Goal: Task Accomplishment & Management: Manage account settings

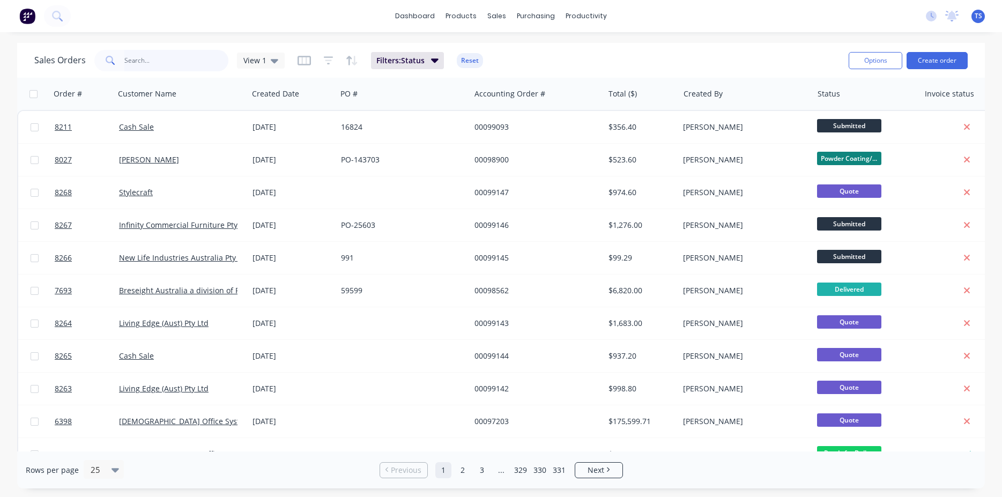
click at [142, 65] on input "text" at bounding box center [176, 60] width 105 height 21
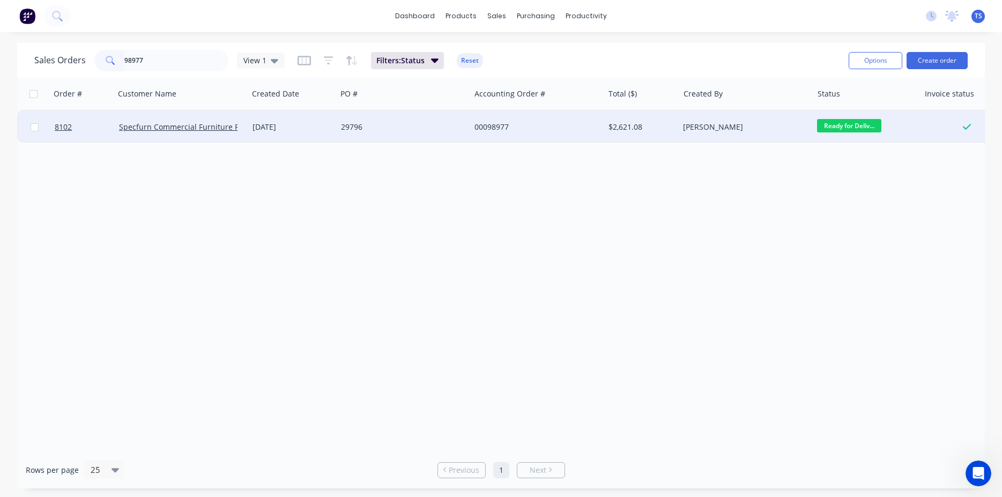
click at [874, 125] on span "Ready for Deliv..." at bounding box center [849, 125] width 64 height 13
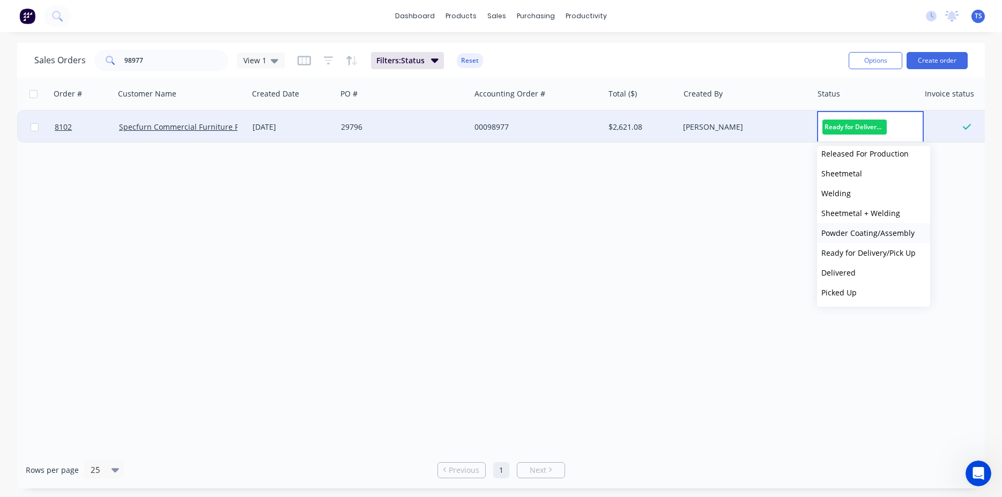
scroll to position [117, 0]
click at [874, 301] on button "Picked Up" at bounding box center [873, 293] width 113 height 20
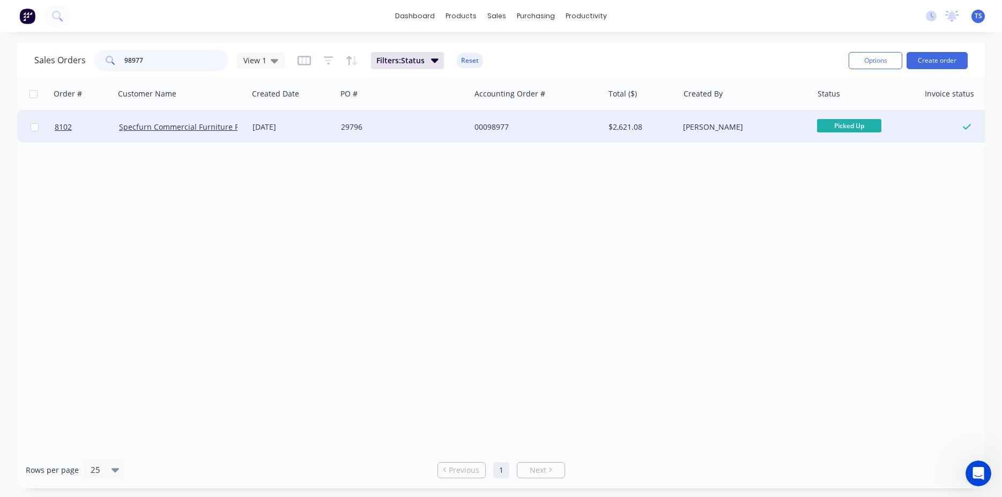
click at [186, 65] on input "98977" at bounding box center [176, 60] width 105 height 21
click at [853, 127] on span "Ready for Deliv..." at bounding box center [849, 125] width 64 height 13
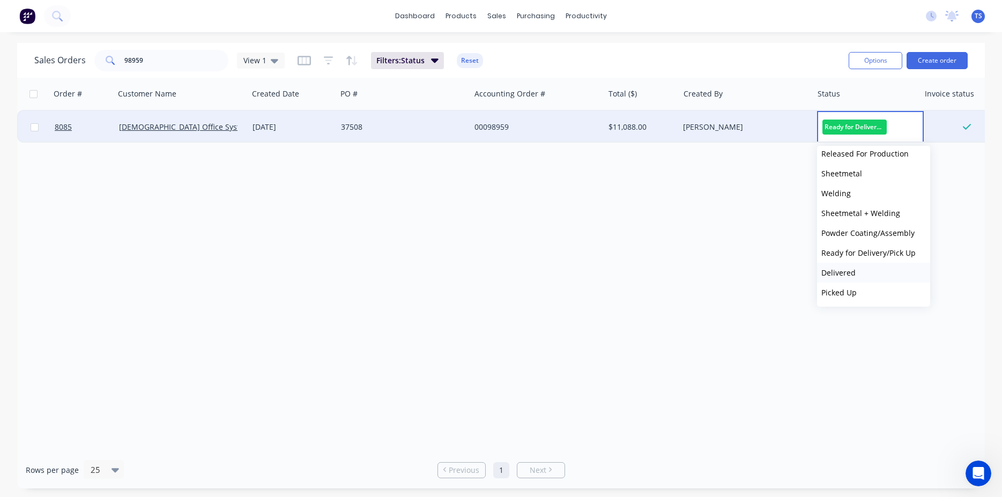
click at [873, 276] on button "Delivered" at bounding box center [873, 273] width 113 height 20
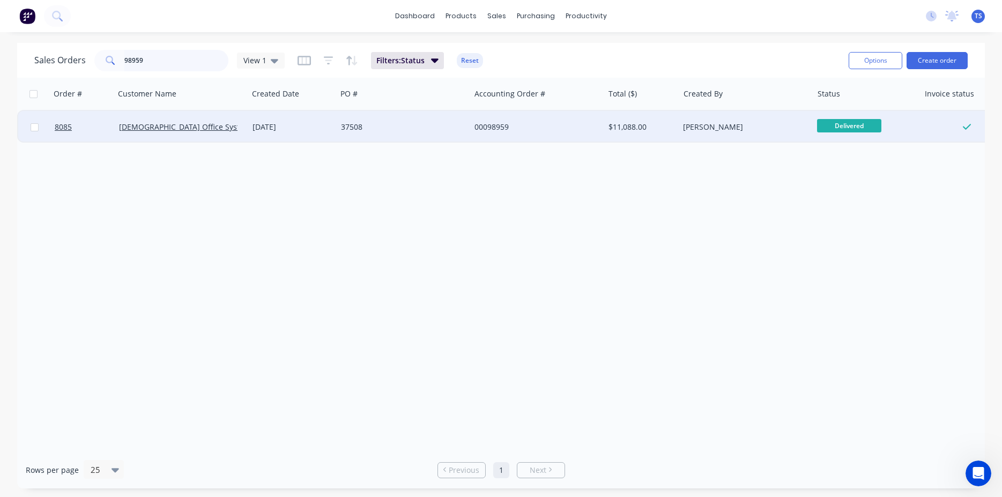
click at [150, 58] on input "98959" at bounding box center [176, 60] width 105 height 21
click at [841, 127] on span "Ready for Deliv..." at bounding box center [849, 125] width 64 height 13
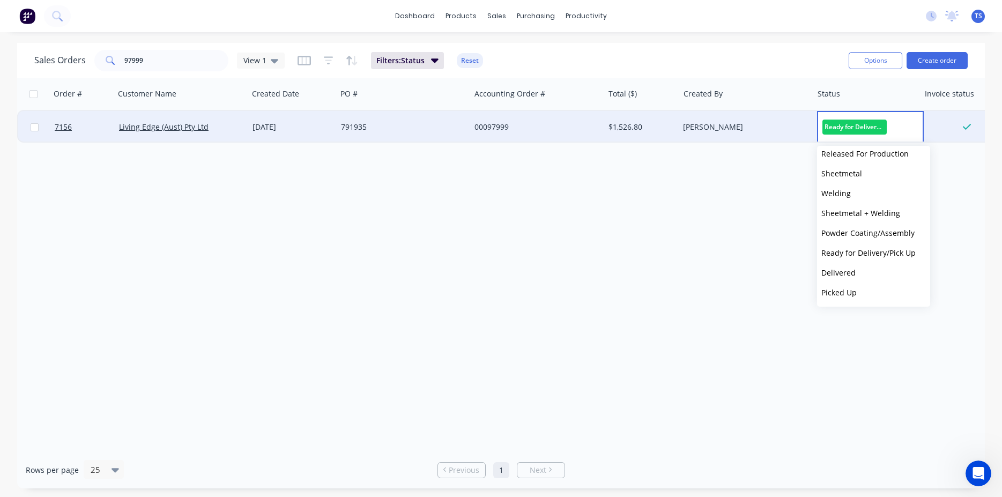
click at [860, 284] on button "Picked Up" at bounding box center [873, 293] width 113 height 20
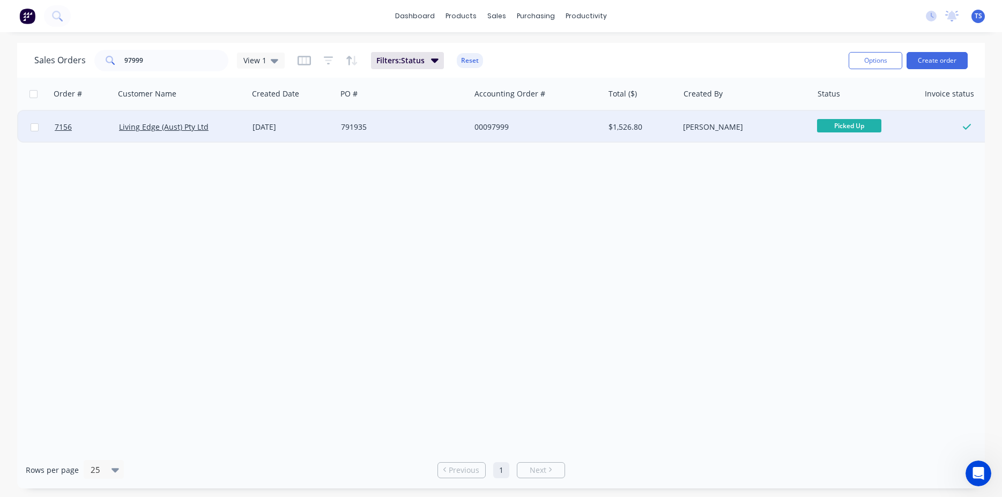
click at [168, 71] on div "Sales Orders 97999 View 1 Filters: Status Reset" at bounding box center [437, 60] width 806 height 26
drag, startPoint x: 168, startPoint y: 71, endPoint x: 166, endPoint y: 61, distance: 10.8
click at [168, 71] on div "Sales Orders 97999 View 1 Filters: Status Reset" at bounding box center [437, 60] width 806 height 26
click at [166, 61] on input "97999" at bounding box center [176, 60] width 105 height 21
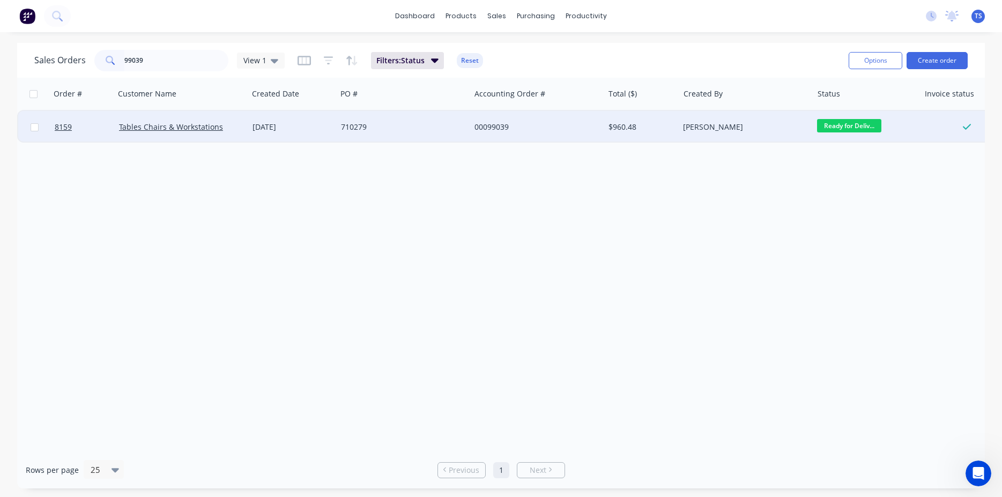
click at [853, 127] on span "Ready for Deliv..." at bounding box center [849, 125] width 64 height 13
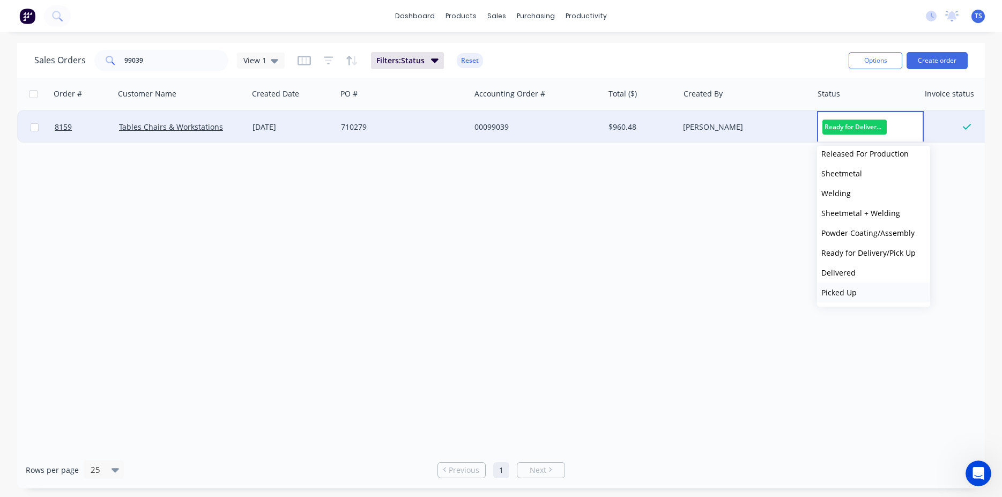
click at [859, 296] on button "Picked Up" at bounding box center [873, 293] width 113 height 20
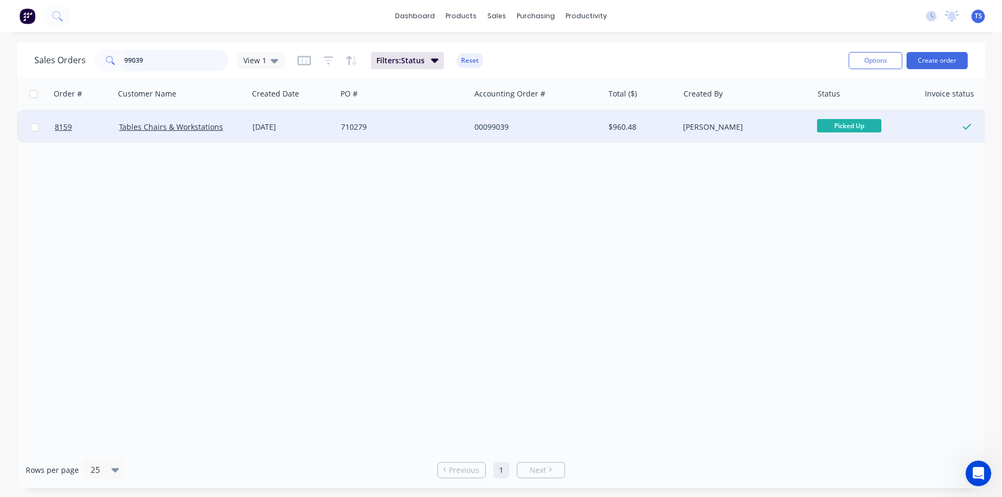
click at [161, 55] on input "99039" at bounding box center [176, 60] width 105 height 21
click at [160, 59] on input "99039" at bounding box center [176, 60] width 105 height 21
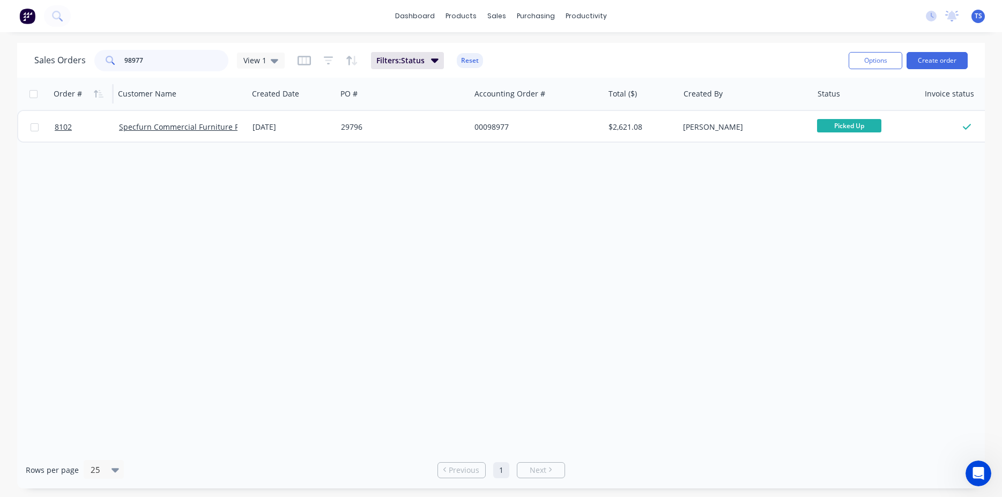
type input "98977"
click at [73, 130] on link "8102" at bounding box center [87, 127] width 64 height 32
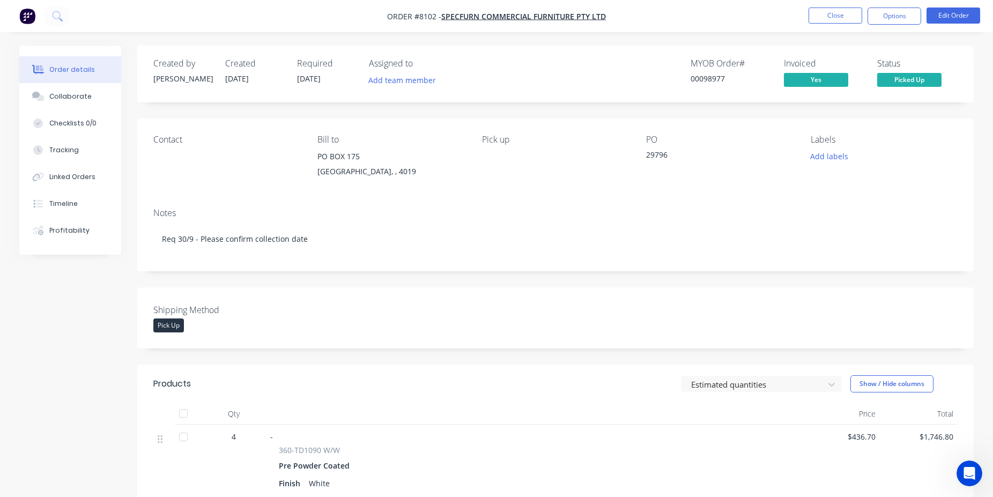
click at [78, 82] on button "Order details" at bounding box center [70, 69] width 102 height 27
click at [77, 101] on div "Collaborate" at bounding box center [70, 97] width 42 height 10
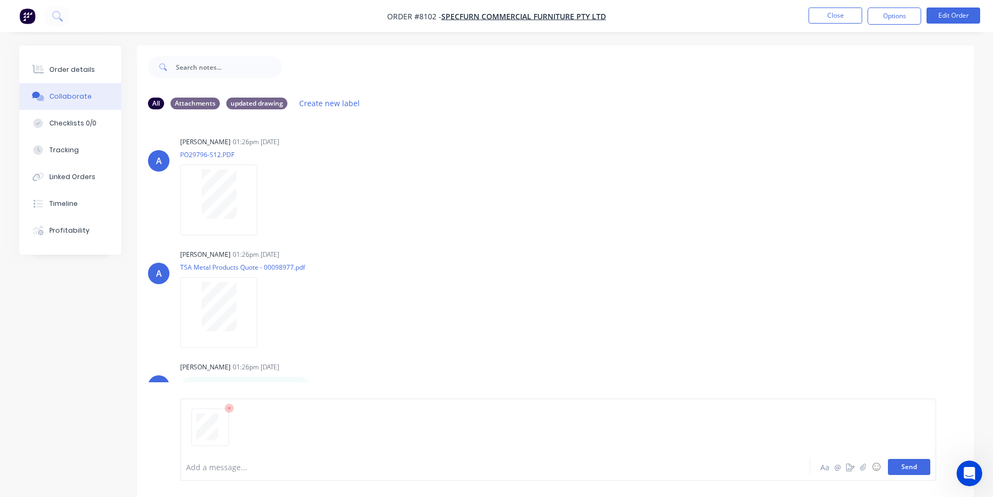
click at [912, 468] on button "Send" at bounding box center [909, 467] width 42 height 16
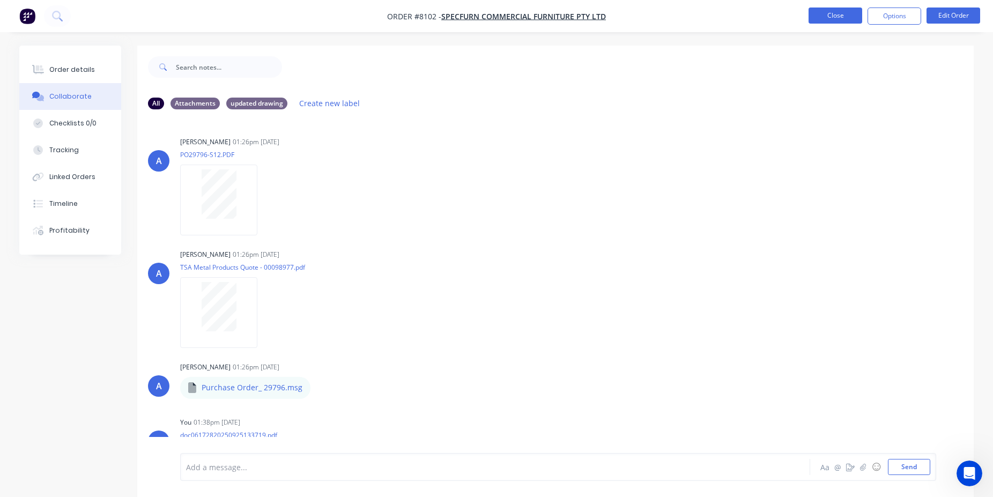
click at [836, 20] on button "Close" at bounding box center [836, 16] width 54 height 16
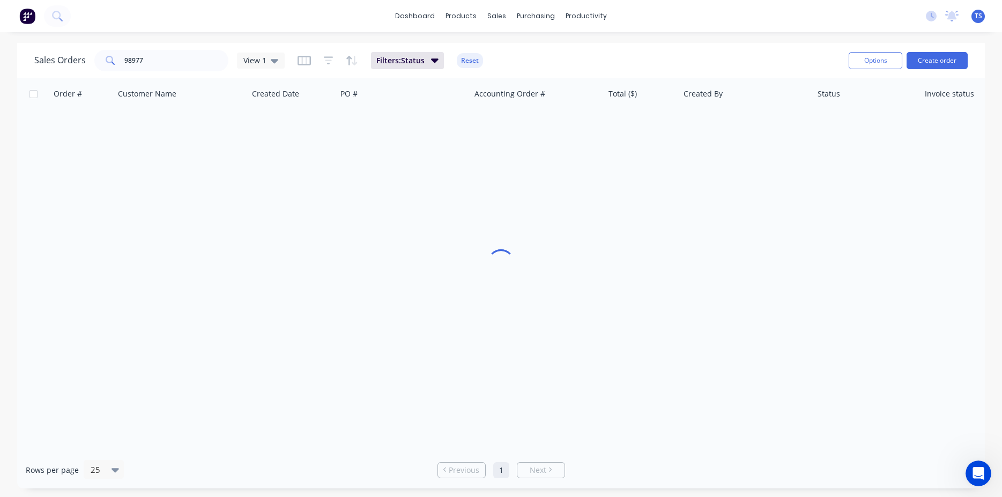
click at [184, 75] on div "Sales Orders 98977 View 1 Filters: Status Reset Options Create order" at bounding box center [501, 60] width 968 height 35
click at [179, 63] on input "98977" at bounding box center [176, 60] width 105 height 21
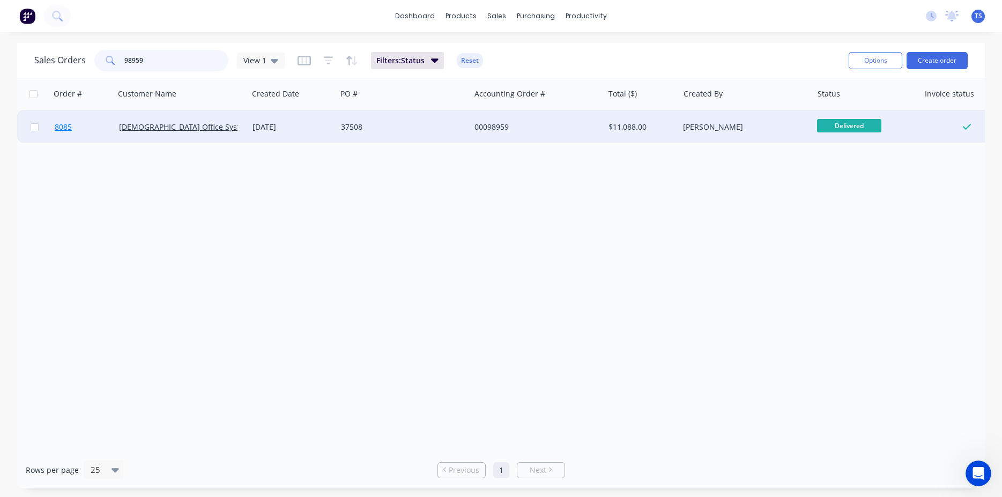
type input "98959"
click at [90, 132] on link "8085" at bounding box center [87, 127] width 64 height 32
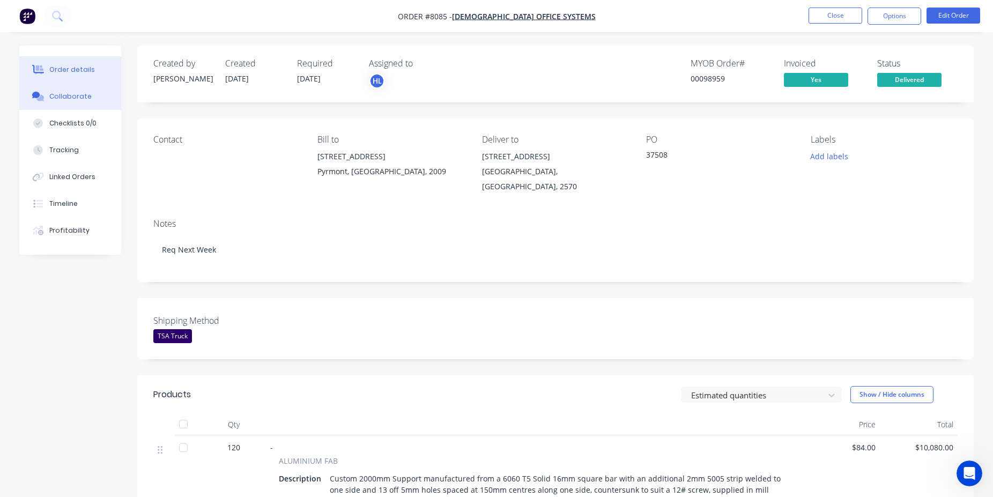
click at [77, 106] on button "Collaborate" at bounding box center [70, 96] width 102 height 27
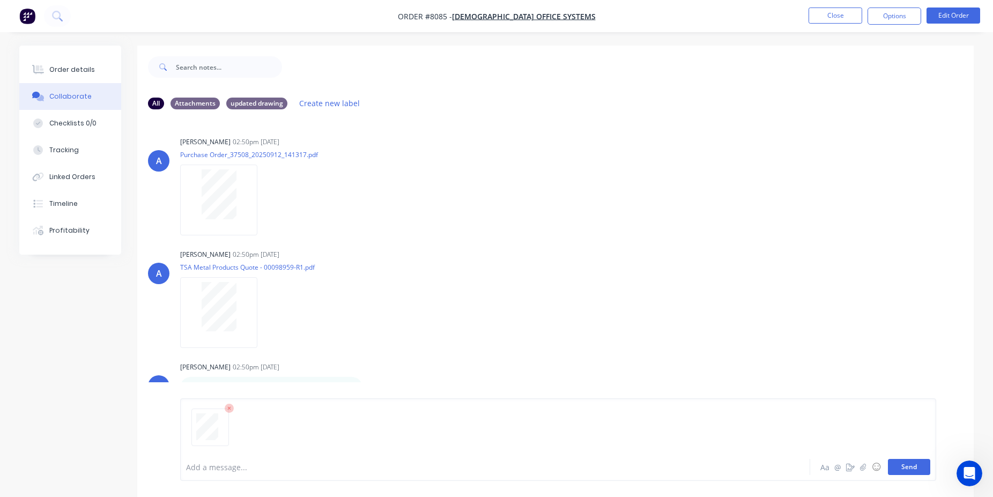
click at [918, 464] on button "Send" at bounding box center [909, 467] width 42 height 16
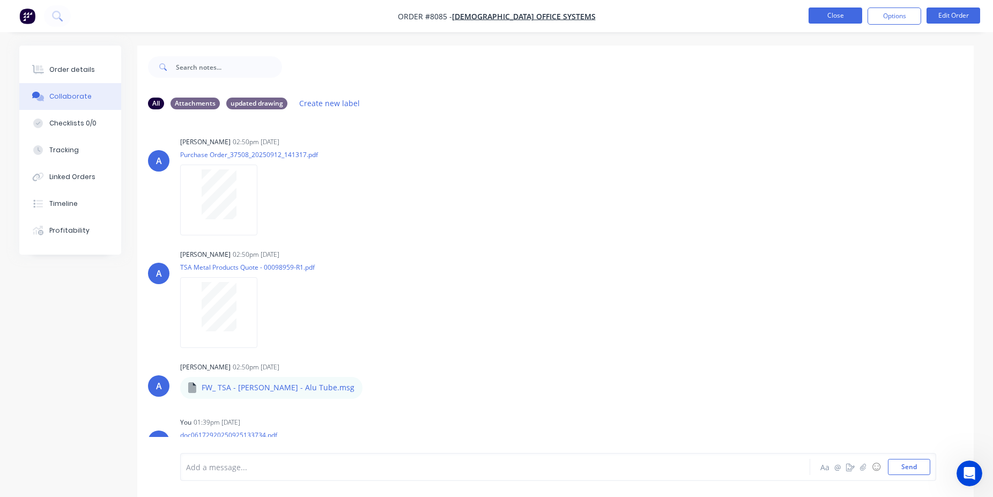
click at [817, 16] on button "Close" at bounding box center [836, 16] width 54 height 16
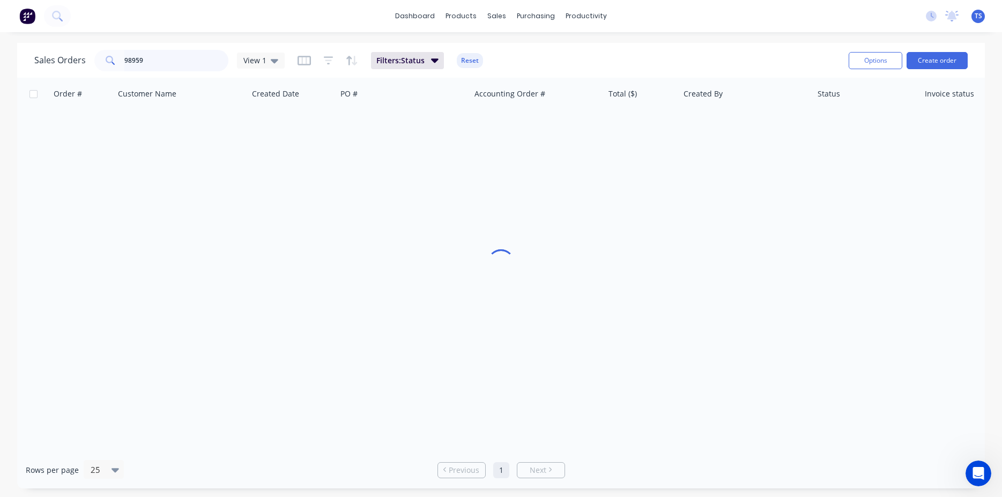
click at [189, 60] on input "98959" at bounding box center [176, 60] width 105 height 21
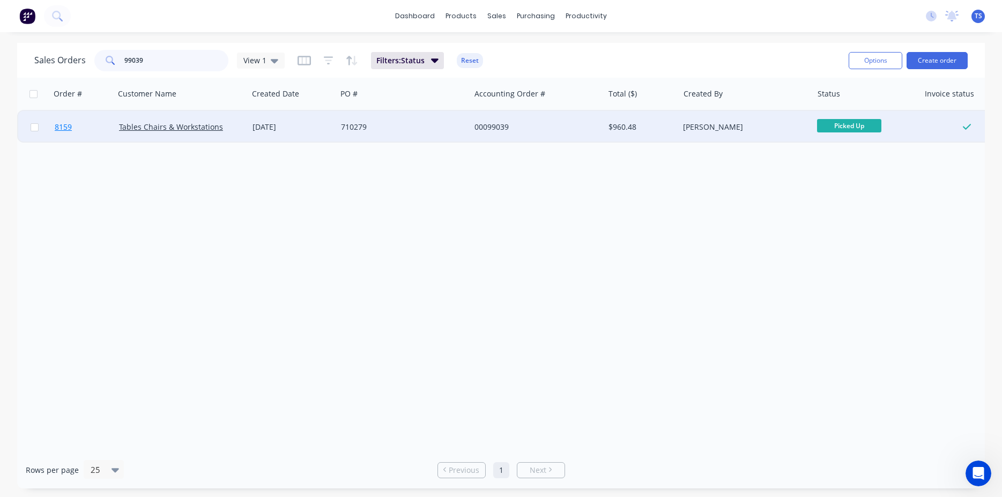
type input "99039"
click at [98, 134] on link "8159" at bounding box center [87, 127] width 64 height 32
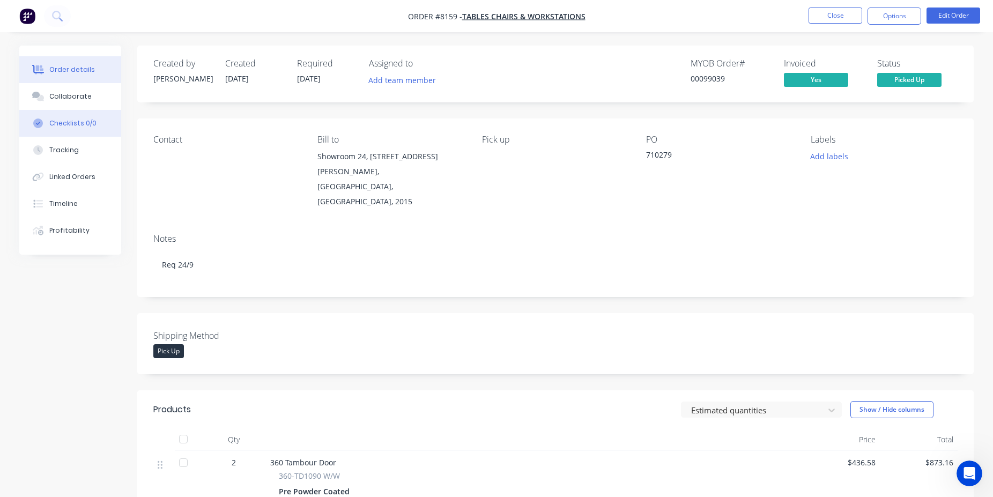
click at [104, 112] on button "Checklists 0/0" at bounding box center [70, 123] width 102 height 27
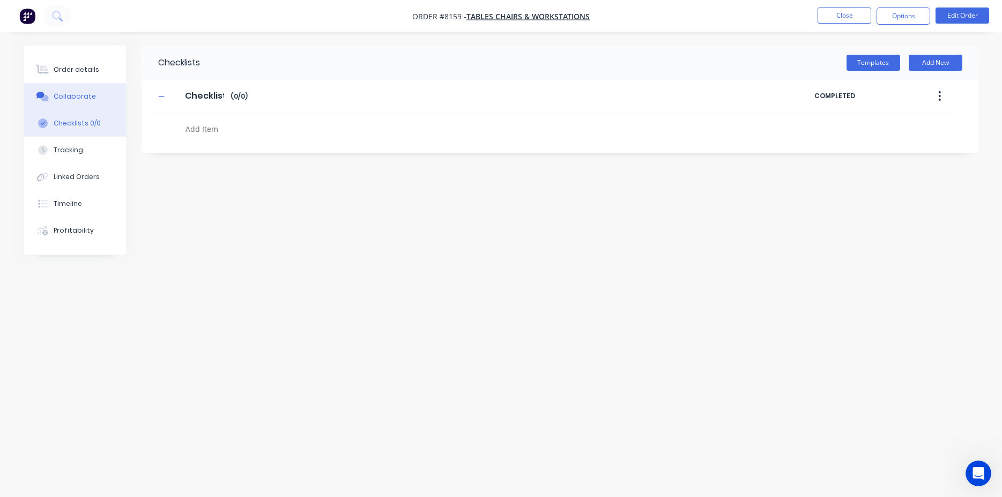
type textarea "x"
click at [103, 98] on button "Collaborate" at bounding box center [75, 96] width 102 height 27
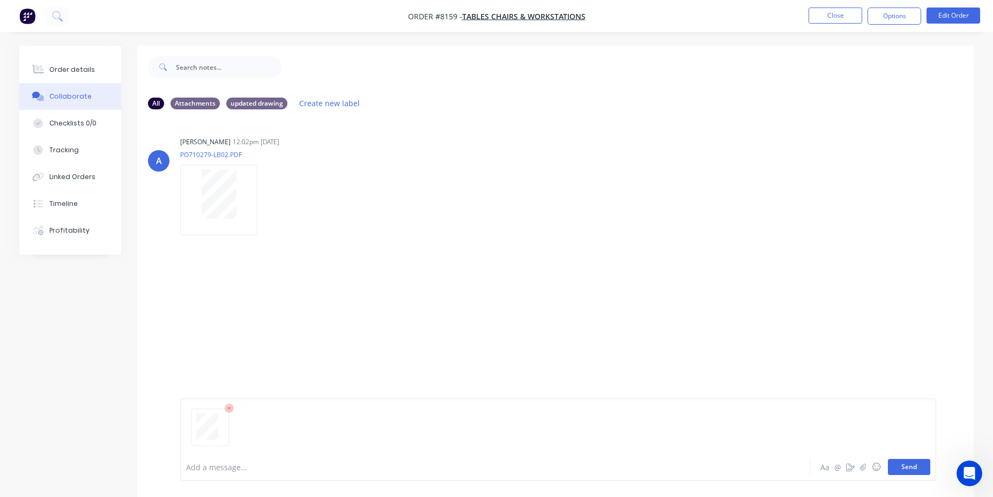
click at [914, 468] on button "Send" at bounding box center [909, 467] width 42 height 16
click at [836, 19] on button "Close" at bounding box center [836, 16] width 54 height 16
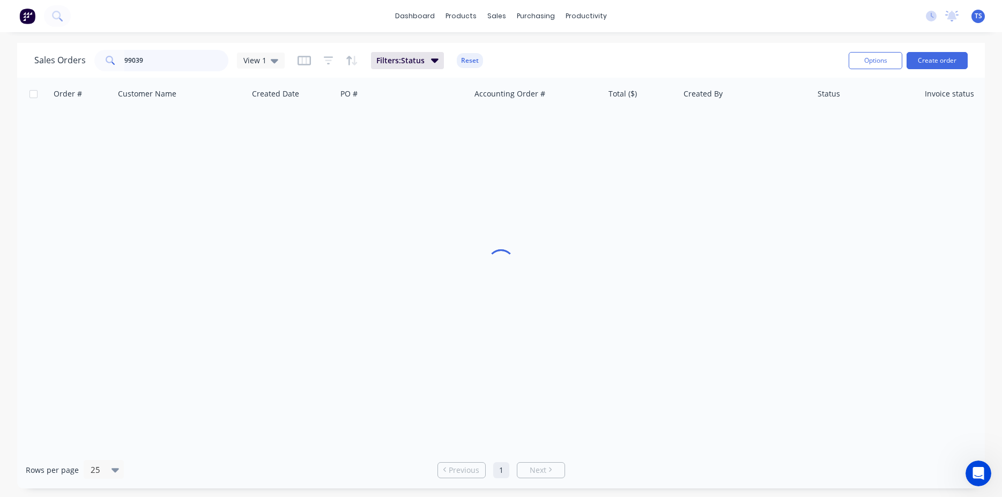
click at [176, 58] on input "99039" at bounding box center [176, 60] width 105 height 21
type input "97999"
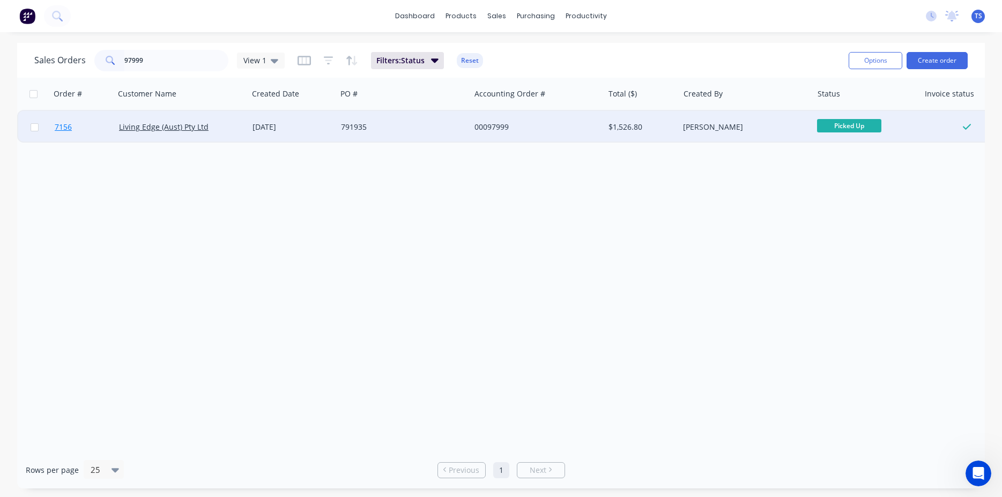
click at [69, 121] on link "7156" at bounding box center [87, 127] width 64 height 32
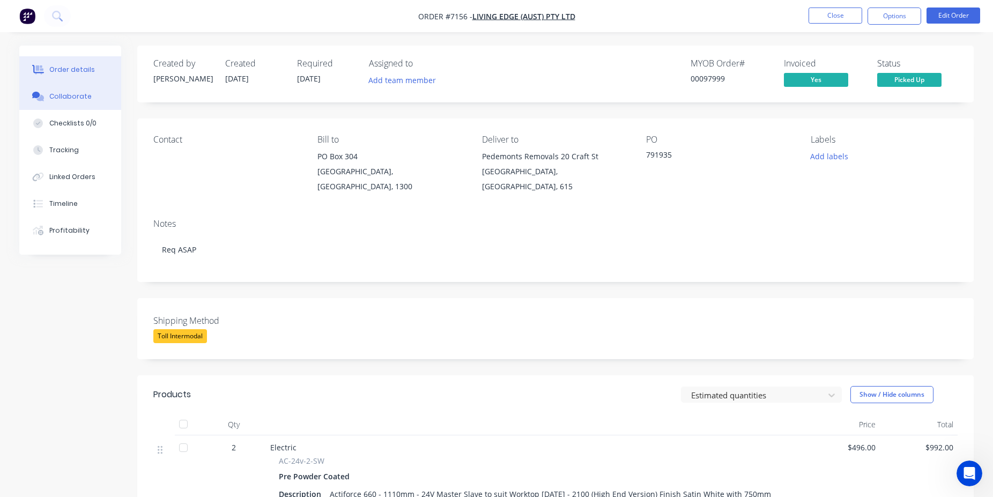
click at [99, 109] on button "Collaborate" at bounding box center [70, 96] width 102 height 27
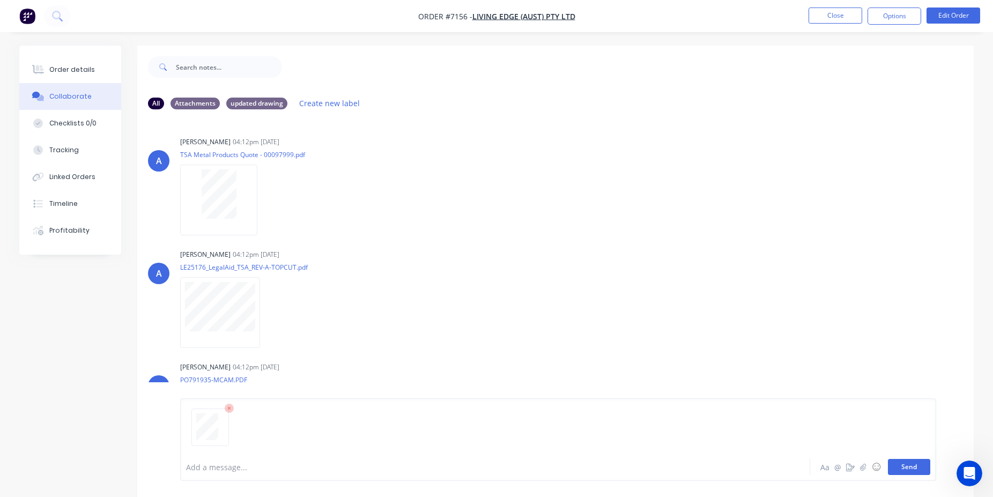
click at [915, 468] on button "Send" at bounding box center [909, 467] width 42 height 16
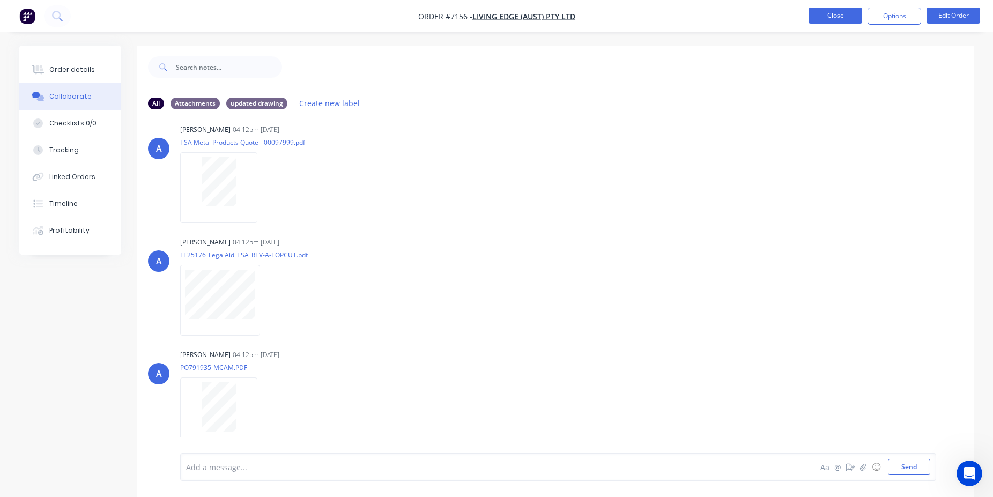
click at [834, 18] on button "Close" at bounding box center [836, 16] width 54 height 16
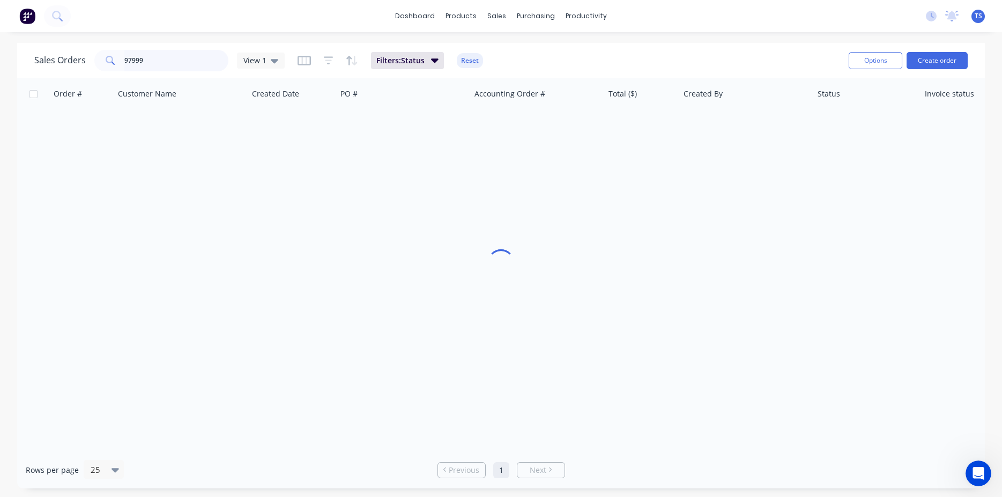
click at [175, 58] on input "97999" at bounding box center [176, 60] width 105 height 21
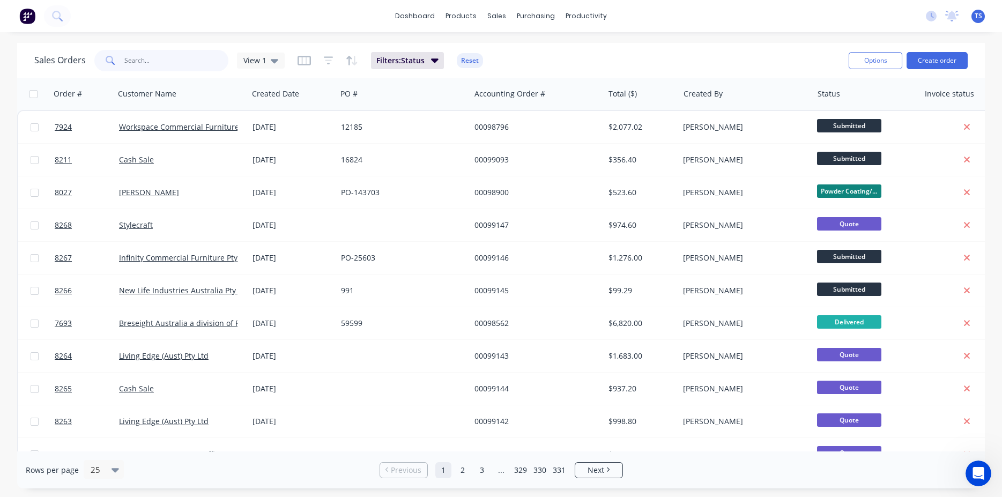
click at [154, 70] on input "text" at bounding box center [176, 60] width 105 height 21
click at [183, 66] on input "text" at bounding box center [176, 60] width 105 height 21
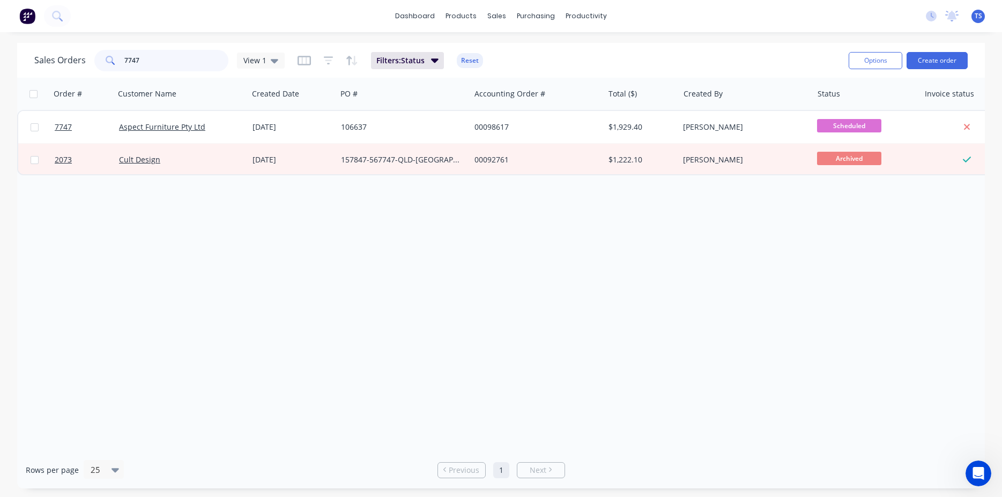
click at [182, 64] on input "7747" at bounding box center [176, 60] width 105 height 21
click at [182, 64] on input "7736" at bounding box center [176, 60] width 105 height 21
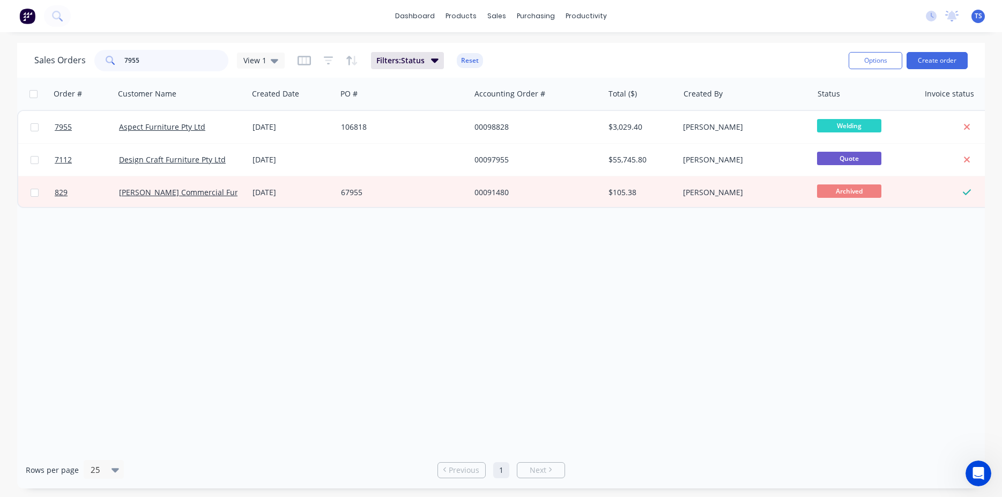
click at [165, 64] on input "7955" at bounding box center [176, 60] width 105 height 21
click at [157, 69] on input "7790" at bounding box center [176, 60] width 105 height 21
click at [172, 61] on input "8084" at bounding box center [176, 60] width 105 height 21
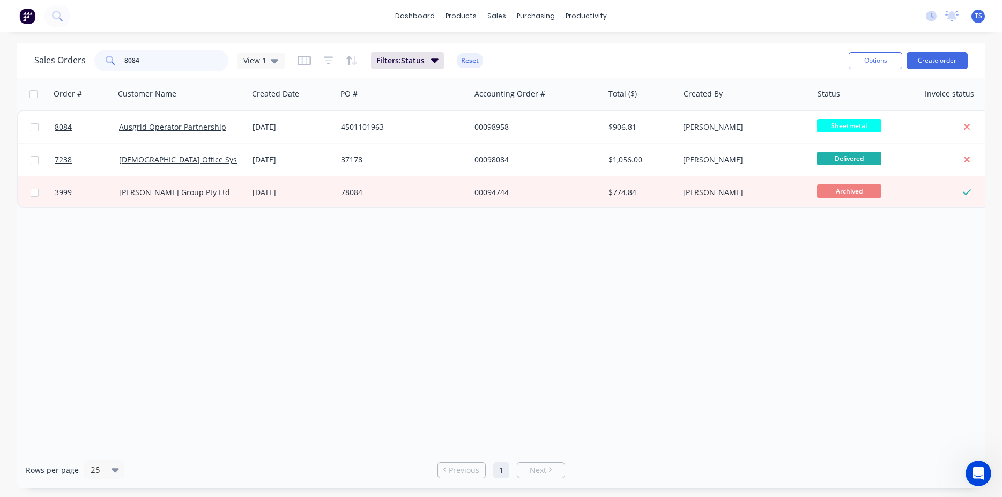
click at [172, 60] on input "8084" at bounding box center [176, 60] width 105 height 21
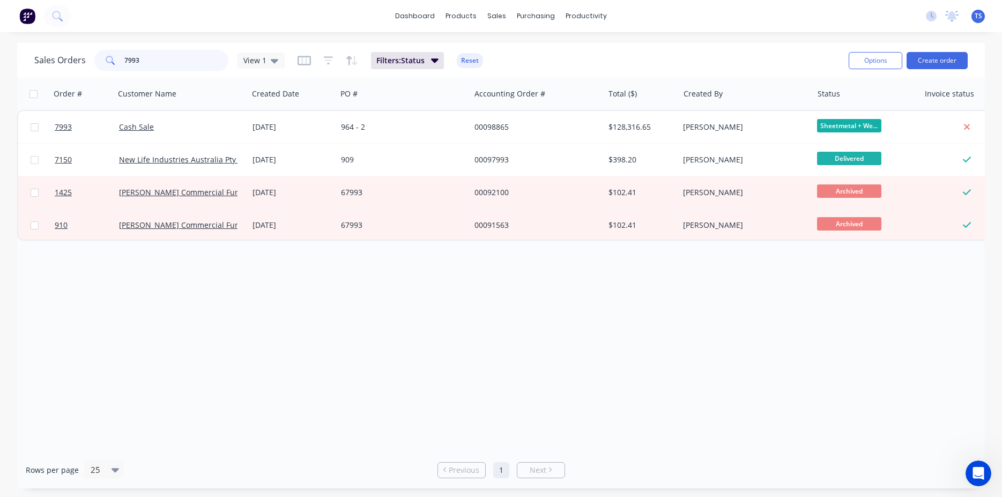
click at [158, 60] on input "7993" at bounding box center [176, 60] width 105 height 21
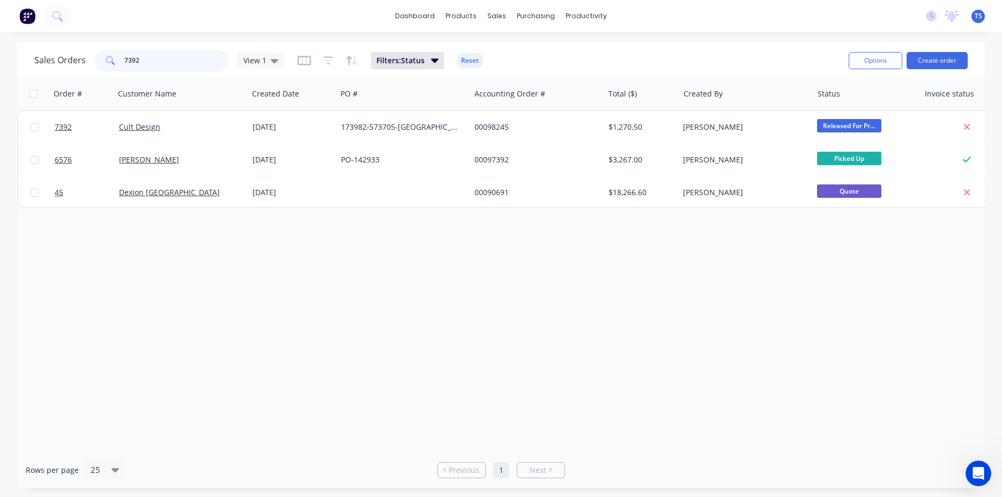
click at [156, 61] on input "7392" at bounding box center [176, 60] width 105 height 21
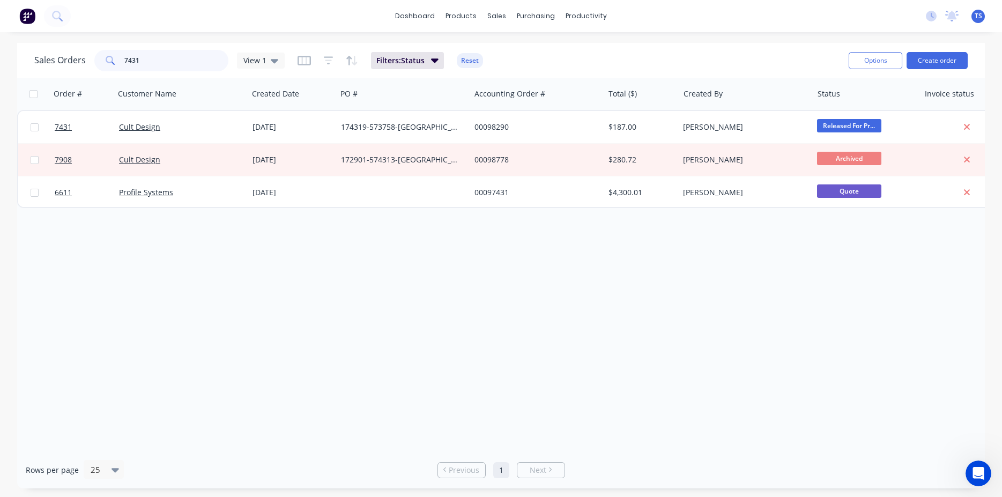
click at [160, 62] on input "7431" at bounding box center [176, 60] width 105 height 21
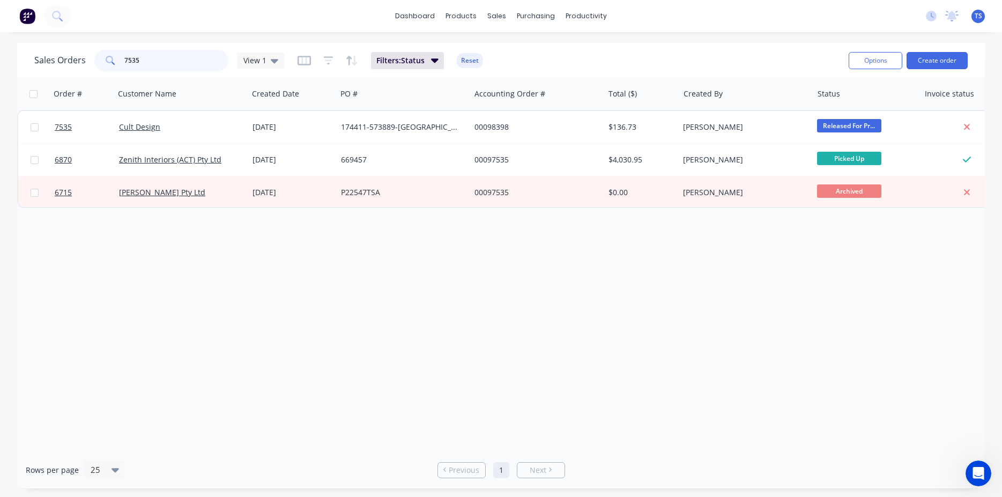
click at [153, 60] on input "7535" at bounding box center [176, 60] width 105 height 21
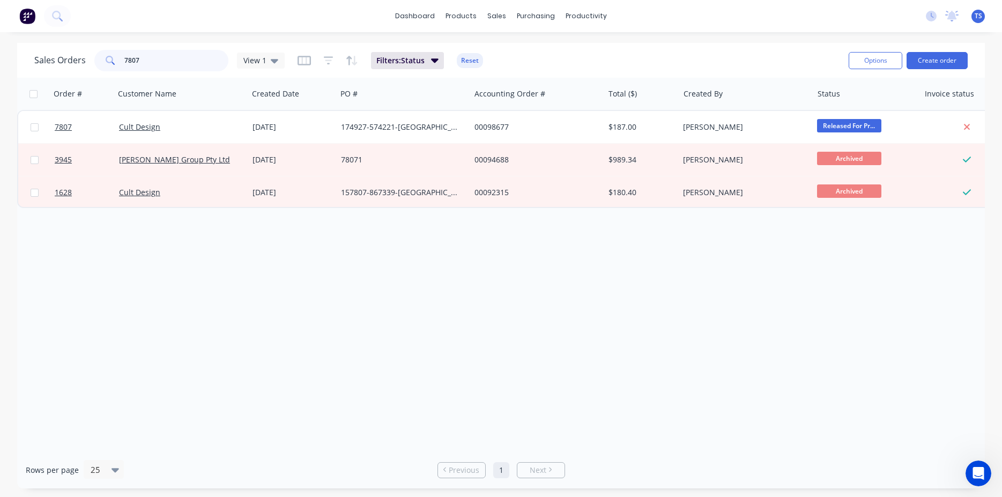
click at [146, 62] on input "7807" at bounding box center [176, 60] width 105 height 21
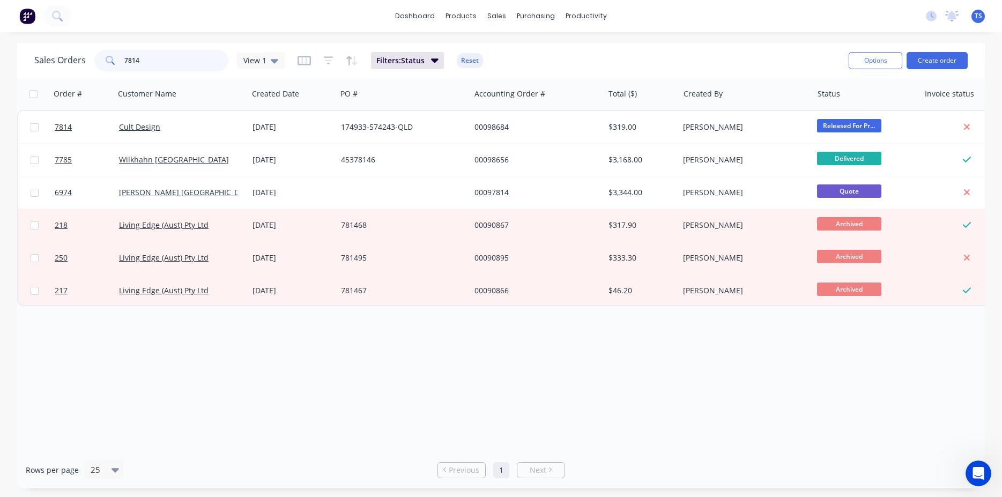
click at [143, 62] on input "7814" at bounding box center [176, 60] width 105 height 21
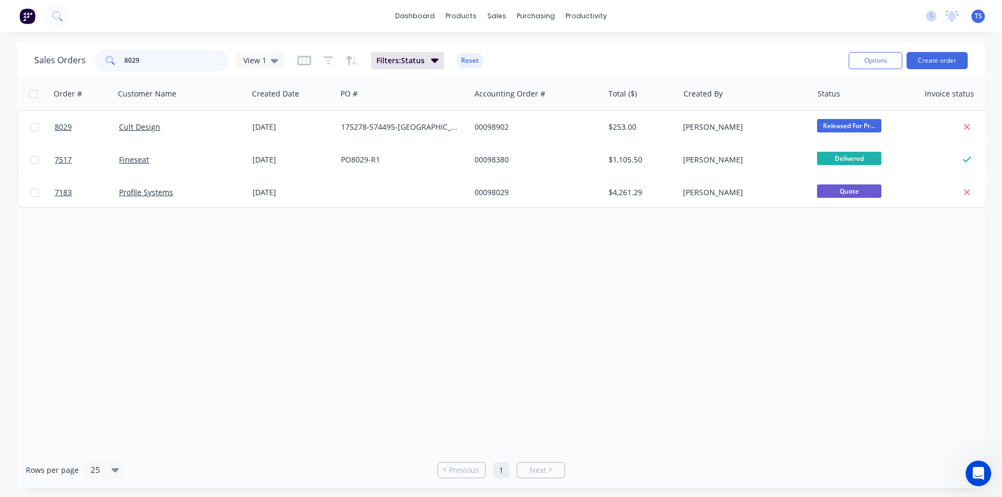
click at [149, 64] on input "8029" at bounding box center [176, 60] width 105 height 21
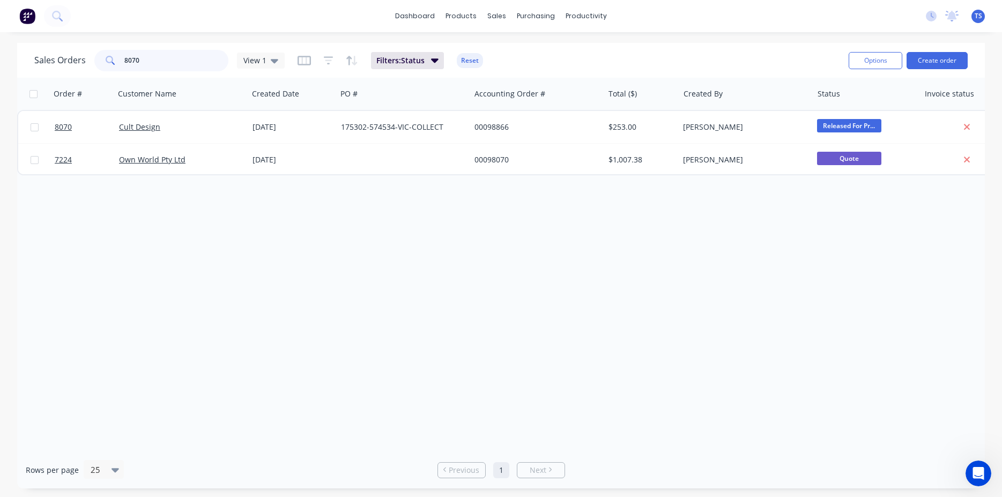
click at [144, 64] on input "8070" at bounding box center [176, 60] width 105 height 21
click at [149, 64] on input "7897" at bounding box center [176, 60] width 105 height 21
click at [145, 64] on input "7972" at bounding box center [176, 60] width 105 height 21
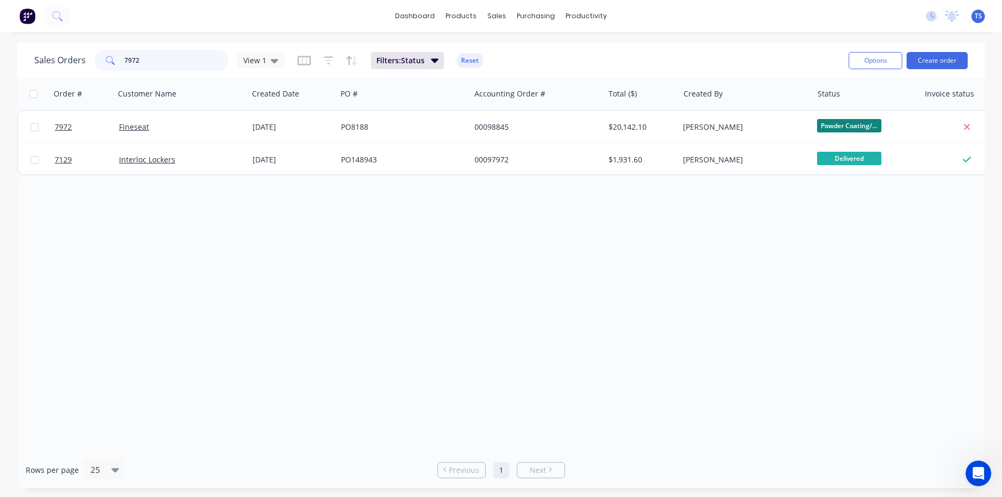
click at [145, 64] on input "7972" at bounding box center [176, 60] width 105 height 21
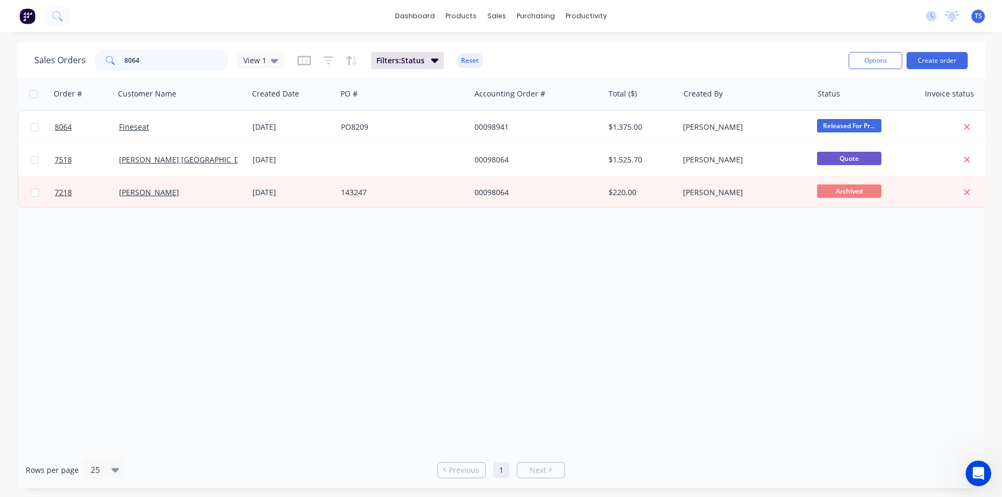
click at [145, 64] on input "8064" at bounding box center [176, 60] width 105 height 21
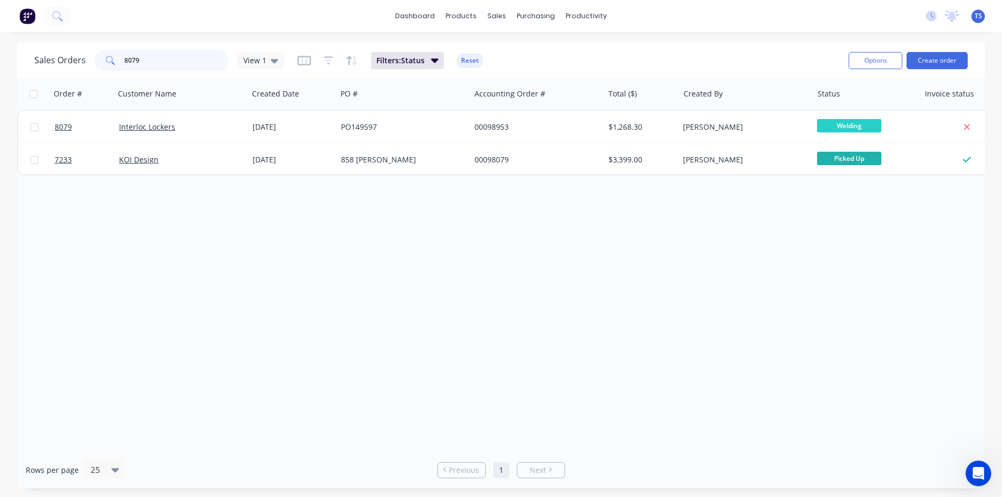
click at [141, 61] on input "8079" at bounding box center [176, 60] width 105 height 21
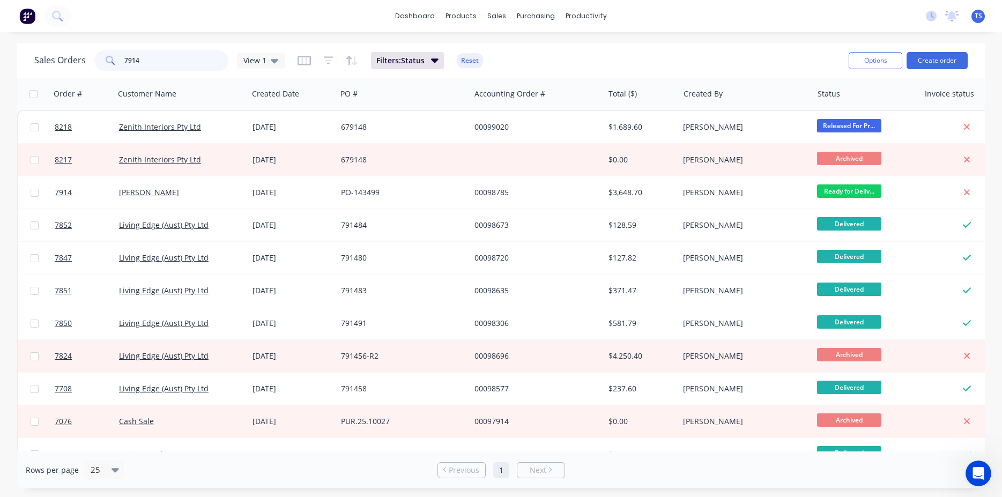
click at [141, 61] on input "7914" at bounding box center [176, 60] width 105 height 21
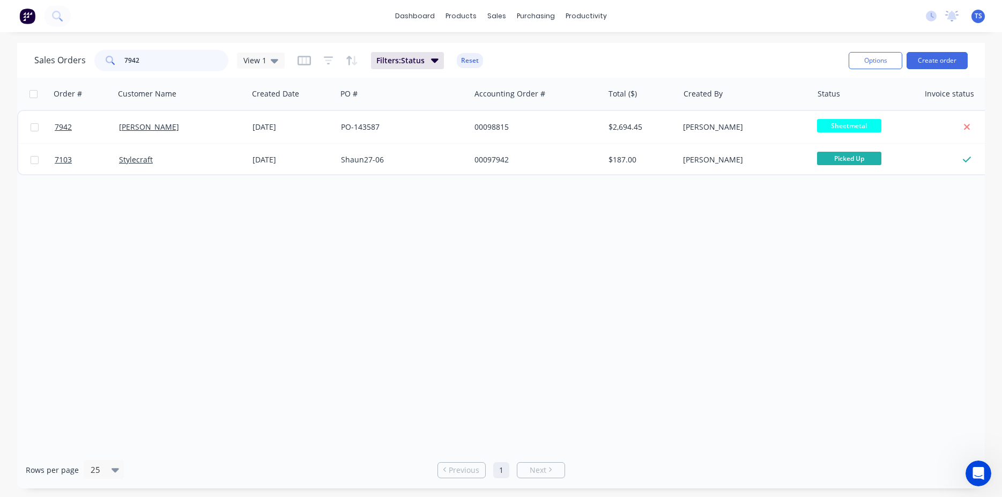
click at [141, 61] on input "7942" at bounding box center [176, 60] width 105 height 21
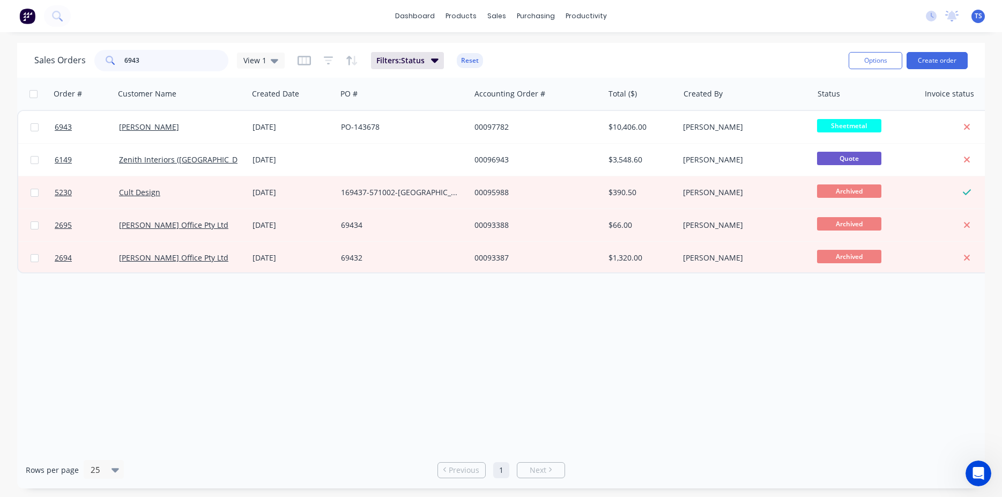
click at [157, 63] on input "6943" at bounding box center [176, 60] width 105 height 21
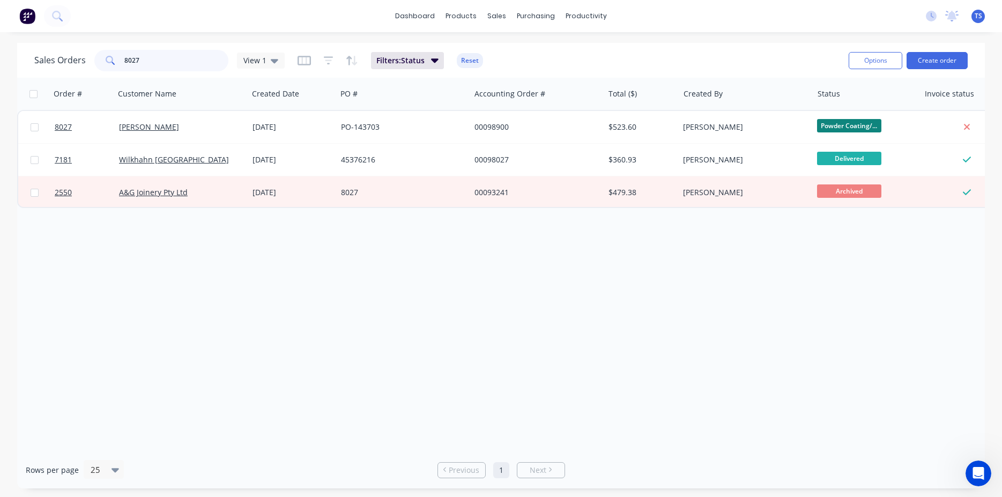
click at [177, 66] on input "8027" at bounding box center [176, 60] width 105 height 21
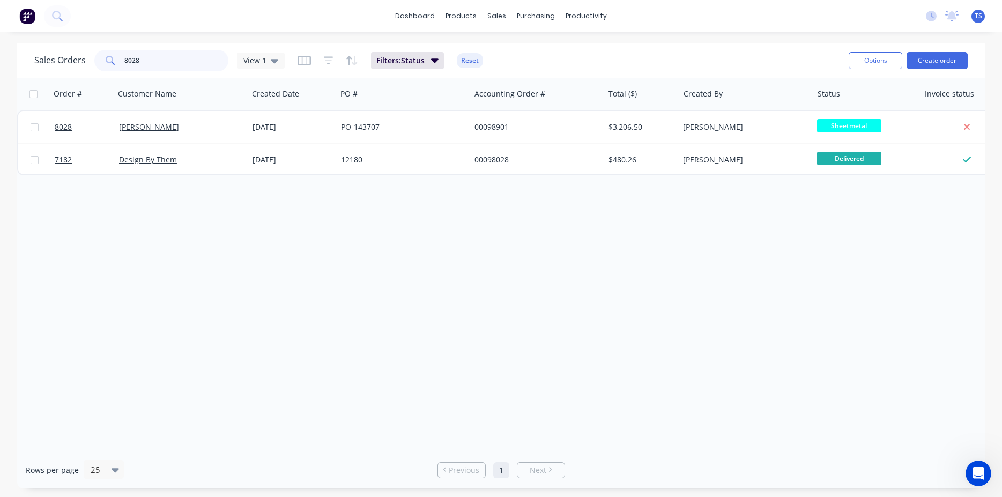
click at [192, 64] on input "8028" at bounding box center [176, 60] width 105 height 21
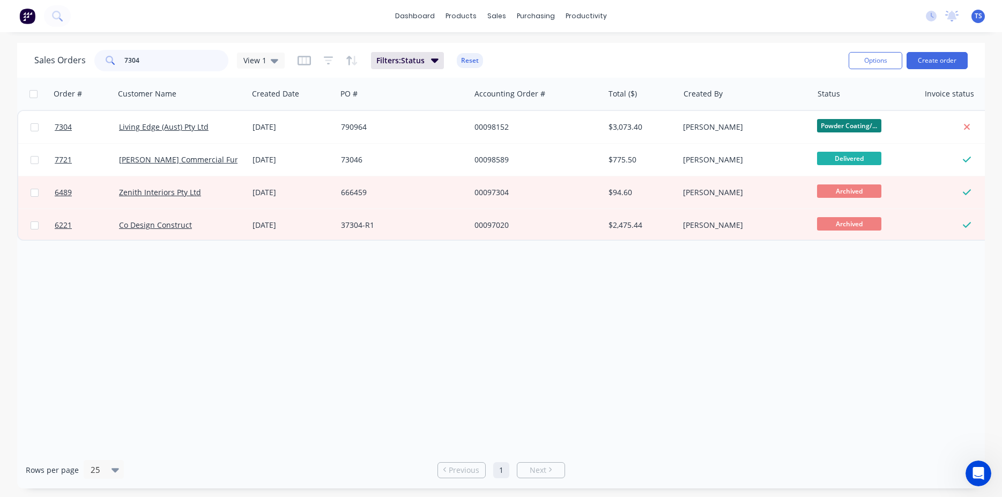
click at [192, 62] on input "7304" at bounding box center [176, 60] width 105 height 21
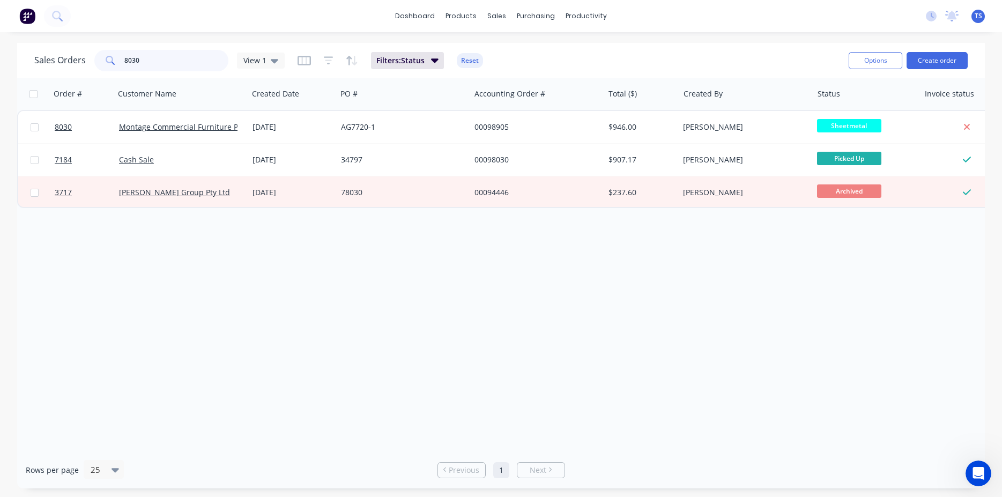
click at [192, 62] on input "8030" at bounding box center [176, 60] width 105 height 21
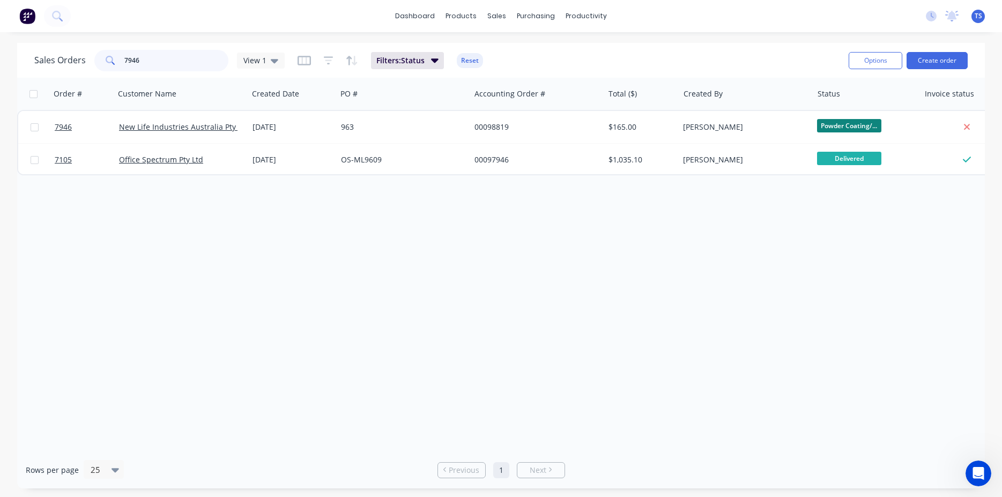
click at [195, 62] on input "7946" at bounding box center [176, 60] width 105 height 21
click at [195, 62] on input "7984" at bounding box center [176, 60] width 105 height 21
click at [195, 62] on input "7990" at bounding box center [176, 60] width 105 height 21
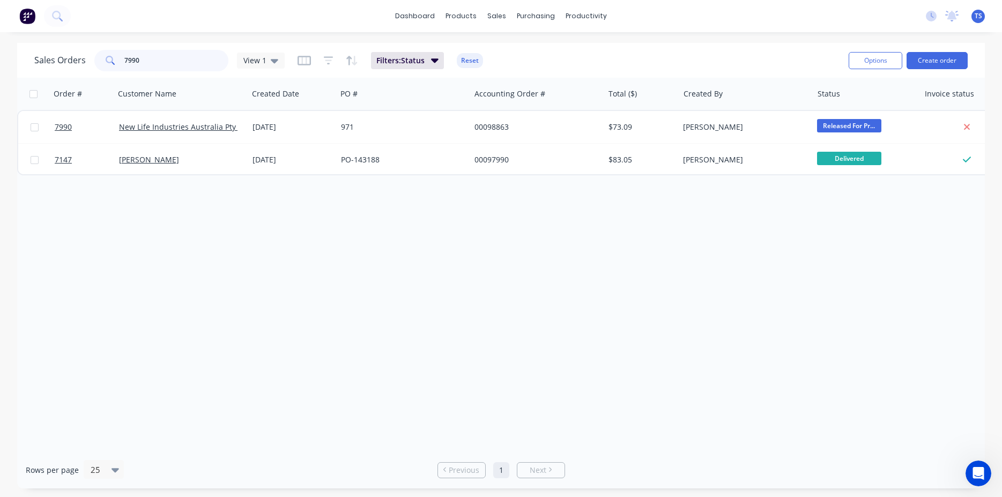
click at [195, 62] on input "7990" at bounding box center [176, 60] width 105 height 21
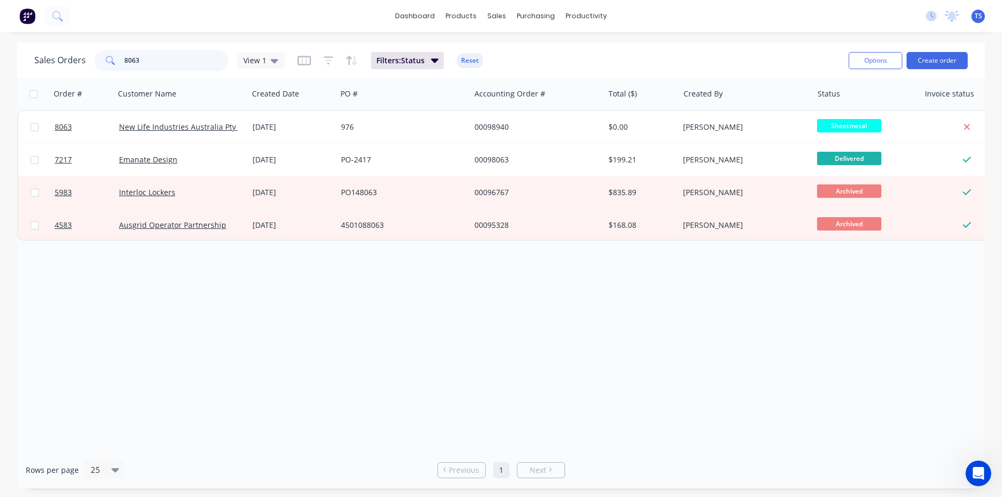
click at [195, 62] on input "8063" at bounding box center [176, 60] width 105 height 21
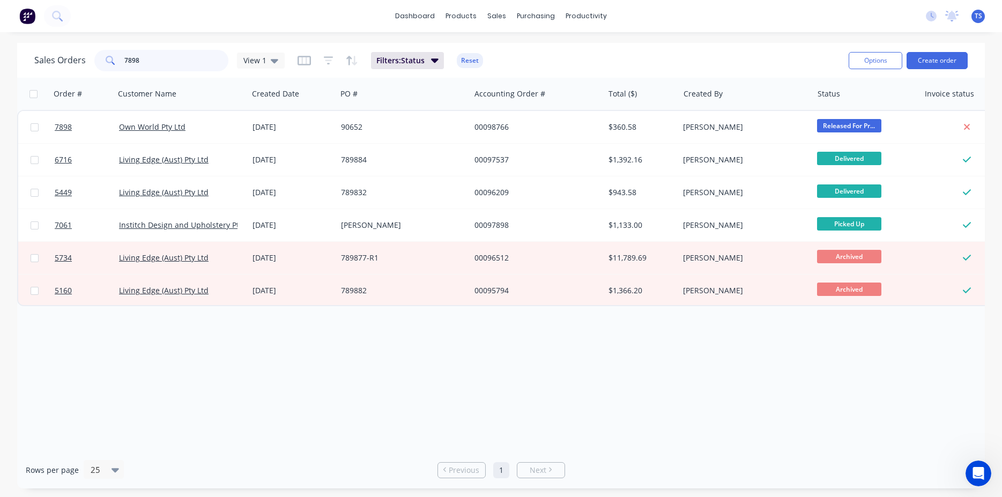
click at [202, 62] on input "7898" at bounding box center [176, 60] width 105 height 21
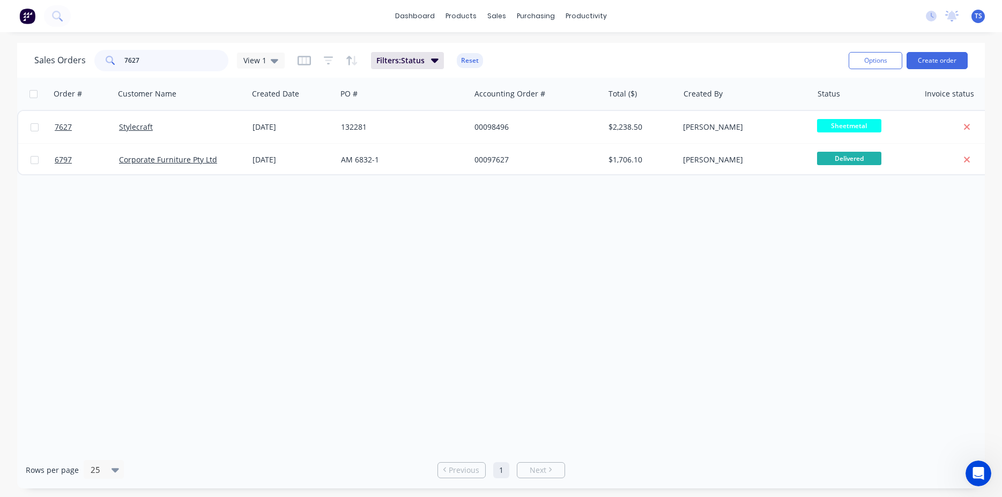
click at [165, 61] on input "7627" at bounding box center [176, 60] width 105 height 21
click at [165, 61] on input "7746" at bounding box center [176, 60] width 105 height 21
click at [165, 61] on input "7786" at bounding box center [176, 60] width 105 height 21
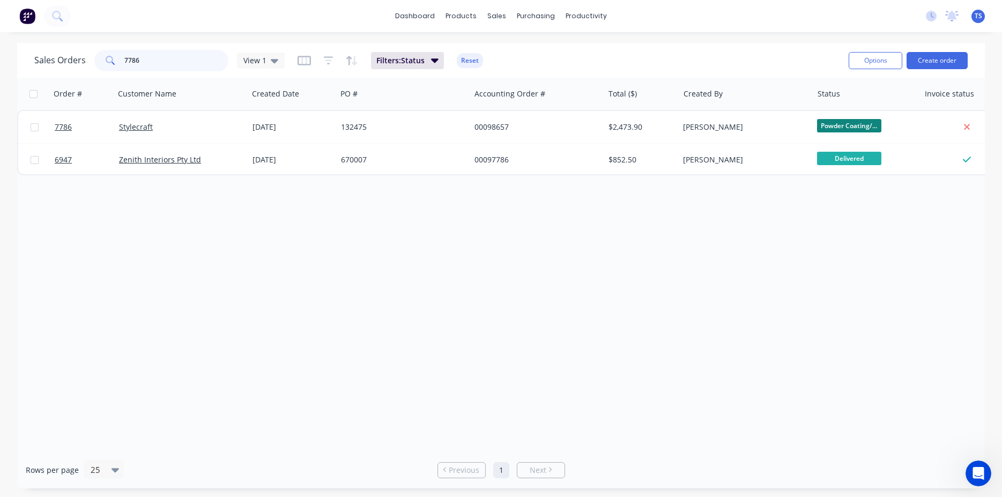
click at [165, 61] on input "7786" at bounding box center [176, 60] width 105 height 21
click at [165, 61] on input "8000" at bounding box center [176, 60] width 105 height 21
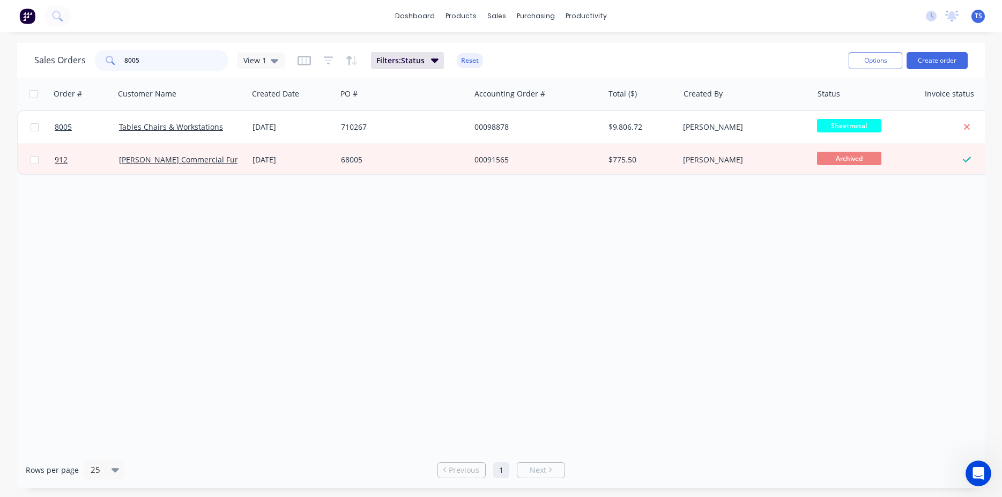
click at [165, 61] on input "8005" at bounding box center [176, 60] width 105 height 21
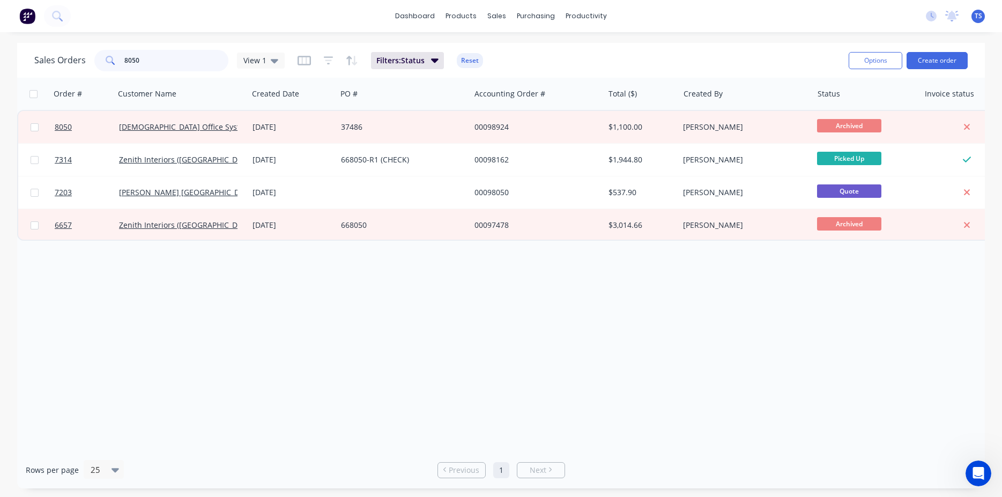
click at [175, 61] on input "8050" at bounding box center [176, 60] width 105 height 21
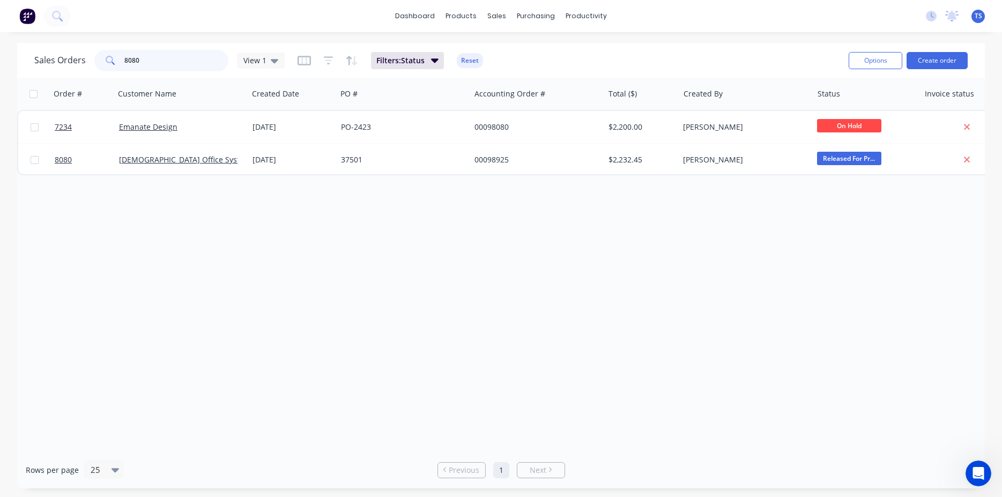
click at [181, 60] on input "8080" at bounding box center [176, 60] width 105 height 21
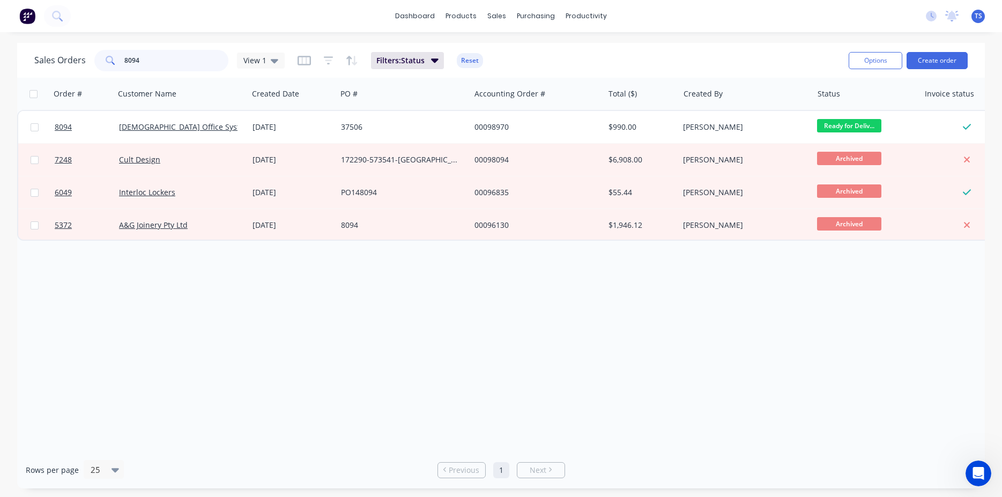
click at [143, 60] on input "8094" at bounding box center [176, 60] width 105 height 21
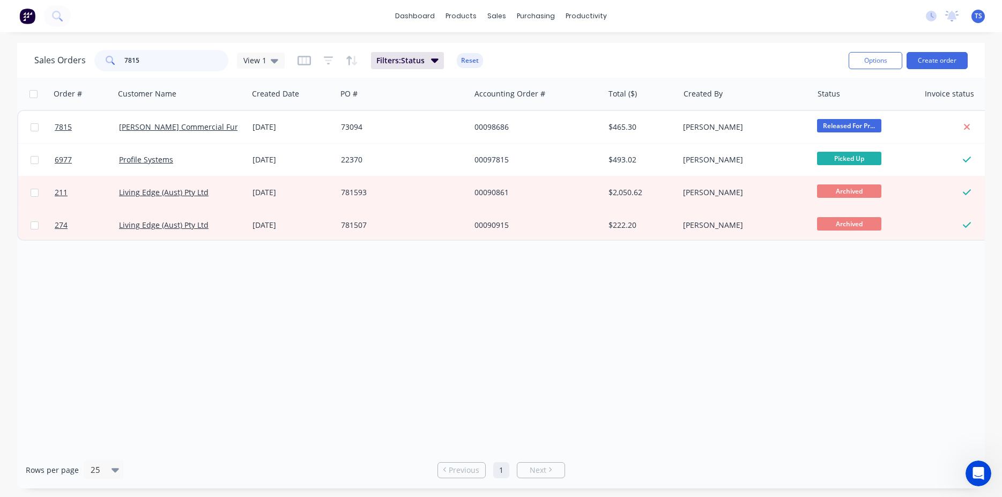
click at [161, 63] on input "7815" at bounding box center [176, 60] width 105 height 21
click at [180, 68] on input "7816" at bounding box center [176, 60] width 105 height 21
click at [181, 66] on input "8232" at bounding box center [176, 60] width 105 height 21
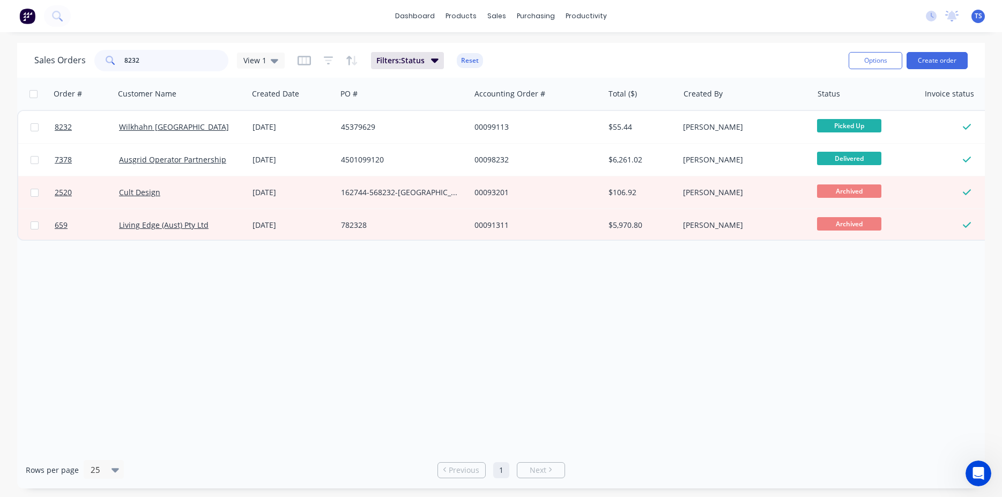
click at [181, 66] on input "8232" at bounding box center [176, 60] width 105 height 21
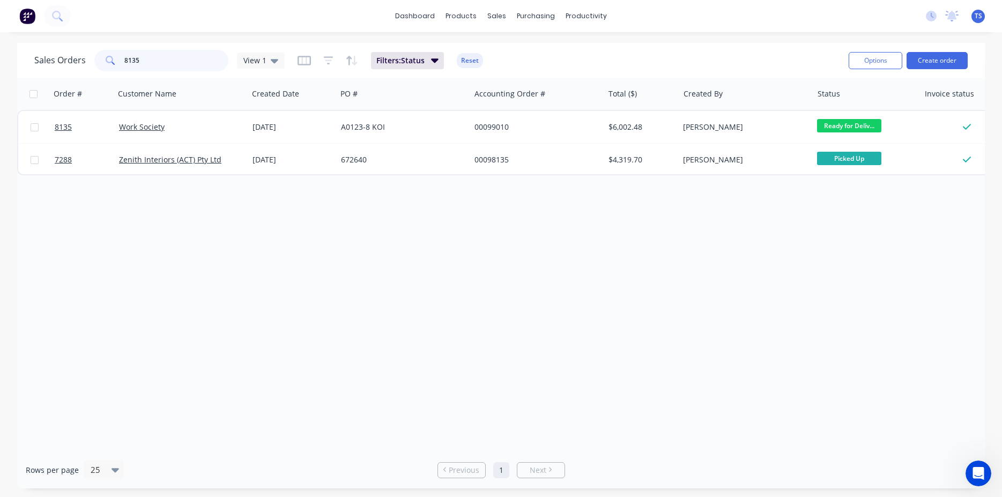
click at [181, 66] on input "8135" at bounding box center [176, 60] width 105 height 21
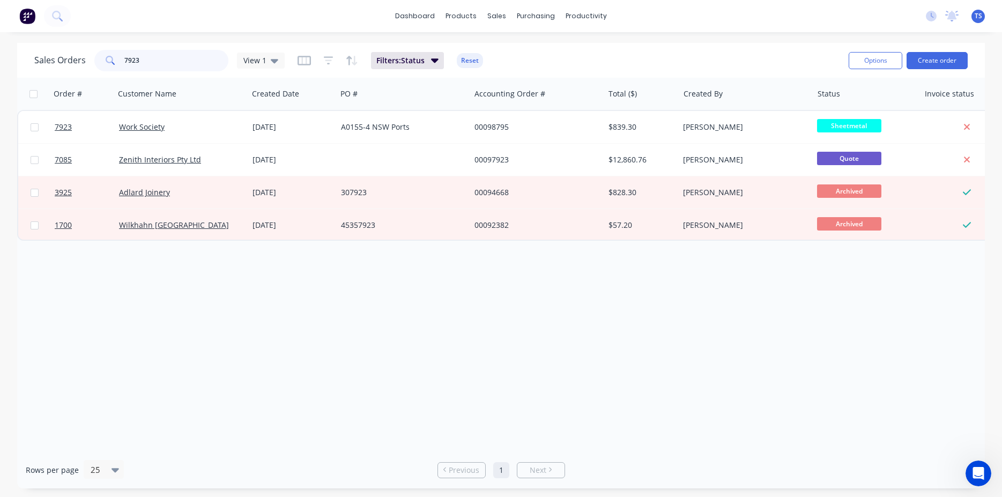
click at [181, 66] on input "7923" at bounding box center [176, 60] width 105 height 21
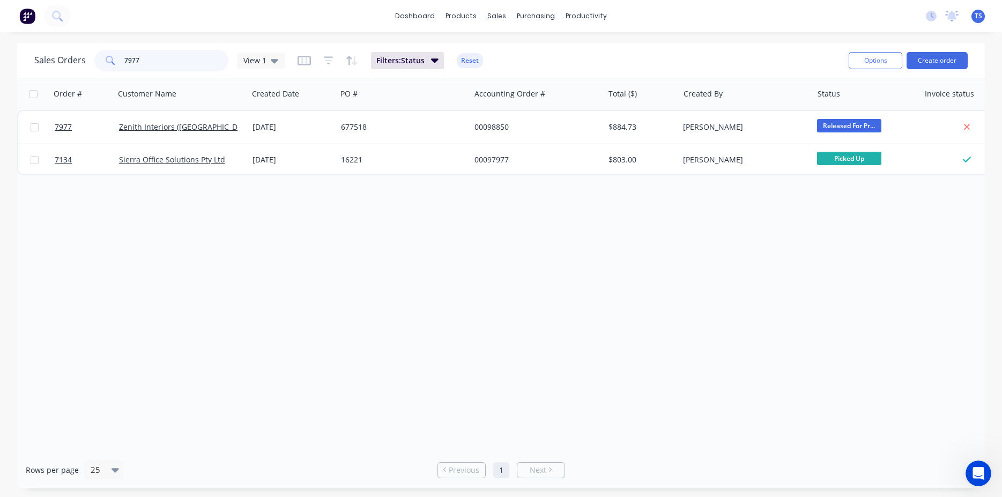
click at [202, 68] on input "7977" at bounding box center [176, 60] width 105 height 21
click at [202, 66] on input "8014" at bounding box center [176, 60] width 105 height 21
click at [201, 65] on input "8186" at bounding box center [176, 60] width 105 height 21
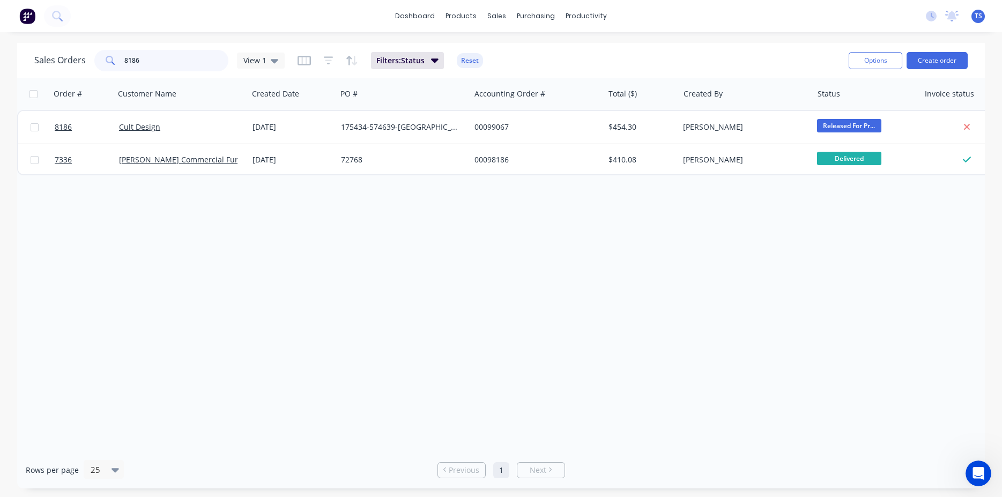
click at [201, 65] on input "8186" at bounding box center [176, 60] width 105 height 21
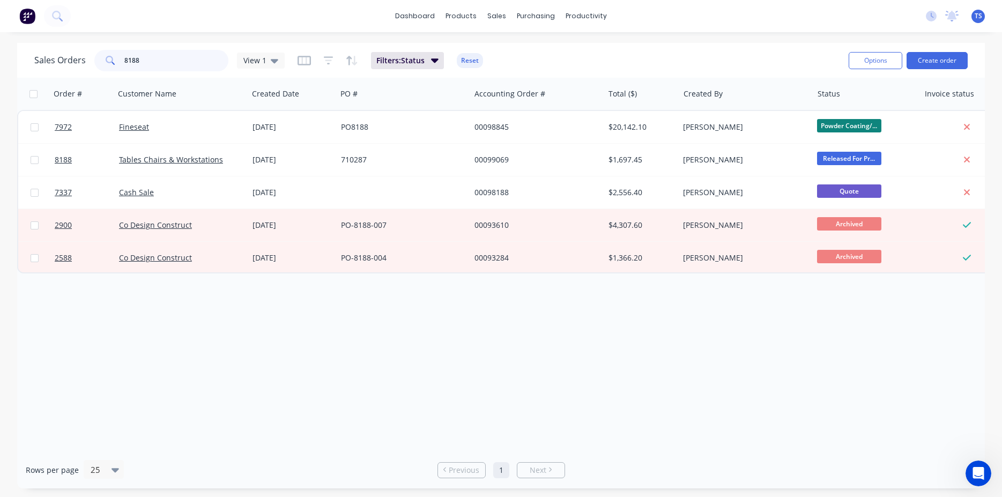
click at [201, 65] on input "8188" at bounding box center [176, 60] width 105 height 21
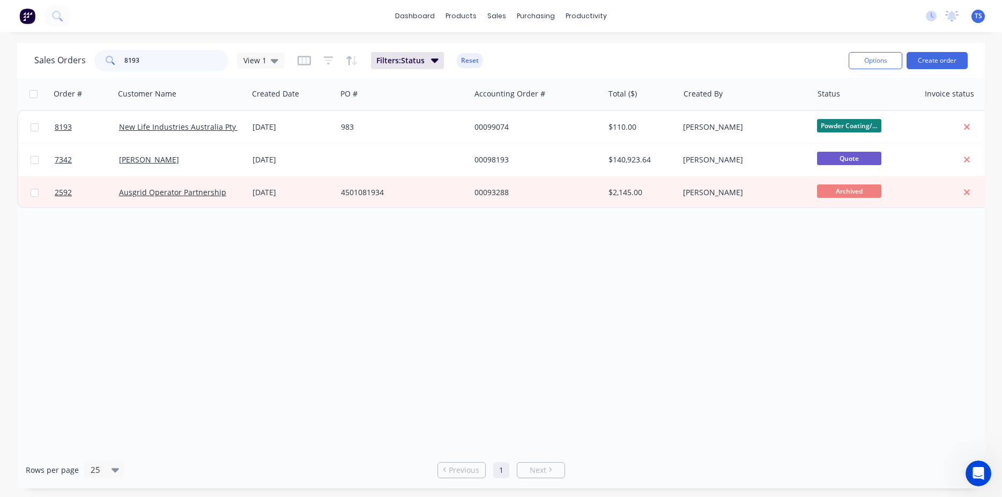
click at [201, 65] on input "8193" at bounding box center [176, 60] width 105 height 21
click at [201, 65] on input "8195" at bounding box center [176, 60] width 105 height 21
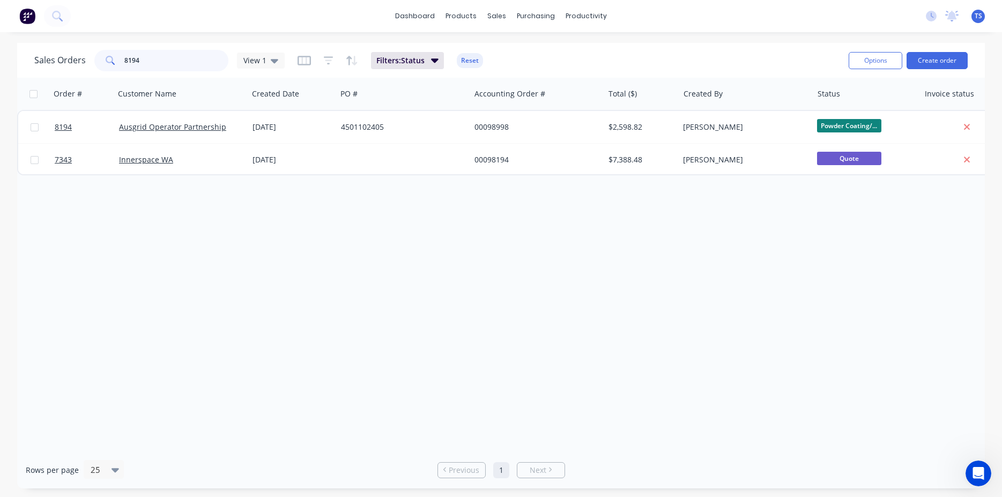
click at [198, 65] on input "8194" at bounding box center [176, 60] width 105 height 21
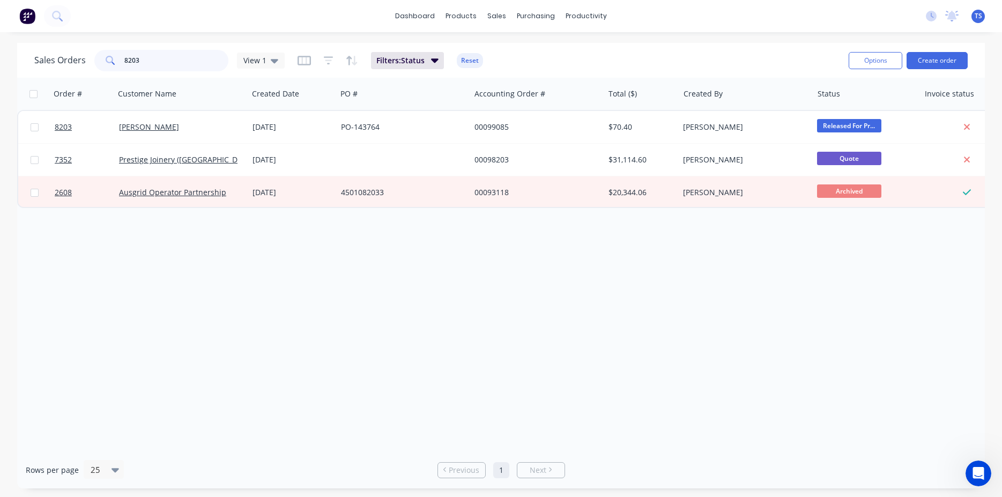
click at [198, 65] on input "8203" at bounding box center [176, 60] width 105 height 21
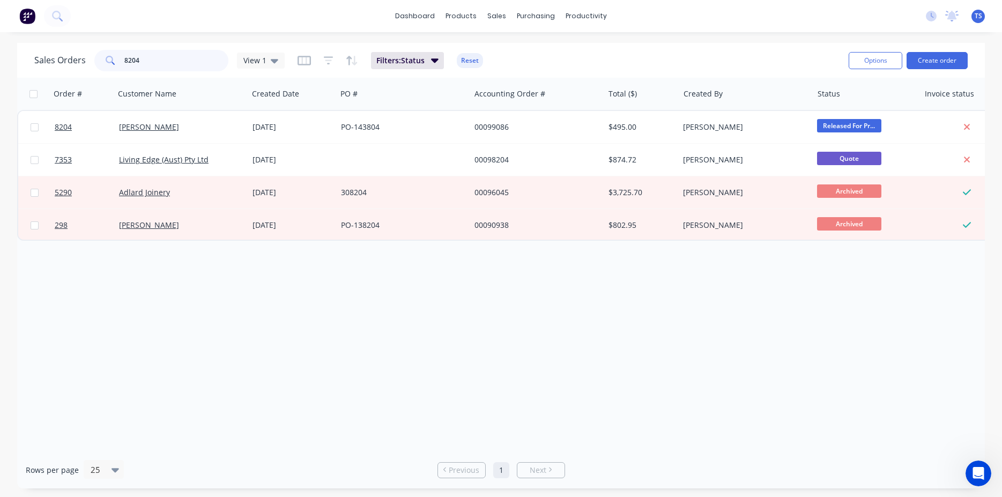
click at [198, 65] on input "8204" at bounding box center [176, 60] width 105 height 21
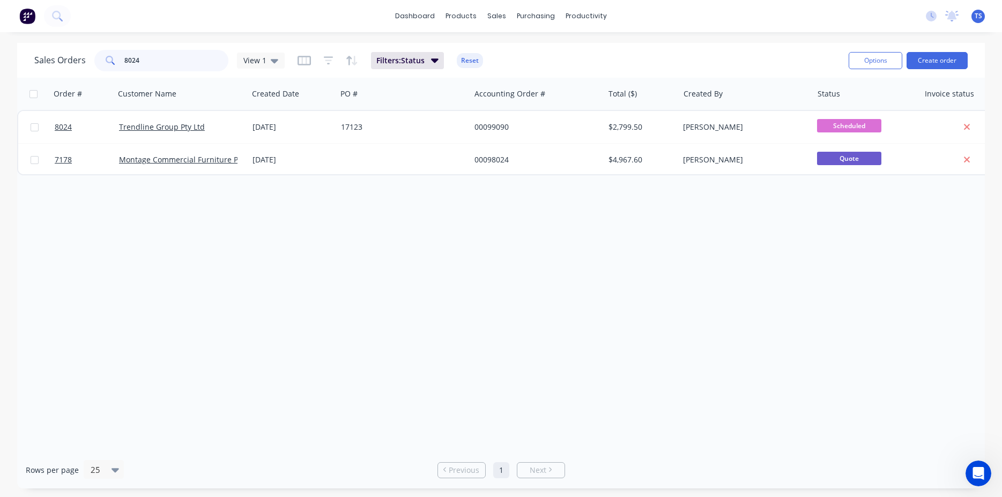
click at [198, 65] on input "8024" at bounding box center [176, 60] width 105 height 21
click at [197, 69] on input "8206" at bounding box center [176, 60] width 105 height 21
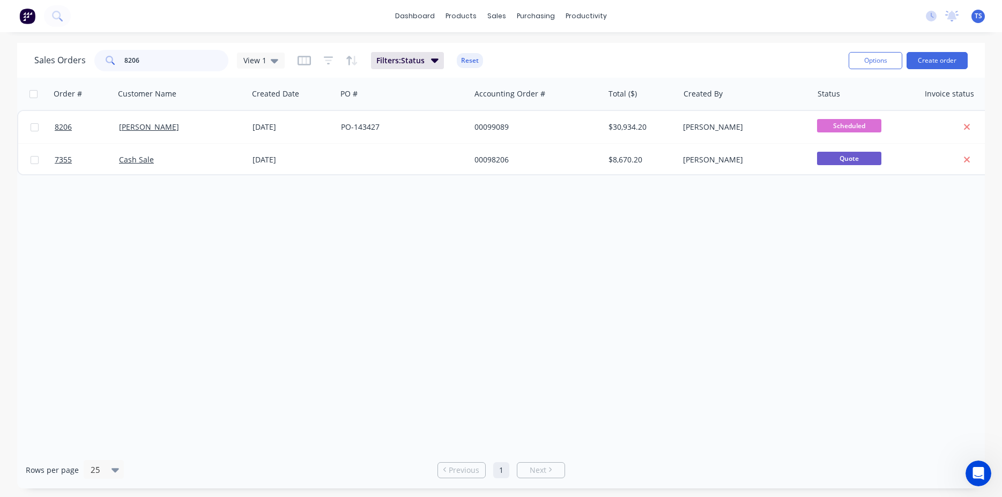
click at [197, 69] on input "8206" at bounding box center [176, 60] width 105 height 21
click at [197, 69] on input "8218" at bounding box center [176, 60] width 105 height 21
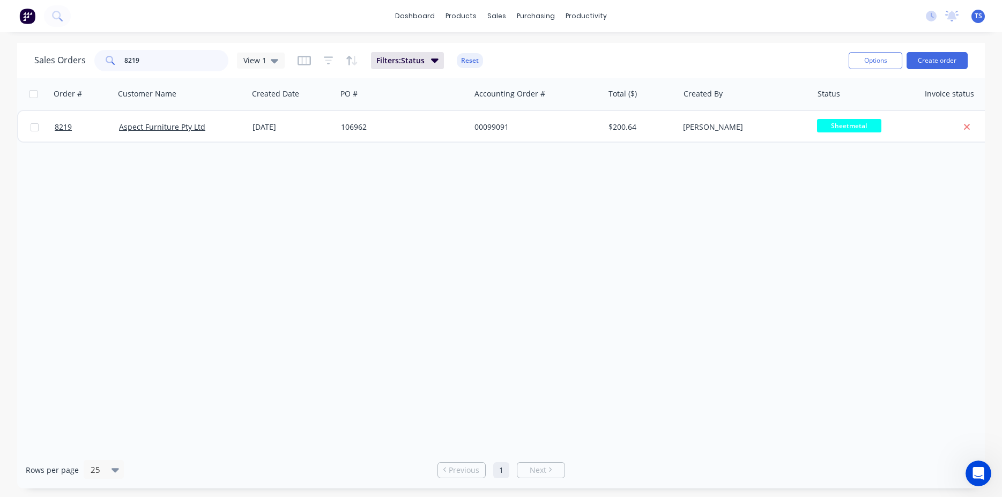
click at [188, 60] on input "8219" at bounding box center [176, 60] width 105 height 21
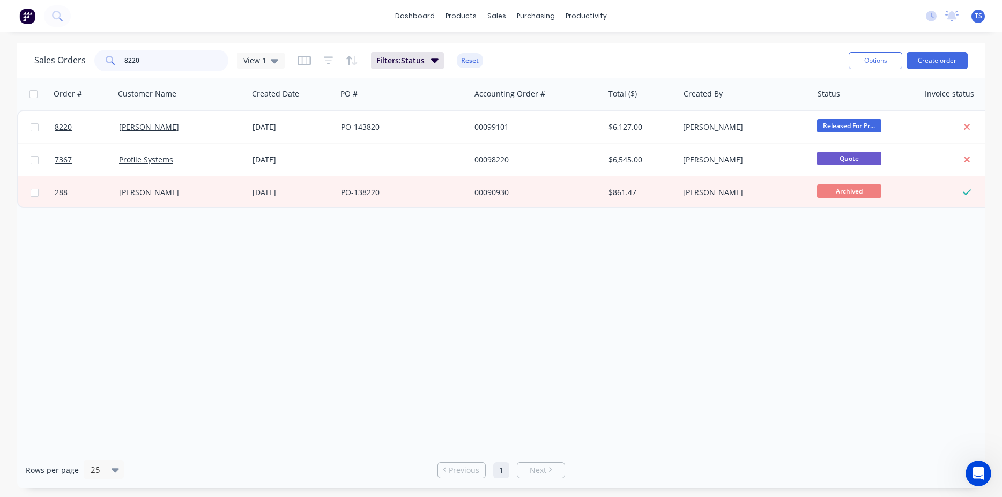
click at [184, 60] on input "8220" at bounding box center [176, 60] width 105 height 21
click at [184, 60] on input "8221" at bounding box center [176, 60] width 105 height 21
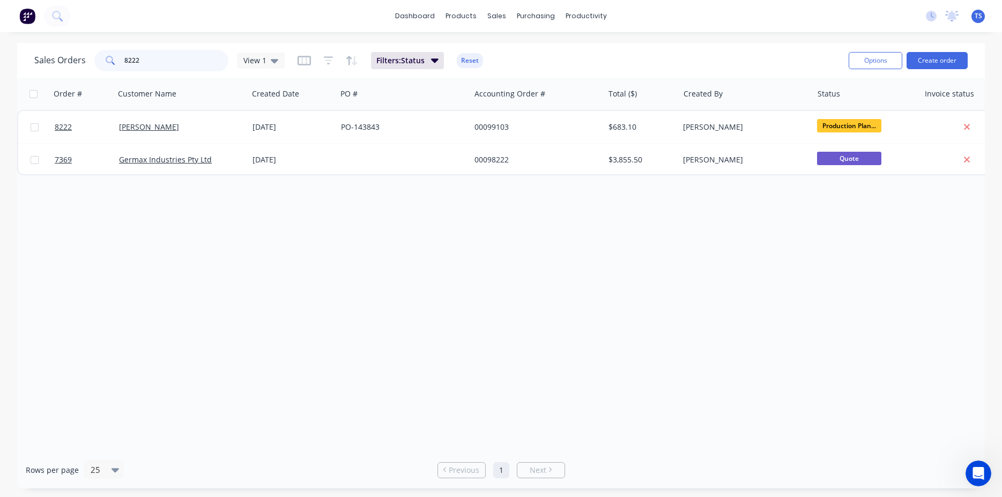
click at [184, 66] on input "8222" at bounding box center [176, 60] width 105 height 21
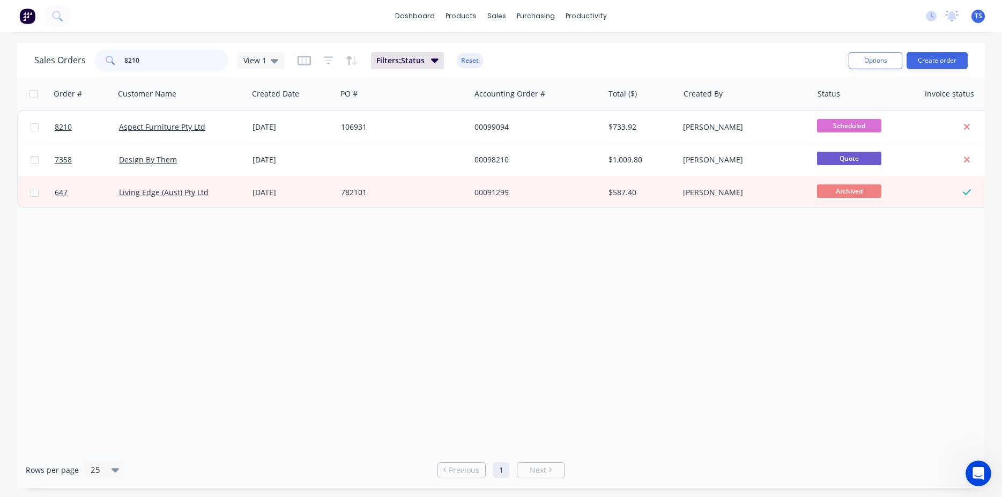
click at [184, 66] on input "8210" at bounding box center [176, 60] width 105 height 21
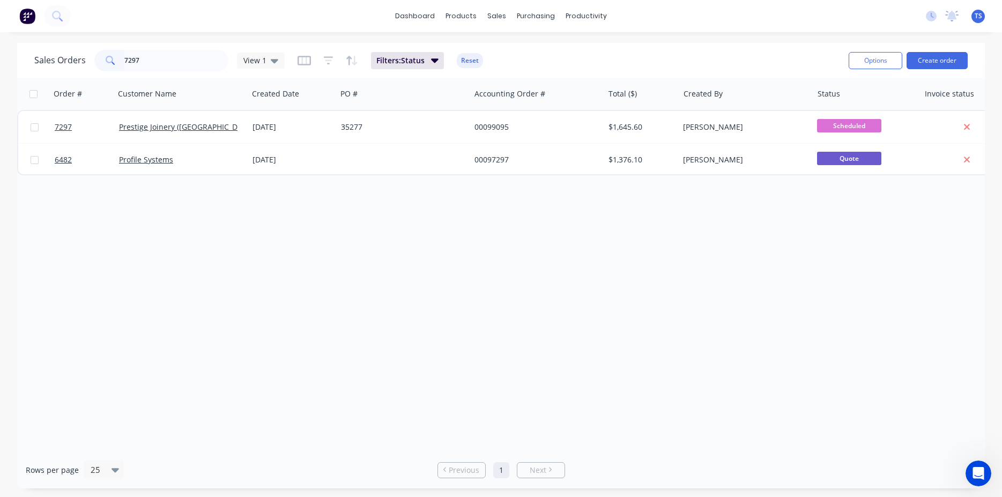
click at [234, 62] on div "Sales Orders 7297 View 1" at bounding box center [159, 60] width 250 height 21
click at [177, 57] on input "7297" at bounding box center [176, 60] width 105 height 21
click at [177, 57] on input "8212" at bounding box center [176, 60] width 105 height 21
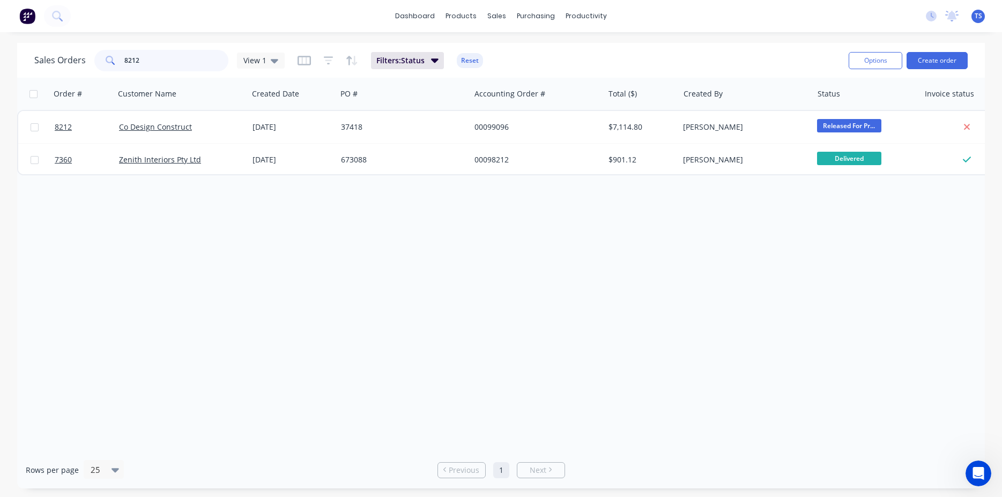
click at [177, 57] on input "8212" at bounding box center [176, 60] width 105 height 21
click at [172, 55] on input "8229" at bounding box center [176, 60] width 105 height 21
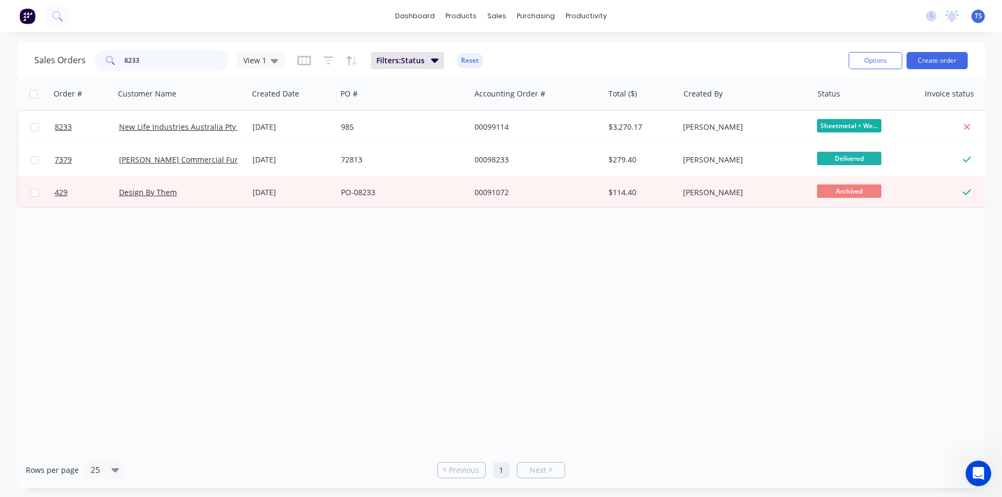
click at [172, 55] on input "8233" at bounding box center [176, 60] width 105 height 21
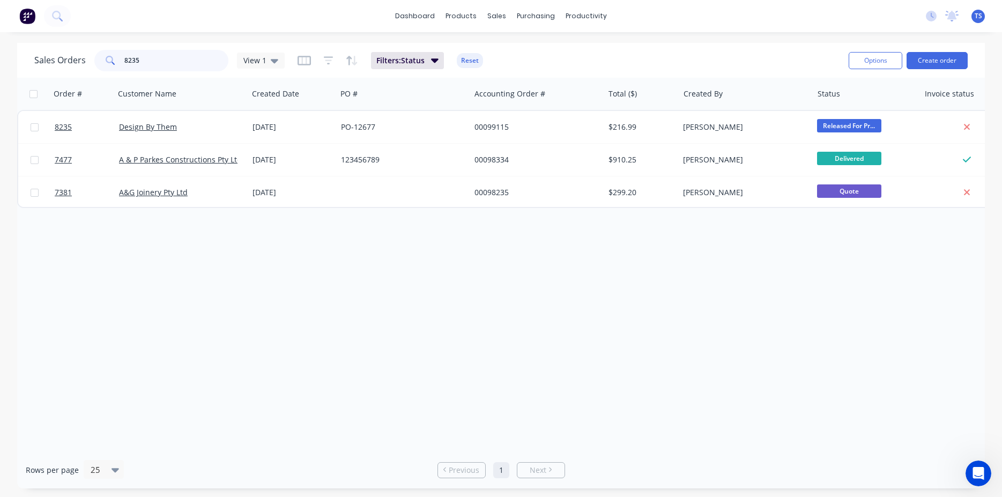
click at [172, 55] on input "8235" at bounding box center [176, 60] width 105 height 21
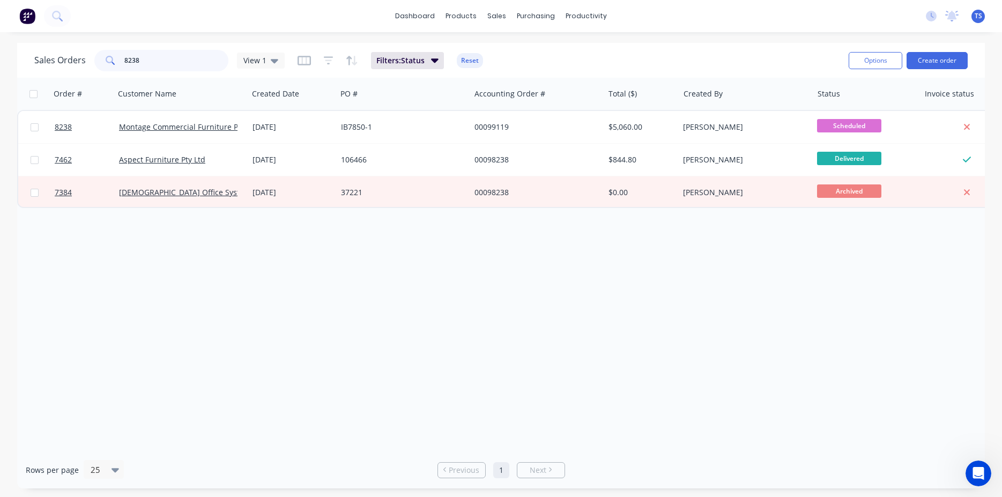
click at [172, 55] on input "8238" at bounding box center [176, 60] width 105 height 21
click at [172, 55] on input "8241" at bounding box center [176, 60] width 105 height 21
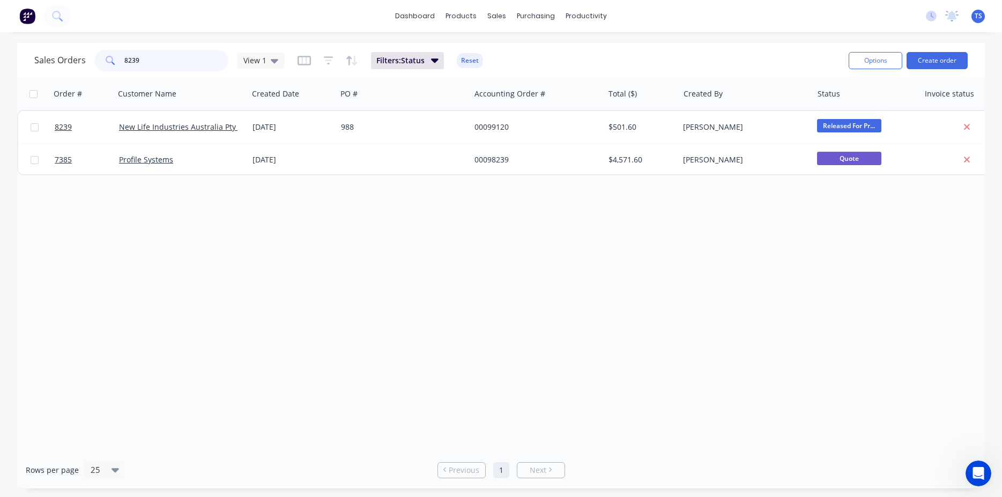
click at [172, 55] on input "8239" at bounding box center [176, 60] width 105 height 21
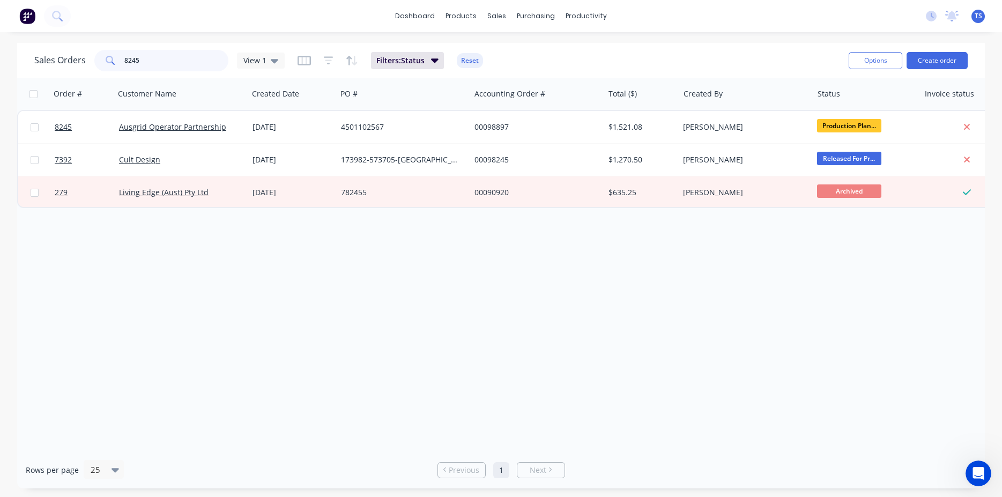
click at [172, 55] on input "8245" at bounding box center [176, 60] width 105 height 21
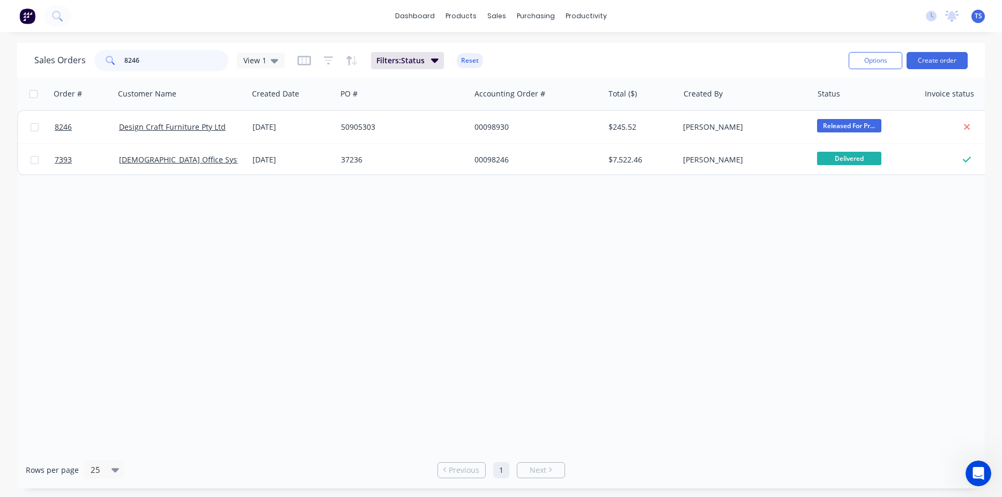
click at [172, 55] on input "8246" at bounding box center [176, 60] width 105 height 21
click at [172, 55] on input "8247" at bounding box center [176, 60] width 105 height 21
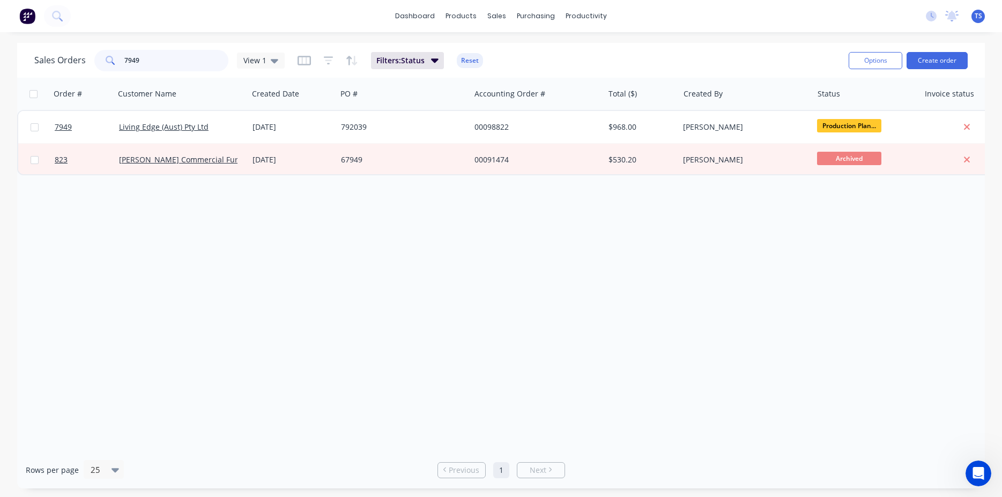
click at [172, 55] on input "7949" at bounding box center [176, 60] width 105 height 21
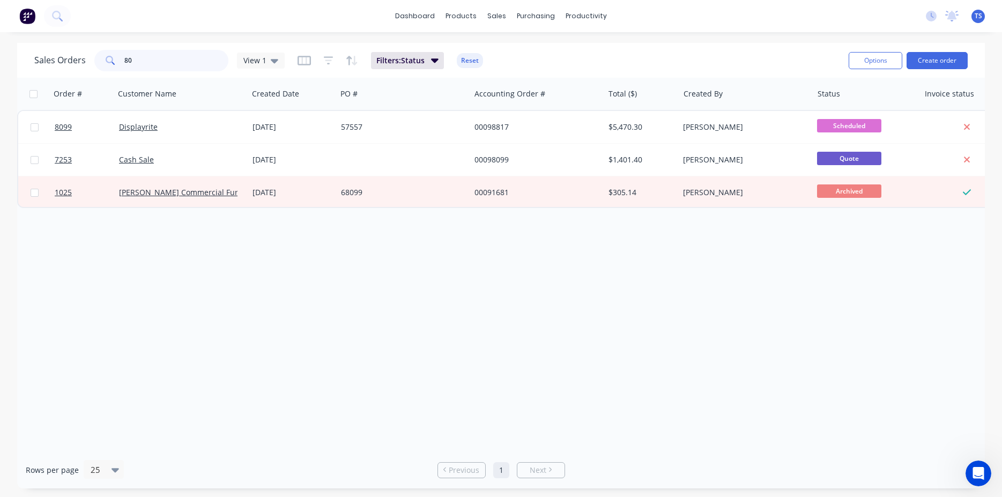
type input "8"
click at [176, 66] on input "8078" at bounding box center [176, 60] width 105 height 21
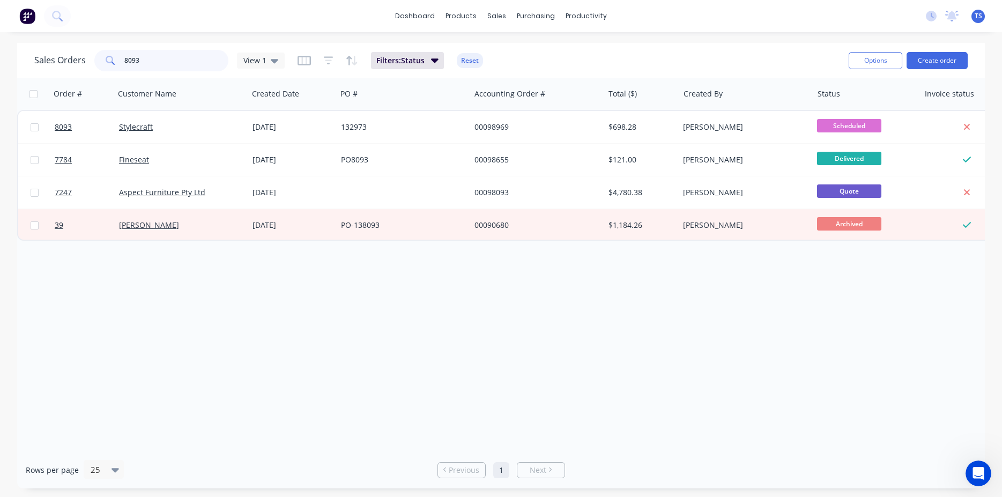
click at [176, 66] on input "8093" at bounding box center [176, 60] width 105 height 21
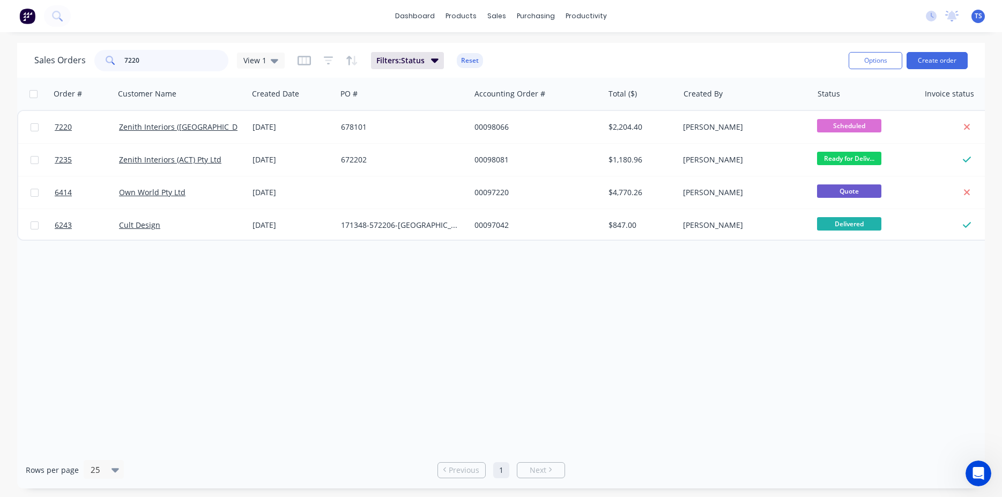
click at [173, 64] on input "7220" at bounding box center [176, 60] width 105 height 21
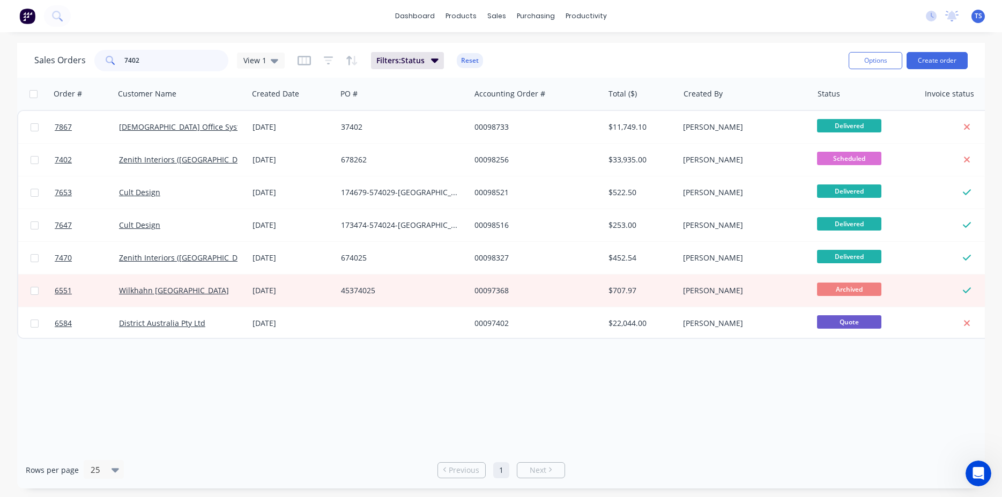
click at [173, 62] on input "7402" at bounding box center [176, 60] width 105 height 21
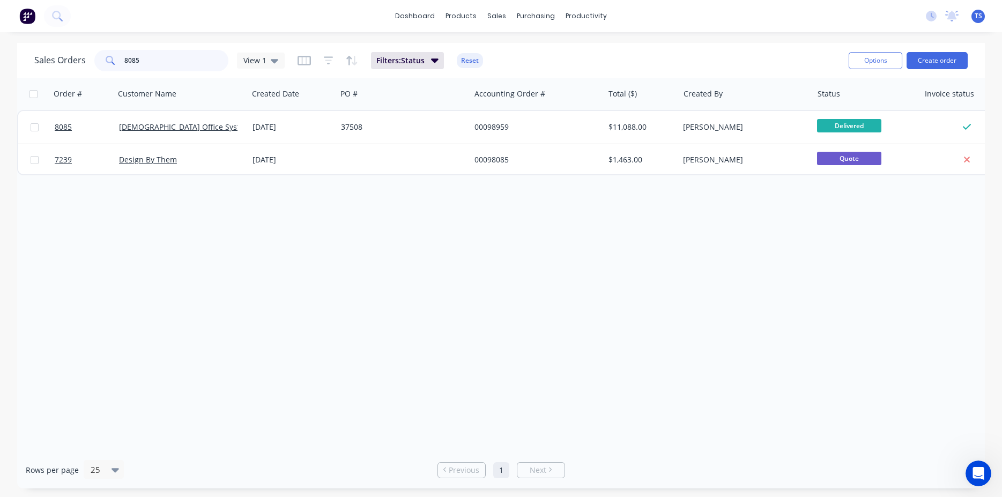
click at [173, 62] on input "8085" at bounding box center [176, 60] width 105 height 21
click at [173, 62] on input "8110" at bounding box center [176, 60] width 105 height 21
click at [173, 62] on input "8111" at bounding box center [176, 60] width 105 height 21
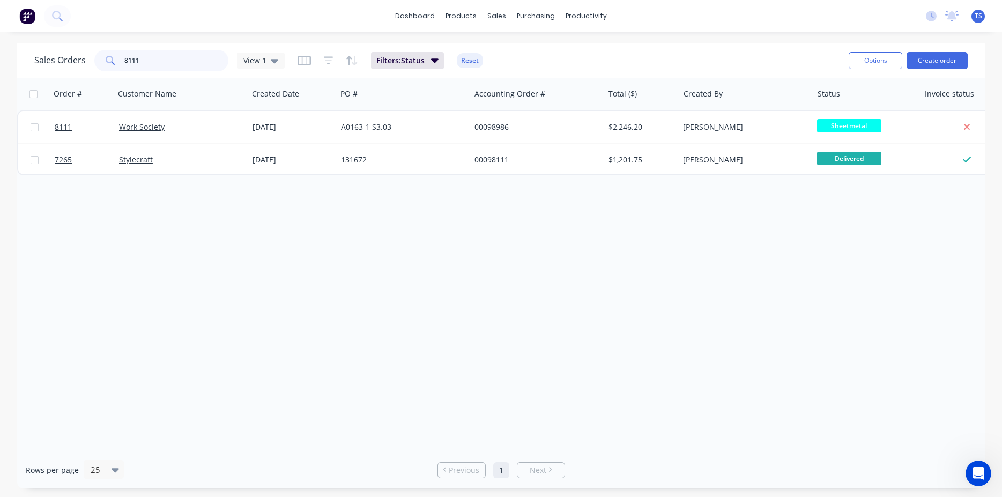
click at [173, 62] on input "8111" at bounding box center [176, 60] width 105 height 21
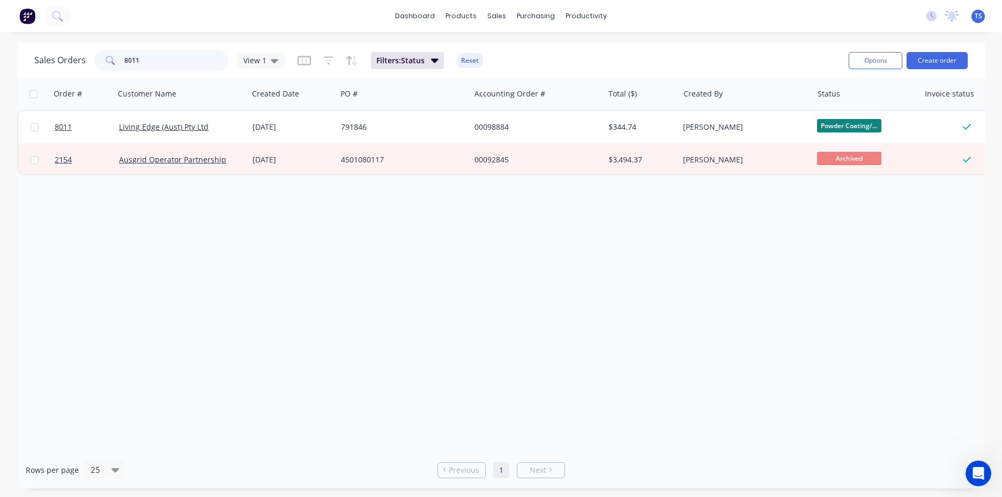
click at [173, 62] on input "8011" at bounding box center [176, 60] width 105 height 21
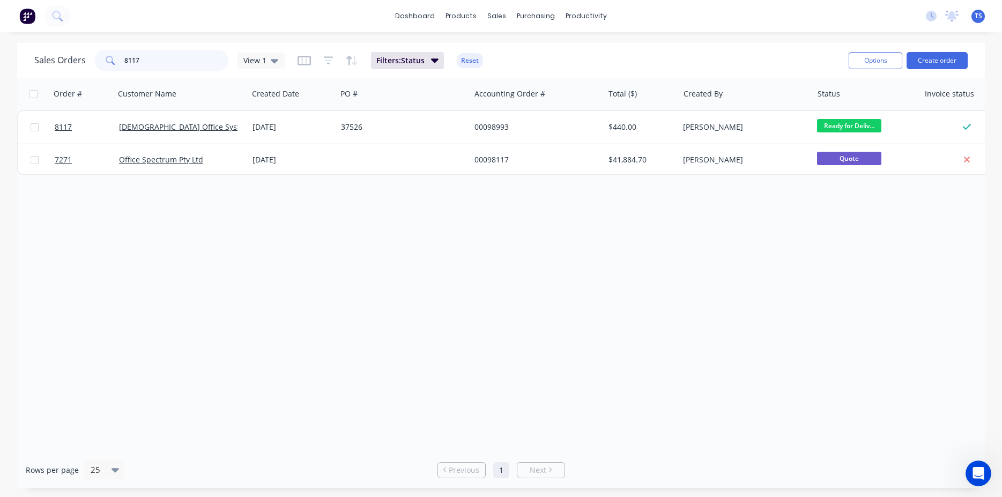
click at [173, 62] on input "8117" at bounding box center [176, 60] width 105 height 21
click at [184, 60] on input "7954" at bounding box center [176, 60] width 105 height 21
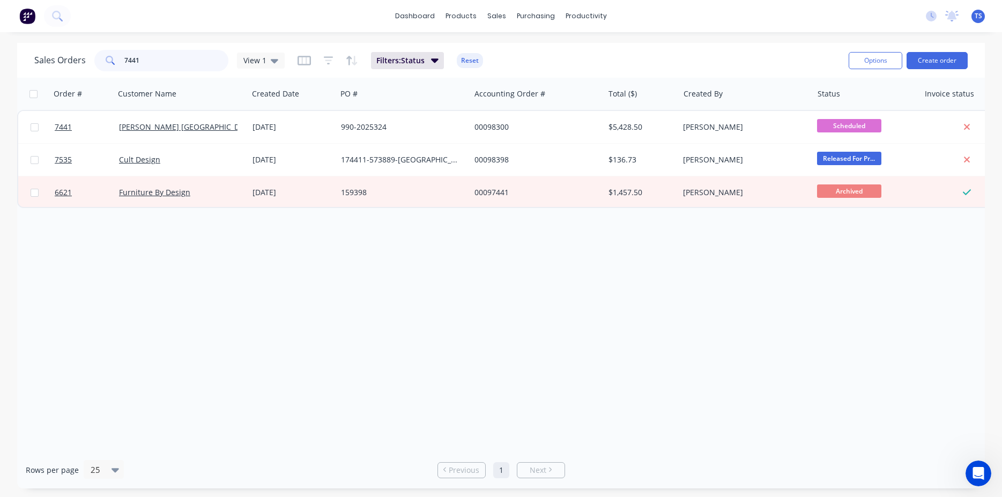
click at [184, 60] on input "7441" at bounding box center [176, 60] width 105 height 21
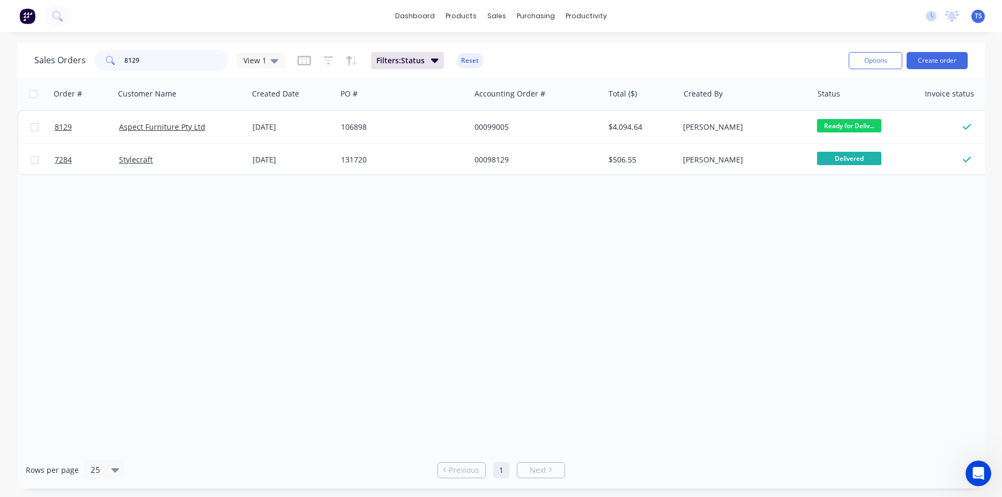
click at [184, 60] on input "8129" at bounding box center [176, 60] width 105 height 21
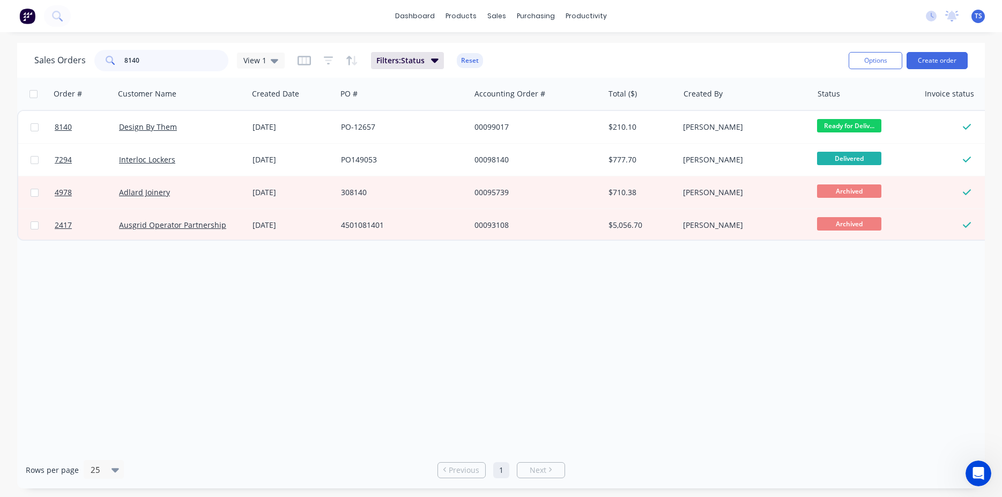
click at [184, 59] on input "8140" at bounding box center [176, 60] width 105 height 21
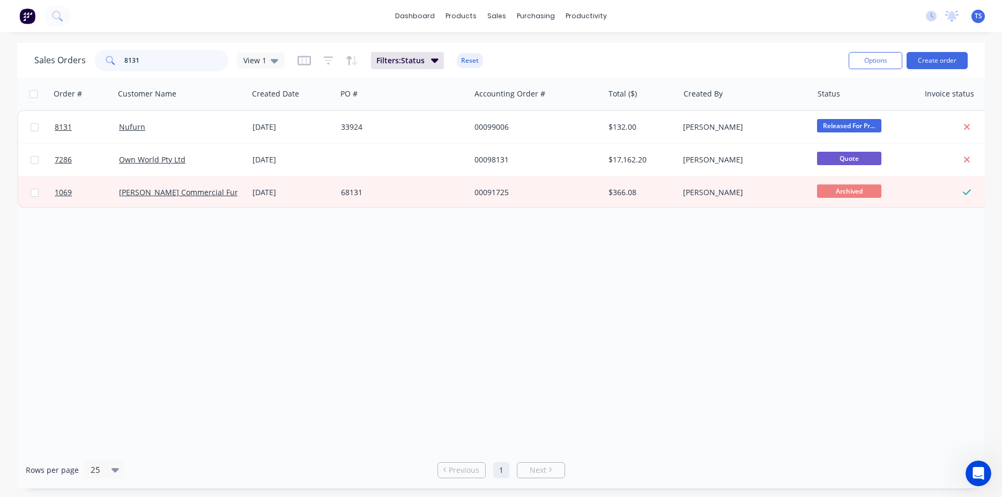
click at [184, 59] on input "8131" at bounding box center [176, 60] width 105 height 21
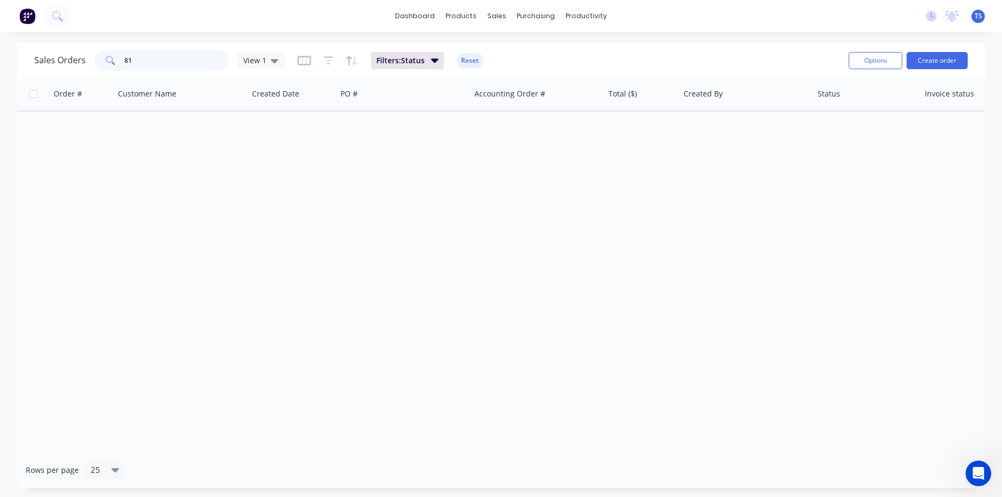
type input "8"
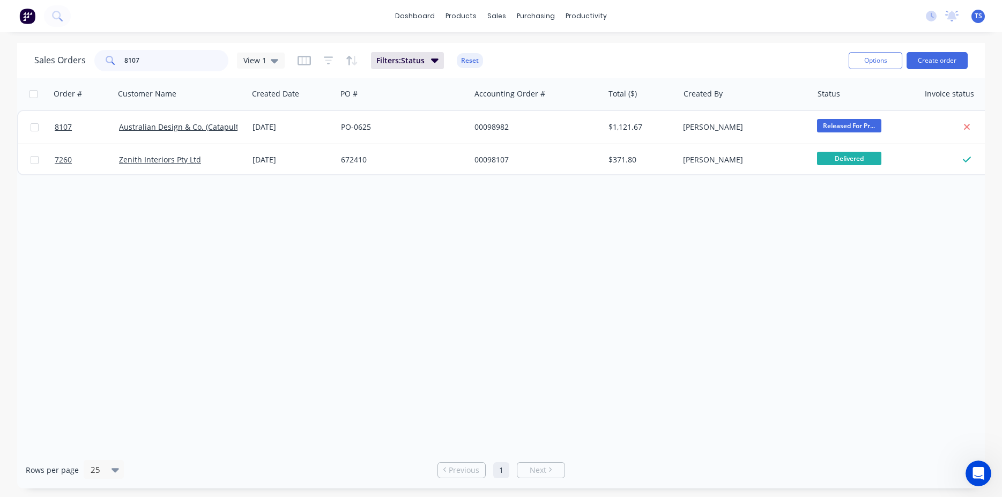
click at [191, 57] on input "8107" at bounding box center [176, 60] width 105 height 21
click at [191, 57] on input "8127" at bounding box center [176, 60] width 105 height 21
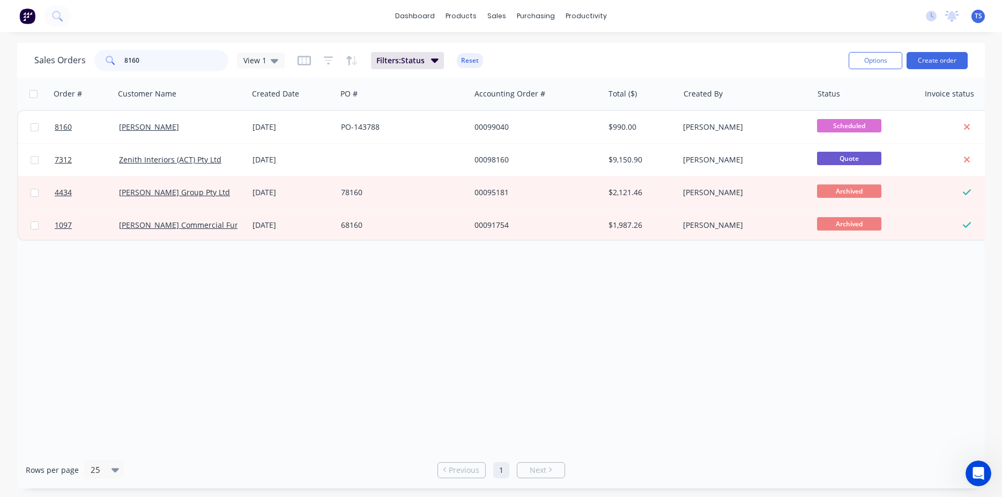
click at [191, 57] on input "8160" at bounding box center [176, 60] width 105 height 21
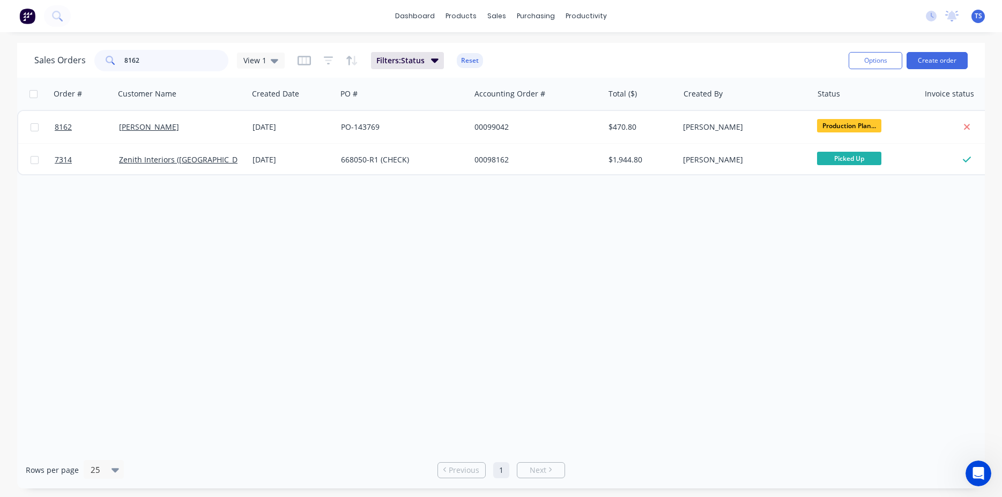
click at [191, 57] on input "8162" at bounding box center [176, 60] width 105 height 21
click at [191, 57] on input "7968" at bounding box center [176, 60] width 105 height 21
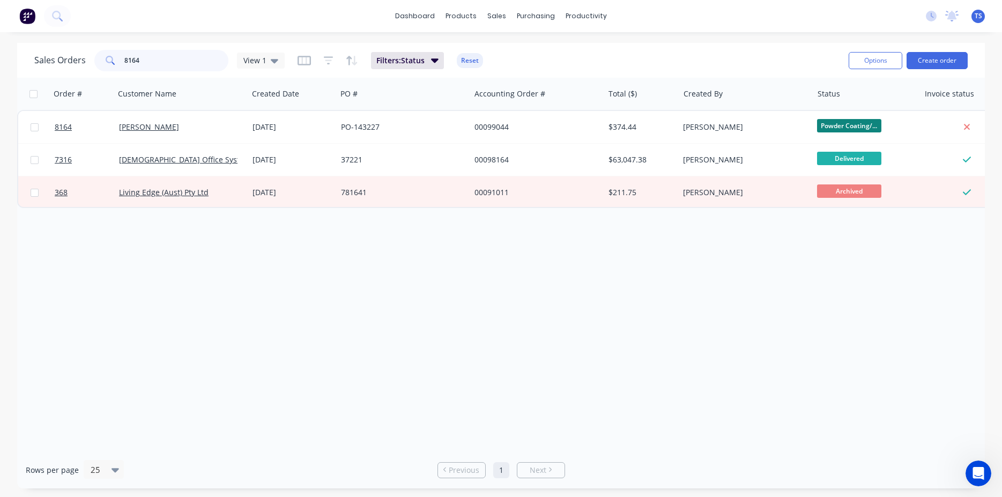
click at [191, 57] on input "8164" at bounding box center [176, 60] width 105 height 21
click at [191, 57] on input "8165" at bounding box center [176, 60] width 105 height 21
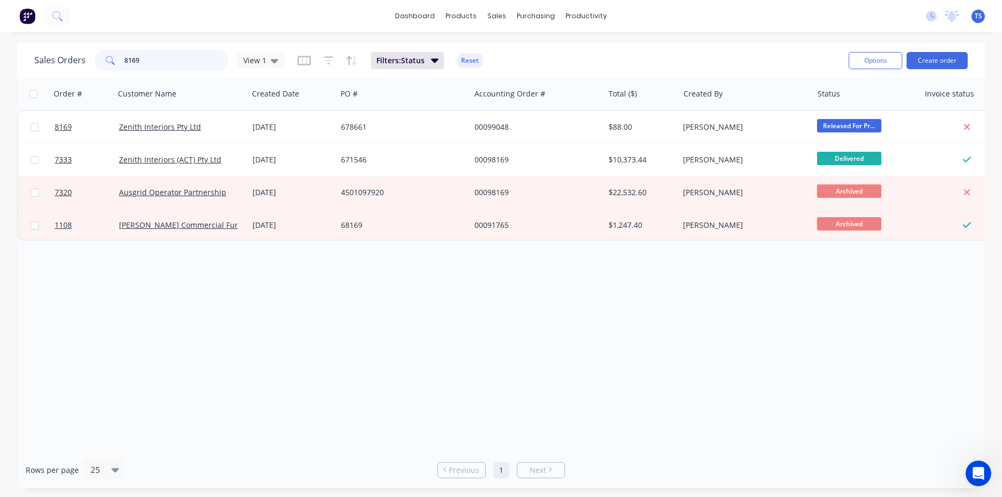
click at [191, 57] on input "8169" at bounding box center [176, 60] width 105 height 21
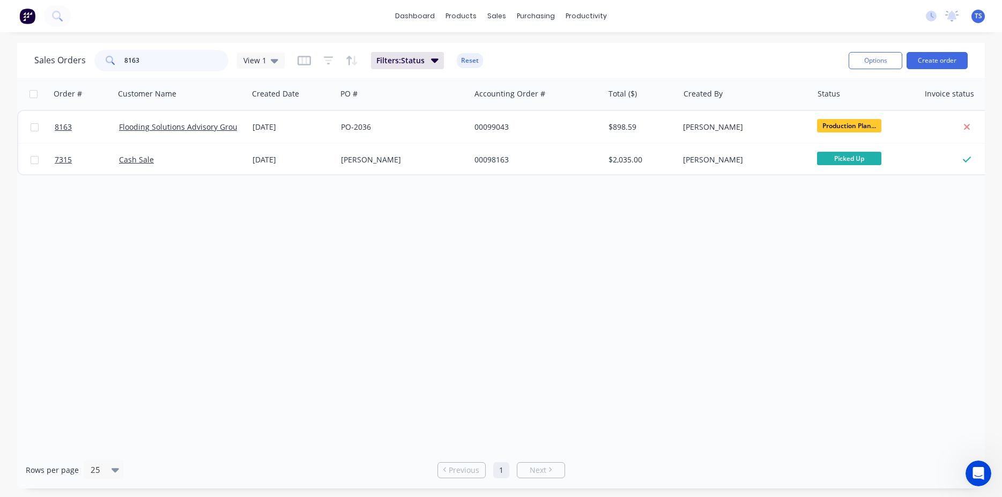
click at [191, 57] on input "8163" at bounding box center [176, 60] width 105 height 21
click at [191, 57] on input "8090" at bounding box center [176, 60] width 105 height 21
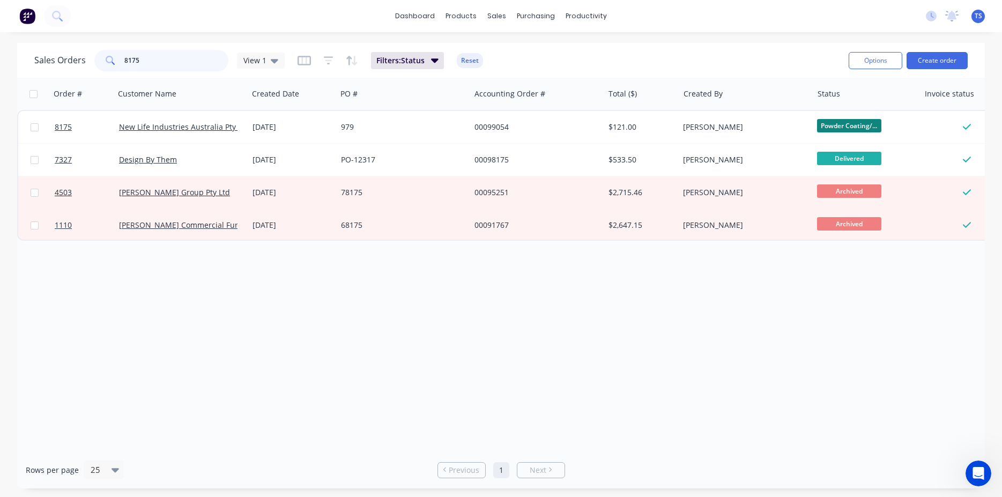
click at [179, 61] on input "8175" at bounding box center [176, 60] width 105 height 21
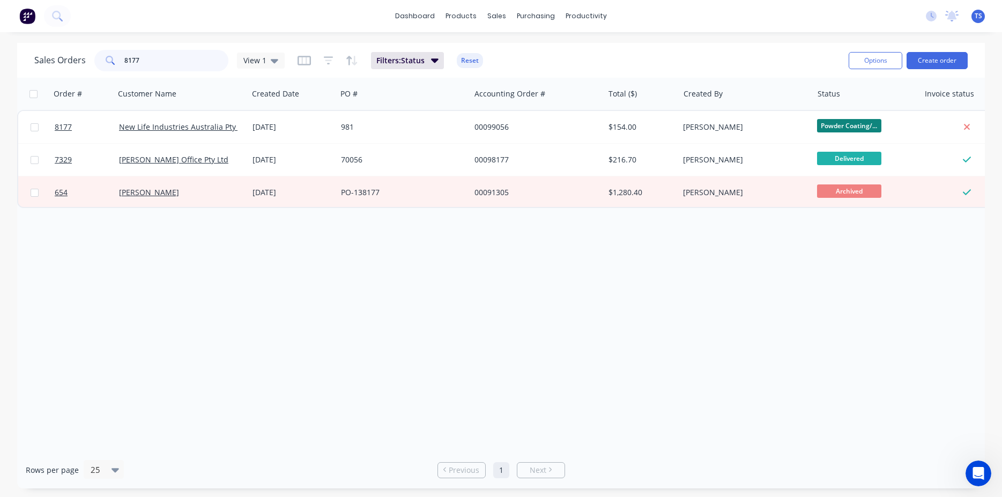
click at [151, 68] on input "8177" at bounding box center [176, 60] width 105 height 21
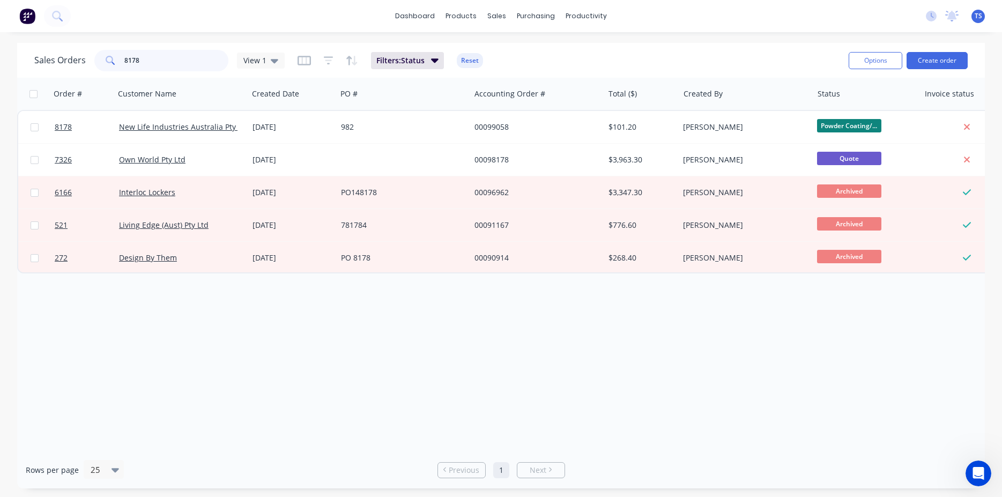
click at [151, 68] on input "8178" at bounding box center [176, 60] width 105 height 21
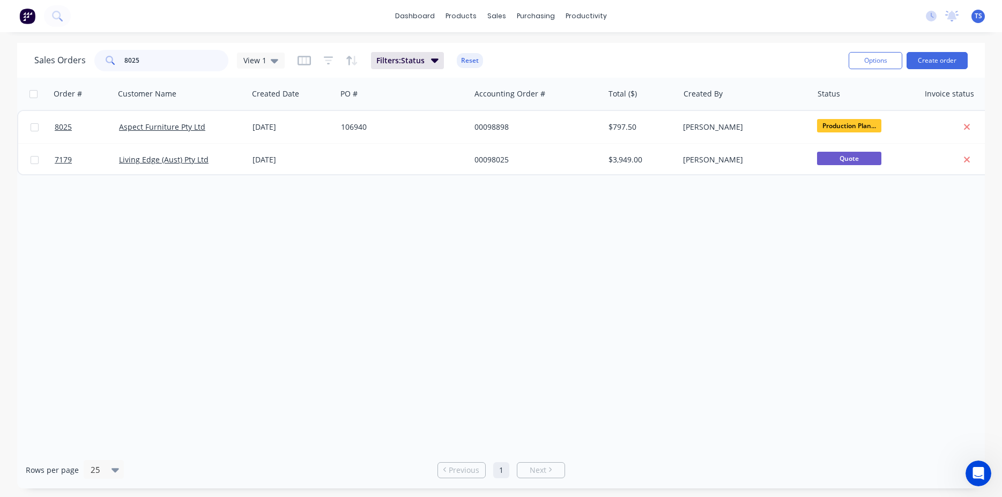
click at [185, 66] on input "8025" at bounding box center [176, 60] width 105 height 21
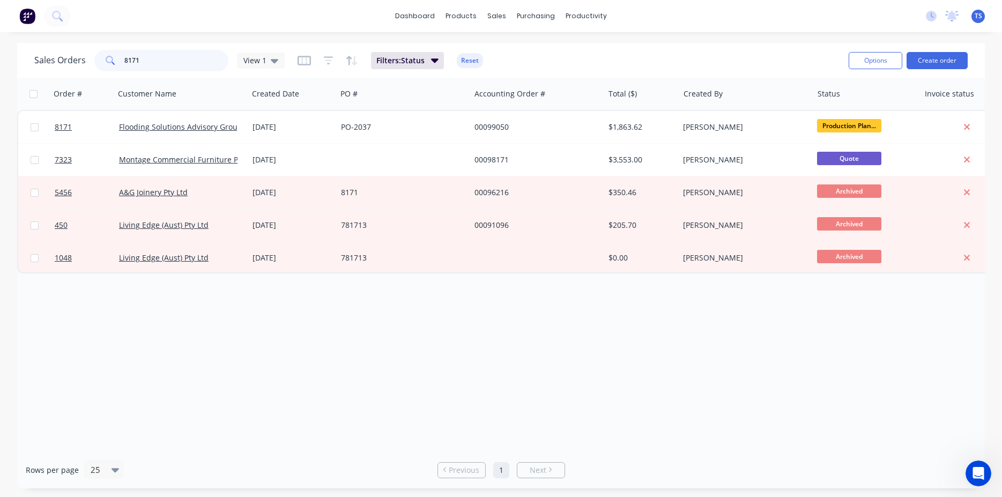
click at [185, 66] on input "8171" at bounding box center [176, 60] width 105 height 21
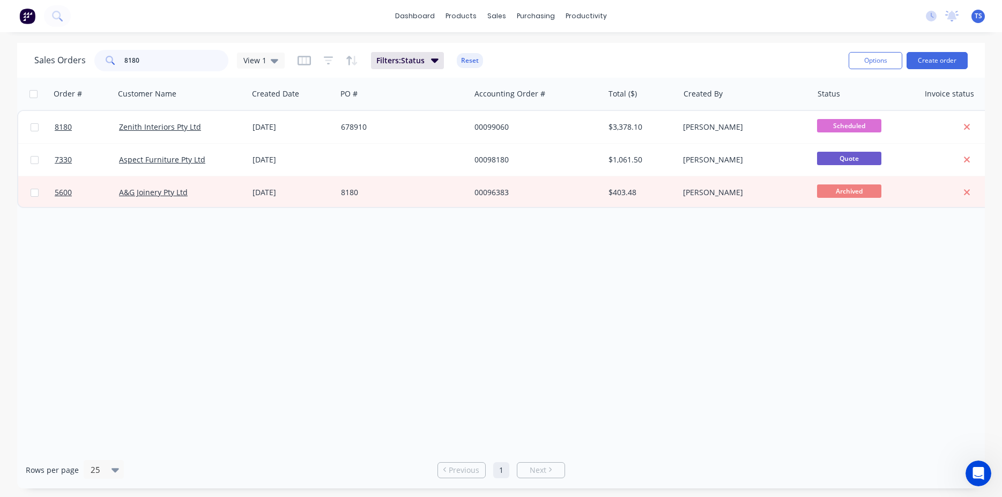
click at [185, 66] on input "8180" at bounding box center [176, 60] width 105 height 21
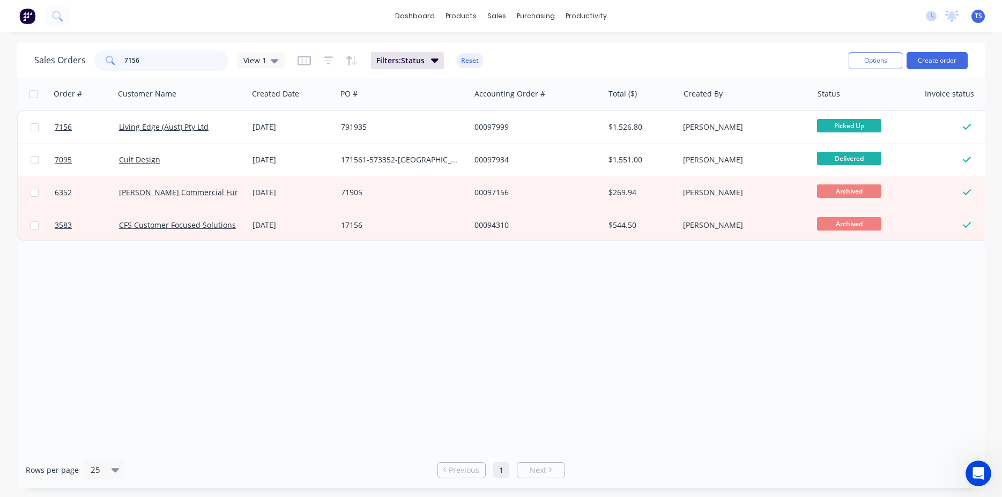
click at [185, 66] on input "7156" at bounding box center [176, 60] width 105 height 21
type input "8172"
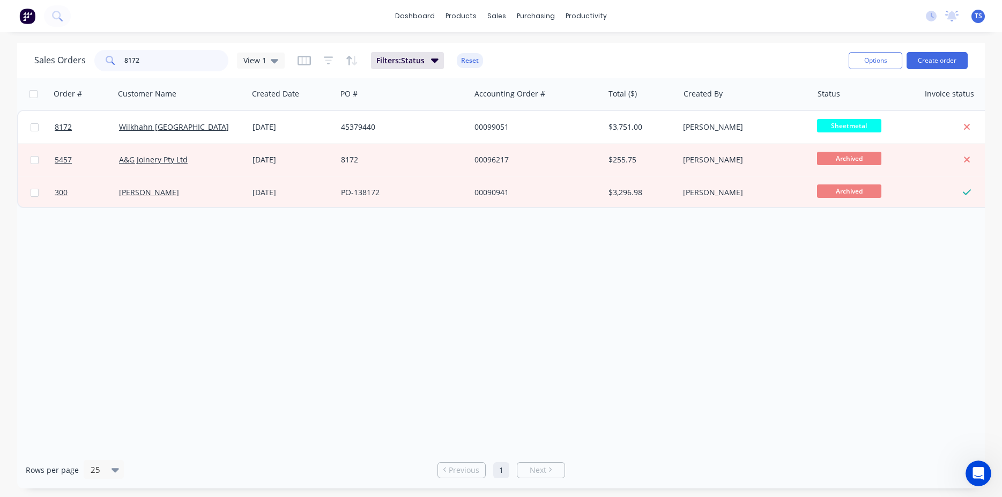
click at [186, 66] on input "8172" at bounding box center [176, 60] width 105 height 21
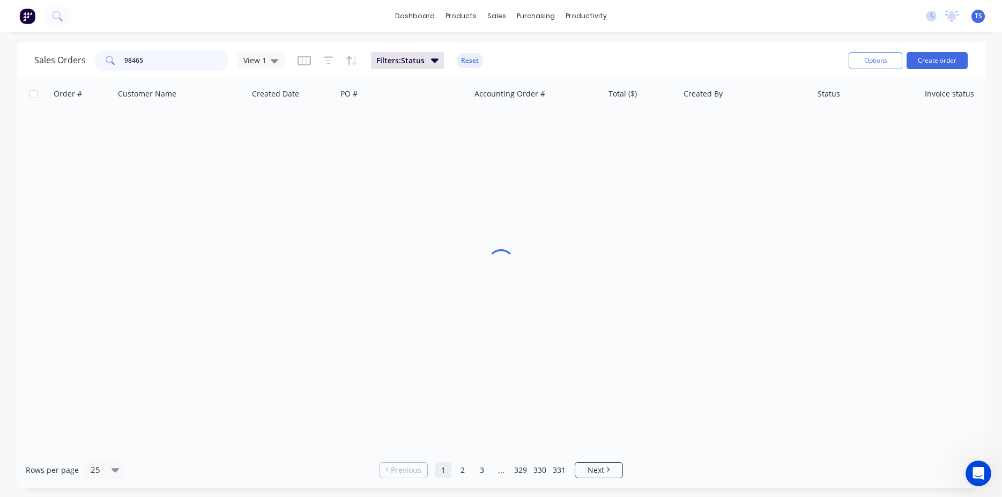
type input "98465"
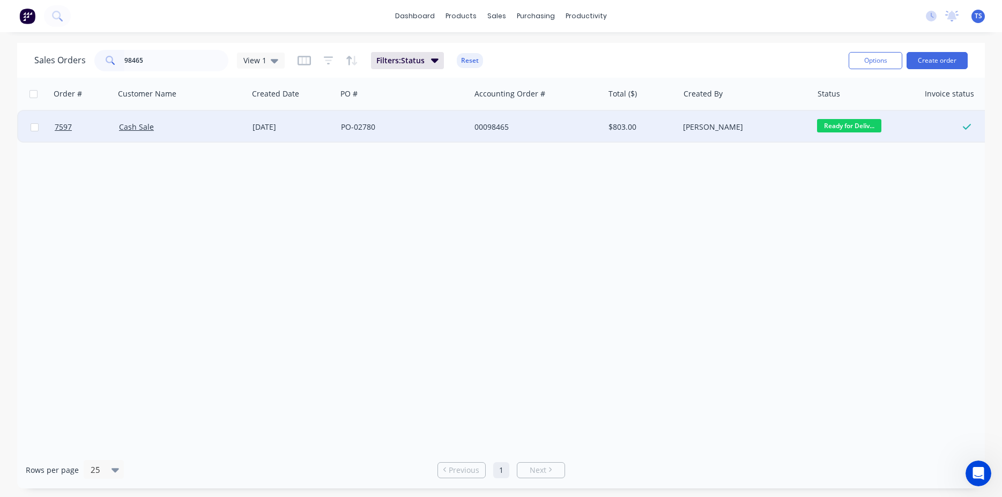
click at [372, 122] on div "PO-02780" at bounding box center [400, 127] width 119 height 11
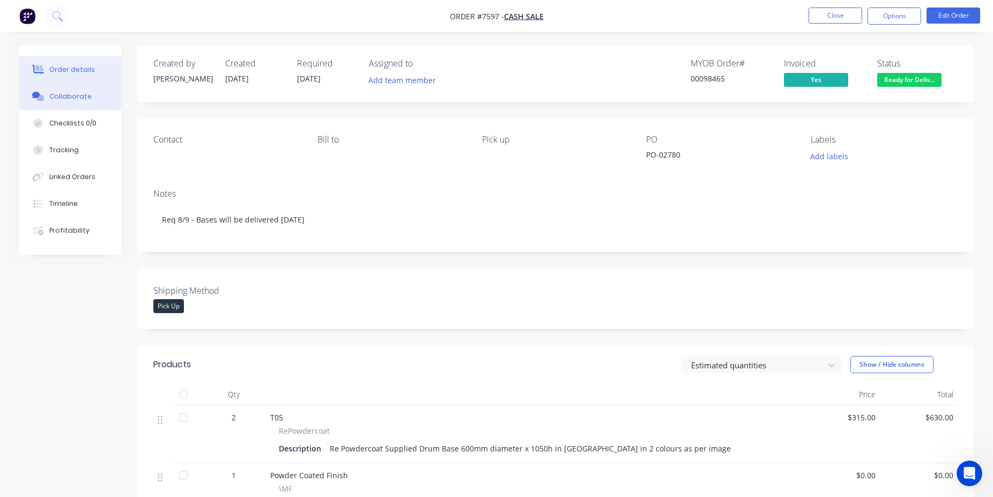
click at [99, 103] on button "Collaborate" at bounding box center [70, 96] width 102 height 27
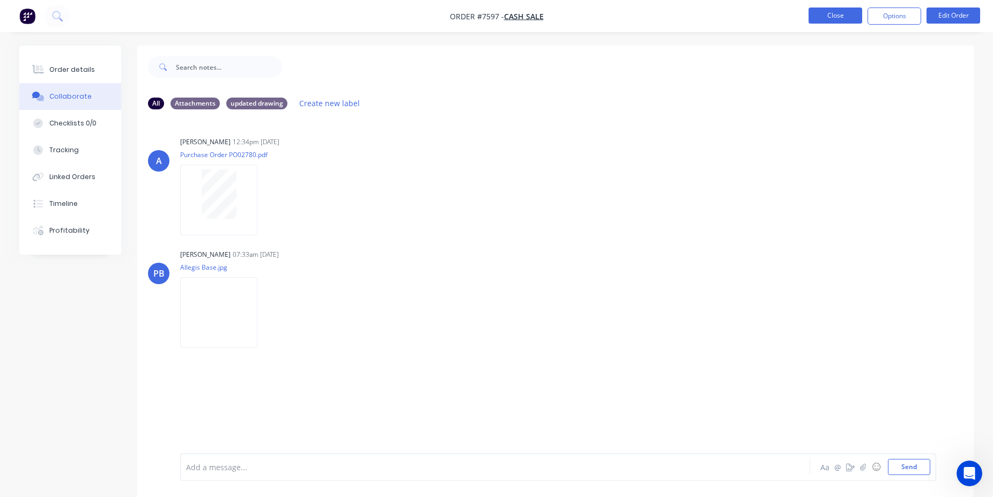
click at [832, 23] on button "Close" at bounding box center [836, 16] width 54 height 16
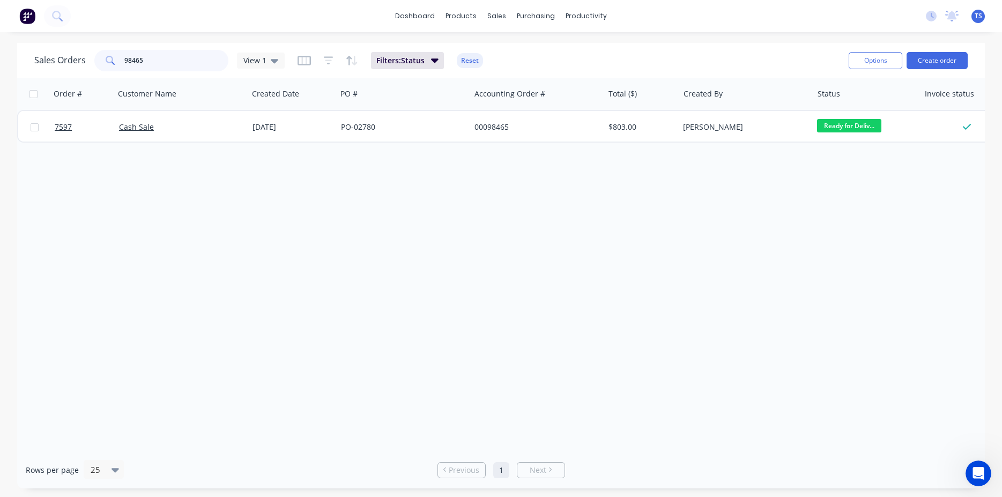
drag, startPoint x: 142, startPoint y: 64, endPoint x: 112, endPoint y: 70, distance: 30.2
click at [124, 69] on input "98465" at bounding box center [176, 60] width 105 height 21
type input "98447"
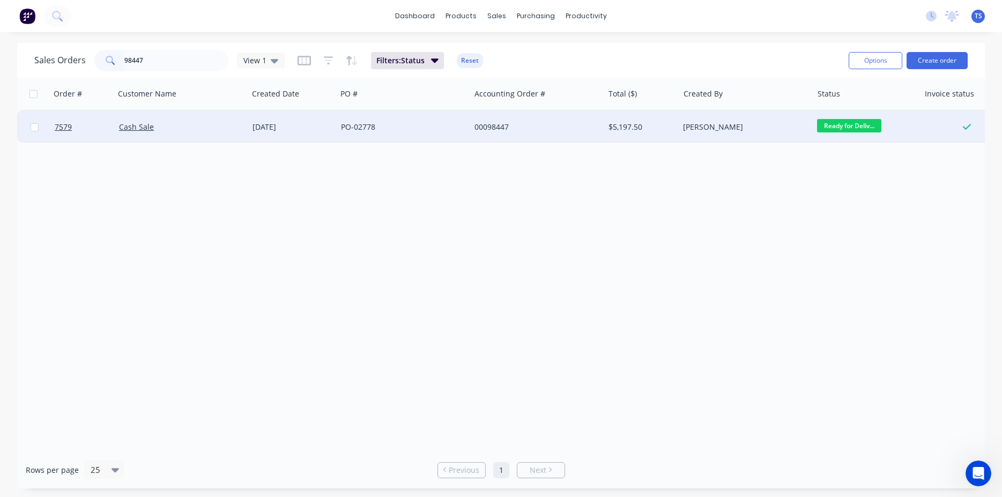
click at [318, 125] on div "[DATE]" at bounding box center [293, 127] width 80 height 11
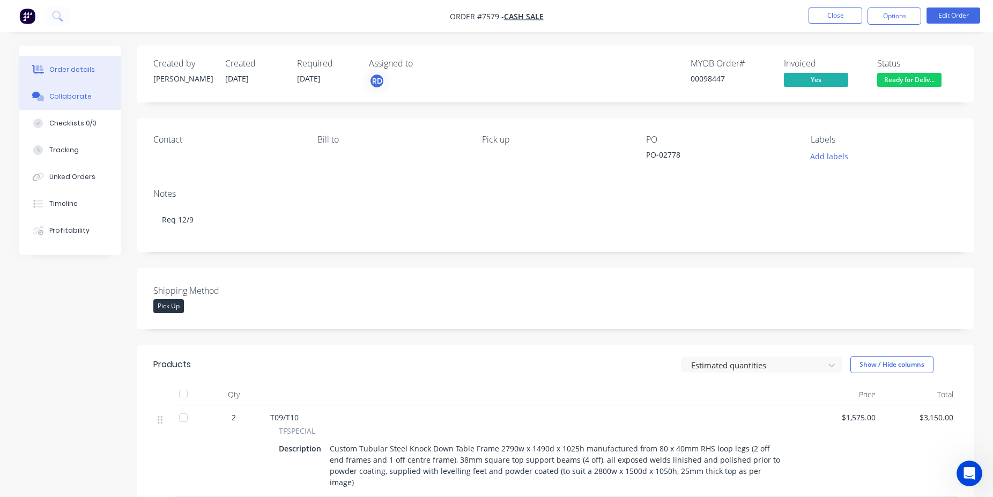
click at [93, 95] on button "Collaborate" at bounding box center [70, 96] width 102 height 27
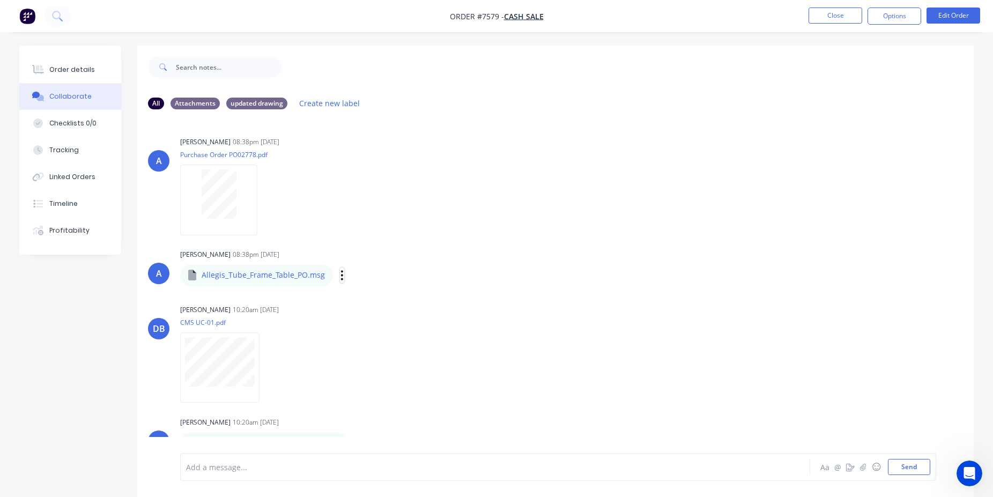
click at [341, 279] on icon "button" at bounding box center [342, 275] width 2 height 10
click at [412, 302] on button "Download" at bounding box center [412, 304] width 121 height 24
click at [827, 14] on button "Close" at bounding box center [836, 16] width 54 height 16
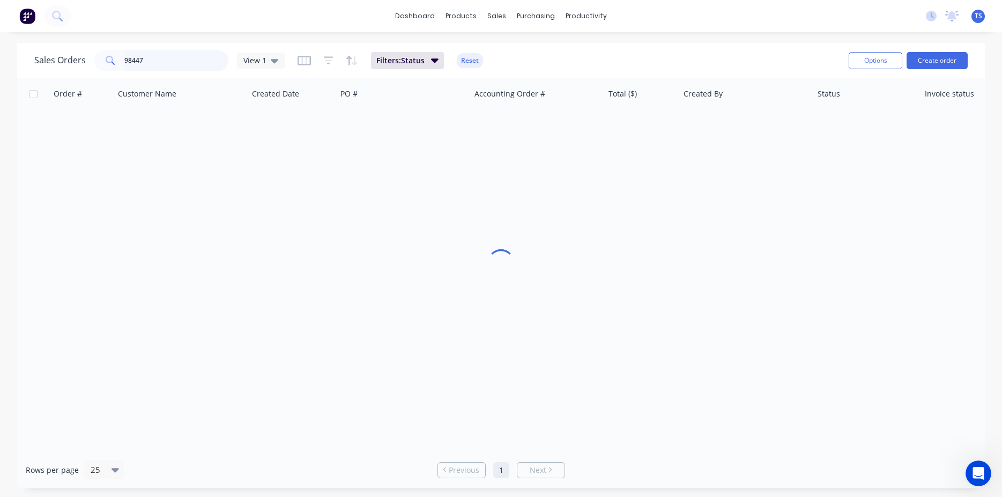
click at [181, 64] on input "98447" at bounding box center [176, 60] width 105 height 21
type input "9"
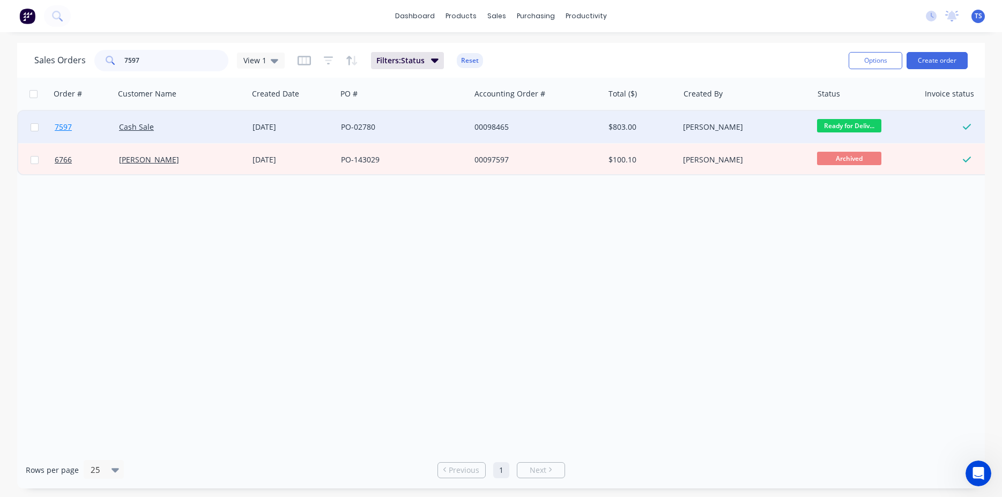
type input "7597"
click at [84, 128] on link "7597" at bounding box center [87, 127] width 64 height 32
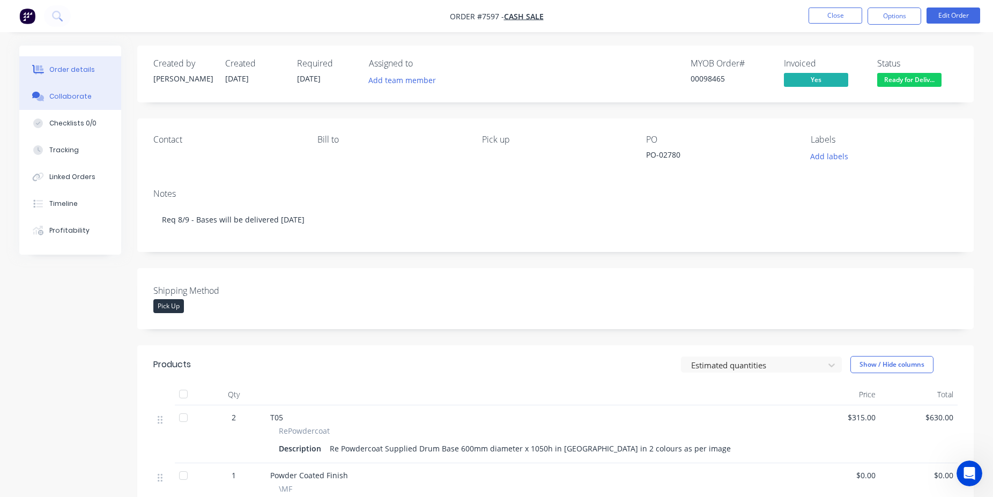
click at [76, 94] on div "Collaborate" at bounding box center [70, 97] width 42 height 10
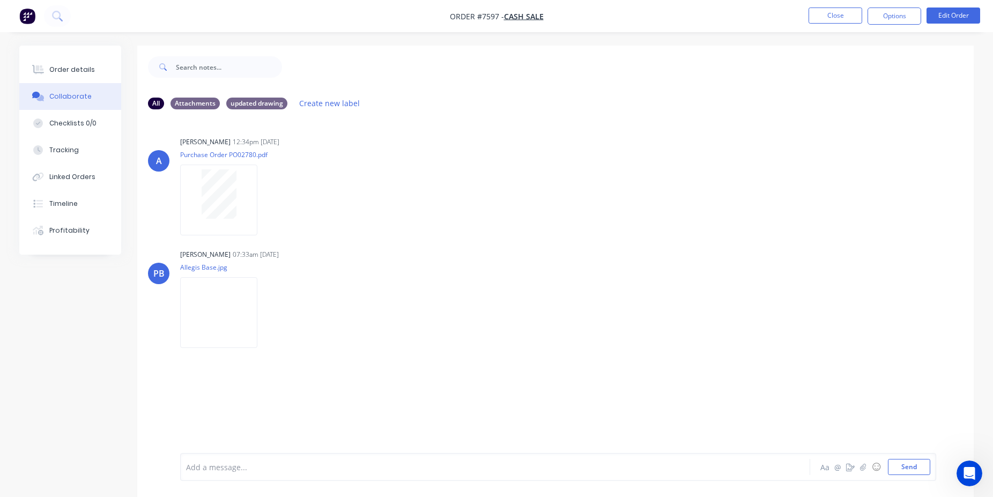
click at [840, 6] on nav "Order #7597 - Cash Sale Close Options Edit Order" at bounding box center [496, 16] width 993 height 32
click at [840, 11] on button "Close" at bounding box center [836, 16] width 54 height 16
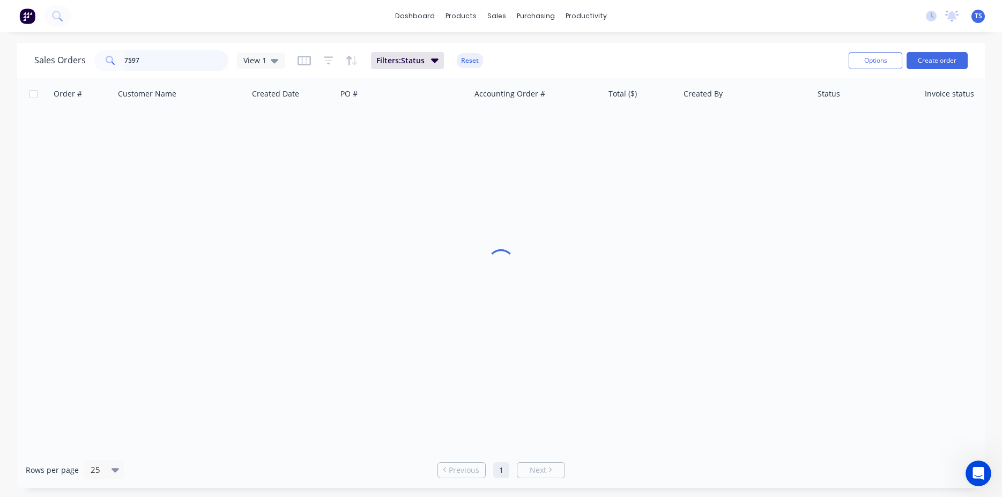
click at [201, 59] on input "7597" at bounding box center [176, 60] width 105 height 21
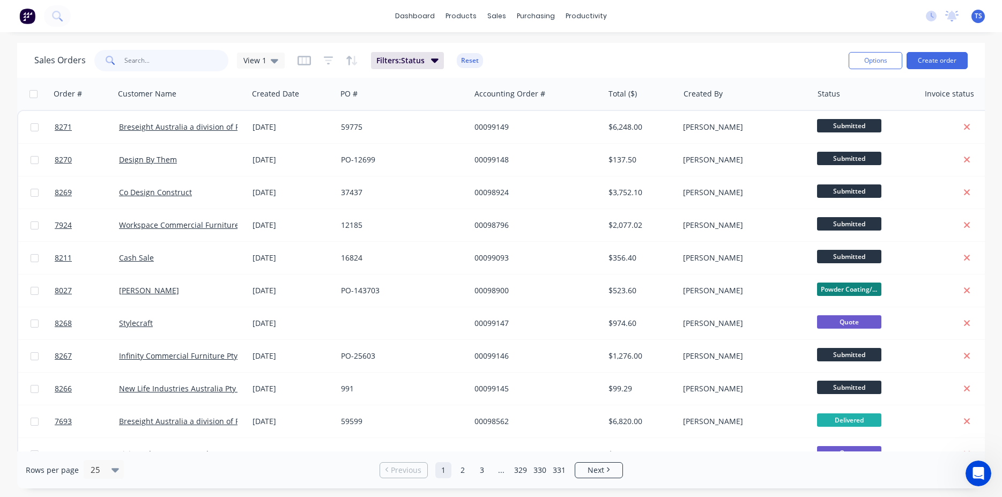
click at [147, 68] on input "text" at bounding box center [176, 60] width 105 height 21
click at [191, 66] on input "text" at bounding box center [176, 60] width 105 height 21
click at [172, 56] on input "text" at bounding box center [176, 60] width 105 height 21
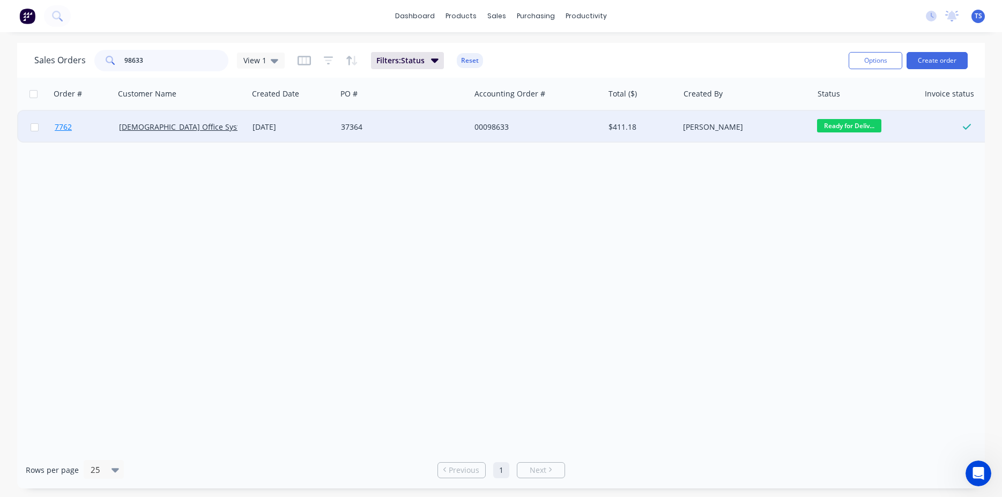
type input "98633"
click at [67, 134] on link "7762" at bounding box center [87, 127] width 64 height 32
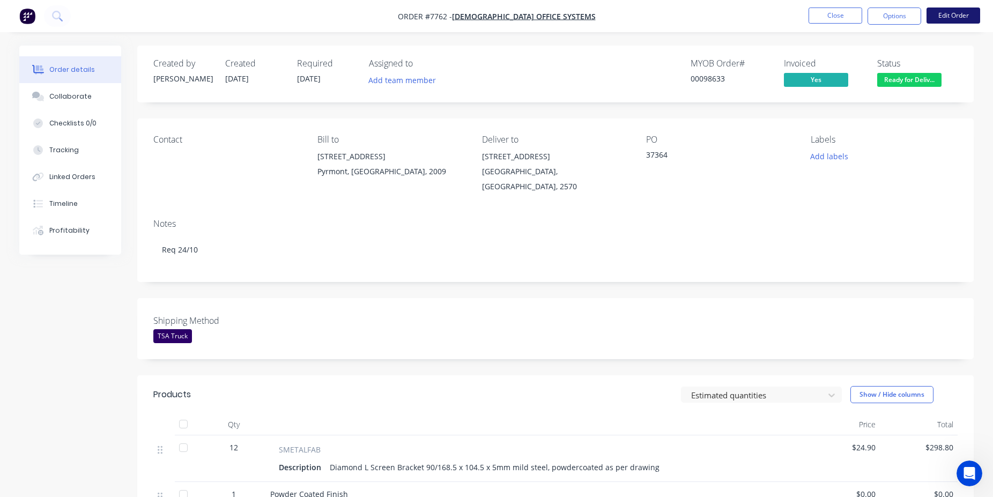
click at [959, 20] on button "Edit Order" at bounding box center [954, 16] width 54 height 16
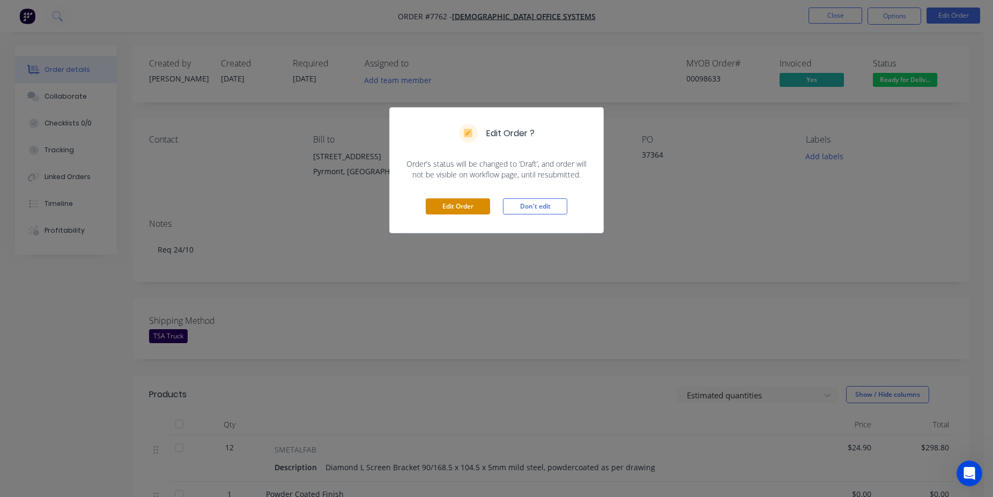
click at [456, 204] on button "Edit Order" at bounding box center [458, 206] width 64 height 16
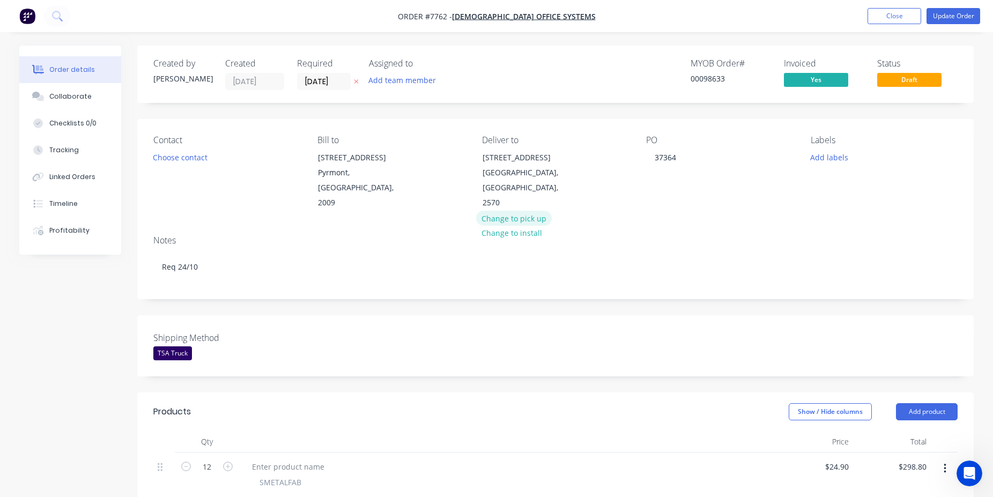
click at [523, 211] on button "Change to pick up" at bounding box center [514, 218] width 76 height 14
click at [532, 173] on button "Change to delivery" at bounding box center [515, 172] width 78 height 14
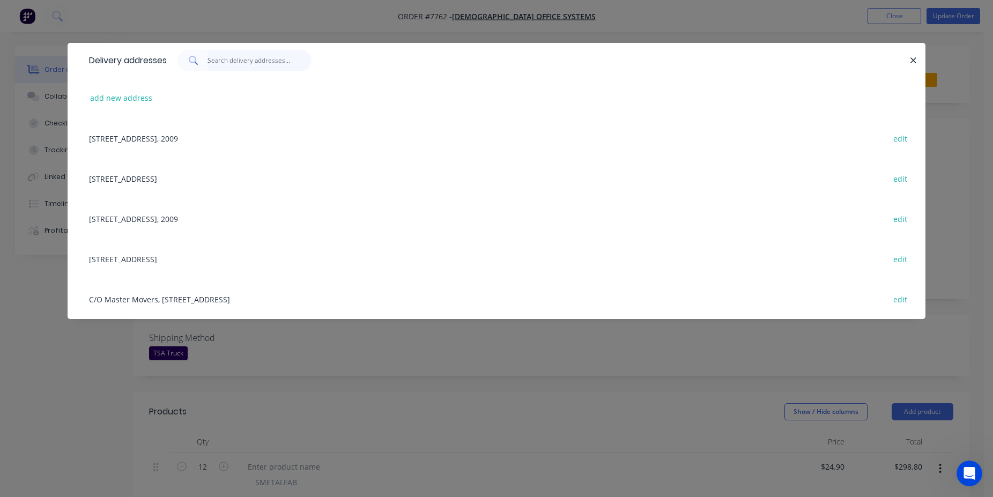
click at [257, 54] on input "text" at bounding box center [260, 60] width 105 height 21
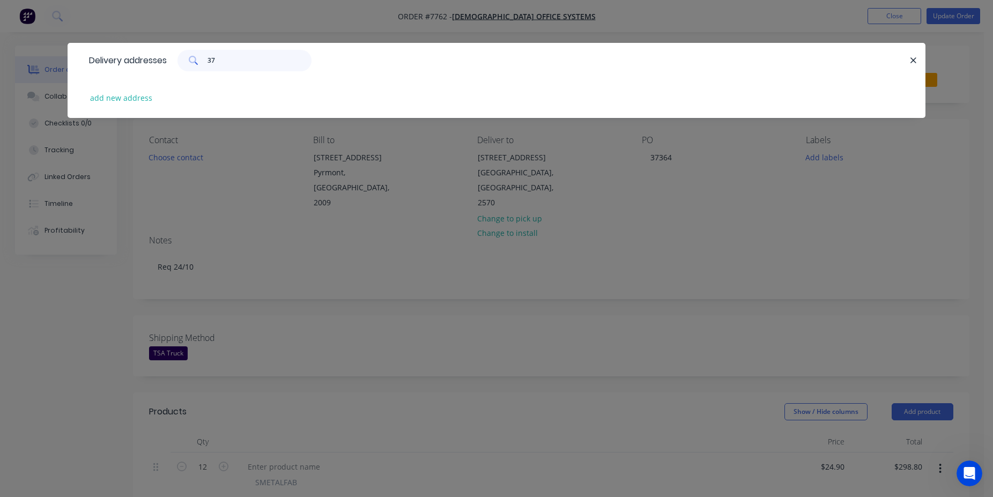
type input "37"
click at [312, 68] on div "37" at bounding box center [244, 60] width 134 height 21
click at [279, 63] on input "37" at bounding box center [260, 60] width 105 height 21
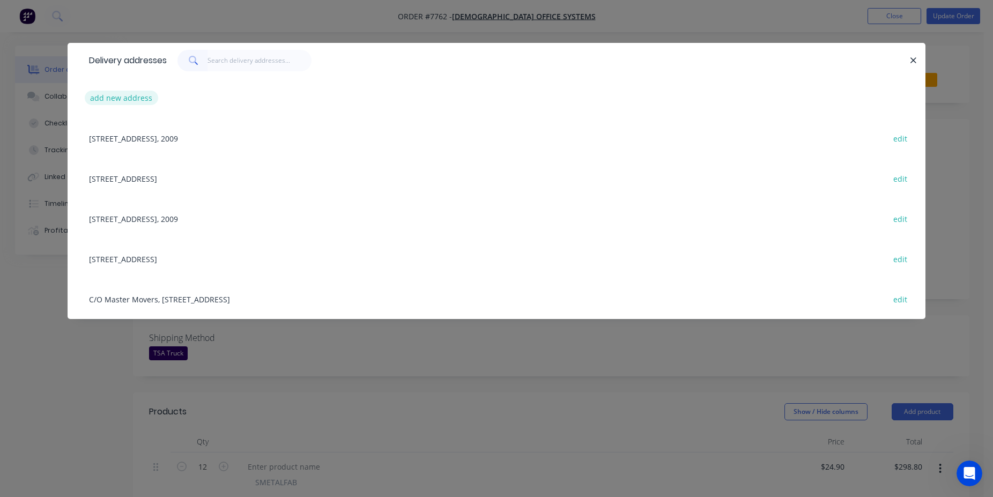
click at [117, 93] on button "add new address" at bounding box center [121, 98] width 73 height 14
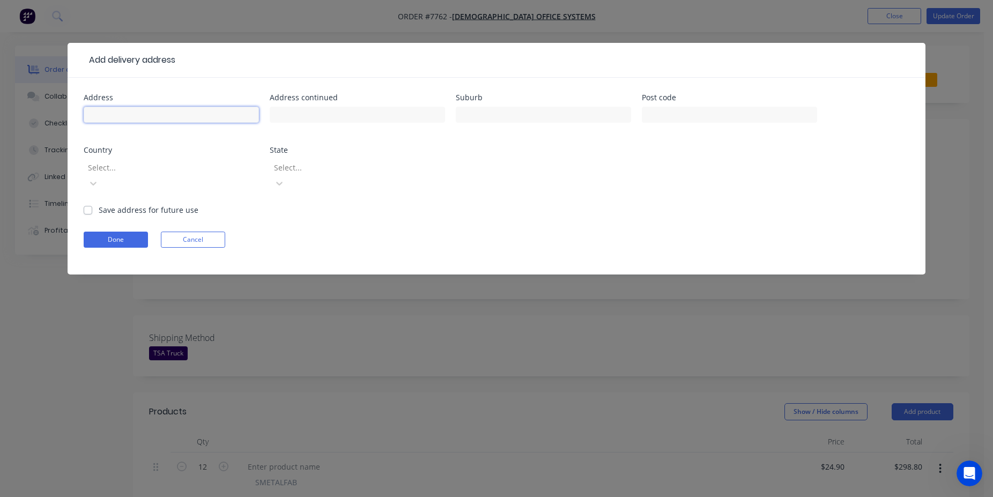
click at [182, 112] on input "text" at bounding box center [171, 115] width 175 height 16
type input "[STREET_ADDRESS]"
click at [531, 109] on input "text" at bounding box center [543, 115] width 175 height 16
type input "Ingleburn"
click at [683, 116] on input "text" at bounding box center [729, 115] width 175 height 16
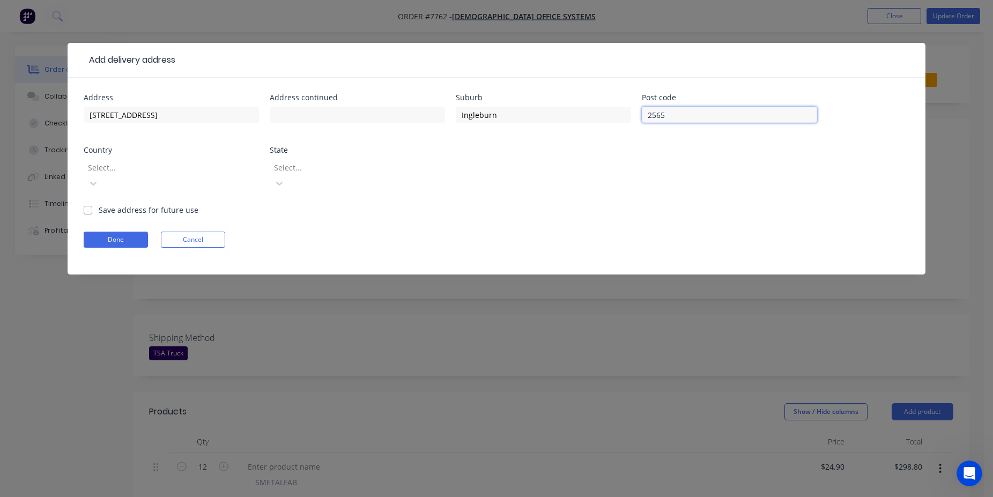
type input "2565"
click at [128, 204] on label "Save address for future use" at bounding box center [149, 209] width 100 height 11
click at [92, 204] on input "Save address for future use" at bounding box center [88, 209] width 9 height 10
checkbox input "true"
click at [99, 178] on icon at bounding box center [93, 183] width 11 height 11
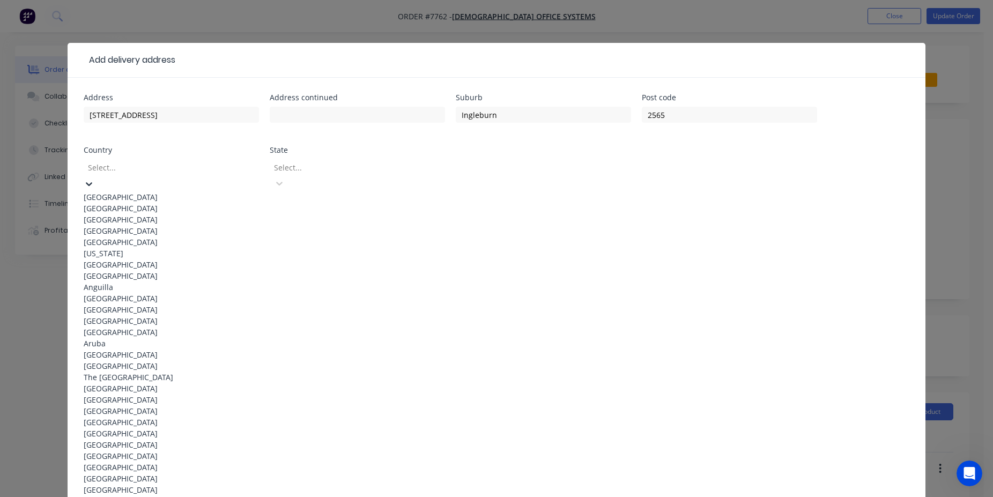
click at [210, 191] on div "[GEOGRAPHIC_DATA]" at bounding box center [171, 196] width 175 height 11
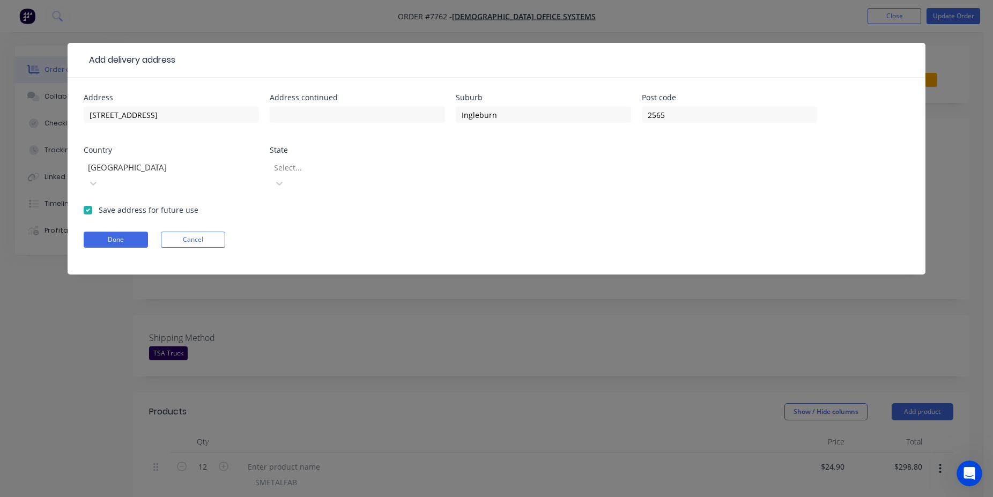
click at [295, 175] on div "Select..." at bounding box center [350, 167] width 161 height 16
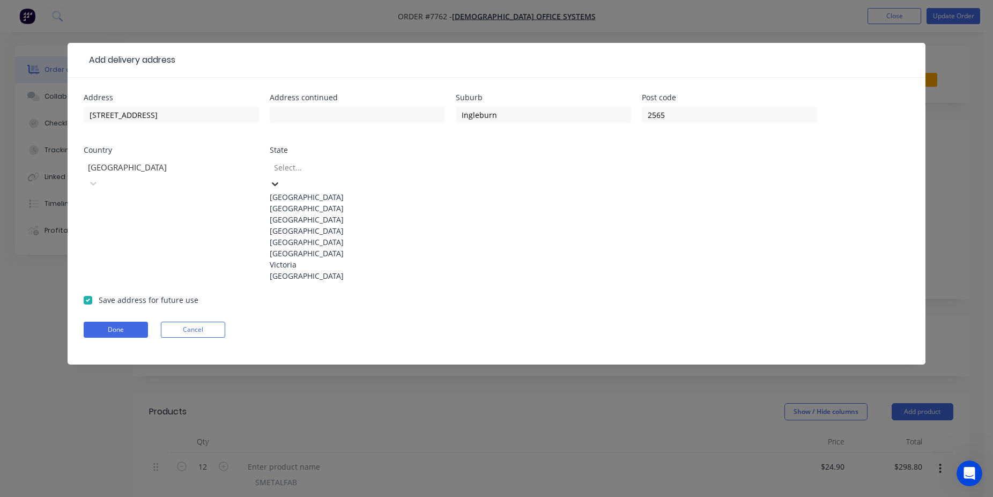
click at [322, 209] on div "[GEOGRAPHIC_DATA]" at bounding box center [357, 208] width 175 height 11
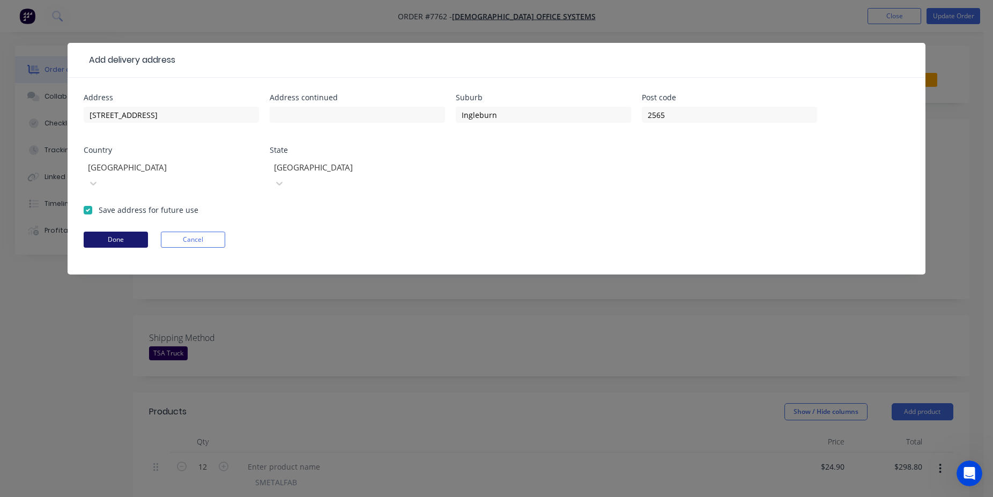
click at [112, 232] on button "Done" at bounding box center [116, 240] width 64 height 16
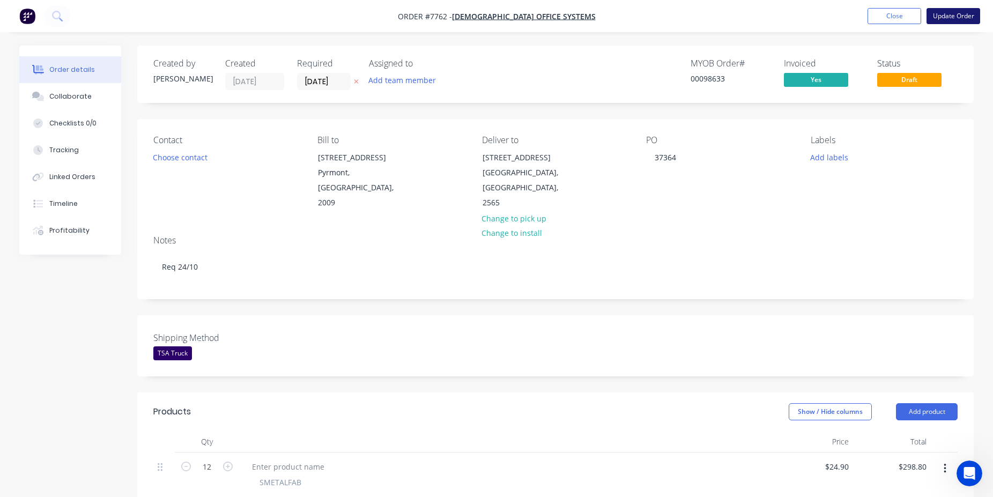
click at [953, 18] on button "Update Order" at bounding box center [954, 16] width 54 height 16
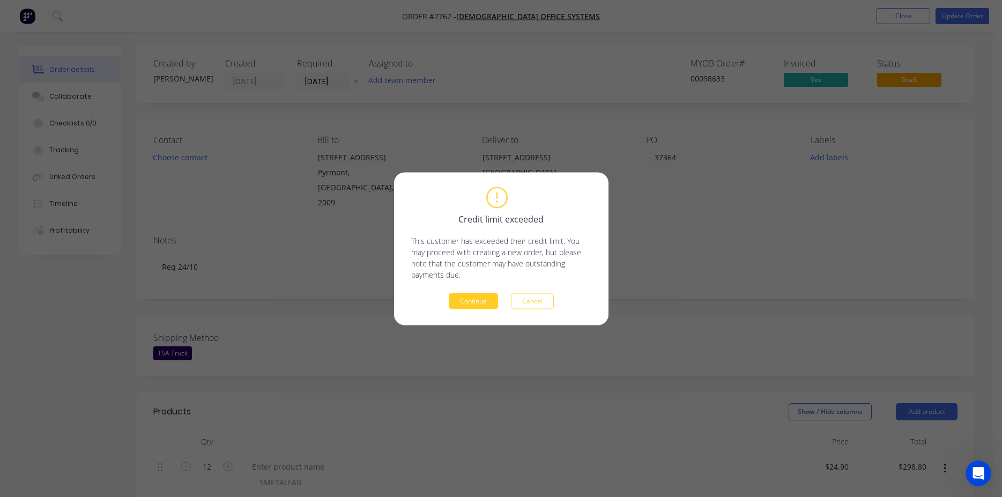
click at [469, 298] on button "Continue" at bounding box center [473, 301] width 49 height 16
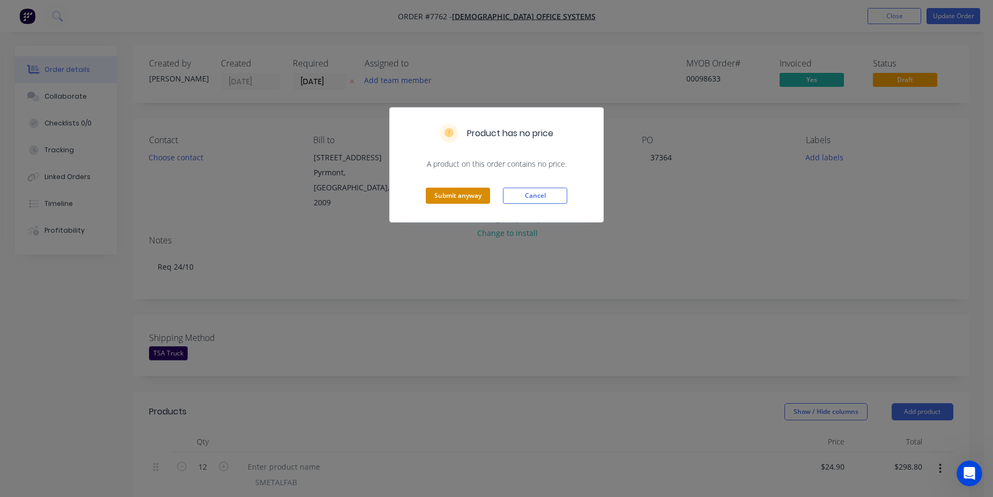
click at [459, 203] on button "Submit anyway" at bounding box center [458, 196] width 64 height 16
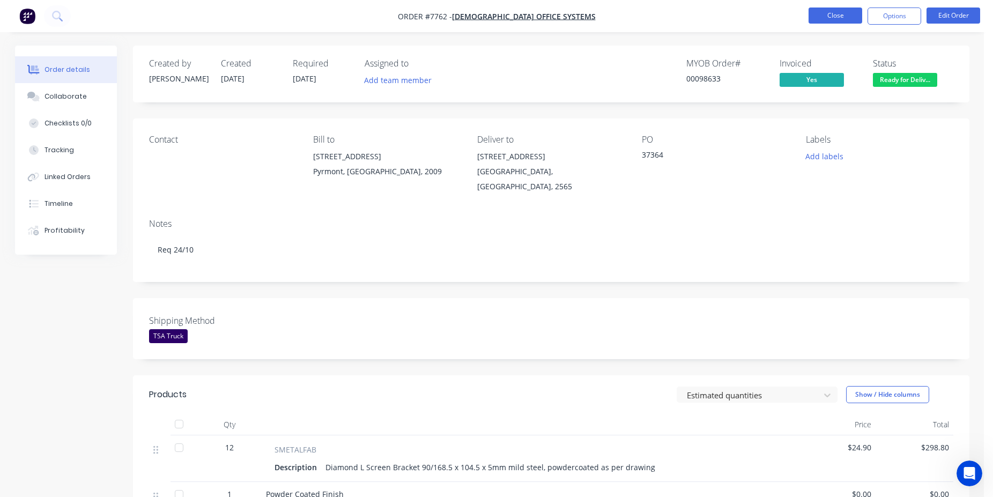
click at [841, 9] on button "Close" at bounding box center [836, 16] width 54 height 16
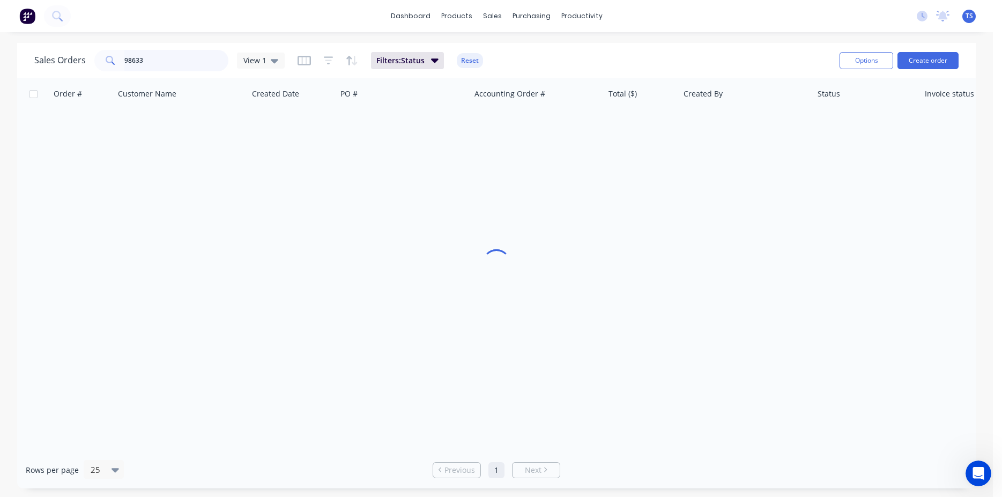
click at [185, 57] on input "98633" at bounding box center [176, 60] width 105 height 21
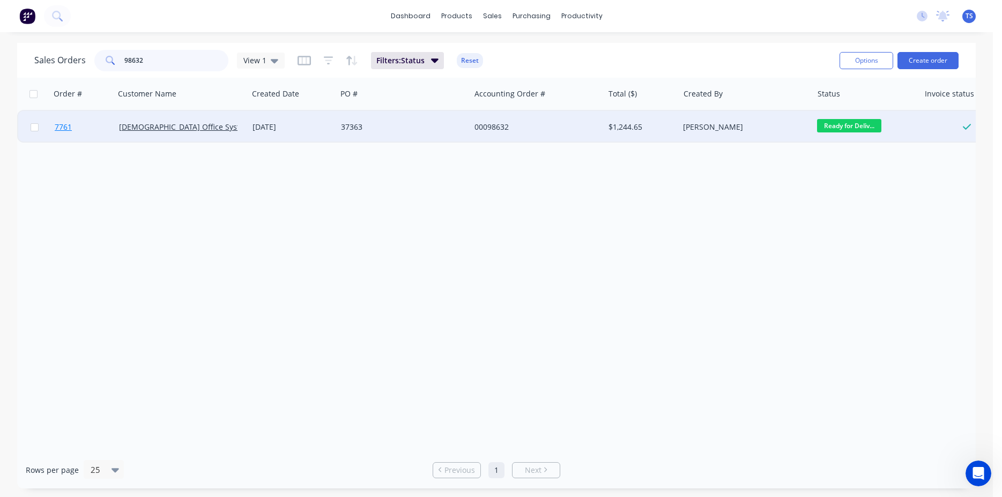
type input "98632"
click at [101, 135] on link "7761" at bounding box center [87, 127] width 64 height 32
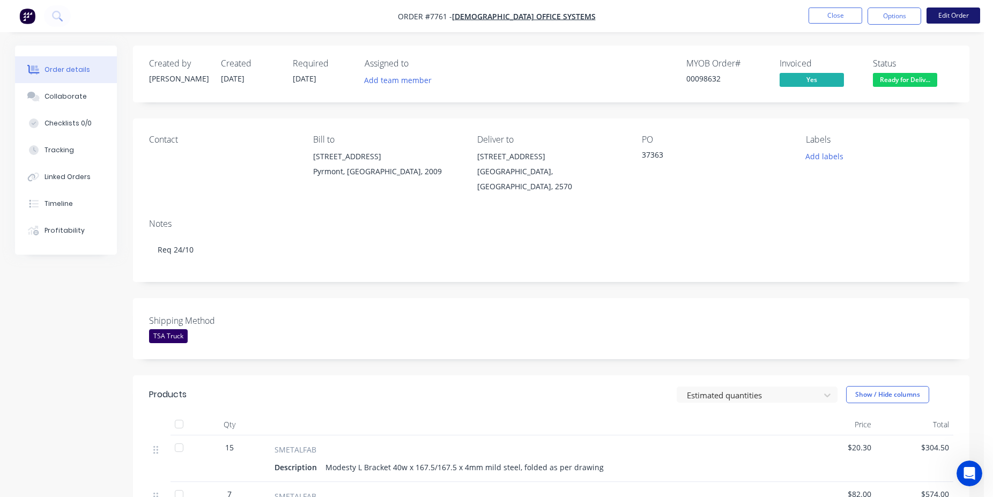
click at [953, 23] on button "Edit Order" at bounding box center [954, 16] width 54 height 16
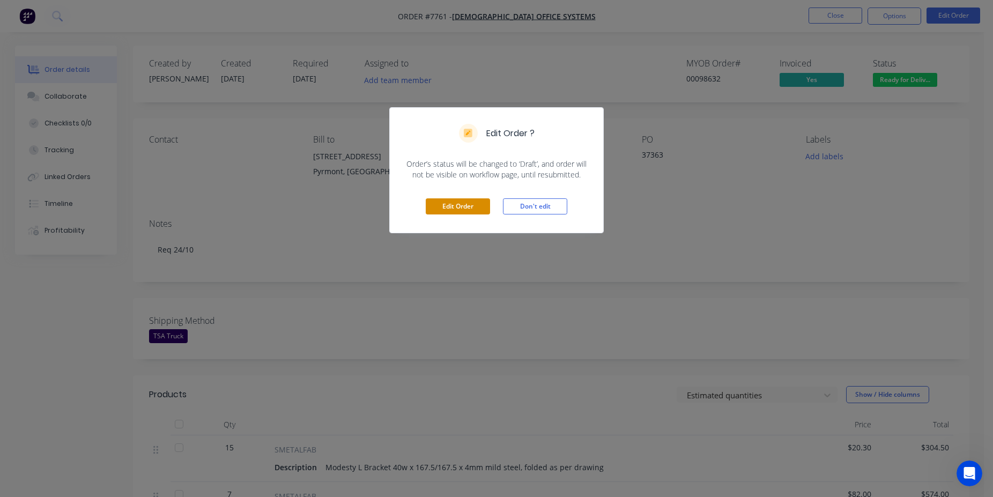
click at [458, 199] on button "Edit Order" at bounding box center [458, 206] width 64 height 16
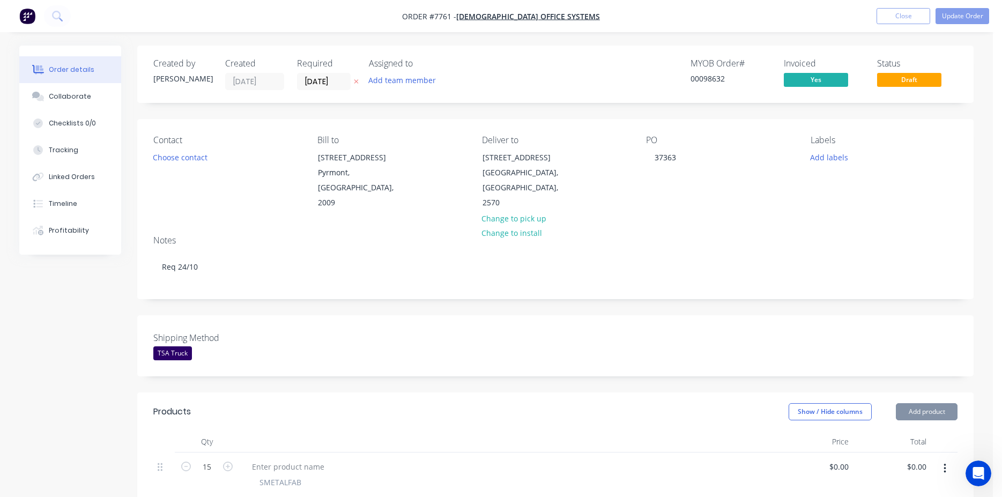
type input "$20.30"
type input "$304.50"
type input "$82.00"
type input "$574.00"
type input "$32.00"
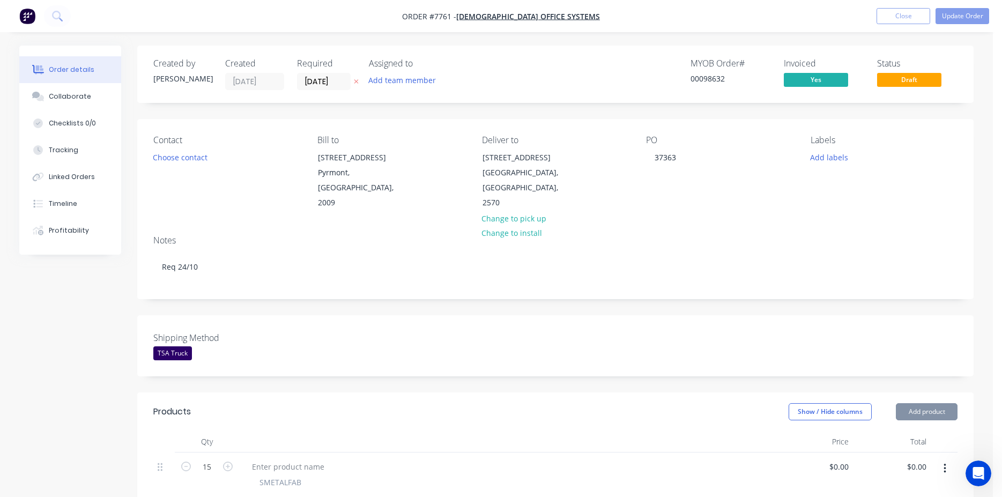
type input "$128.00"
type input "$50.00"
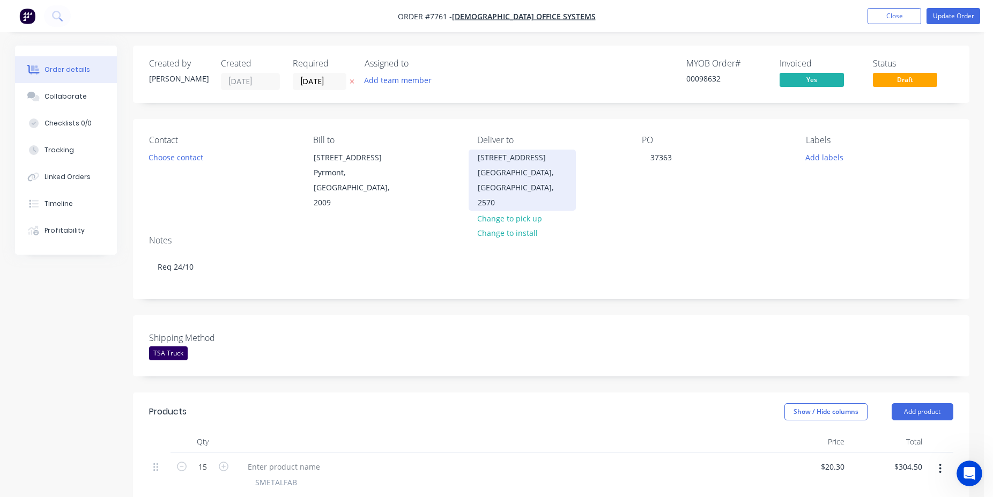
click at [529, 179] on div "[GEOGRAPHIC_DATA], [GEOGRAPHIC_DATA], 2570" at bounding box center [522, 187] width 89 height 45
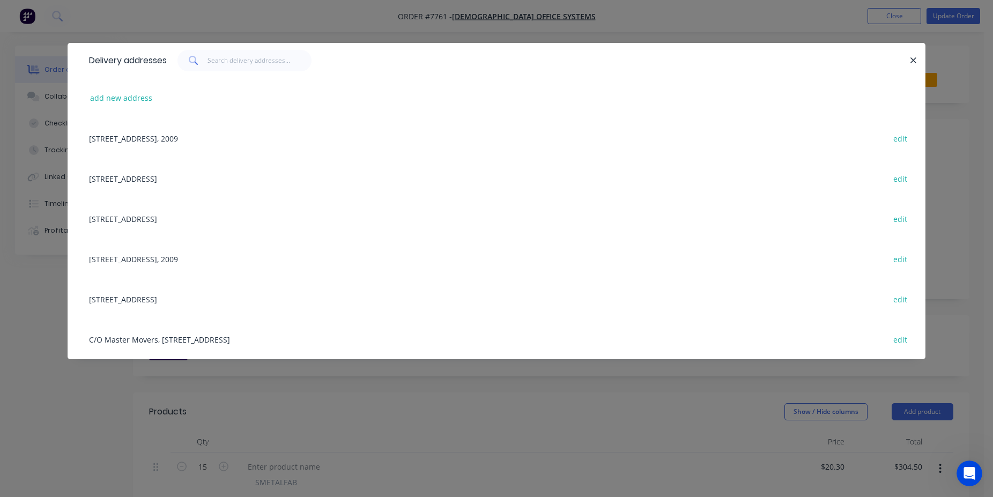
click at [209, 180] on div "[STREET_ADDRESS] edit" at bounding box center [497, 178] width 826 height 40
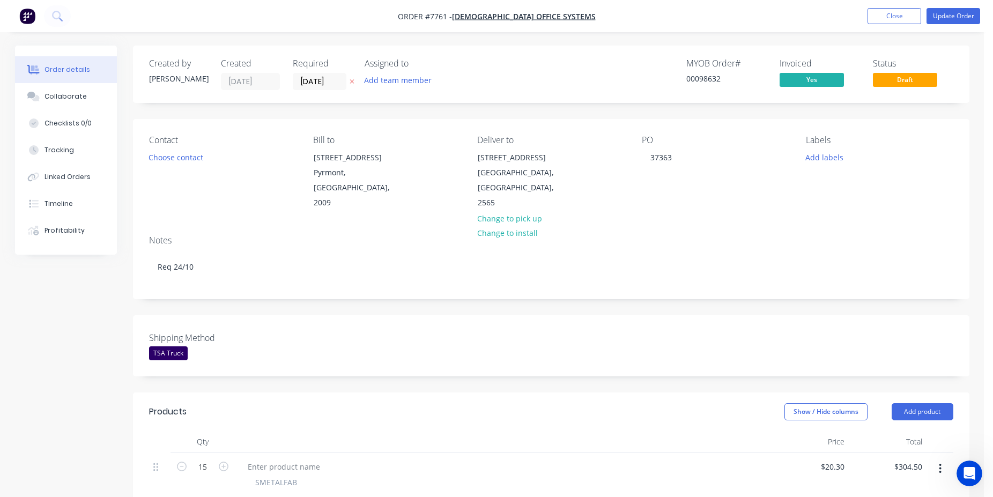
click at [945, 27] on nav "Order #7761 - [DEMOGRAPHIC_DATA] Office Systems Add product Close Update Order" at bounding box center [496, 16] width 993 height 32
click at [948, 21] on button "Update Order" at bounding box center [954, 16] width 54 height 16
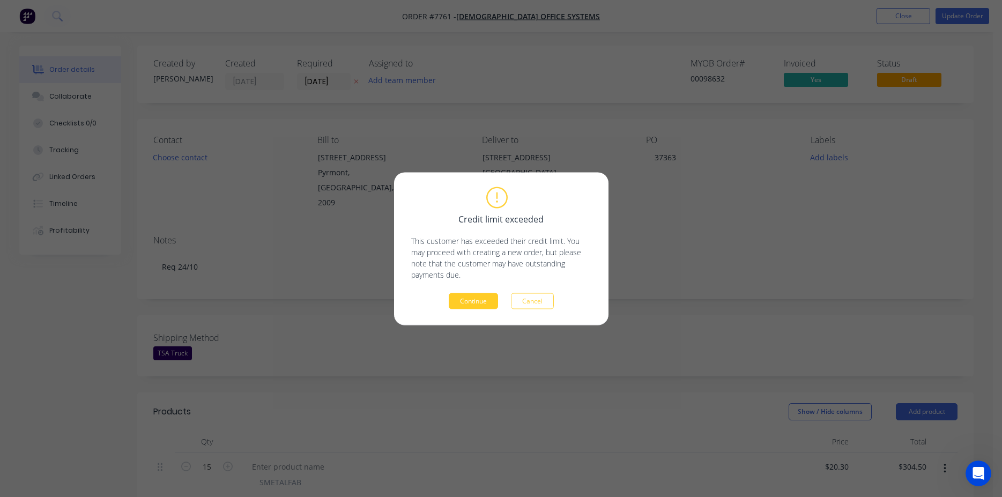
click at [463, 305] on button "Continue" at bounding box center [473, 301] width 49 height 16
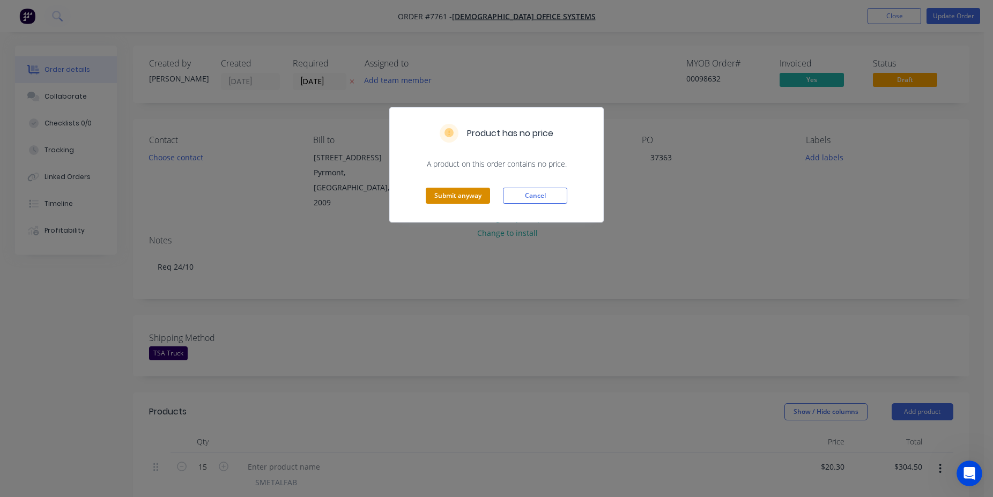
click at [472, 194] on button "Submit anyway" at bounding box center [458, 196] width 64 height 16
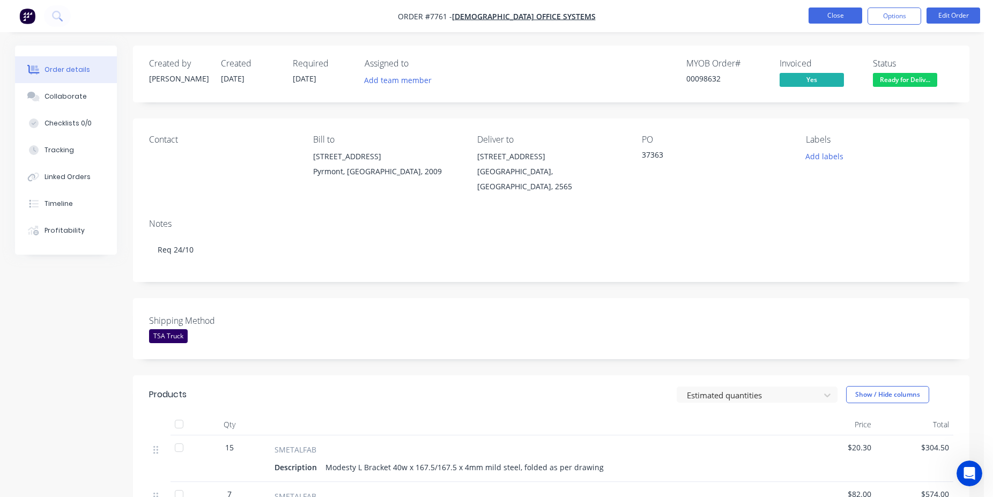
click at [824, 14] on button "Close" at bounding box center [836, 16] width 54 height 16
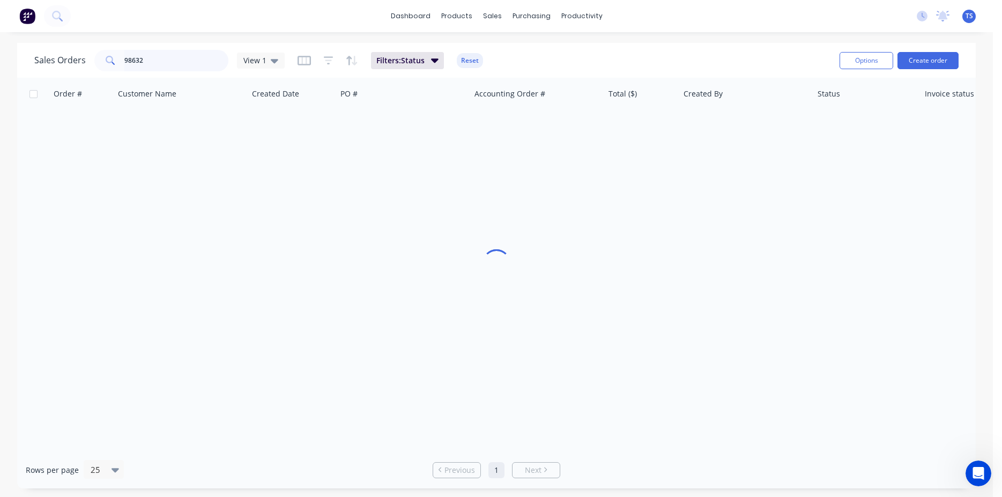
click at [175, 61] on input "98632" at bounding box center [176, 60] width 105 height 21
click at [174, 61] on input "98632" at bounding box center [176, 60] width 105 height 21
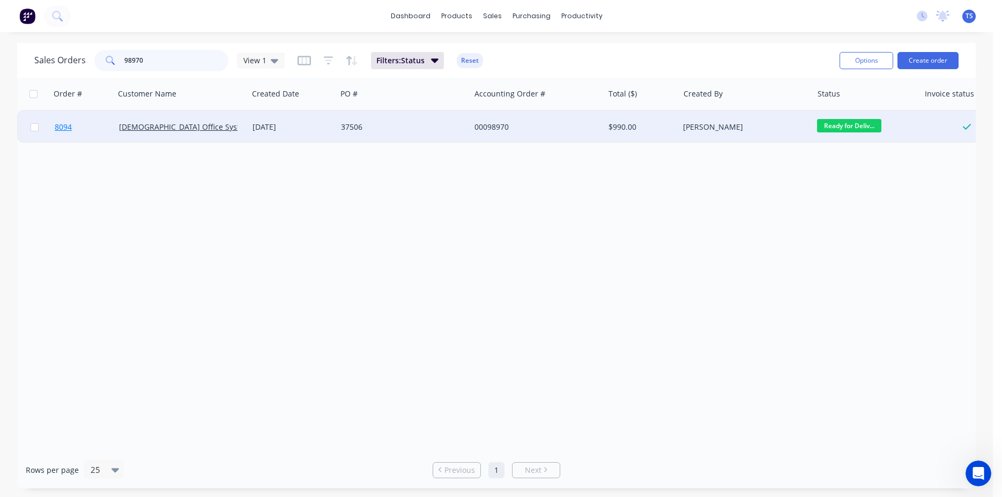
type input "98970"
click at [70, 138] on link "8094" at bounding box center [87, 127] width 64 height 32
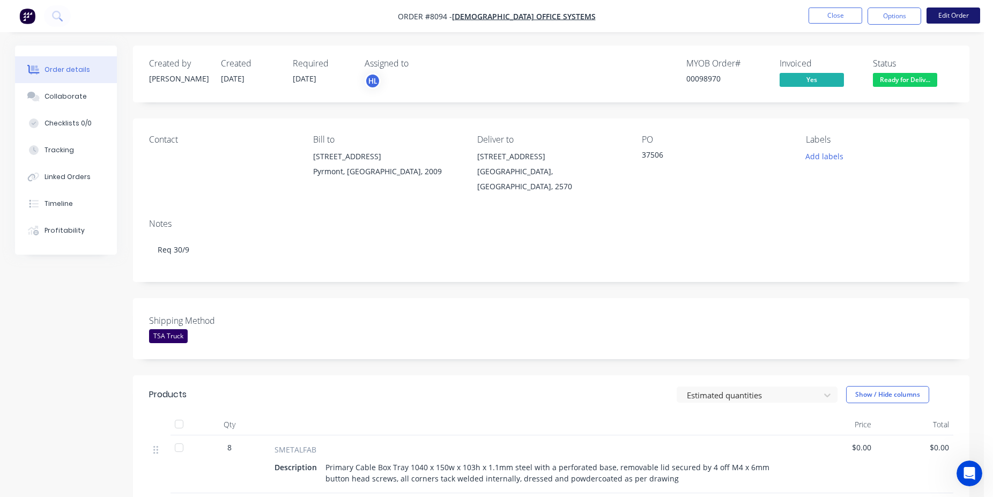
click at [958, 20] on button "Edit Order" at bounding box center [954, 16] width 54 height 16
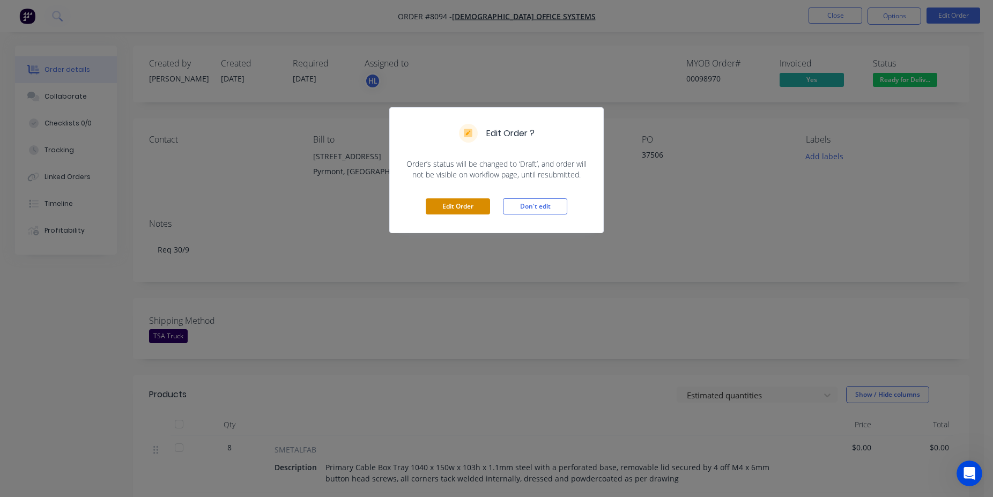
click at [457, 209] on button "Edit Order" at bounding box center [458, 206] width 64 height 16
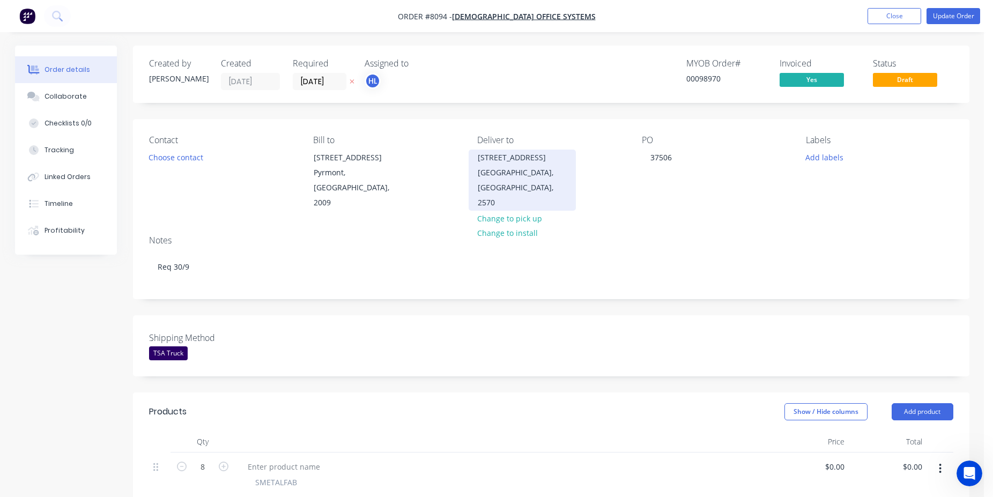
click at [540, 158] on div "[STREET_ADDRESS]" at bounding box center [522, 157] width 89 height 15
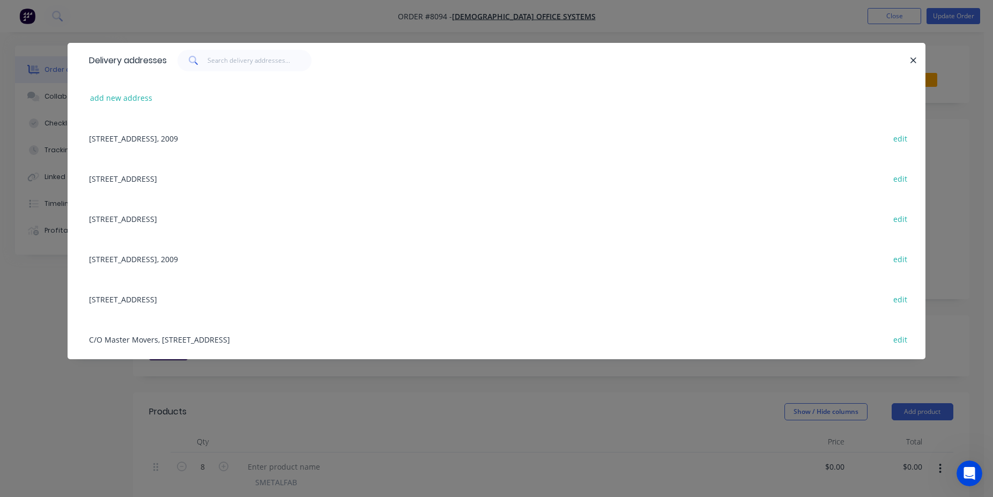
click at [222, 177] on div "[STREET_ADDRESS] edit" at bounding box center [497, 178] width 826 height 40
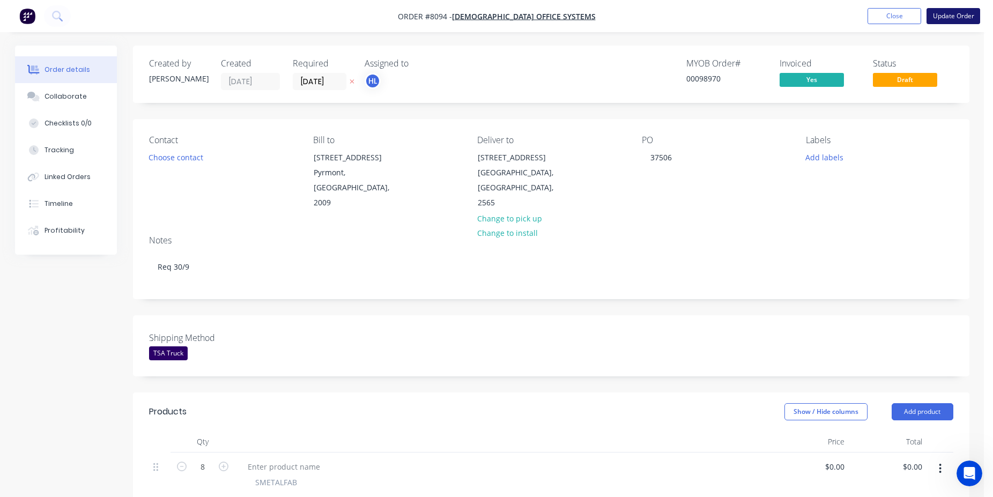
click at [958, 19] on button "Update Order" at bounding box center [954, 16] width 54 height 16
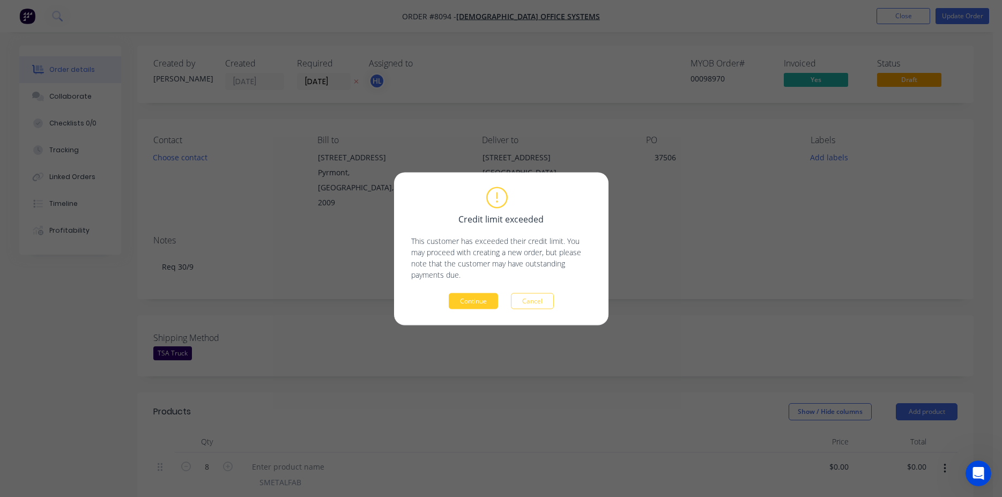
click at [486, 301] on button "Continue" at bounding box center [473, 301] width 49 height 16
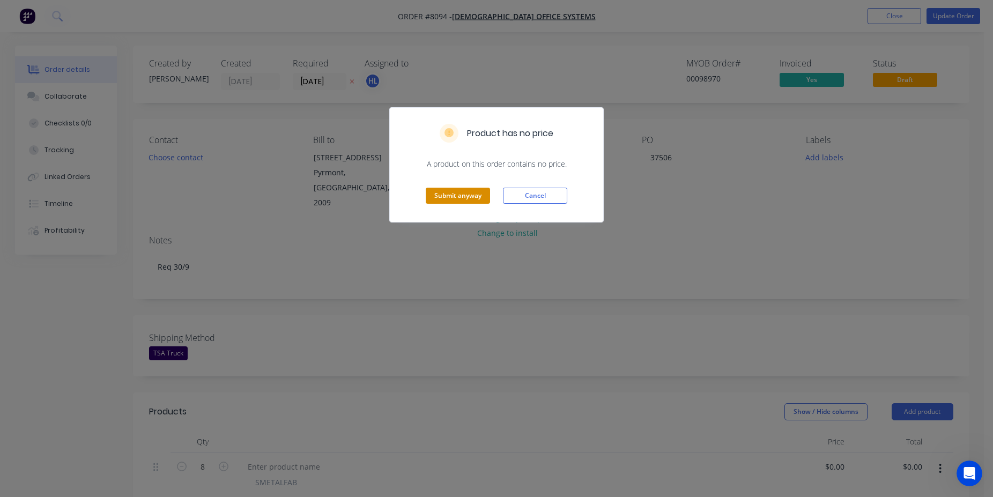
click at [453, 200] on button "Submit anyway" at bounding box center [458, 196] width 64 height 16
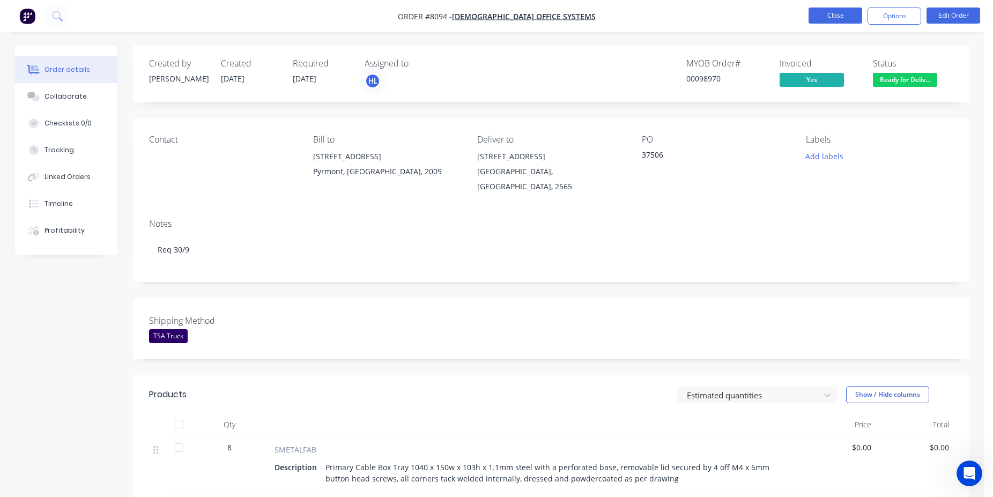
click at [842, 15] on button "Close" at bounding box center [836, 16] width 54 height 16
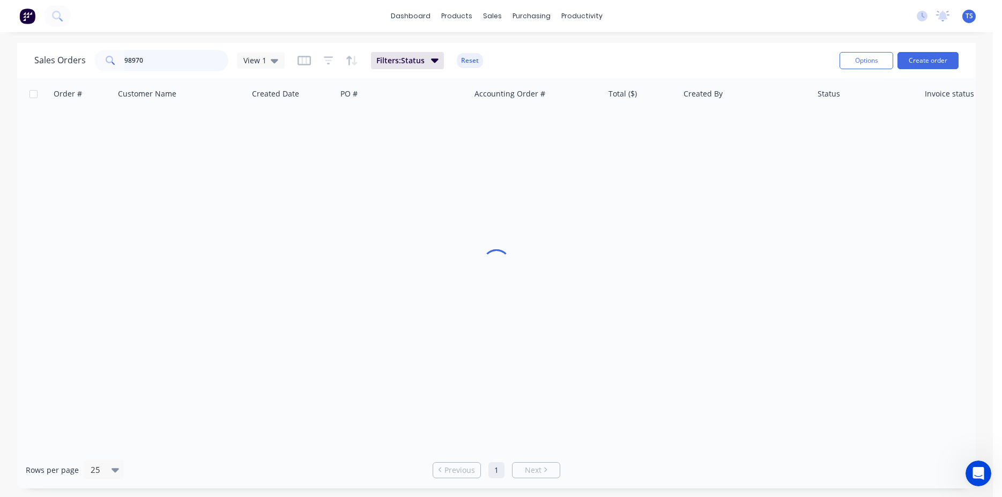
click at [188, 68] on input "98970" at bounding box center [176, 60] width 105 height 21
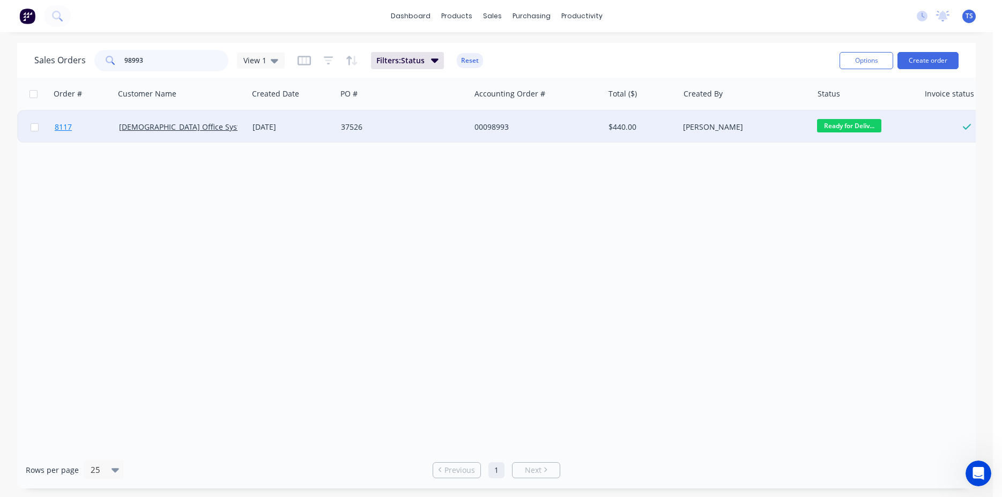
type input "98993"
click at [80, 132] on link "8117" at bounding box center [87, 127] width 64 height 32
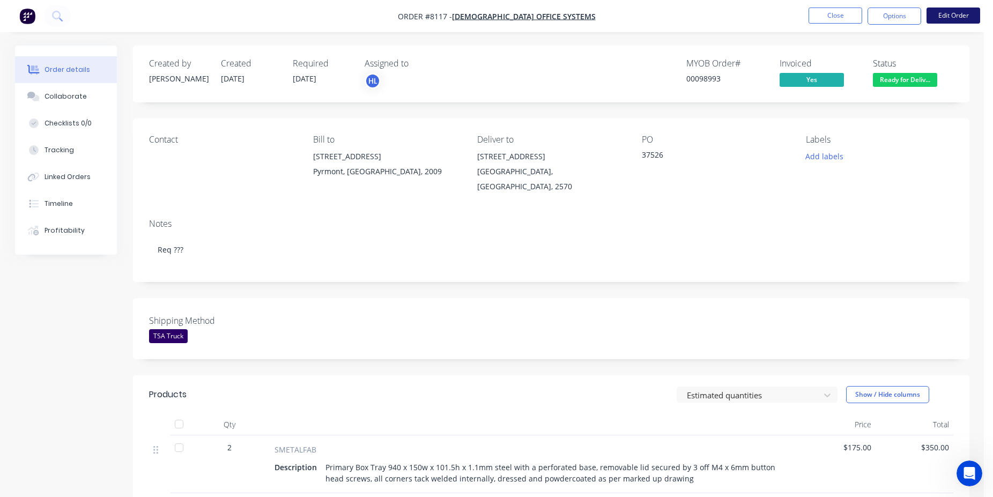
click at [931, 14] on button "Edit Order" at bounding box center [954, 16] width 54 height 16
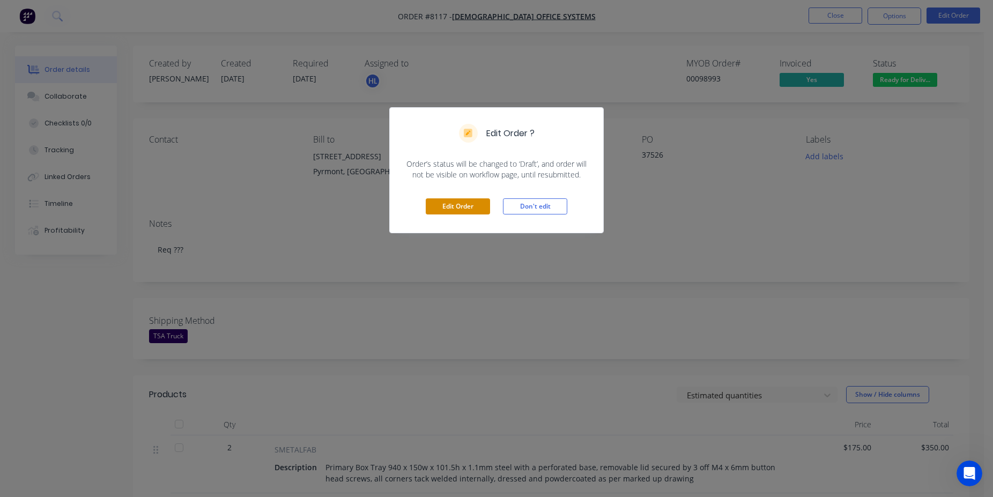
click at [441, 211] on button "Edit Order" at bounding box center [458, 206] width 64 height 16
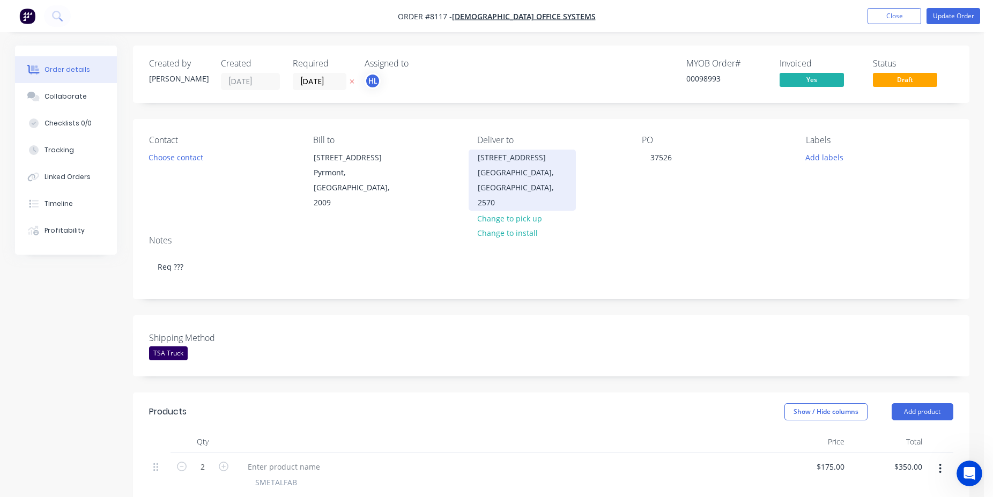
click at [525, 182] on div "[GEOGRAPHIC_DATA], [GEOGRAPHIC_DATA], 2570" at bounding box center [522, 187] width 89 height 45
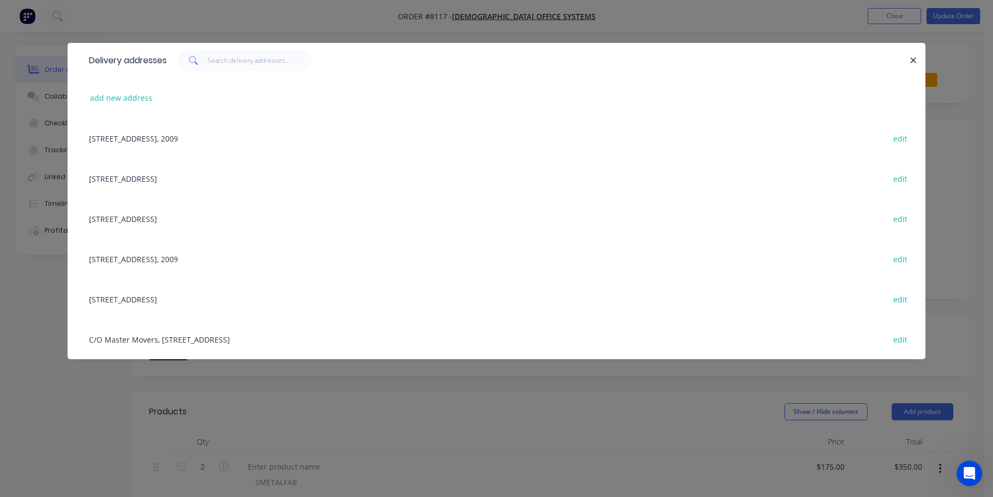
click at [214, 176] on div "[STREET_ADDRESS] edit" at bounding box center [497, 178] width 826 height 40
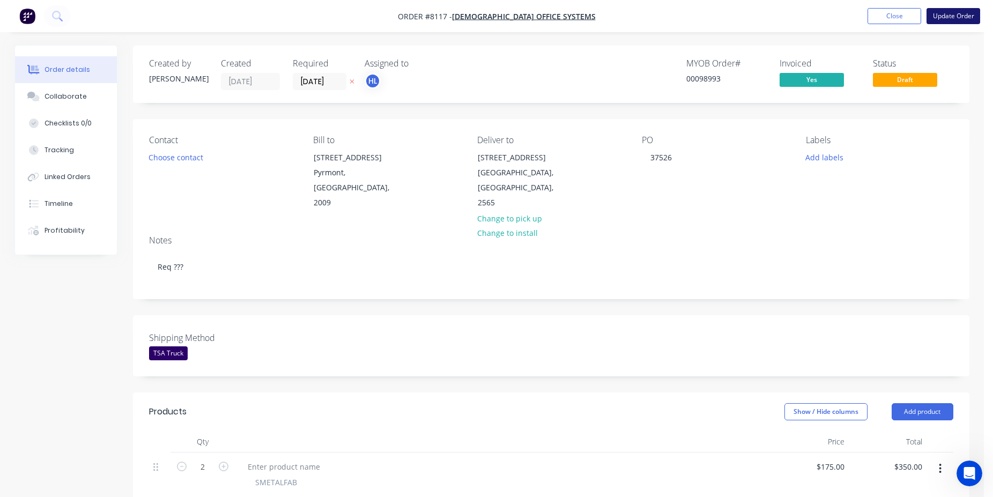
click at [950, 24] on button "Update Order" at bounding box center [954, 16] width 54 height 16
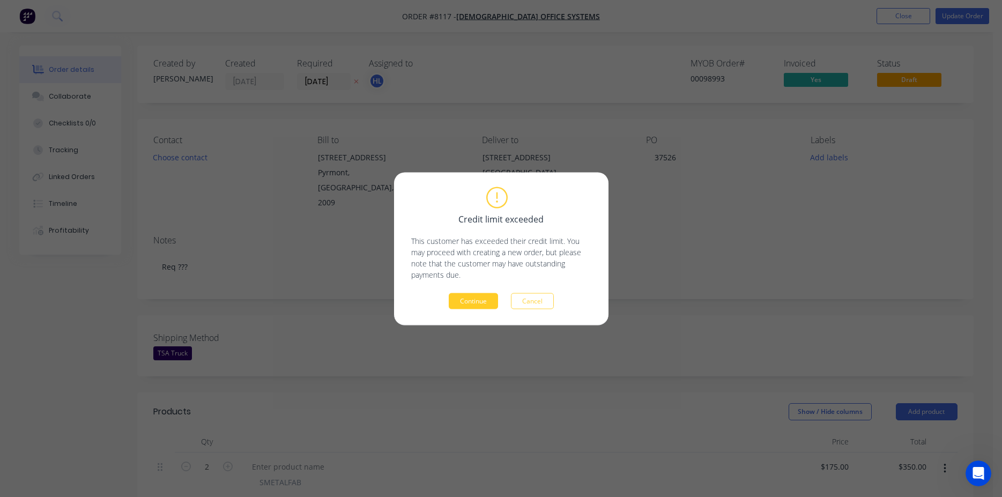
click at [472, 305] on button "Continue" at bounding box center [473, 301] width 49 height 16
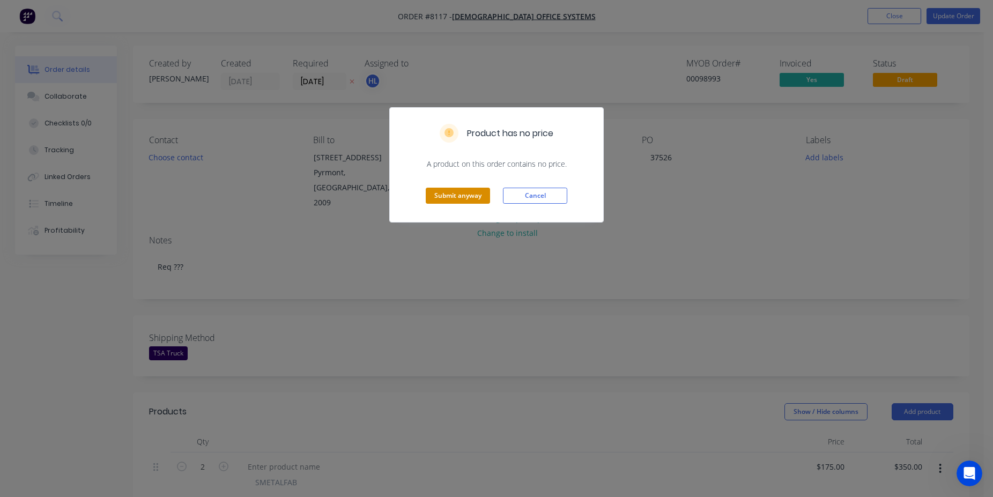
click at [449, 198] on button "Submit anyway" at bounding box center [458, 196] width 64 height 16
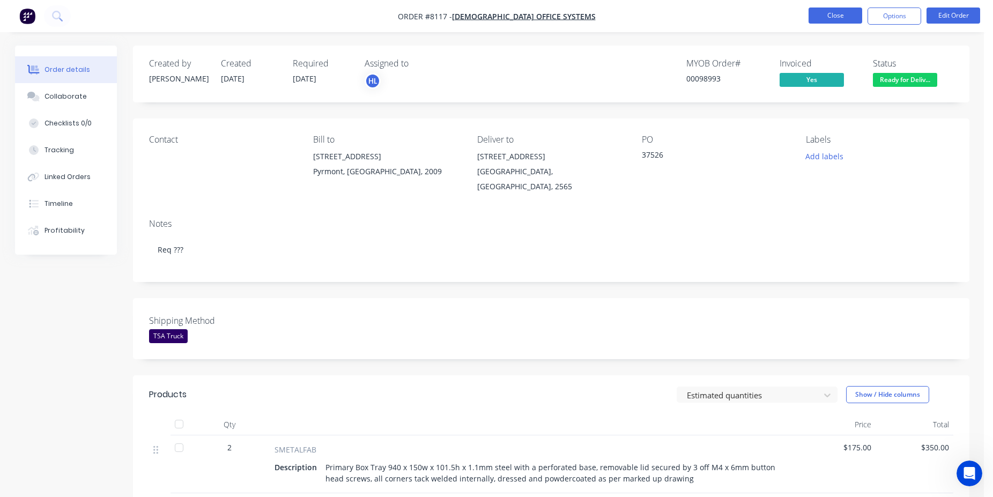
click at [831, 19] on button "Close" at bounding box center [836, 16] width 54 height 16
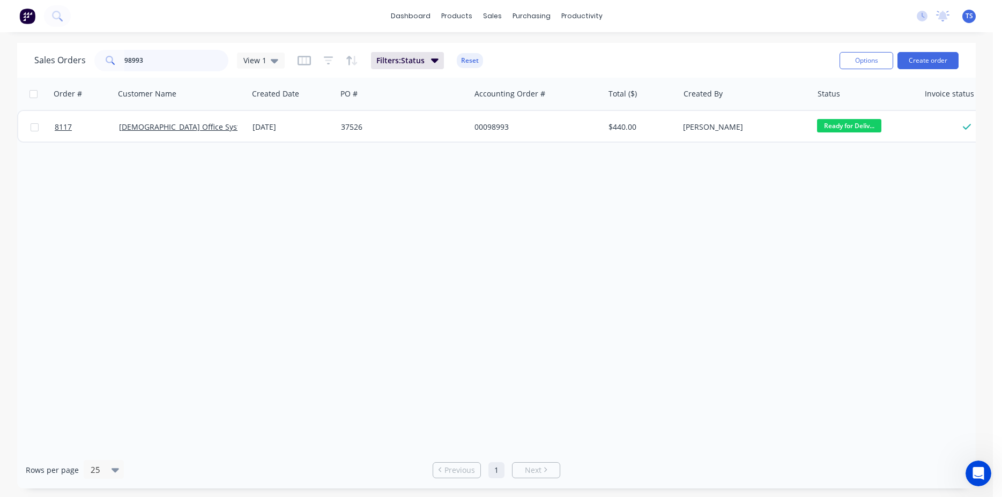
click at [179, 56] on input "98993" at bounding box center [176, 60] width 105 height 21
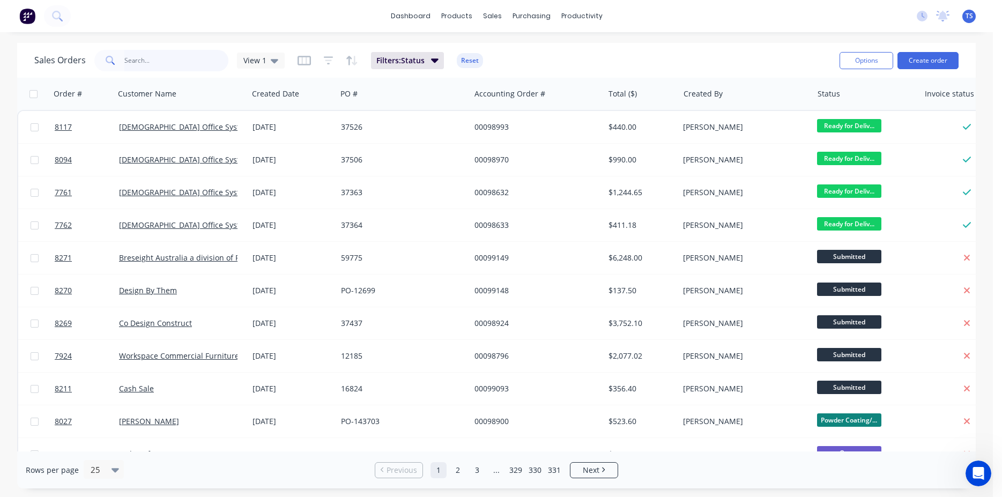
click at [222, 66] on input "text" at bounding box center [176, 60] width 105 height 21
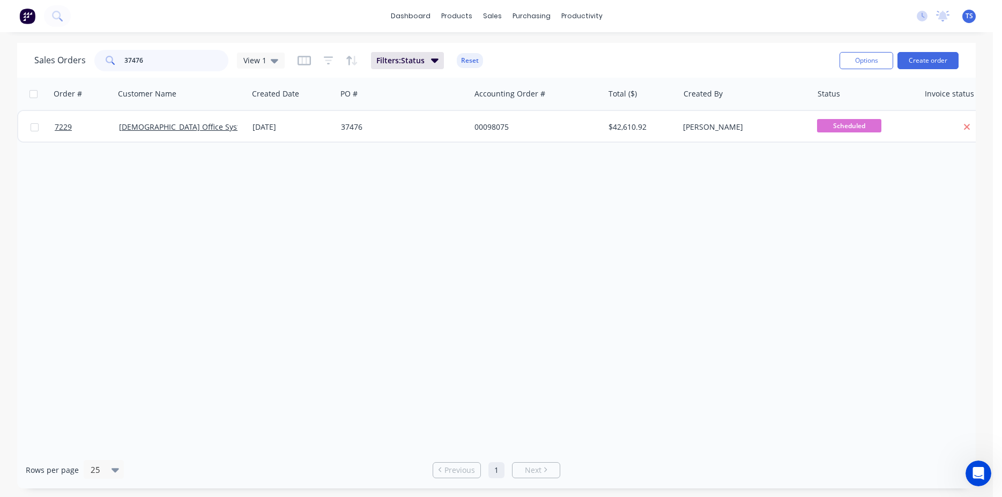
type input "37476"
click at [79, 130] on link "7229" at bounding box center [87, 127] width 64 height 32
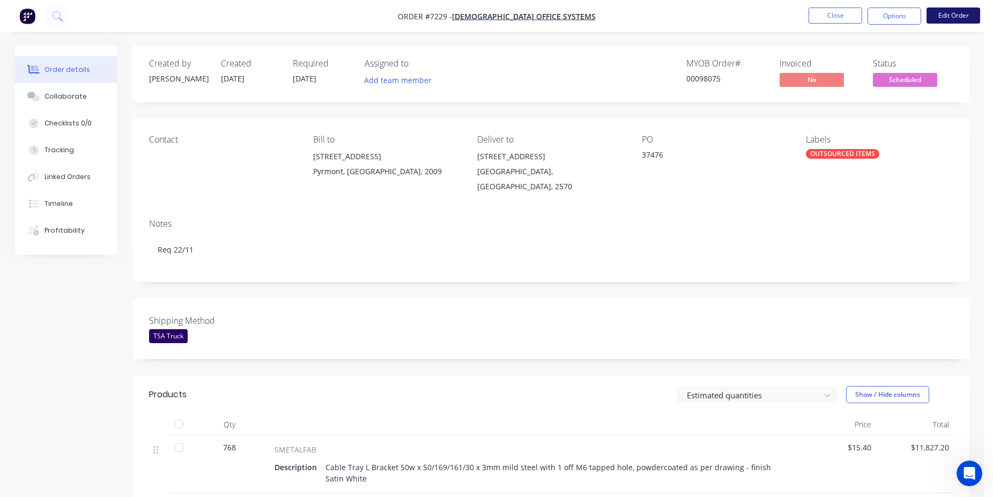
click at [954, 17] on button "Edit Order" at bounding box center [954, 16] width 54 height 16
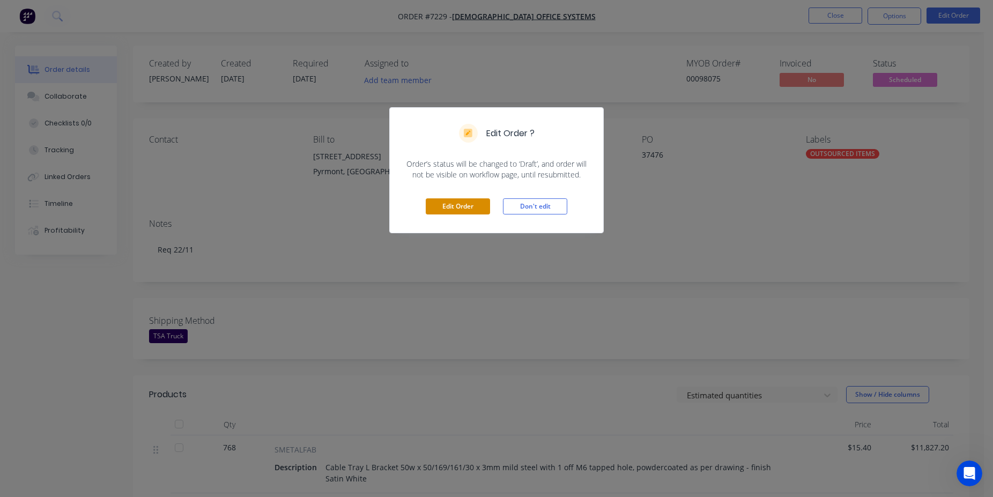
click at [466, 212] on button "Edit Order" at bounding box center [458, 206] width 64 height 16
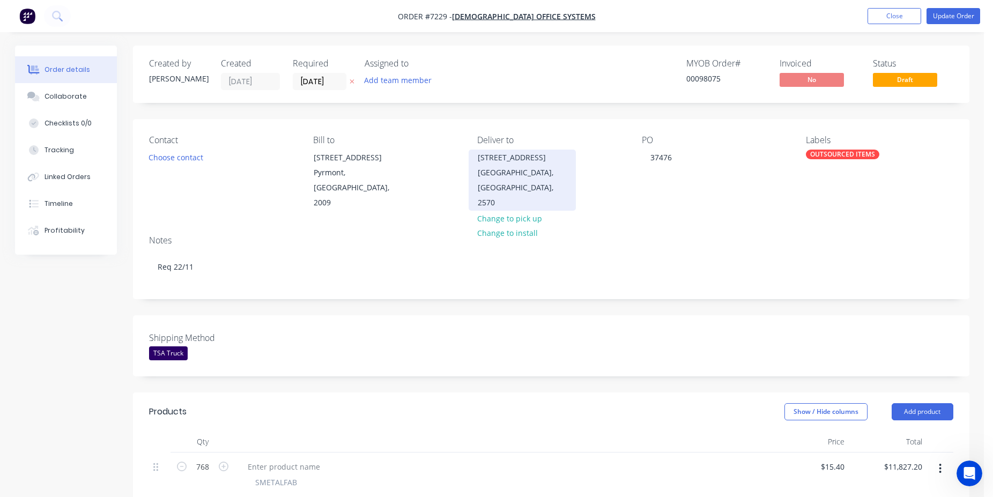
click at [529, 174] on div "[GEOGRAPHIC_DATA], [GEOGRAPHIC_DATA], 2570" at bounding box center [522, 187] width 89 height 45
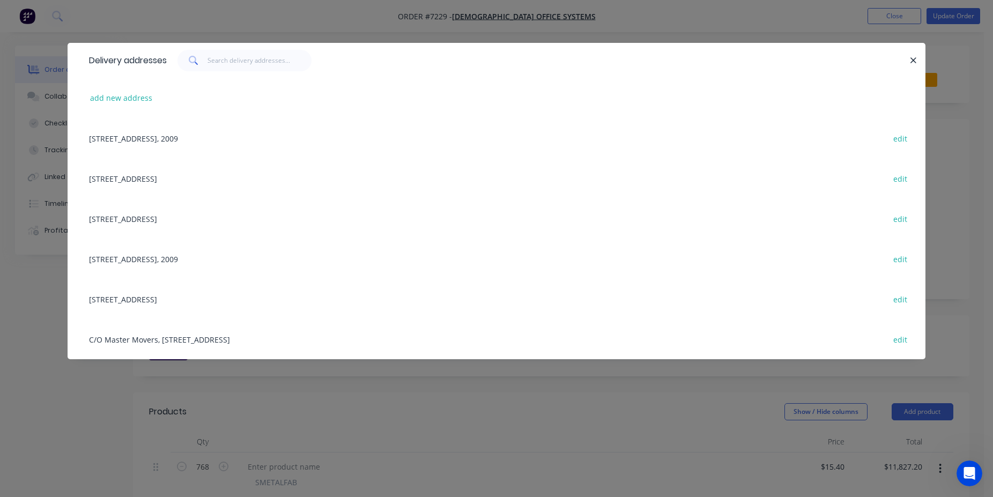
click at [169, 183] on div "[STREET_ADDRESS] edit" at bounding box center [497, 178] width 826 height 40
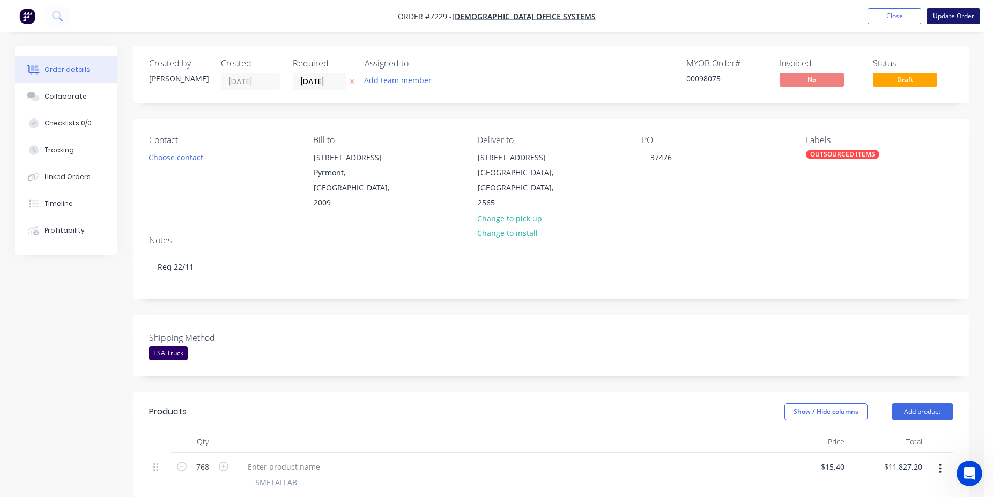
click at [970, 10] on button "Update Order" at bounding box center [954, 16] width 54 height 16
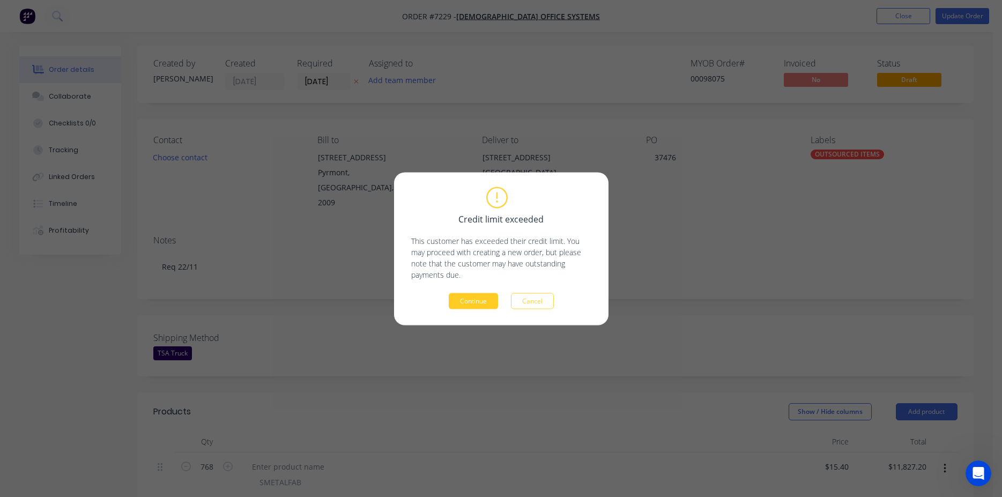
click at [476, 301] on button "Continue" at bounding box center [473, 301] width 49 height 16
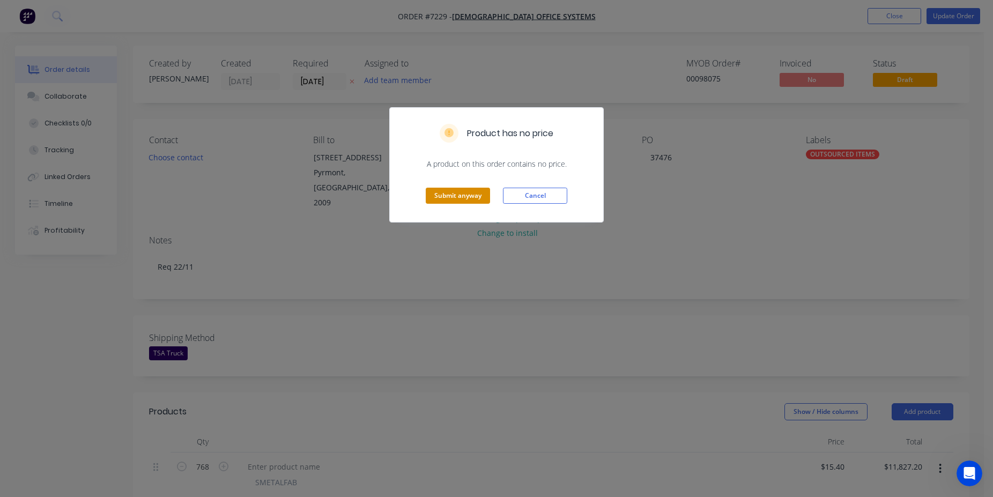
click at [476, 197] on button "Submit anyway" at bounding box center [458, 196] width 64 height 16
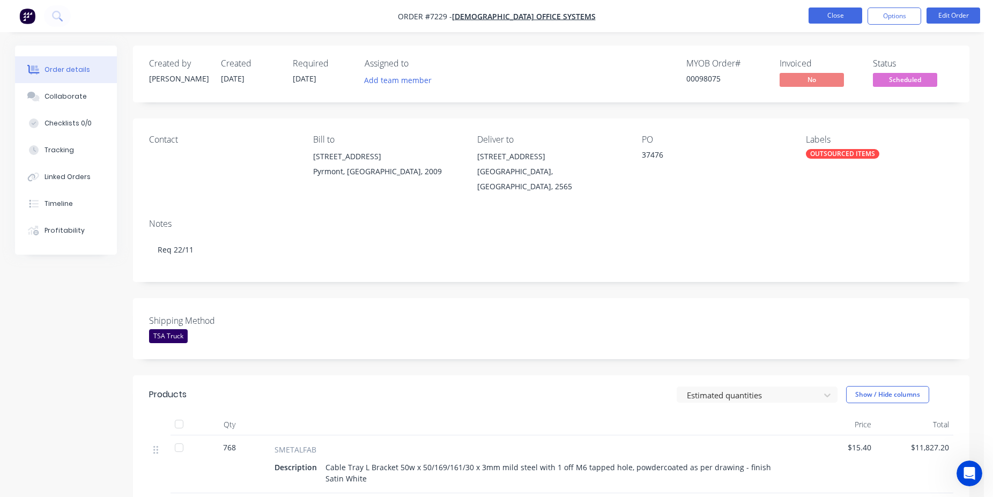
click at [849, 21] on button "Close" at bounding box center [836, 16] width 54 height 16
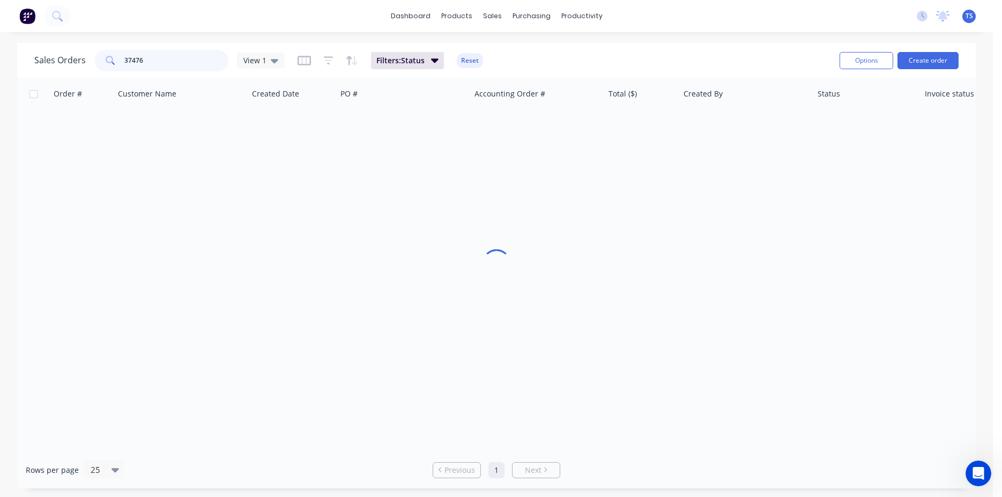
click at [175, 66] on input "37476" at bounding box center [176, 60] width 105 height 21
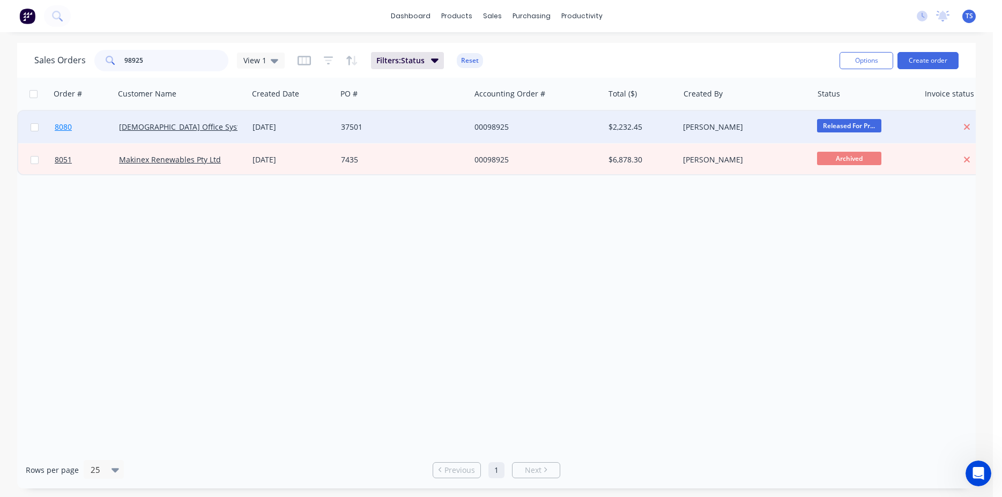
type input "98925"
click at [82, 128] on link "8080" at bounding box center [87, 127] width 64 height 32
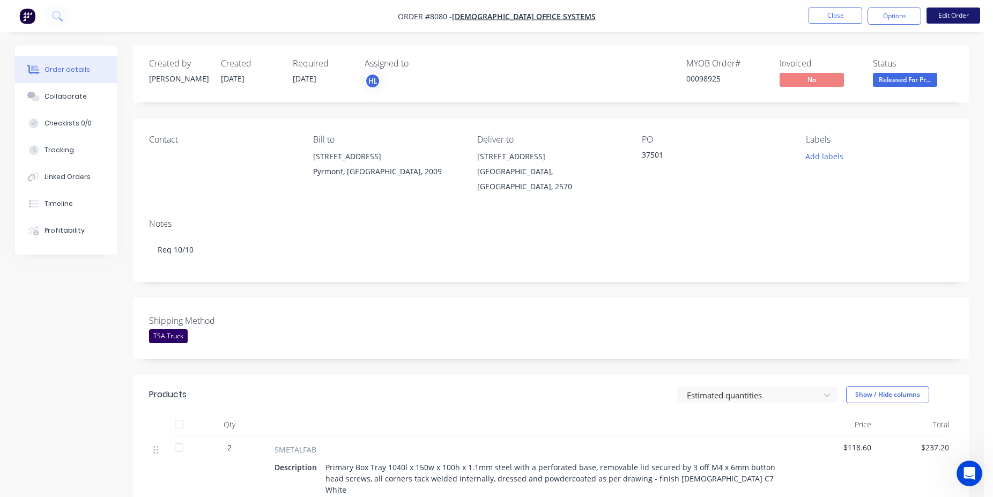
click at [948, 10] on button "Edit Order" at bounding box center [954, 16] width 54 height 16
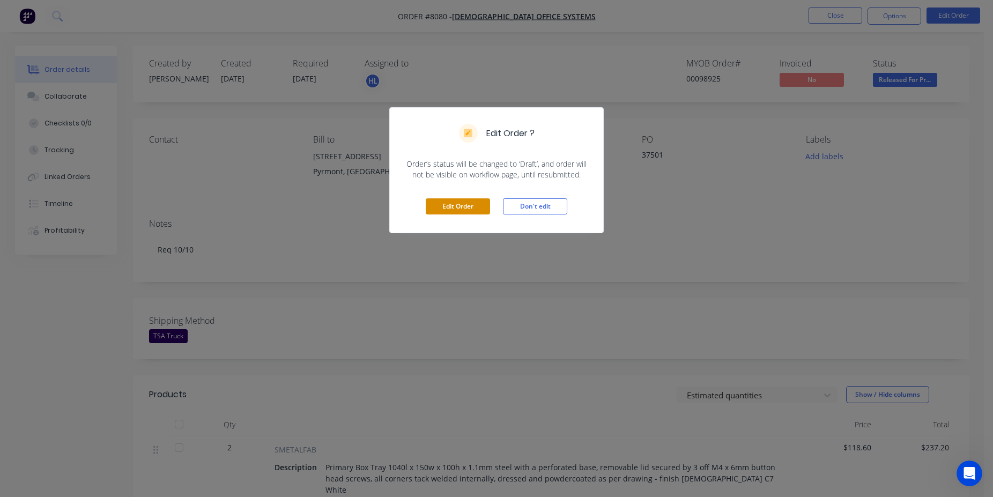
click at [439, 206] on button "Edit Order" at bounding box center [458, 206] width 64 height 16
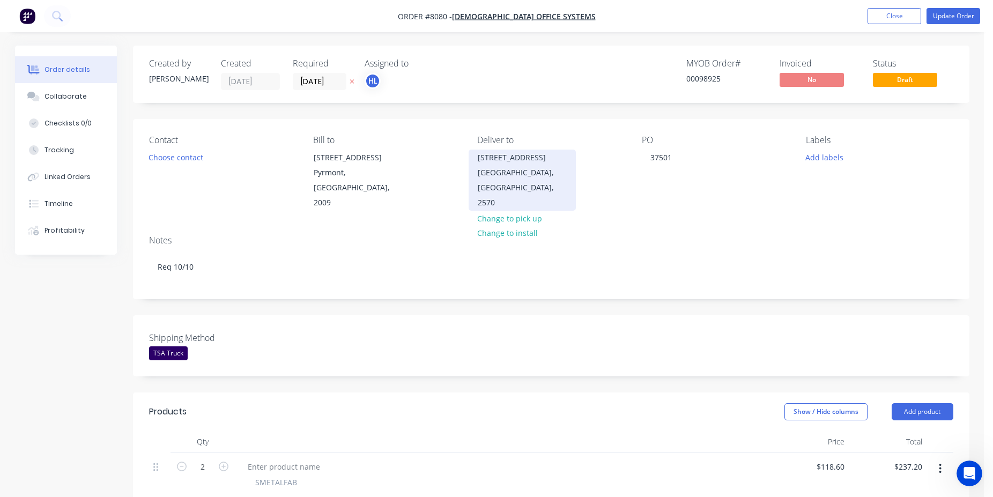
click at [535, 184] on div "[GEOGRAPHIC_DATA], [GEOGRAPHIC_DATA], 2570" at bounding box center [522, 187] width 89 height 45
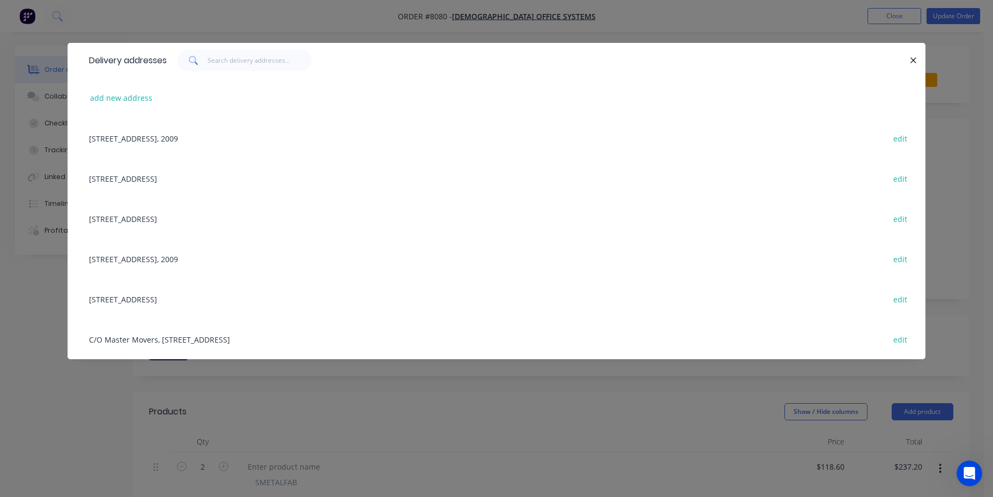
click at [178, 179] on div "[STREET_ADDRESS] edit" at bounding box center [497, 178] width 826 height 40
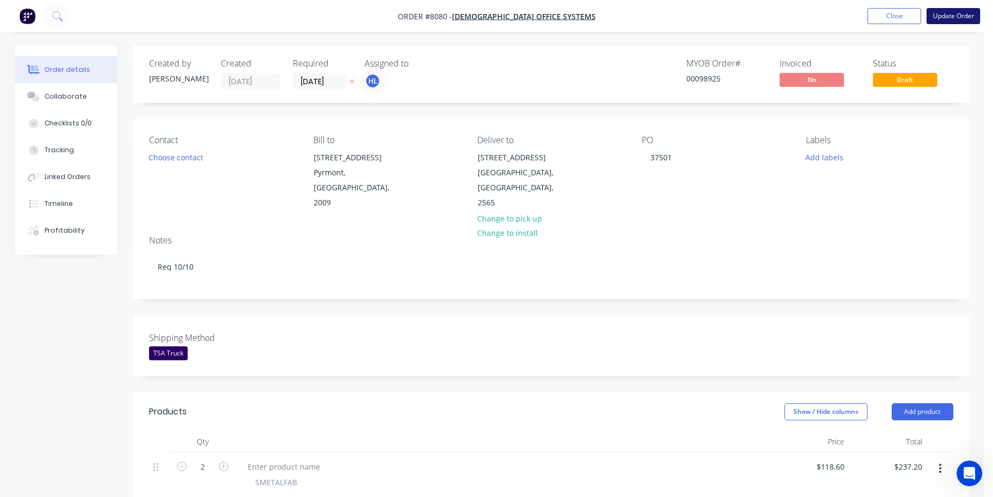
click at [967, 19] on button "Update Order" at bounding box center [954, 16] width 54 height 16
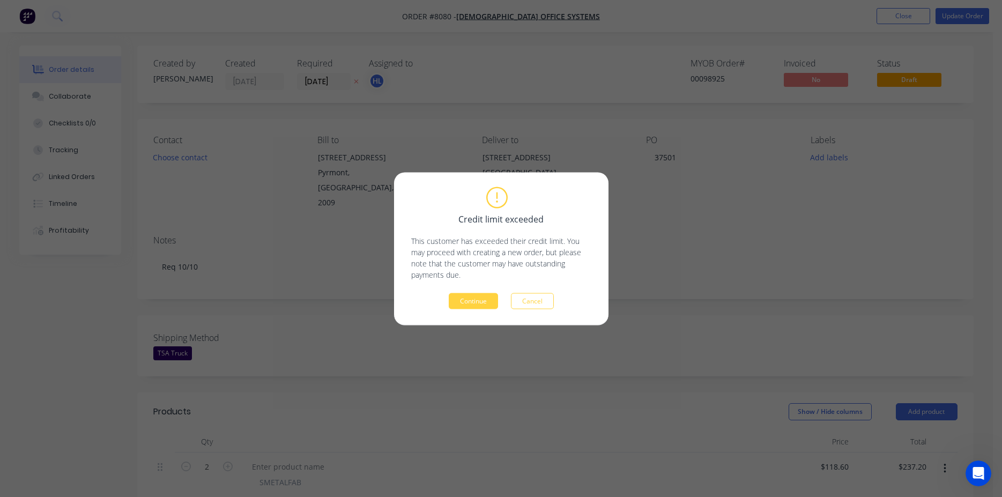
click at [473, 292] on div "Credit limit exceeded This customer has exceeded their credit limit. You may pr…" at bounding box center [501, 248] width 180 height 121
click at [482, 313] on div "Credit limit exceeded This customer has exceeded their credit limit. You may pr…" at bounding box center [501, 248] width 214 height 153
click at [480, 301] on button "Continue" at bounding box center [473, 301] width 49 height 16
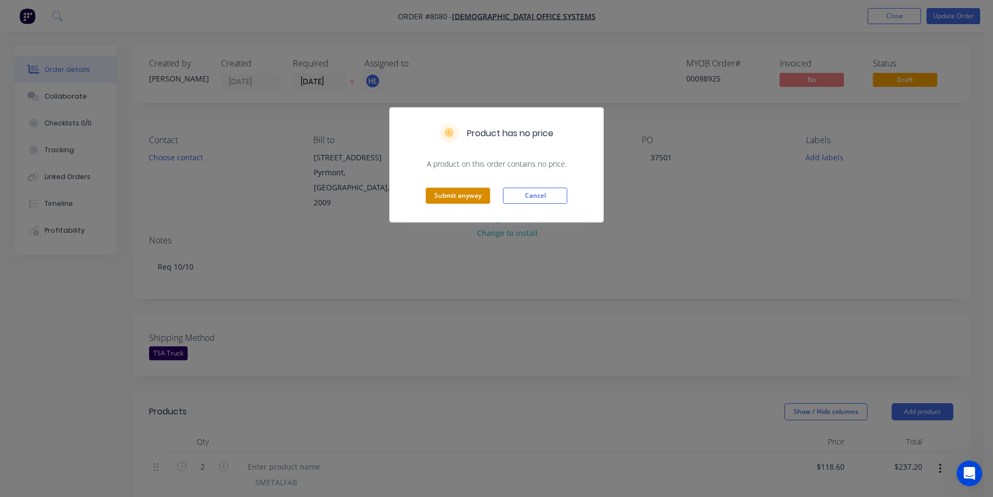
click at [465, 198] on button "Submit anyway" at bounding box center [458, 196] width 64 height 16
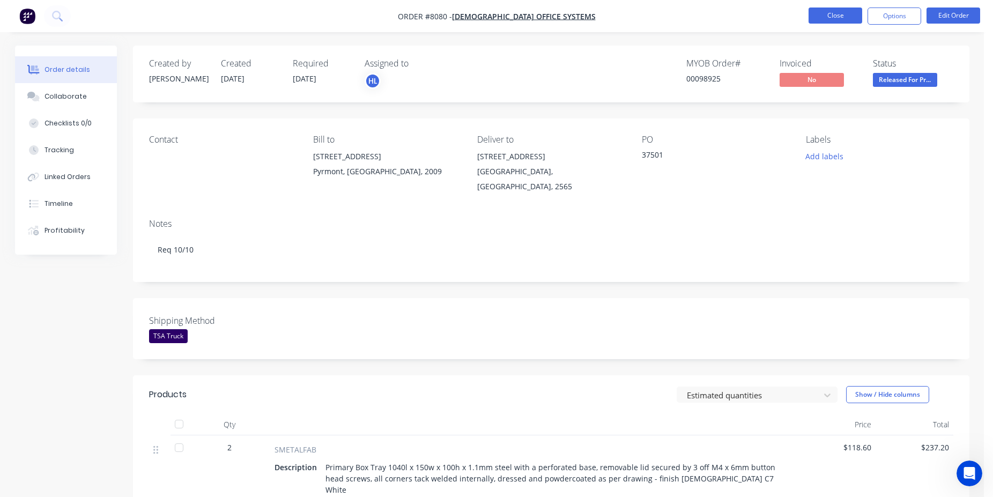
click at [822, 11] on button "Close" at bounding box center [836, 16] width 54 height 16
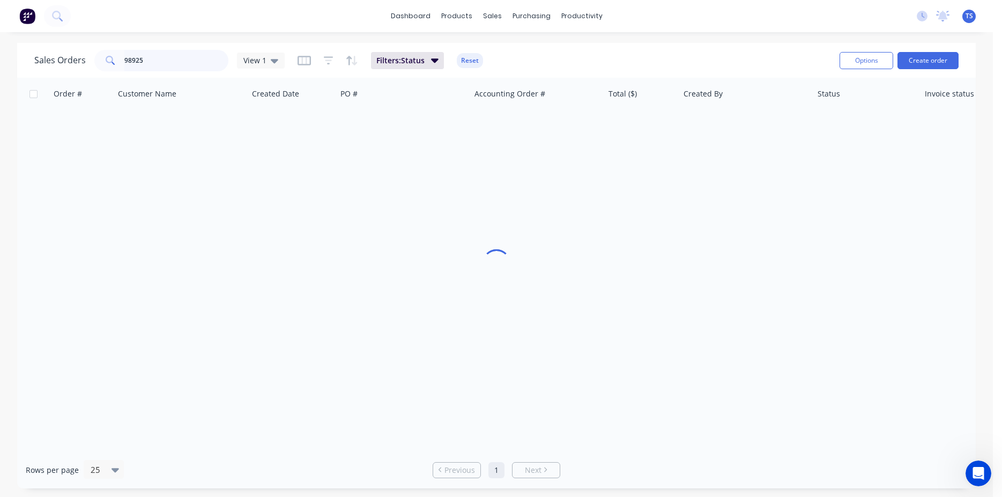
click at [171, 56] on input "98925" at bounding box center [176, 60] width 105 height 21
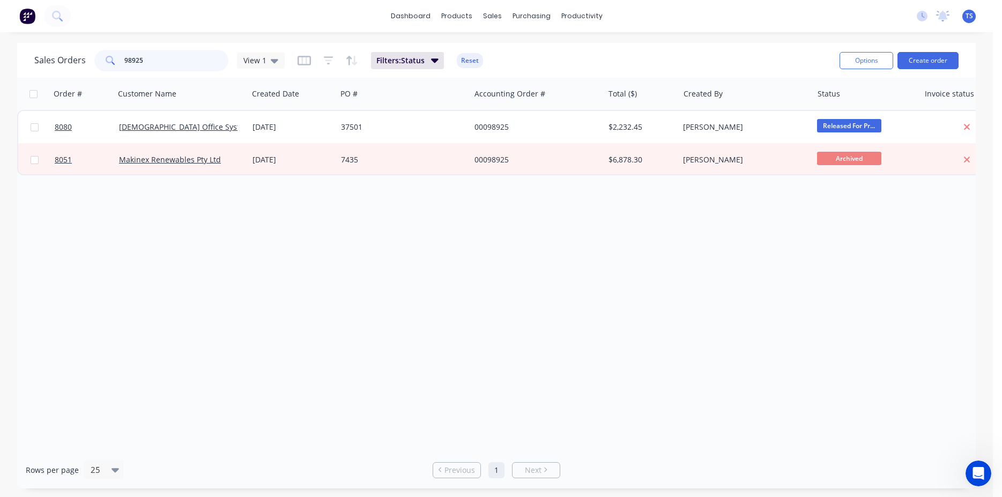
click at [171, 56] on input "98925" at bounding box center [176, 60] width 105 height 21
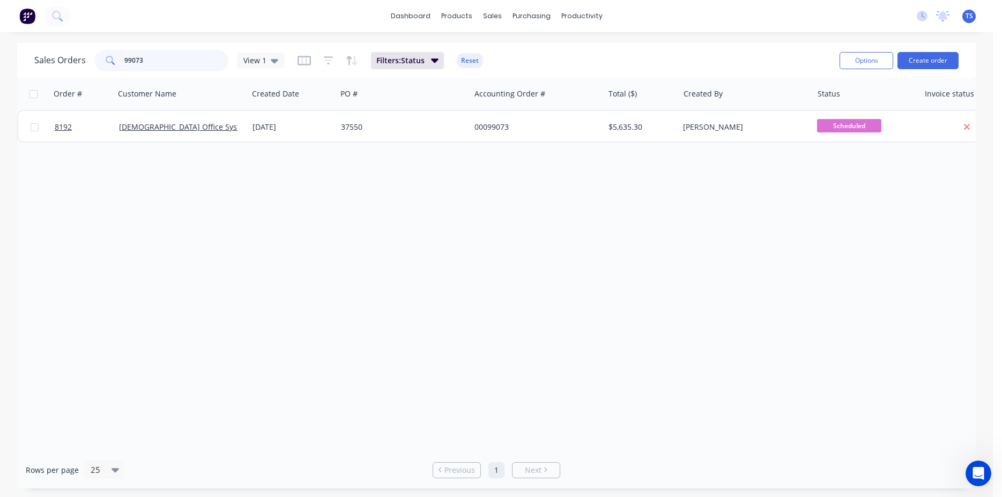
type input "99073"
click at [91, 137] on link "8192" at bounding box center [87, 127] width 64 height 32
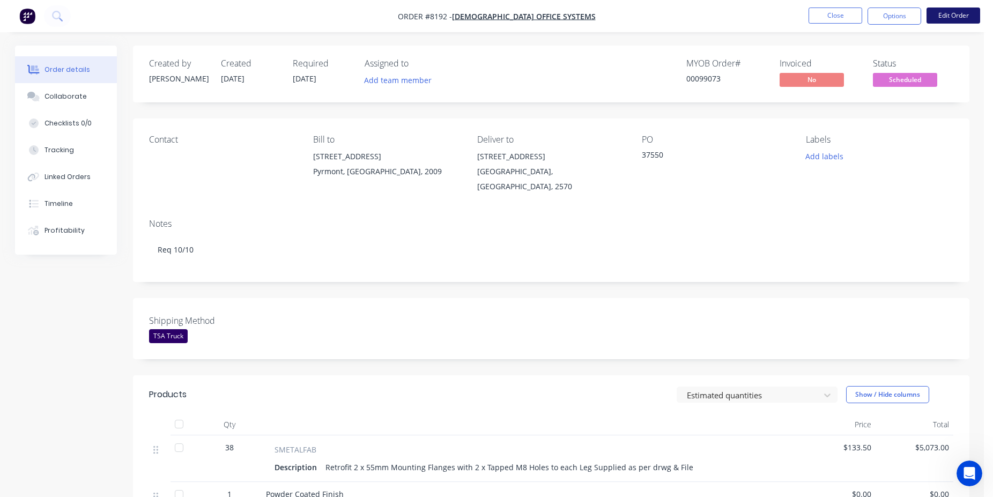
click at [962, 9] on button "Edit Order" at bounding box center [954, 16] width 54 height 16
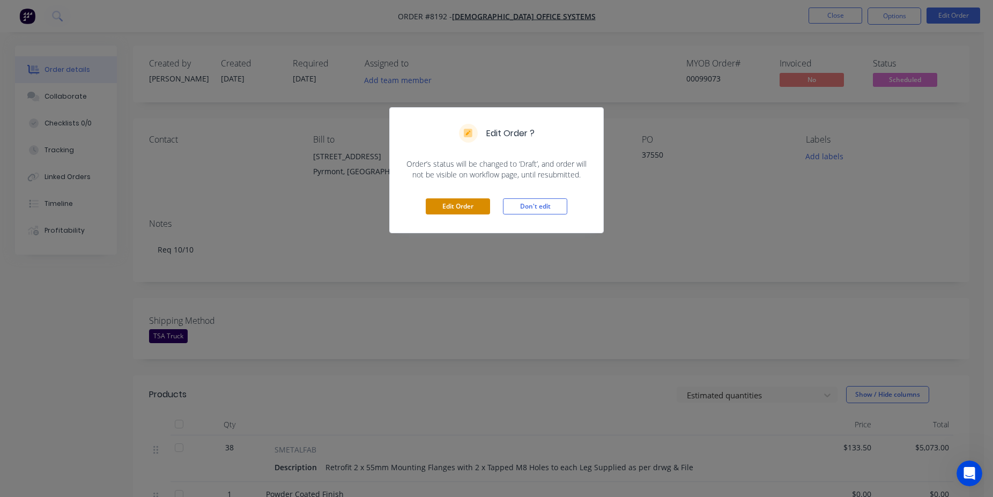
click at [478, 208] on button "Edit Order" at bounding box center [458, 206] width 64 height 16
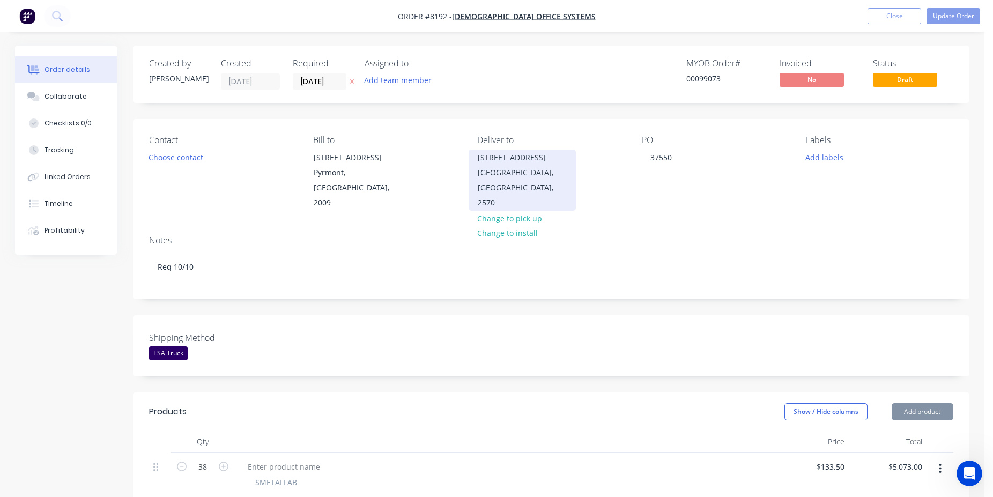
click at [515, 167] on div "[GEOGRAPHIC_DATA], [GEOGRAPHIC_DATA], 2570" at bounding box center [522, 187] width 89 height 45
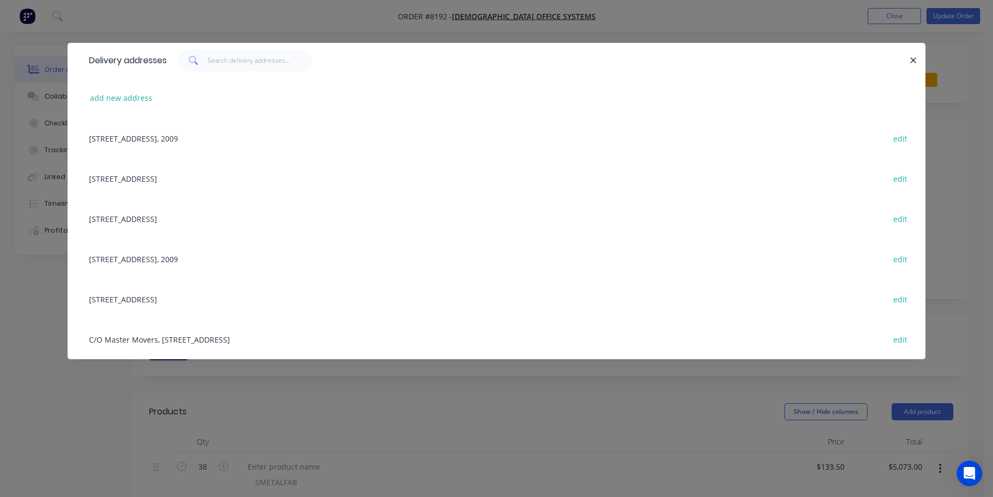
click at [166, 183] on div "[STREET_ADDRESS] edit" at bounding box center [497, 178] width 826 height 40
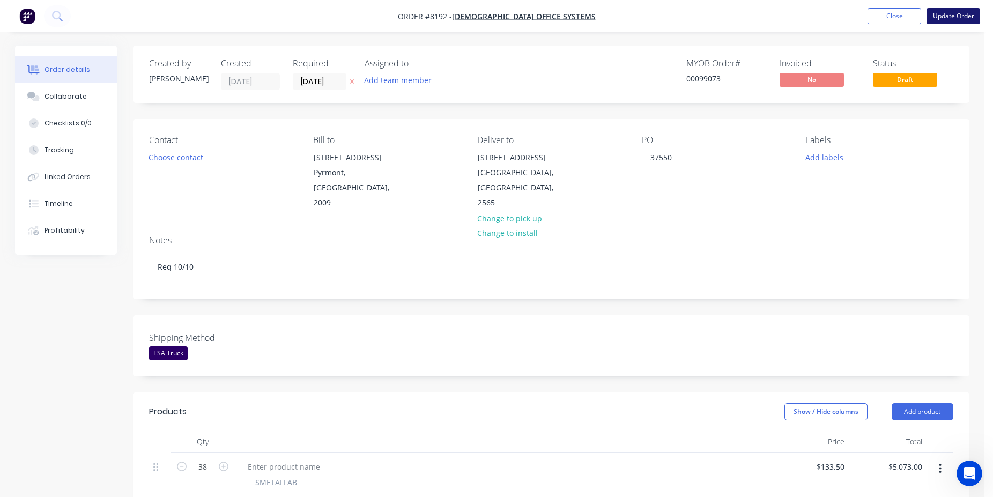
click at [958, 23] on button "Update Order" at bounding box center [954, 16] width 54 height 16
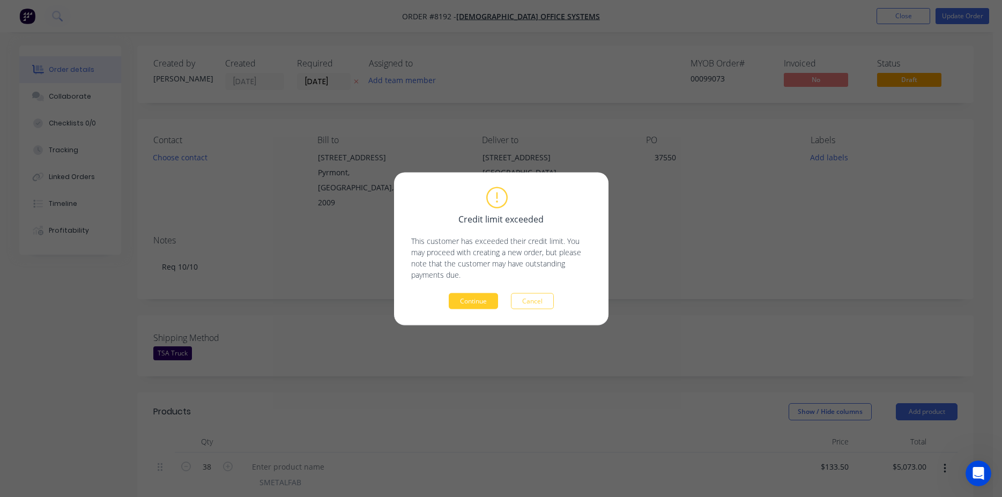
click at [465, 297] on button "Continue" at bounding box center [473, 301] width 49 height 16
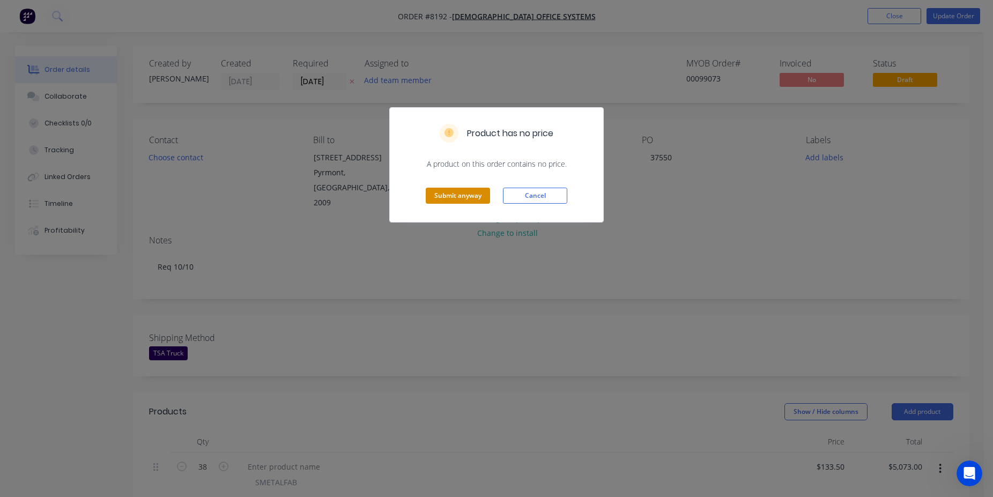
click at [454, 199] on button "Submit anyway" at bounding box center [458, 196] width 64 height 16
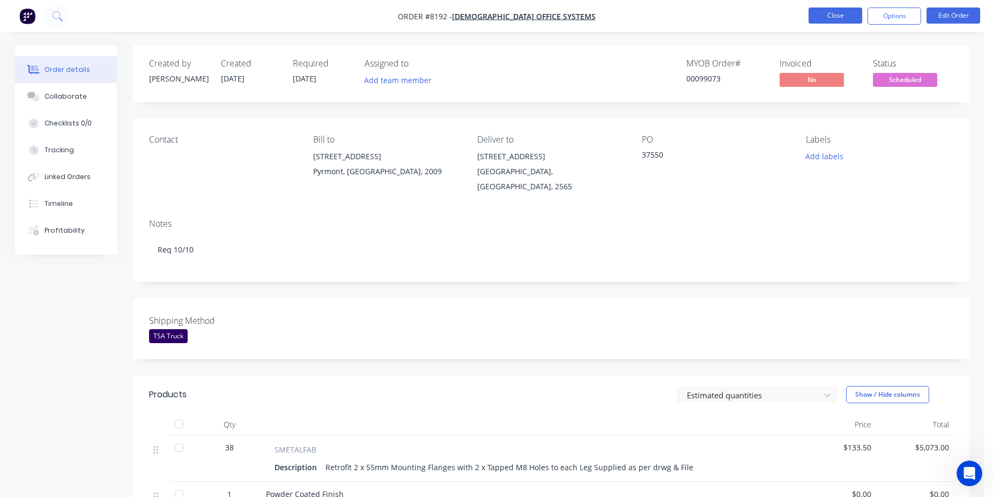
click at [828, 18] on button "Close" at bounding box center [836, 16] width 54 height 16
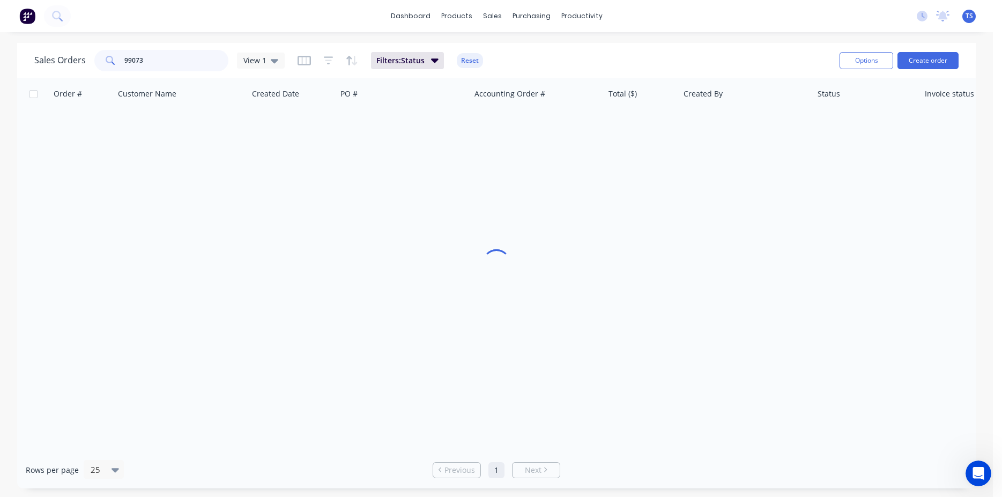
click at [147, 71] on input "99073" at bounding box center [176, 60] width 105 height 21
click at [153, 66] on input "99073" at bounding box center [176, 60] width 105 height 21
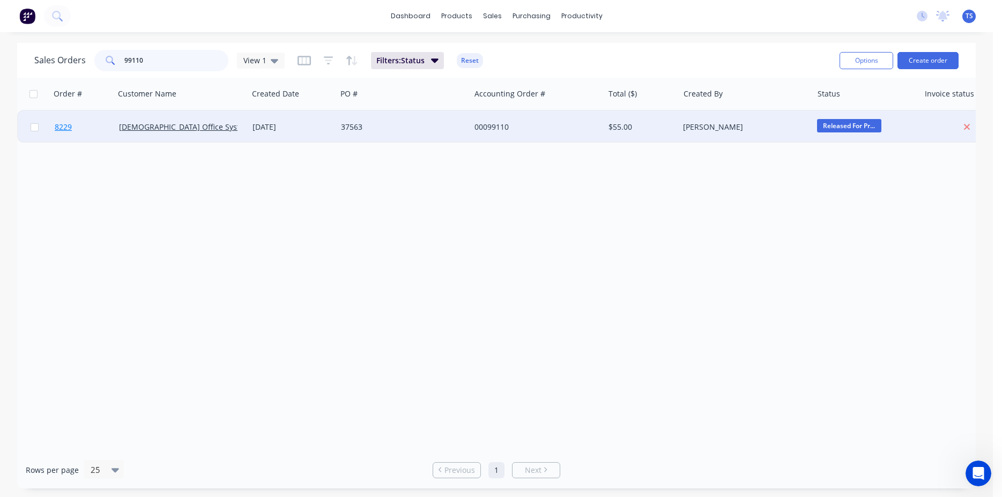
type input "99110"
click at [95, 134] on link "8229" at bounding box center [87, 127] width 64 height 32
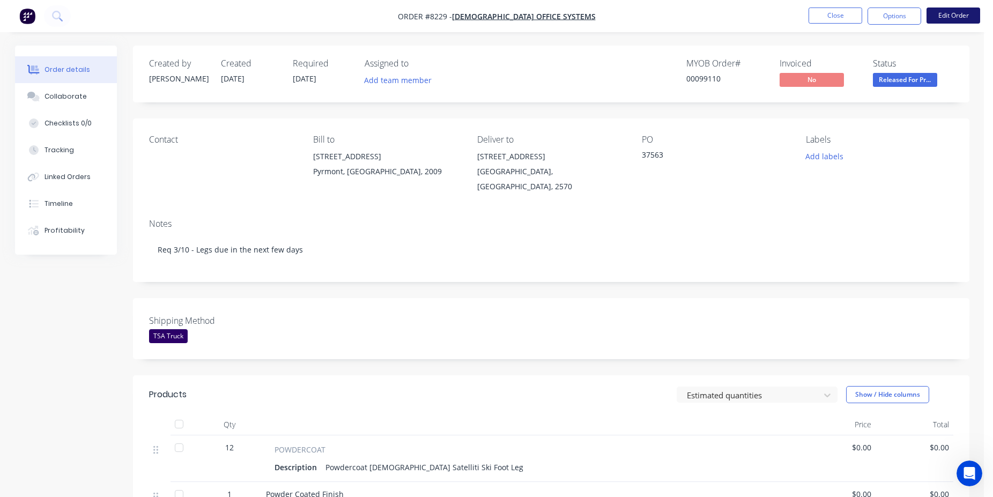
click at [945, 21] on button "Edit Order" at bounding box center [954, 16] width 54 height 16
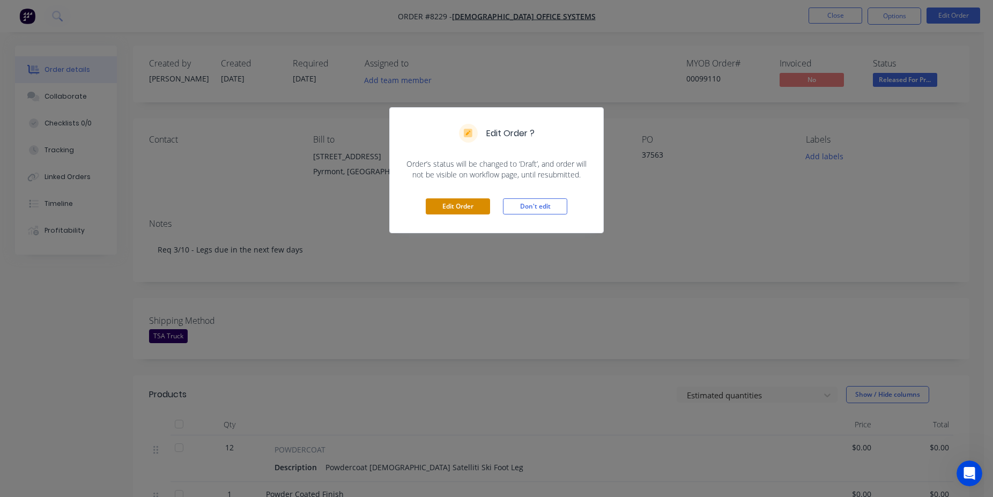
click at [441, 208] on button "Edit Order" at bounding box center [458, 206] width 64 height 16
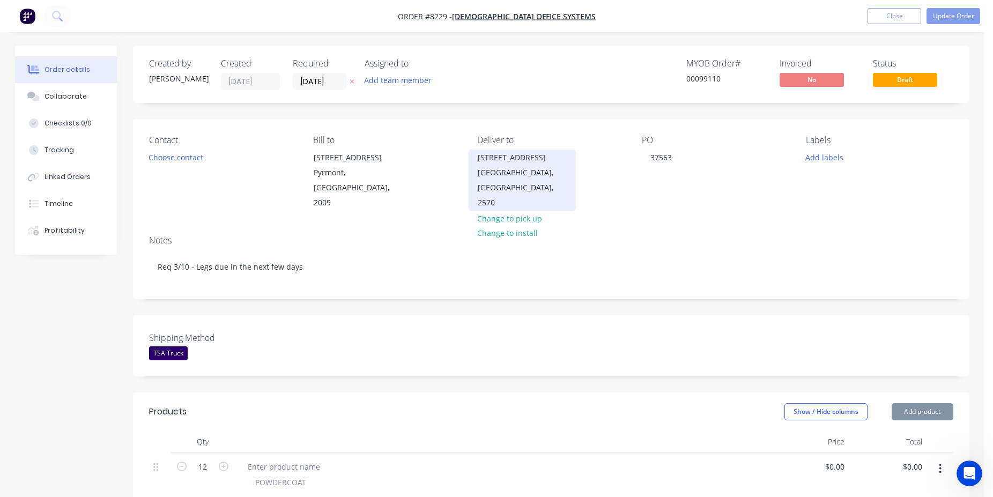
click at [506, 174] on div "[GEOGRAPHIC_DATA], [GEOGRAPHIC_DATA], 2570" at bounding box center [522, 187] width 89 height 45
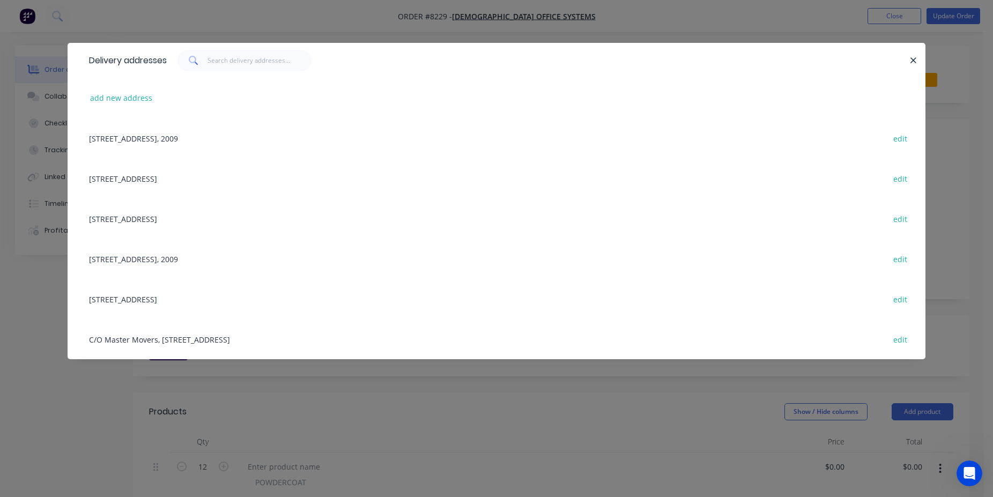
click at [184, 181] on div "[STREET_ADDRESS] edit" at bounding box center [497, 178] width 826 height 40
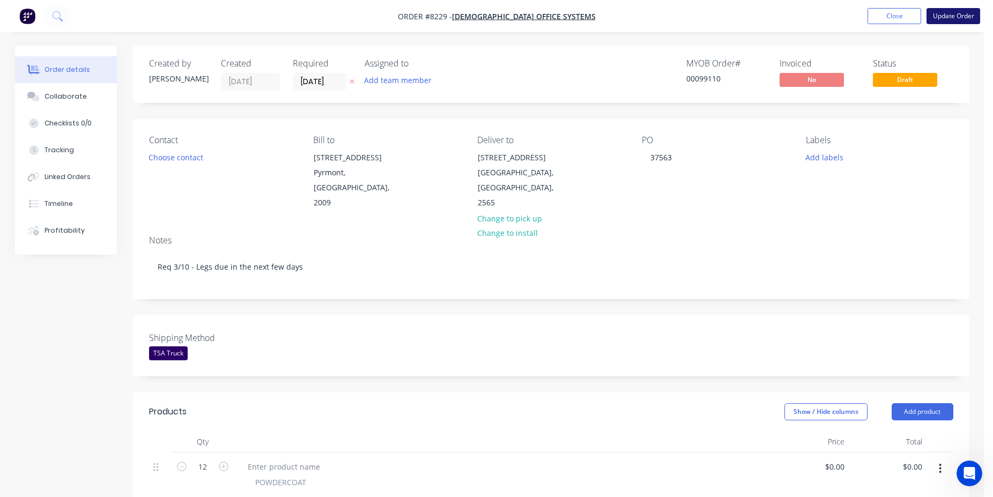
click at [944, 17] on button "Update Order" at bounding box center [954, 16] width 54 height 16
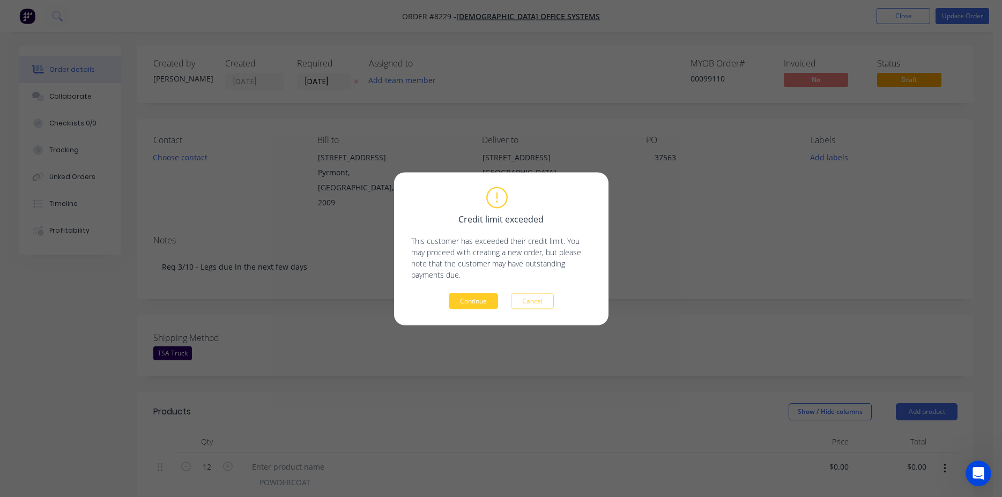
click at [475, 301] on button "Continue" at bounding box center [473, 301] width 49 height 16
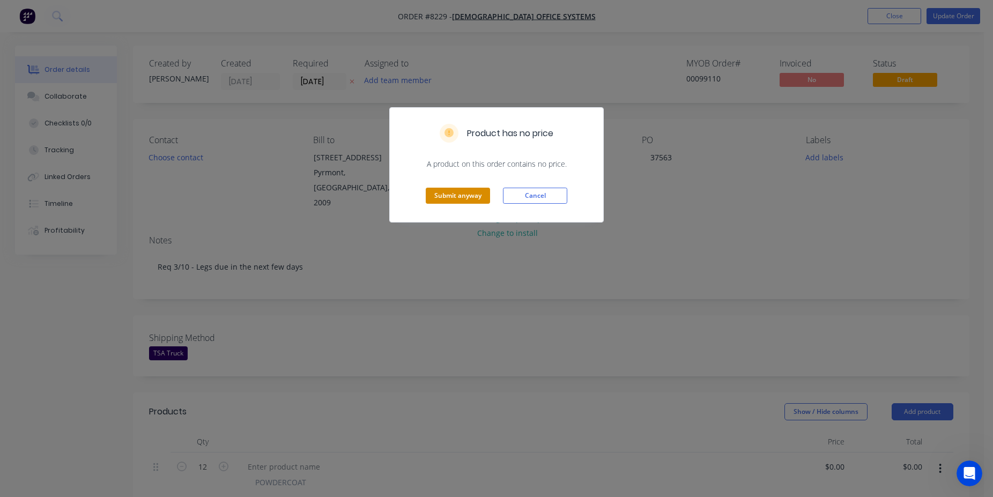
click at [451, 199] on button "Submit anyway" at bounding box center [458, 196] width 64 height 16
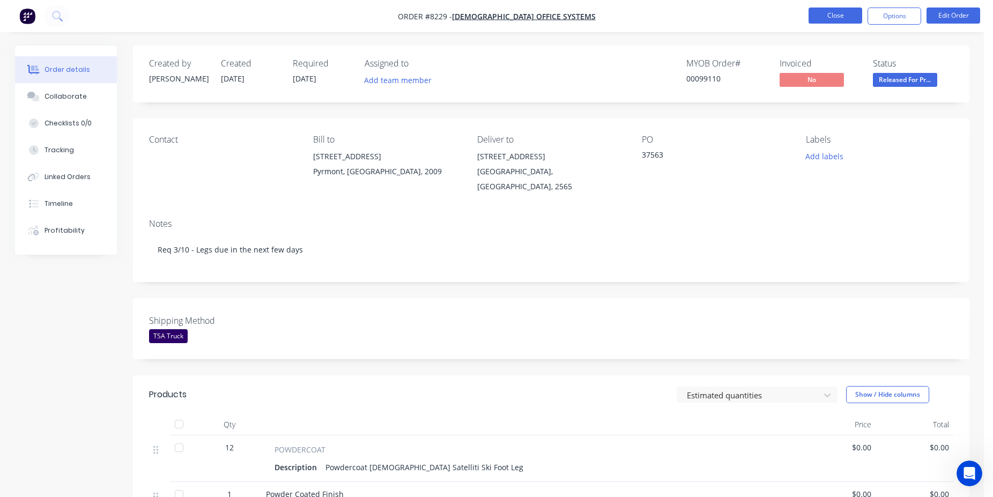
click at [823, 16] on button "Close" at bounding box center [836, 16] width 54 height 16
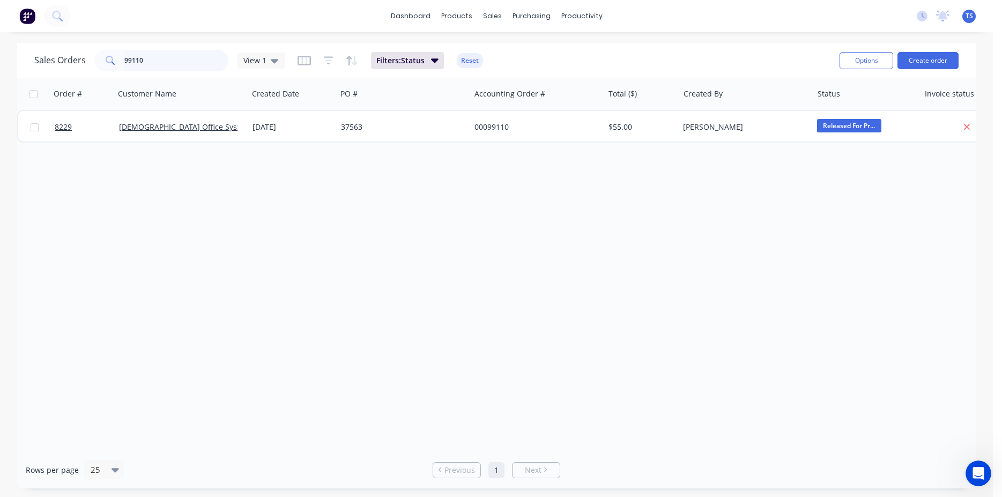
click at [169, 61] on input "99110" at bounding box center [176, 60] width 105 height 21
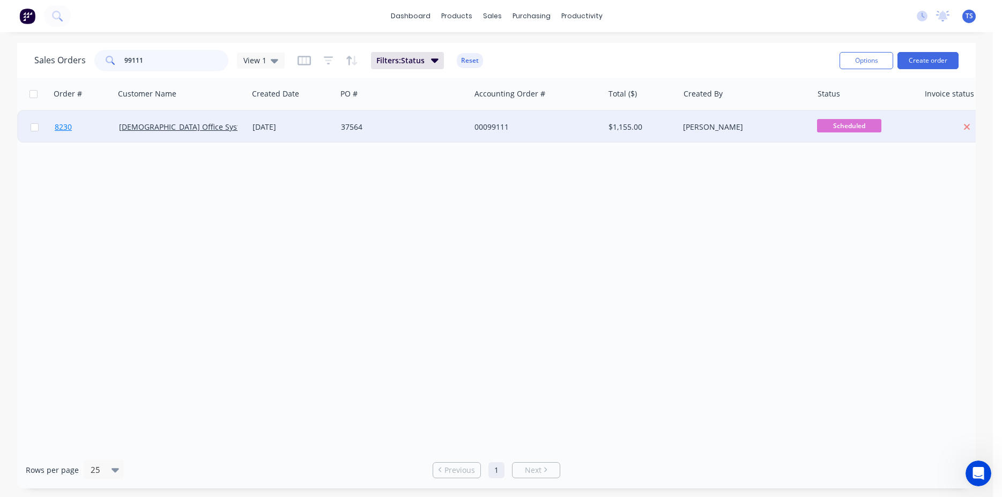
type input "99111"
click at [76, 130] on link "8230" at bounding box center [87, 127] width 64 height 32
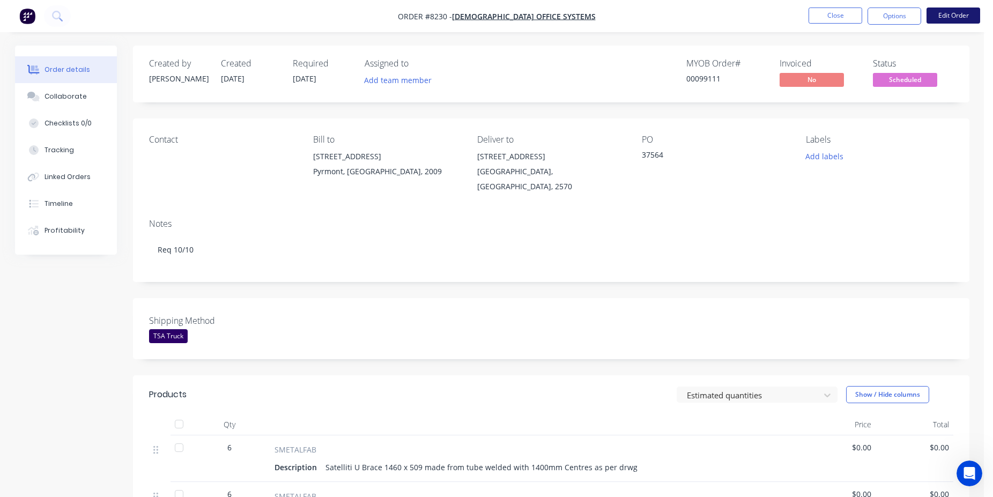
click at [952, 19] on button "Edit Order" at bounding box center [954, 16] width 54 height 16
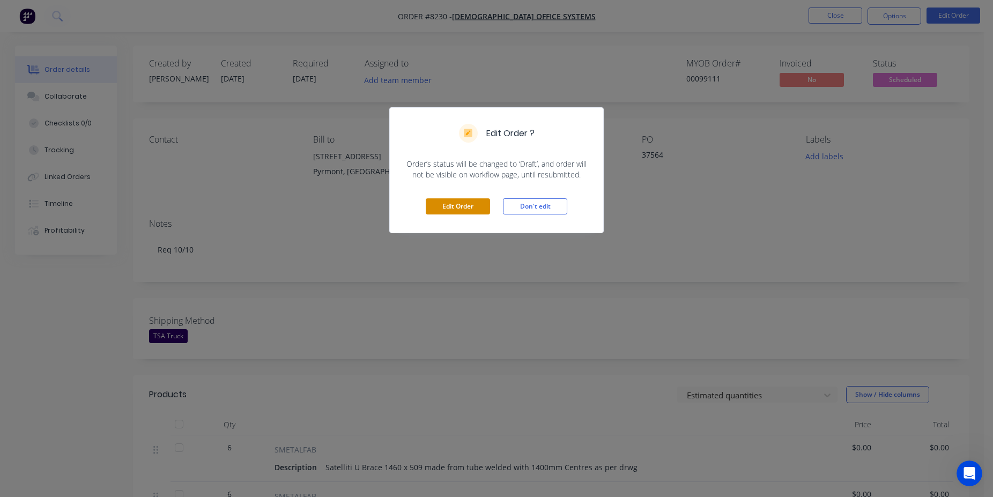
click at [442, 211] on button "Edit Order" at bounding box center [458, 206] width 64 height 16
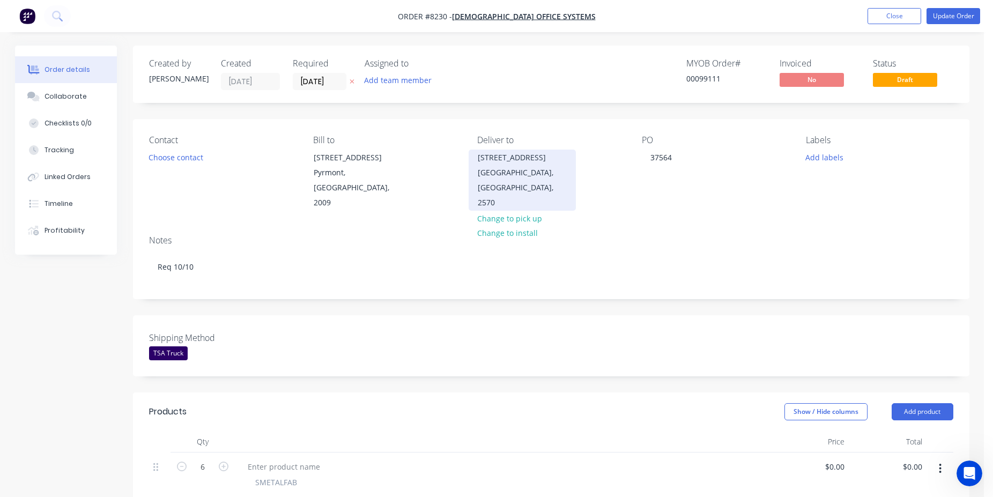
click at [521, 183] on div "[GEOGRAPHIC_DATA], [GEOGRAPHIC_DATA], 2570" at bounding box center [522, 187] width 89 height 45
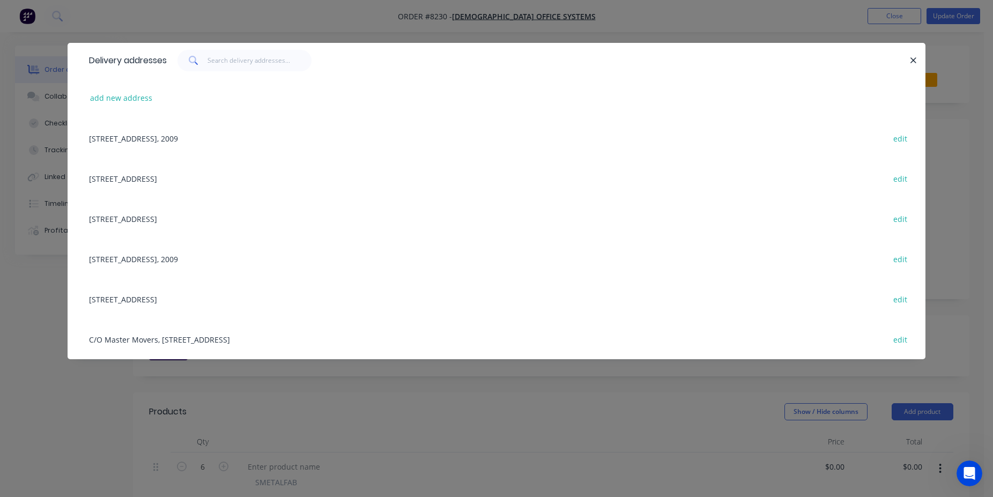
click at [130, 175] on div "[STREET_ADDRESS] edit" at bounding box center [497, 178] width 826 height 40
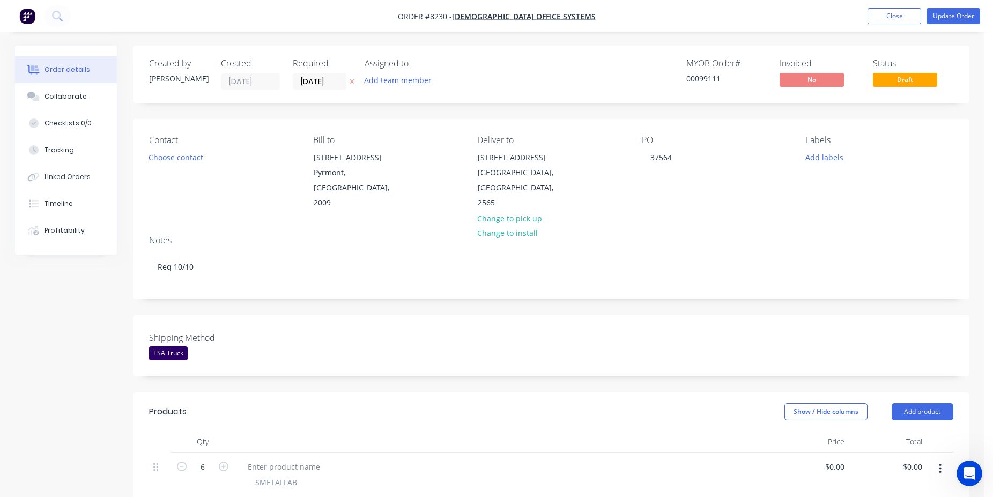
click at [949, 4] on nav "Order #8230 - [DEMOGRAPHIC_DATA] Office Systems Add product Close Update Order" at bounding box center [496, 16] width 993 height 32
click at [953, 16] on button "Update Order" at bounding box center [954, 16] width 54 height 16
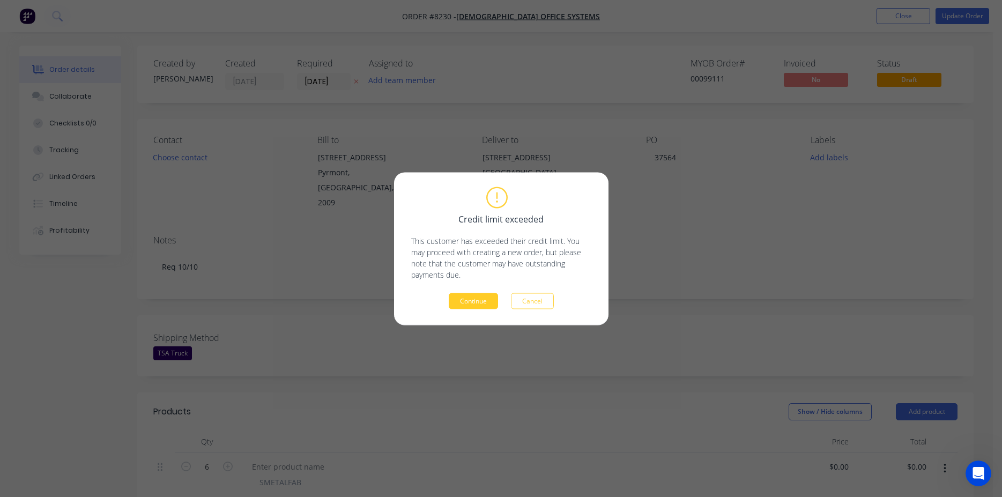
click at [486, 304] on button "Continue" at bounding box center [473, 301] width 49 height 16
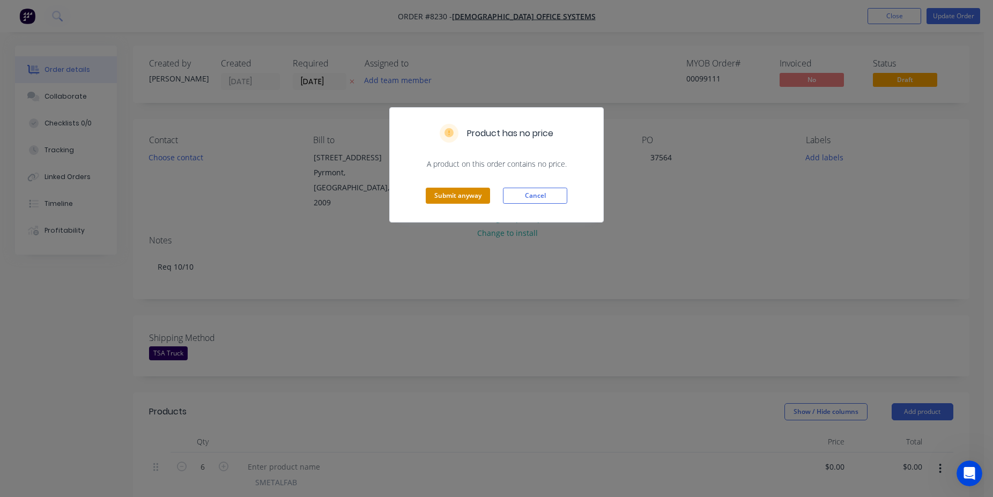
click at [463, 192] on button "Submit anyway" at bounding box center [458, 196] width 64 height 16
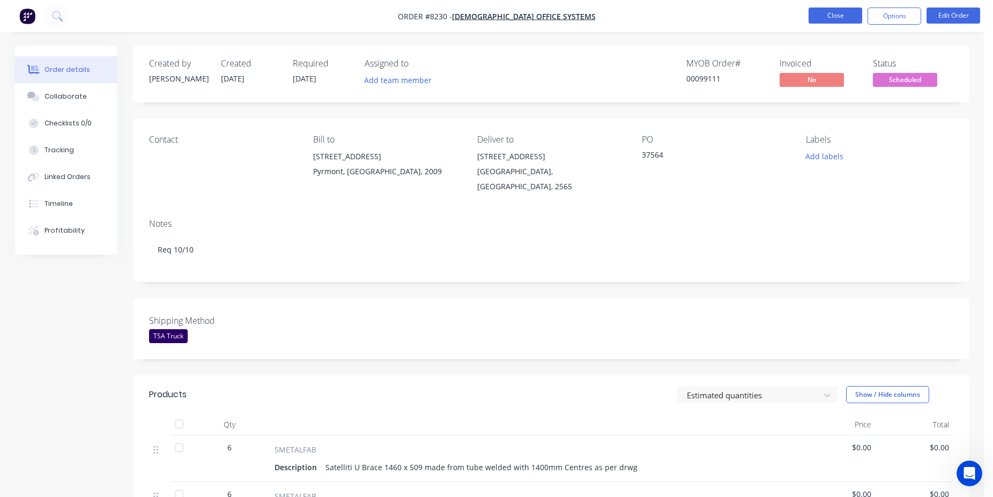
click at [845, 21] on button "Close" at bounding box center [836, 16] width 54 height 16
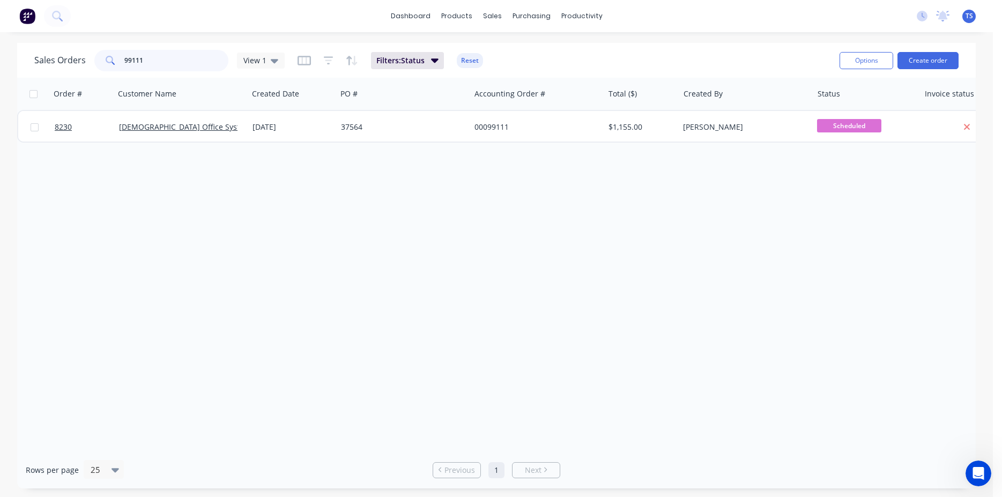
click at [181, 64] on input "99111" at bounding box center [176, 60] width 105 height 21
click at [182, 62] on input "98733" at bounding box center [176, 60] width 105 height 21
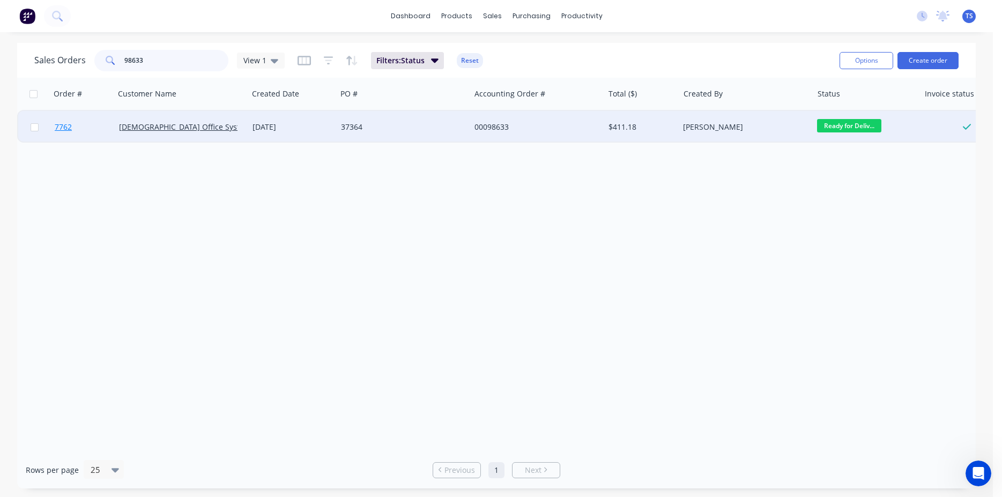
type input "98633"
click at [69, 134] on link "7762" at bounding box center [87, 127] width 64 height 32
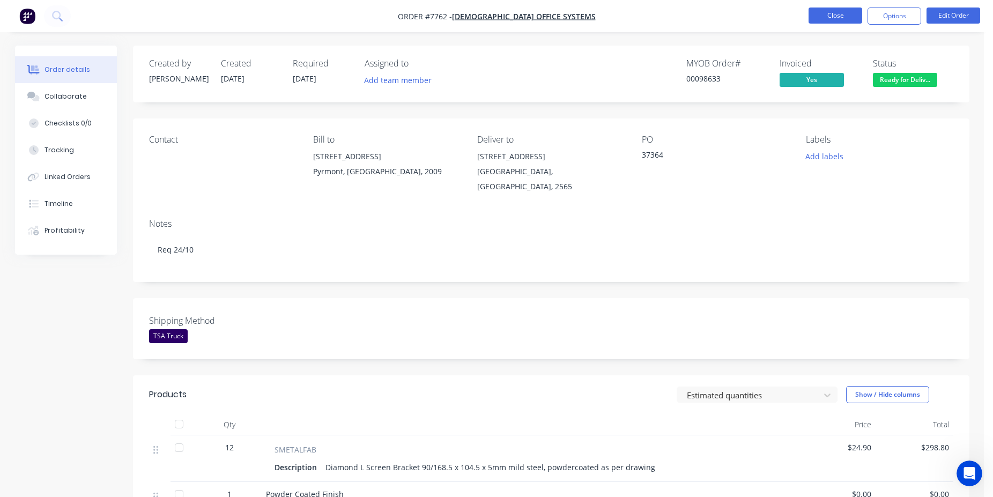
click at [836, 22] on button "Close" at bounding box center [836, 16] width 54 height 16
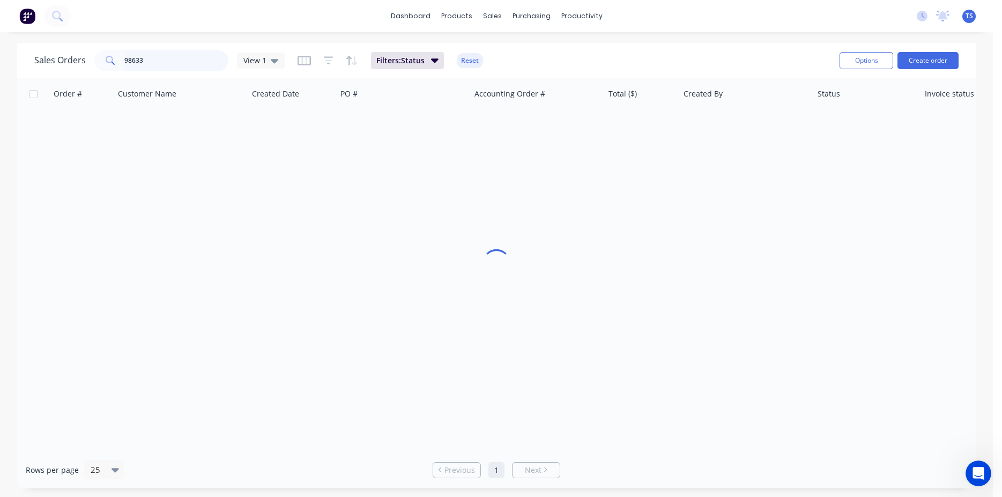
click at [183, 66] on input "98633" at bounding box center [176, 60] width 105 height 21
paste input "35277"
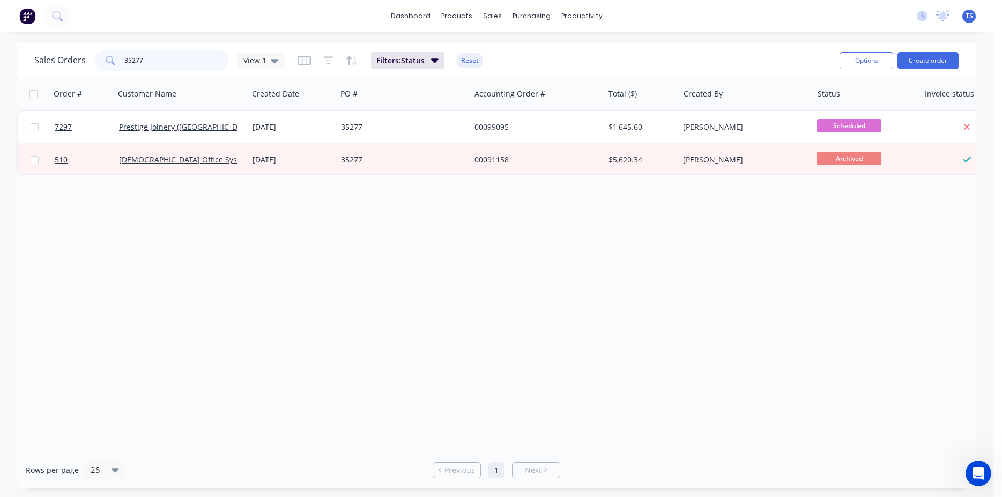
type input "35277"
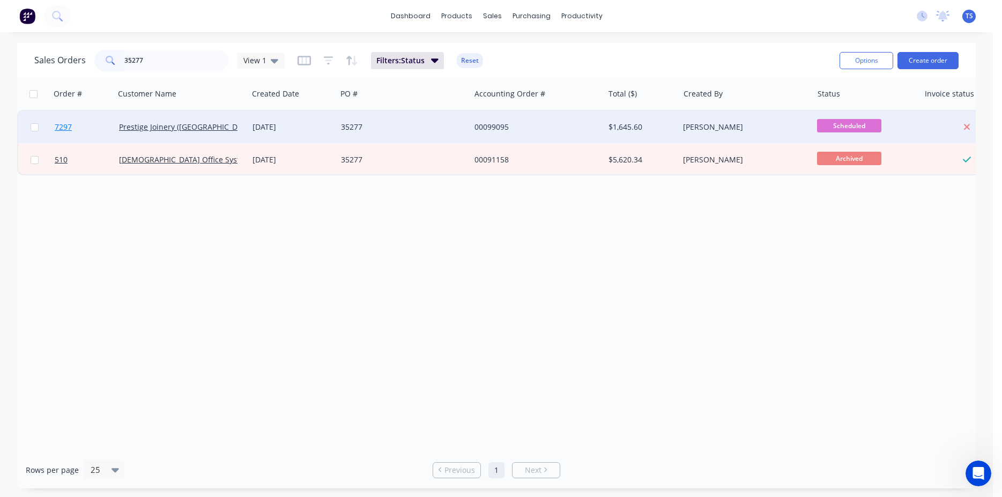
click at [65, 125] on span "7297" at bounding box center [63, 127] width 17 height 11
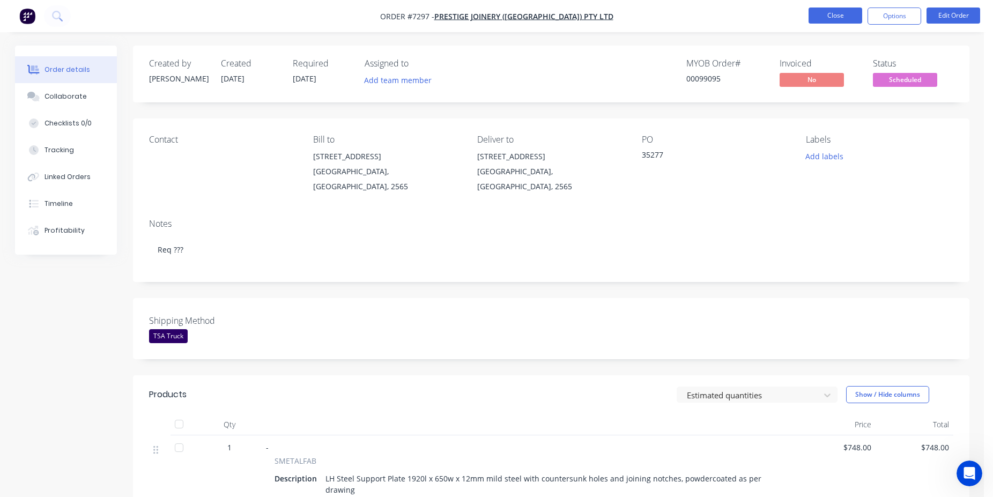
click at [816, 17] on button "Close" at bounding box center [836, 16] width 54 height 16
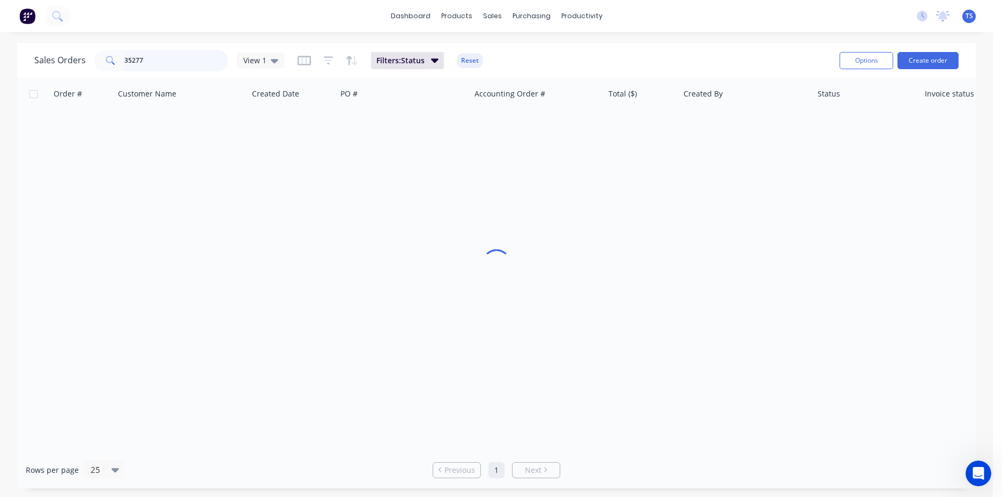
click at [150, 63] on input "35277" at bounding box center [176, 60] width 105 height 21
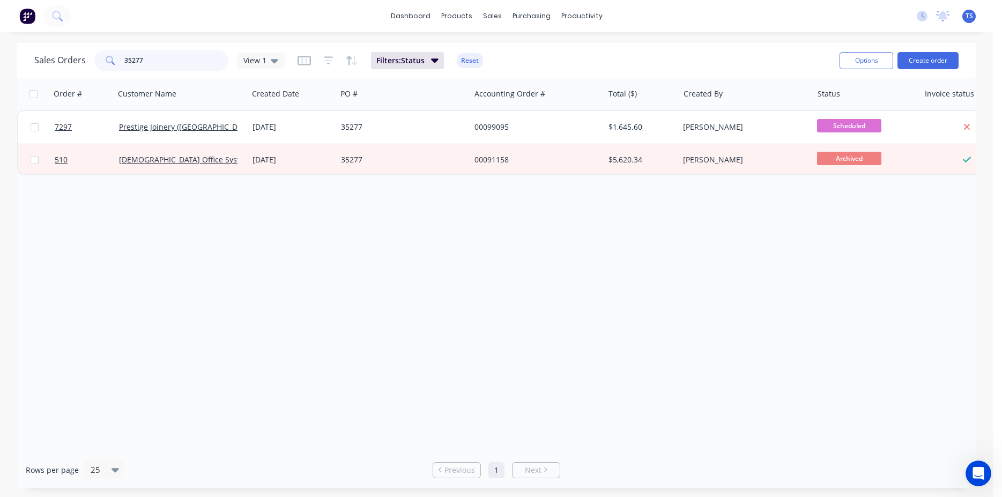
paste input "26"
click at [161, 61] on input "35226" at bounding box center [176, 60] width 105 height 21
type input "99056"
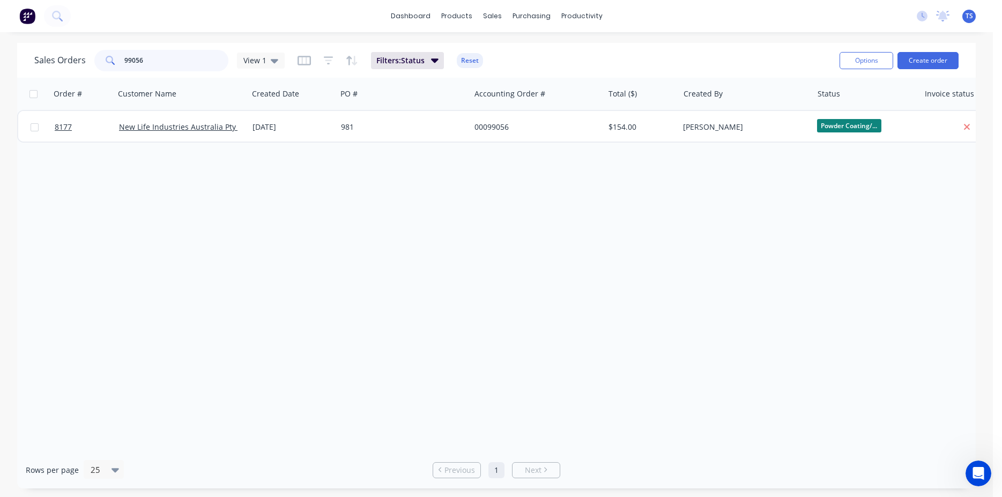
click at [161, 61] on input "99056" at bounding box center [176, 60] width 105 height 21
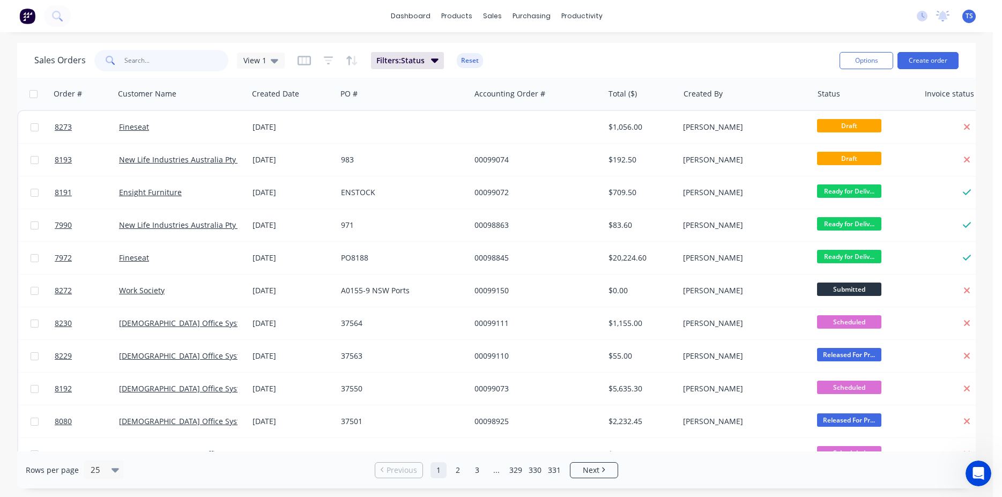
click at [179, 63] on input "text" at bounding box center [176, 60] width 105 height 21
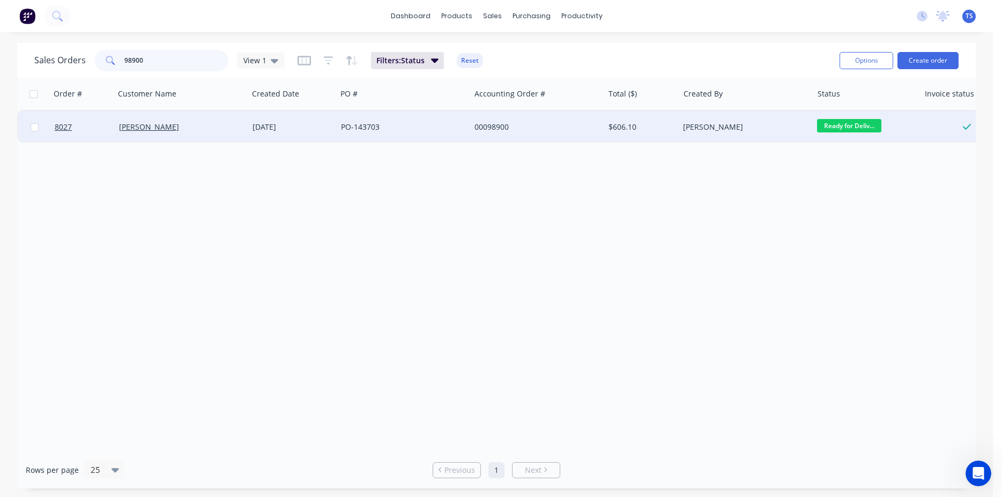
type input "98900"
click at [144, 137] on div "[PERSON_NAME]" at bounding box center [182, 127] width 134 height 32
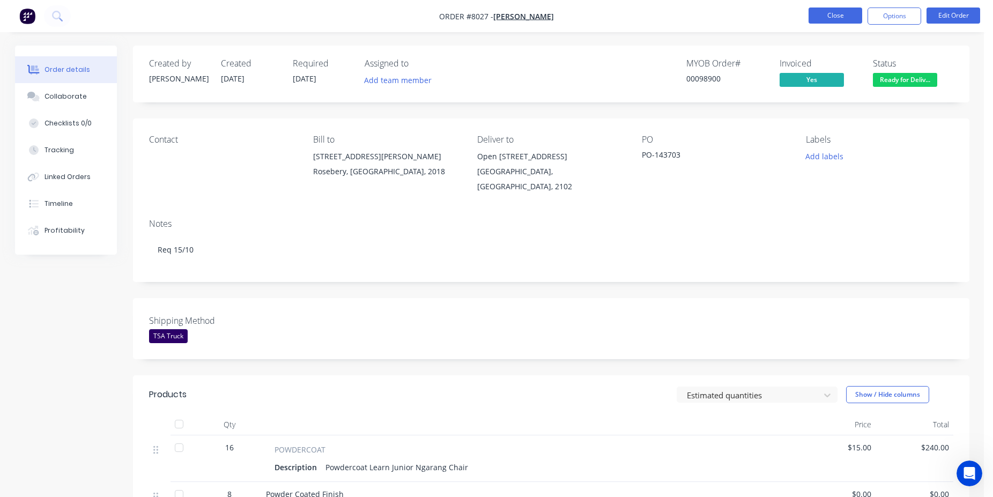
click at [847, 18] on button "Close" at bounding box center [836, 16] width 54 height 16
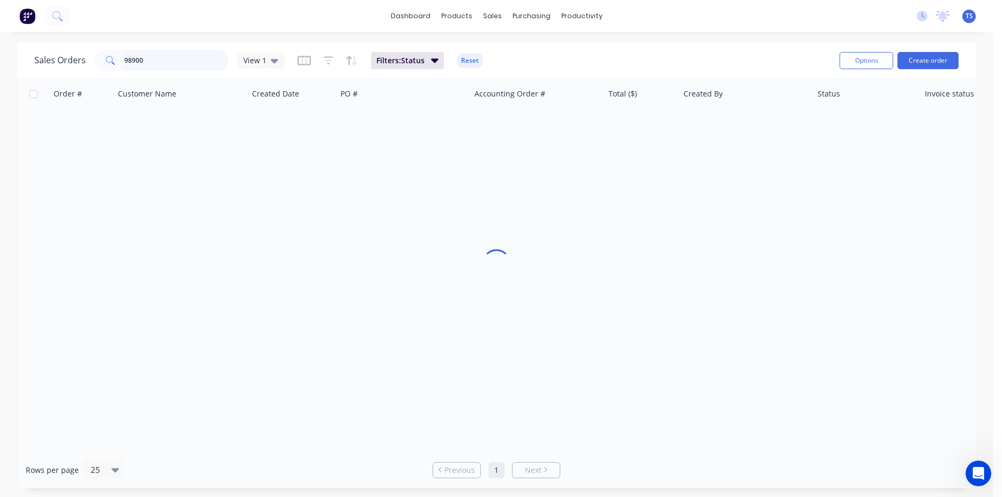
click at [174, 53] on input "98900" at bounding box center [176, 60] width 105 height 21
click at [163, 65] on input "99056" at bounding box center [176, 60] width 105 height 21
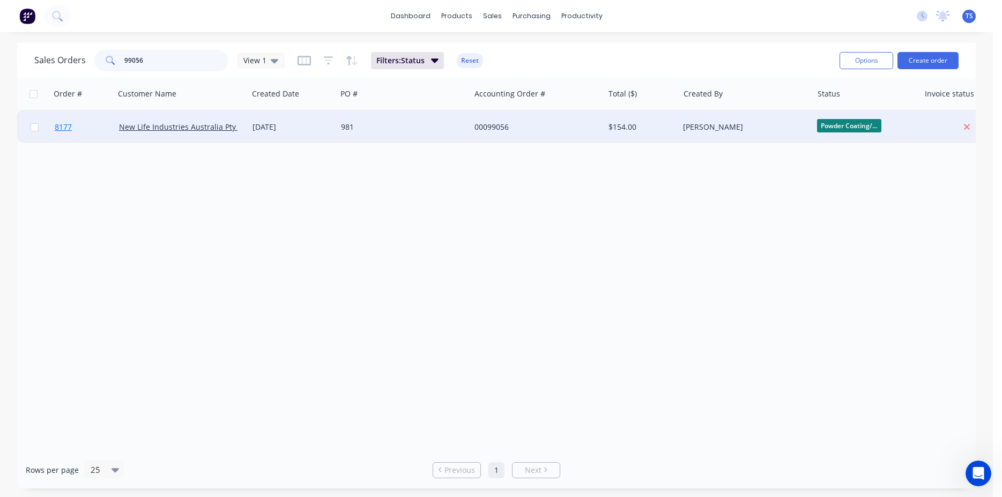
type input "99056"
click at [100, 118] on link "8177" at bounding box center [87, 127] width 64 height 32
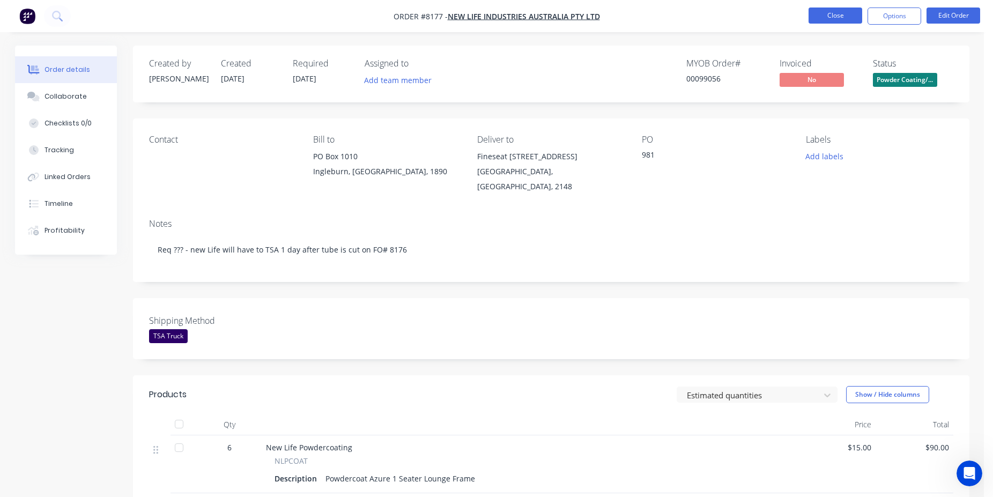
click at [818, 23] on button "Close" at bounding box center [836, 16] width 54 height 16
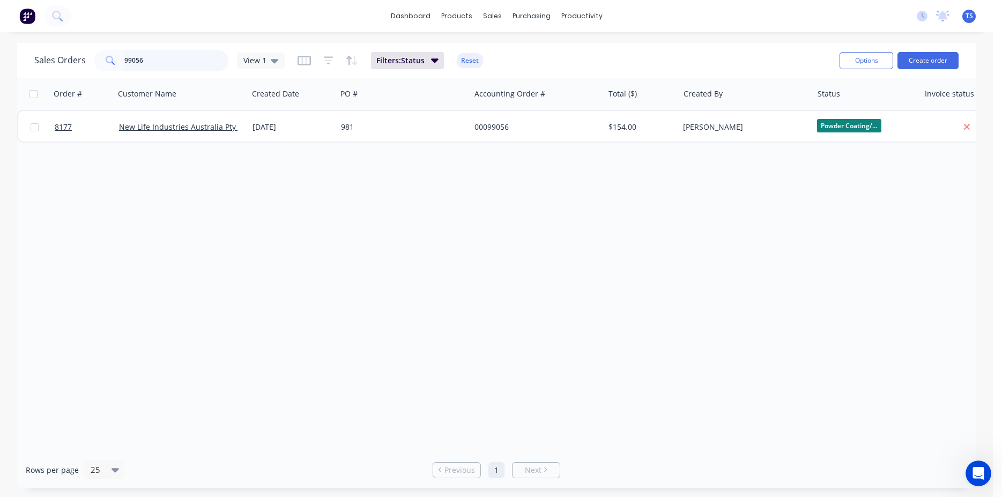
click at [155, 66] on input "99056" at bounding box center [176, 60] width 105 height 21
click at [154, 66] on input "99056" at bounding box center [176, 60] width 105 height 21
click at [192, 51] on input "99056" at bounding box center [176, 60] width 105 height 21
paste input "676541"
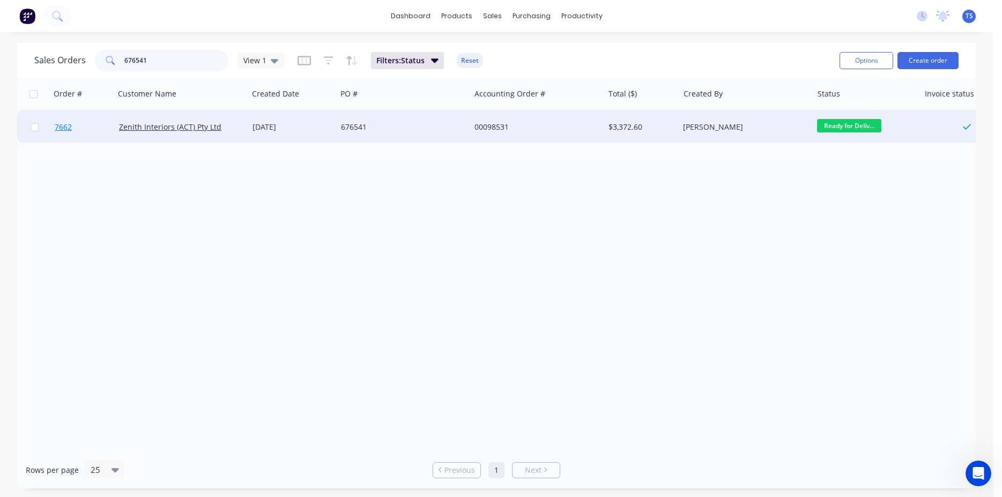
type input "676541"
click at [71, 131] on span "7662" at bounding box center [63, 127] width 17 height 11
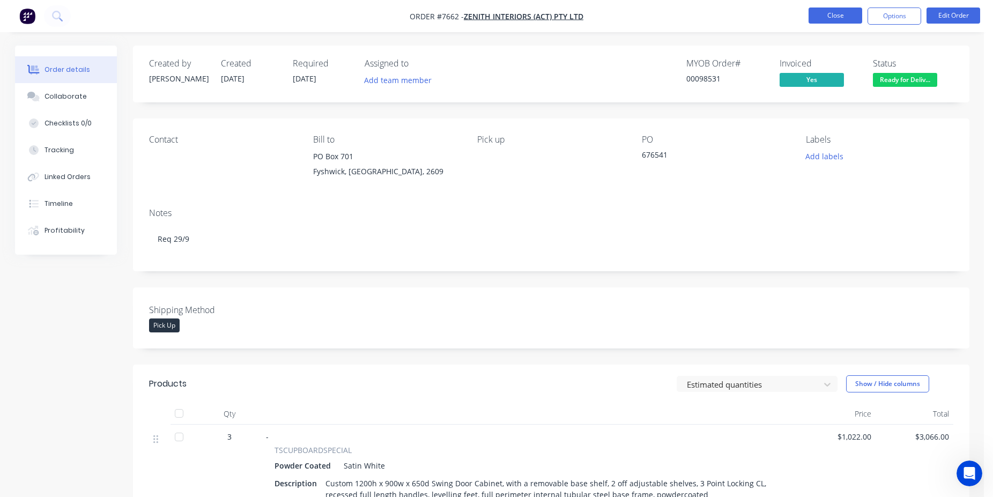
click at [844, 9] on button "Close" at bounding box center [836, 16] width 54 height 16
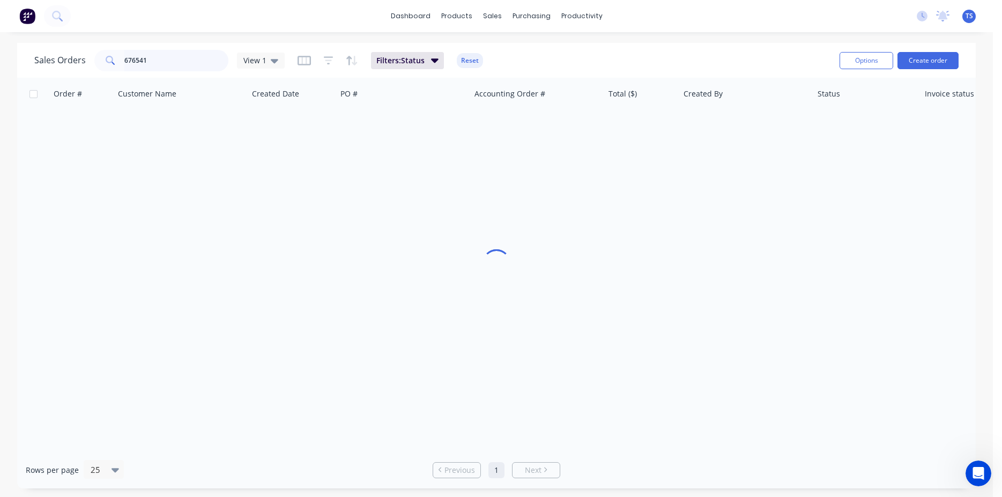
click at [164, 58] on input "676541" at bounding box center [176, 60] width 105 height 21
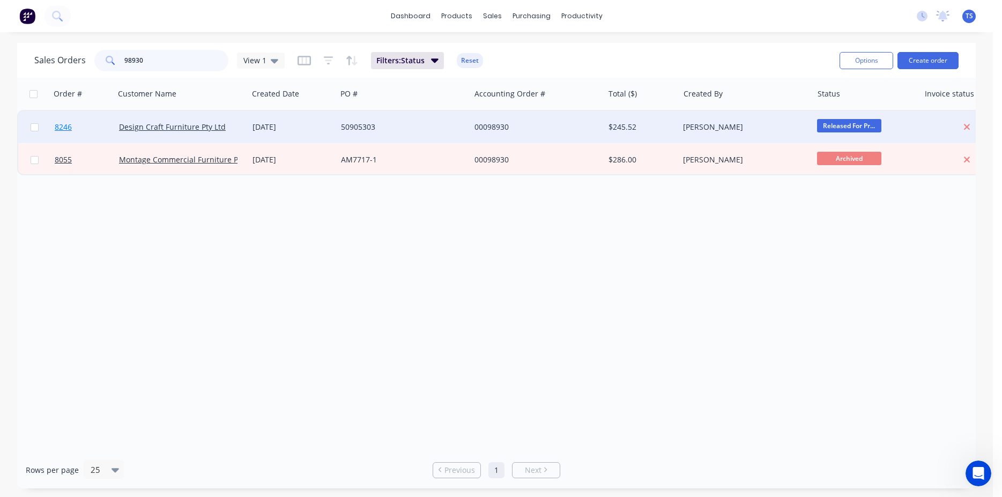
type input "98930"
click at [84, 133] on link "8246" at bounding box center [87, 127] width 64 height 32
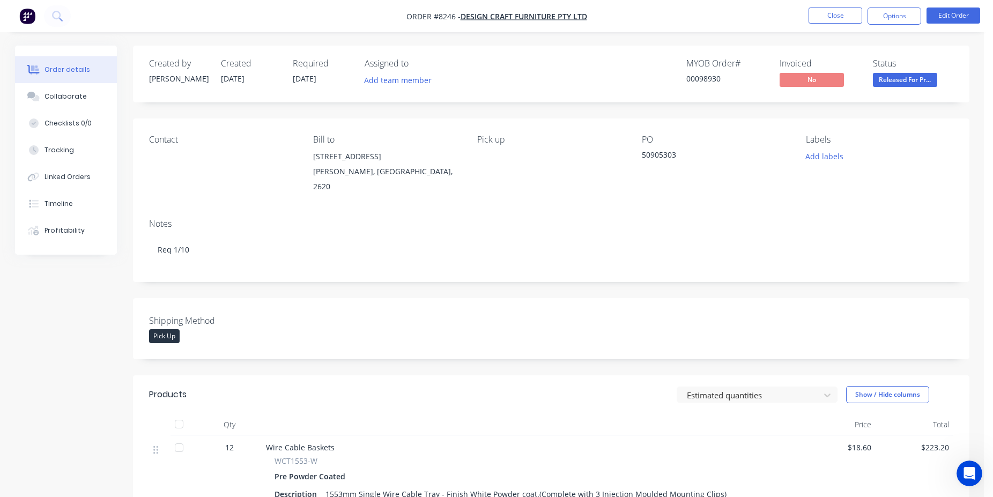
click at [914, 86] on span "Released For Pr..." at bounding box center [905, 79] width 64 height 13
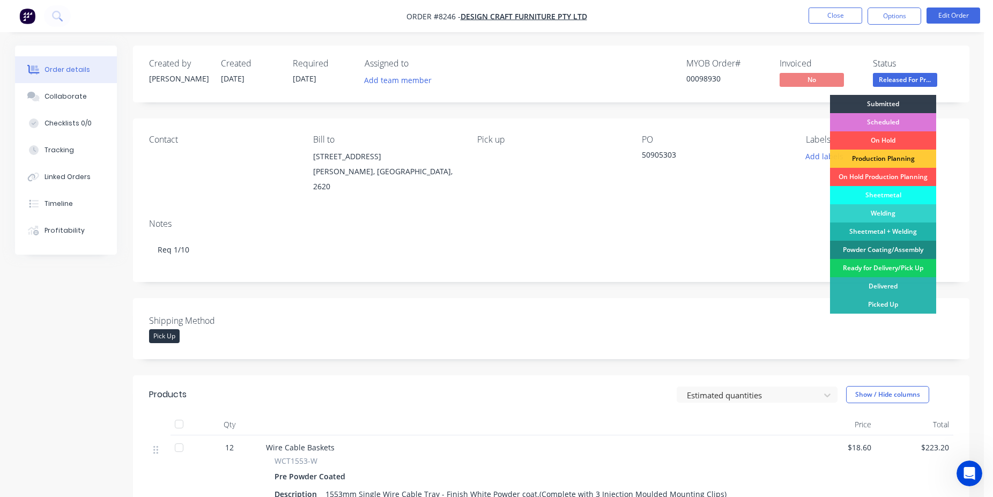
click at [887, 266] on div "Ready for Delivery/Pick Up" at bounding box center [883, 268] width 106 height 18
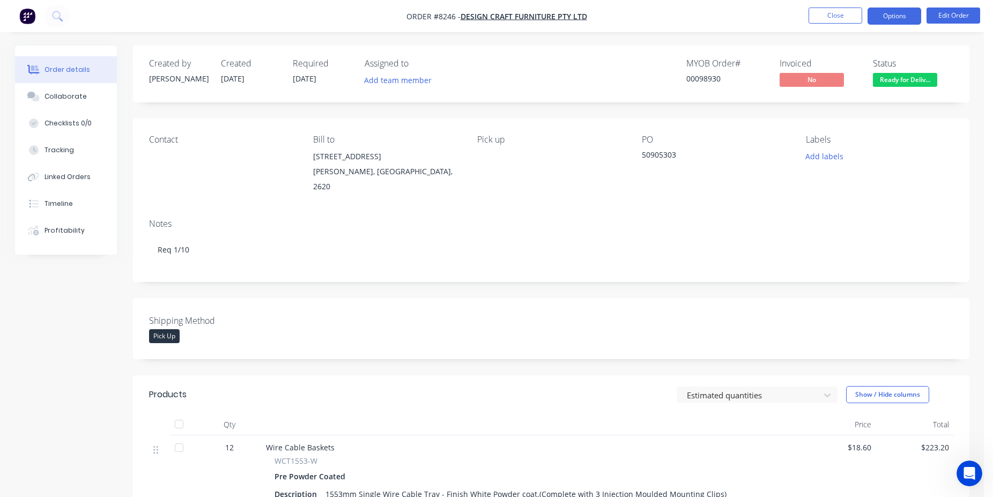
click at [899, 8] on button "Options" at bounding box center [895, 16] width 54 height 17
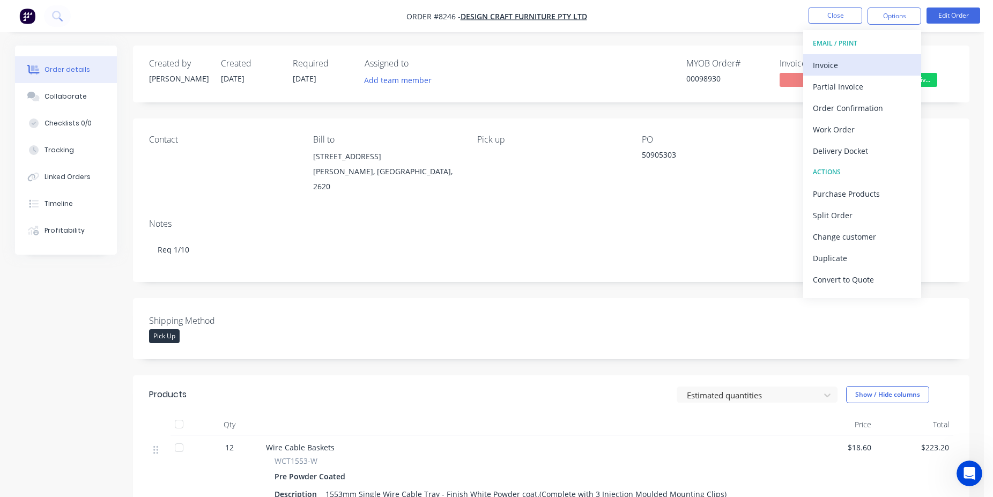
click at [863, 61] on div "Invoice" at bounding box center [862, 65] width 99 height 16
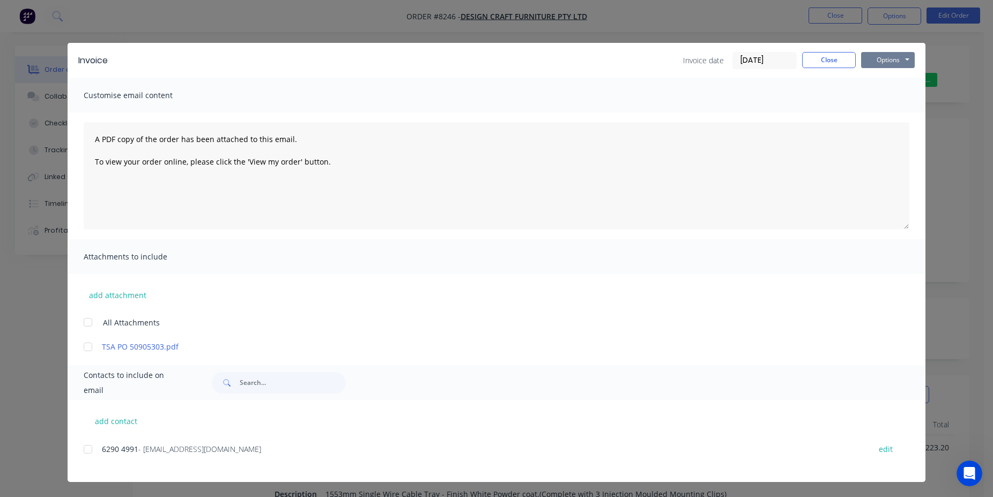
click at [888, 62] on button "Options" at bounding box center [888, 60] width 54 height 16
click at [899, 100] on button "Print" at bounding box center [895, 97] width 69 height 18
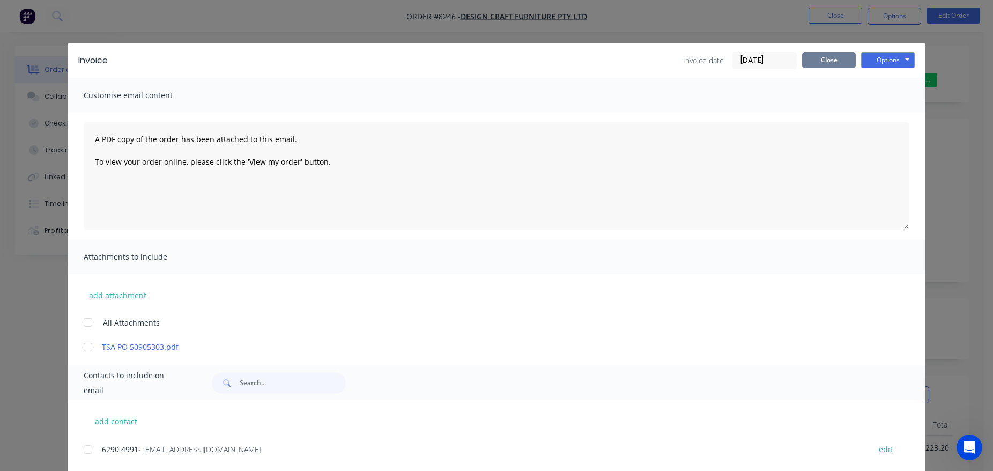
click at [831, 63] on button "Close" at bounding box center [829, 60] width 54 height 16
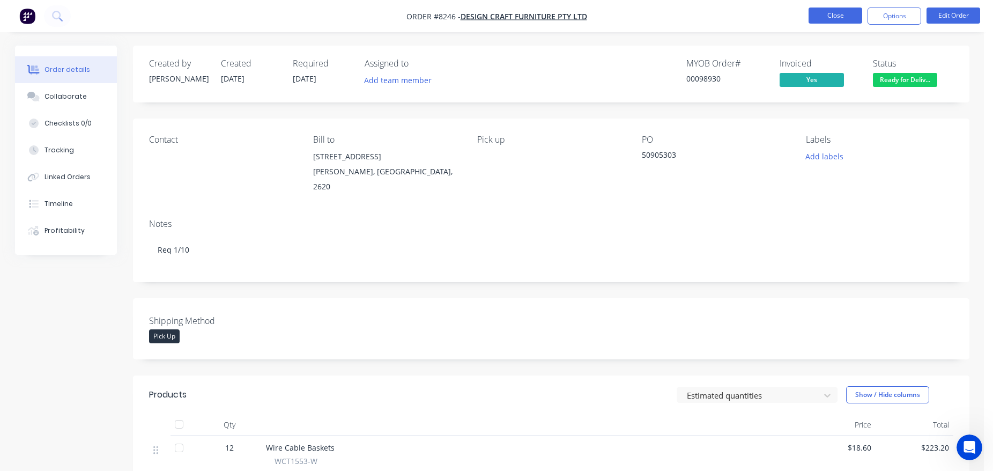
click at [823, 16] on button "Close" at bounding box center [836, 16] width 54 height 16
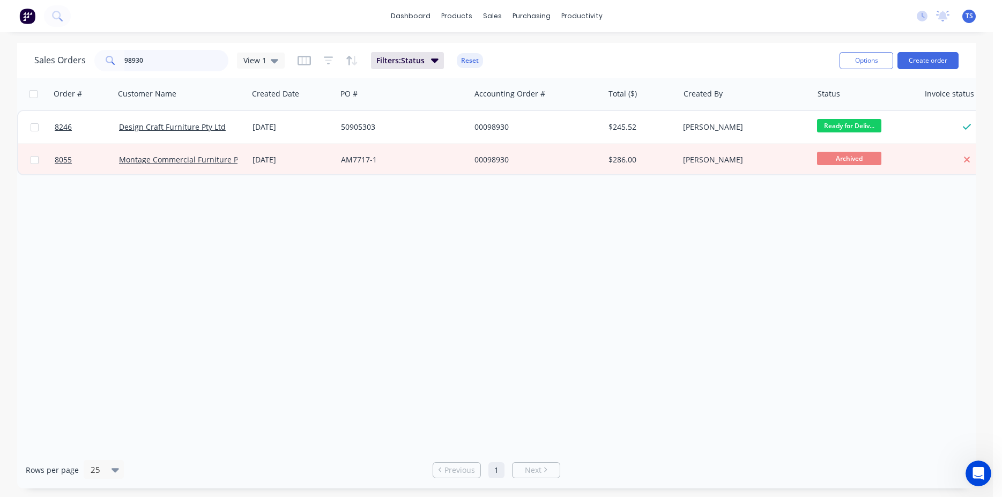
click at [175, 61] on input "98930" at bounding box center [176, 60] width 105 height 21
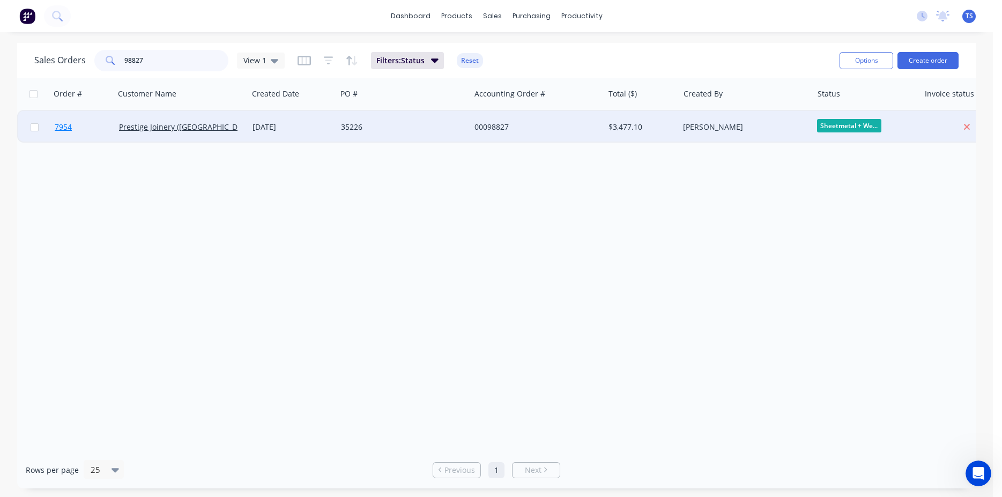
type input "98827"
click at [87, 129] on link "7954" at bounding box center [87, 127] width 64 height 32
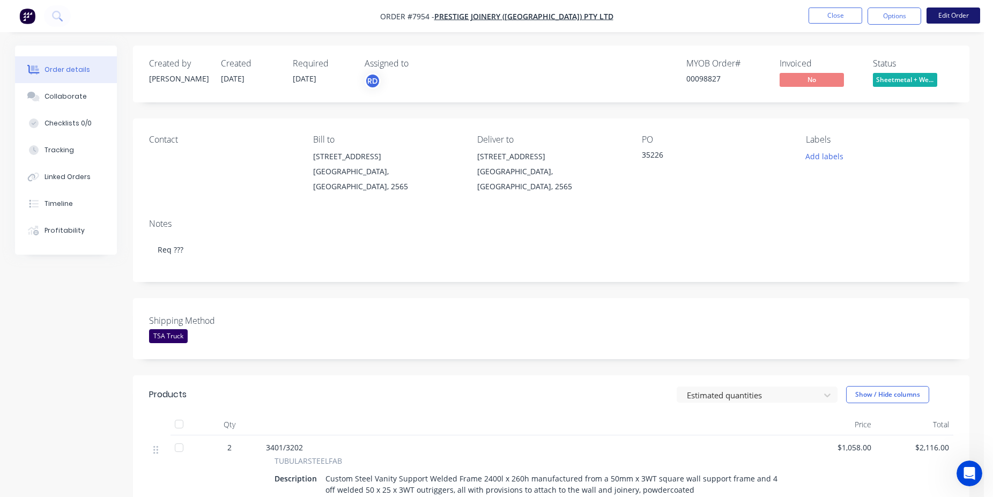
click at [949, 19] on button "Edit Order" at bounding box center [954, 16] width 54 height 16
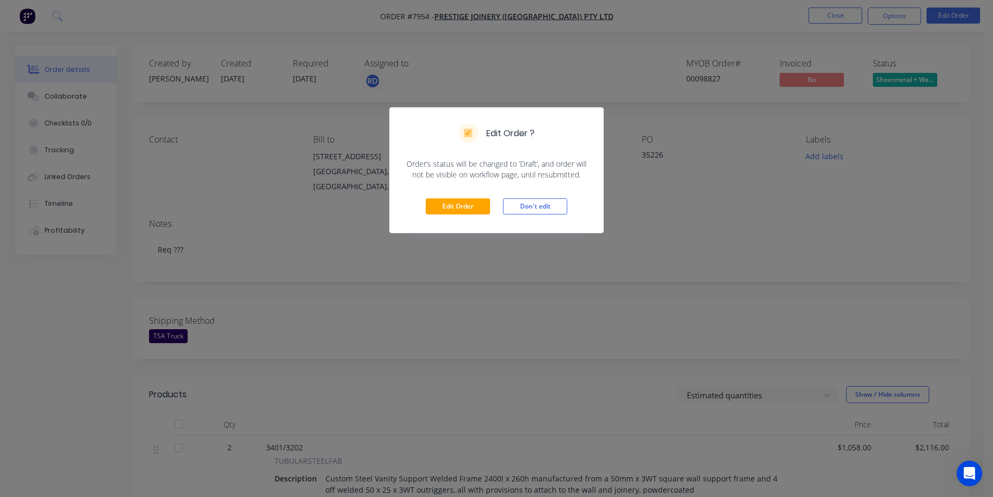
click at [453, 215] on div "Edit Order Don't edit" at bounding box center [496, 206] width 213 height 53
click at [462, 205] on button "Edit Order" at bounding box center [458, 206] width 64 height 16
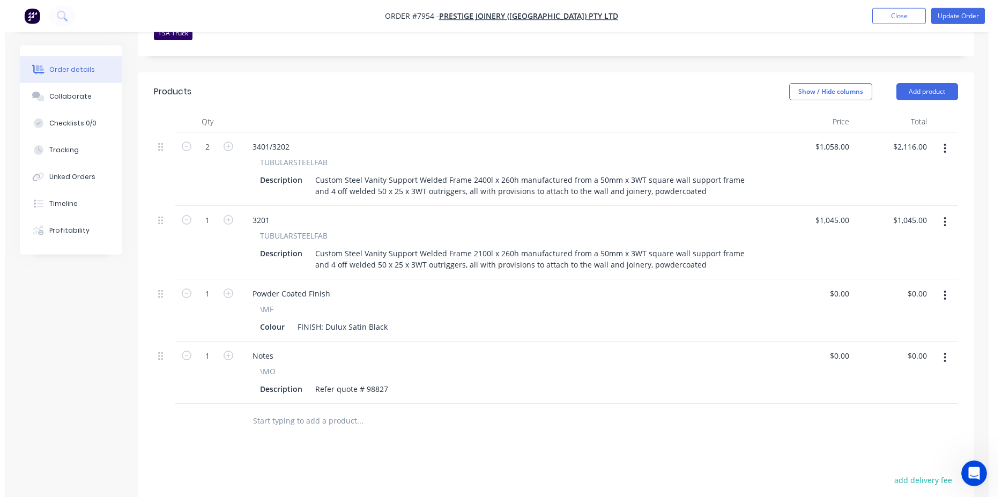
scroll to position [438, 0]
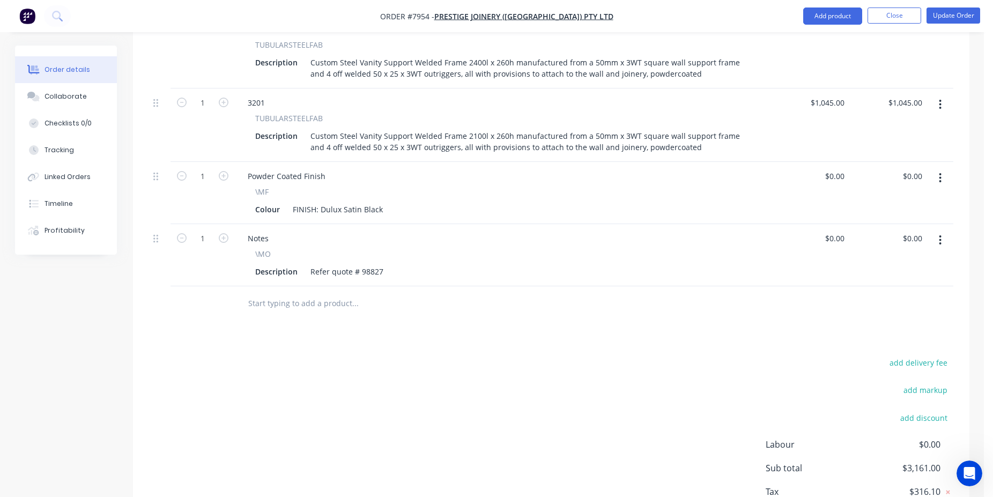
click at [320, 293] on input "text" at bounding box center [355, 303] width 214 height 21
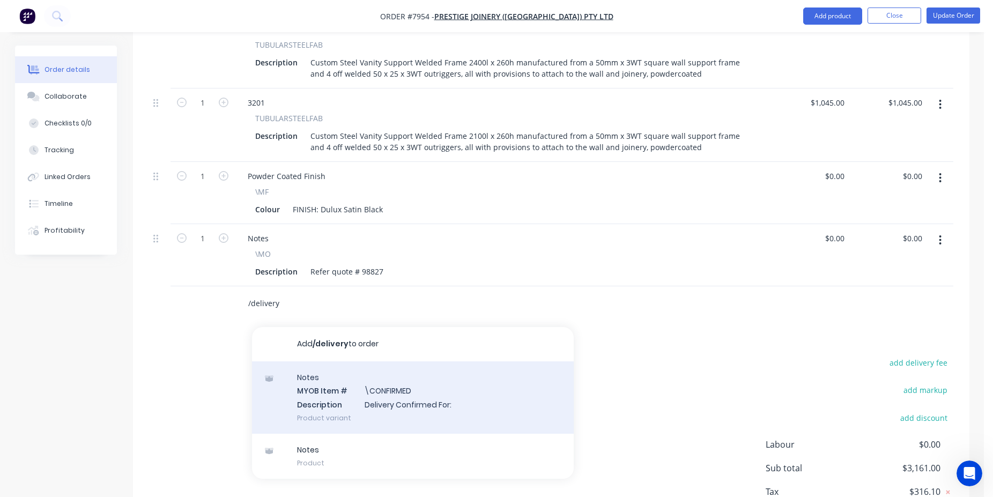
type input "/delivery"
click at [418, 372] on div "Notes MYOB Item # \CONFIRMED Description Delivery Confirmed For: Product variant" at bounding box center [413, 397] width 322 height 72
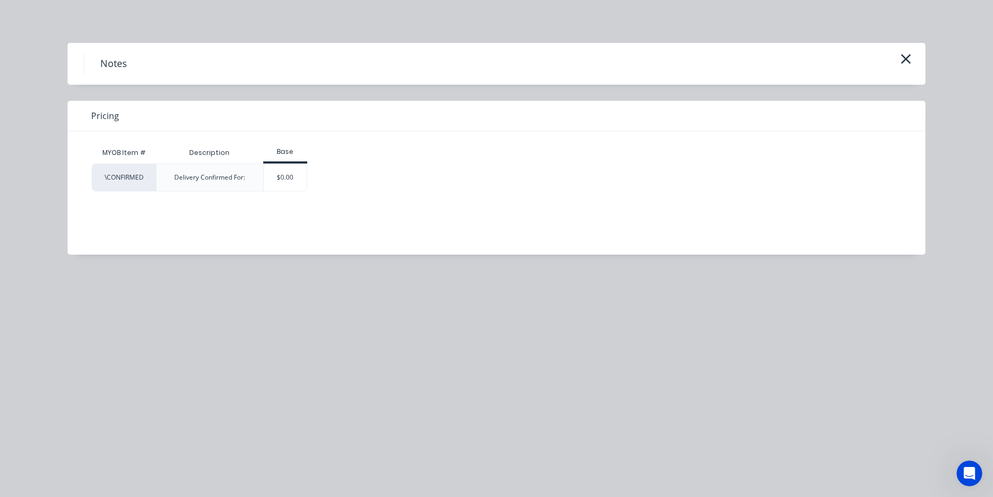
drag, startPoint x: 297, startPoint y: 182, endPoint x: 341, endPoint y: 220, distance: 58.2
click at [297, 182] on div "$0.00" at bounding box center [285, 177] width 43 height 27
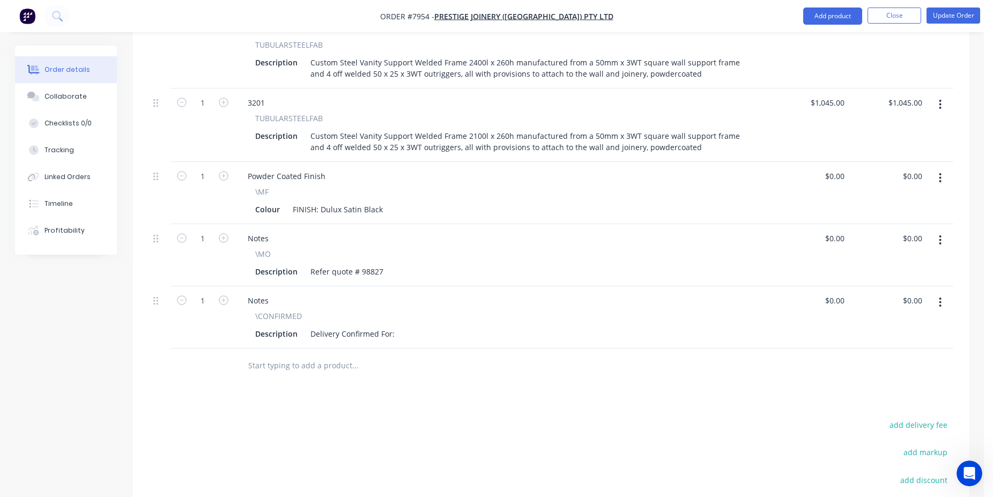
click at [397, 326] on div "Description Delivery Confirmed For:" at bounding box center [501, 334] width 500 height 16
click at [399, 326] on div "Description Delivery Confirmed For:" at bounding box center [501, 334] width 500 height 16
click at [395, 326] on div "Delivery Confirmed For:" at bounding box center [352, 334] width 93 height 16
click at [955, 19] on button "Update Order" at bounding box center [954, 16] width 54 height 16
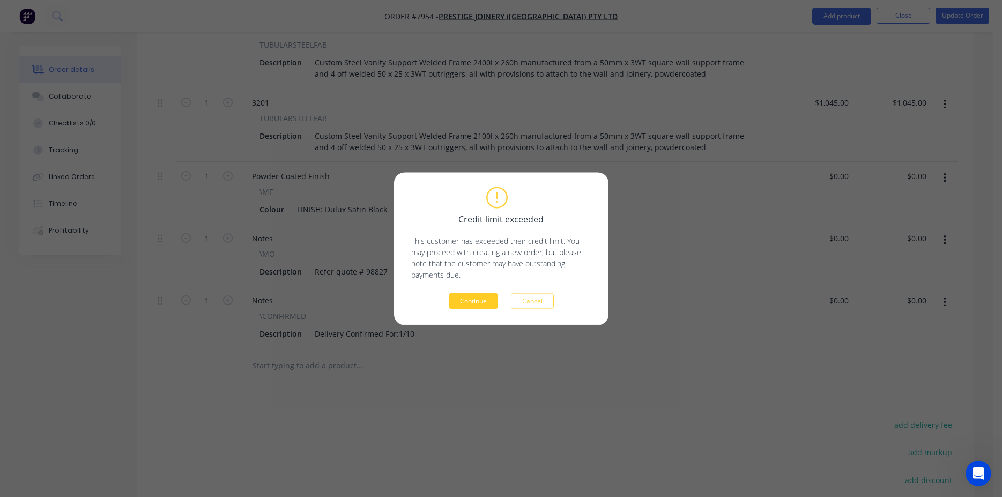
click at [464, 294] on button "Continue" at bounding box center [473, 301] width 49 height 16
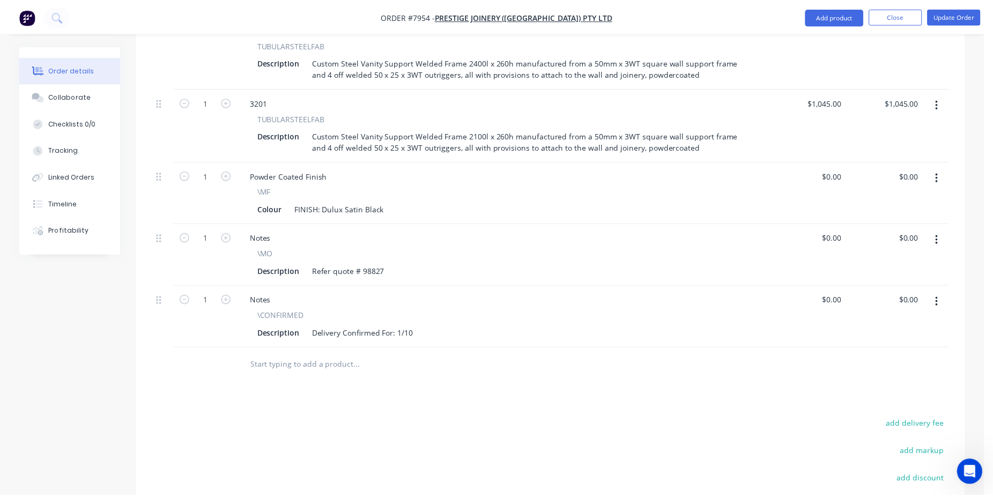
scroll to position [419, 0]
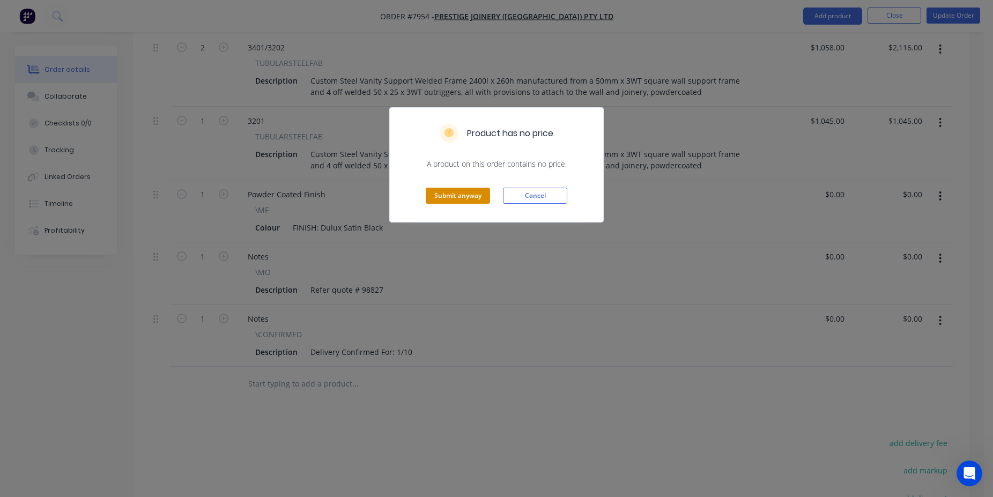
click at [454, 194] on button "Submit anyway" at bounding box center [458, 196] width 64 height 16
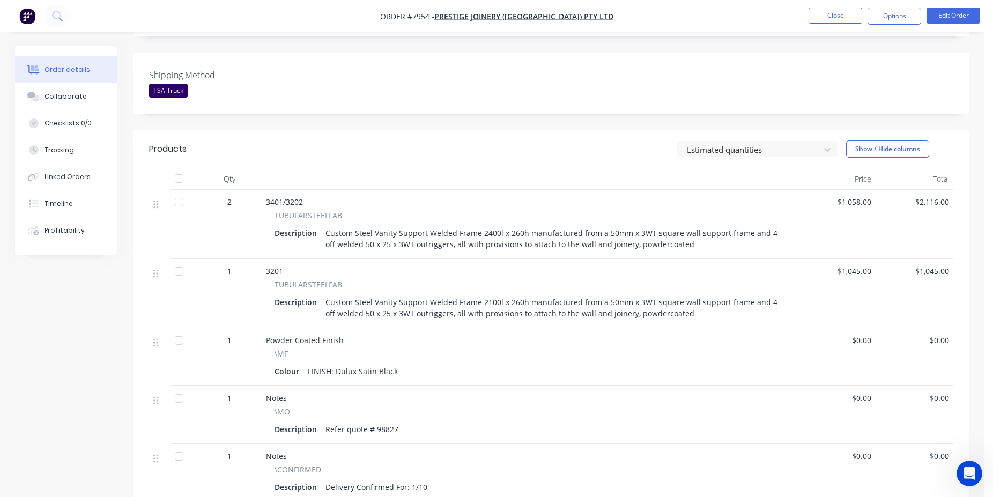
scroll to position [243, 0]
click at [841, 15] on button "Close" at bounding box center [836, 16] width 54 height 16
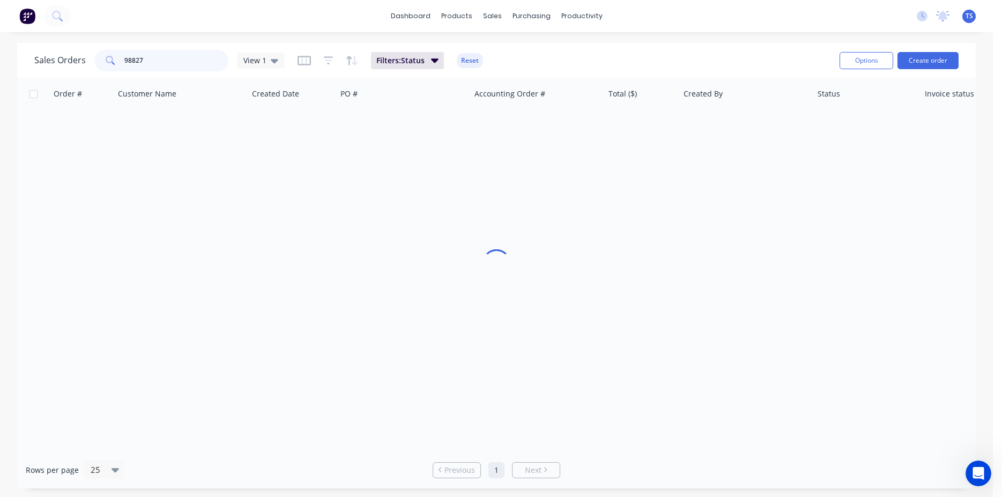
click at [176, 62] on input "98827" at bounding box center [176, 60] width 105 height 21
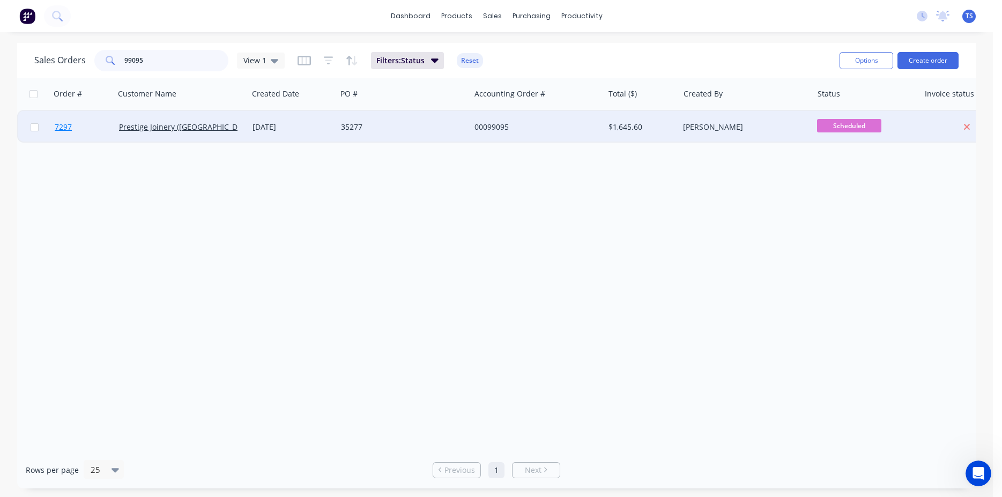
type input "99095"
click at [94, 133] on link "7297" at bounding box center [87, 127] width 64 height 32
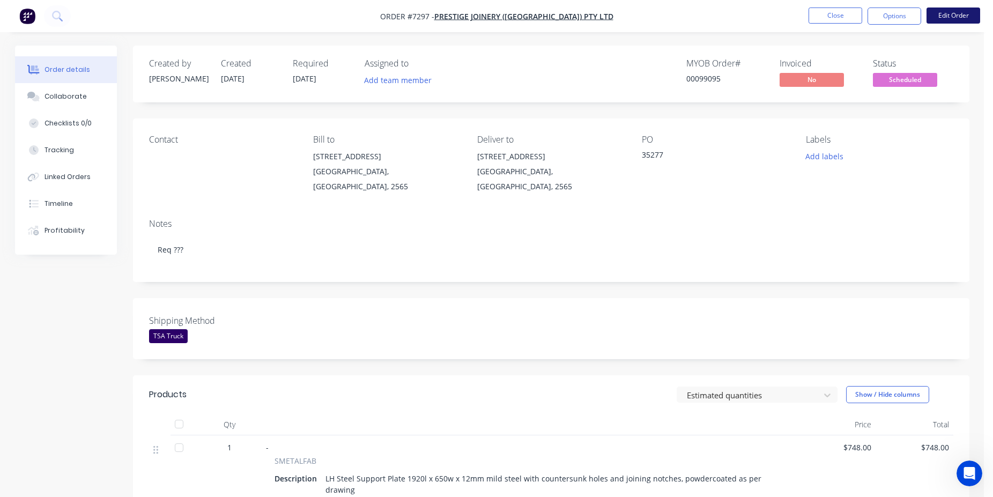
click at [960, 19] on button "Edit Order" at bounding box center [954, 16] width 54 height 16
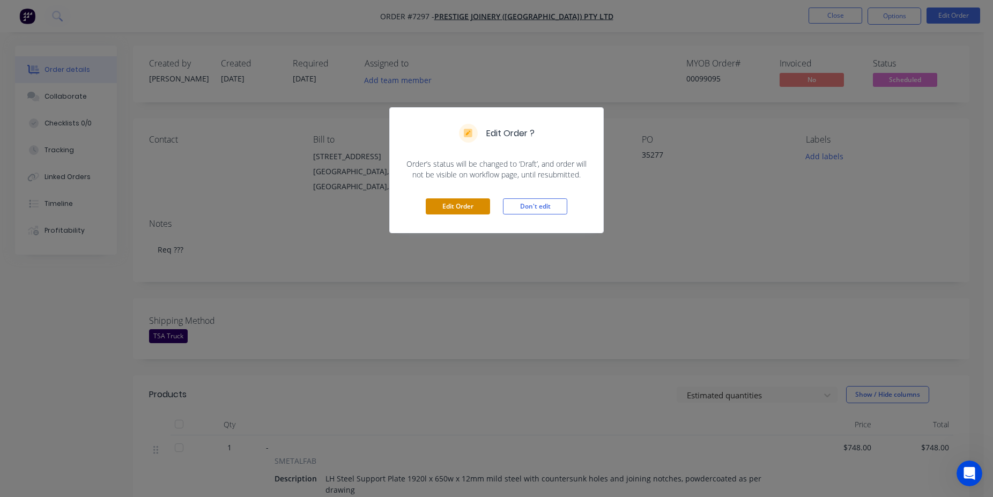
click at [468, 206] on button "Edit Order" at bounding box center [458, 206] width 64 height 16
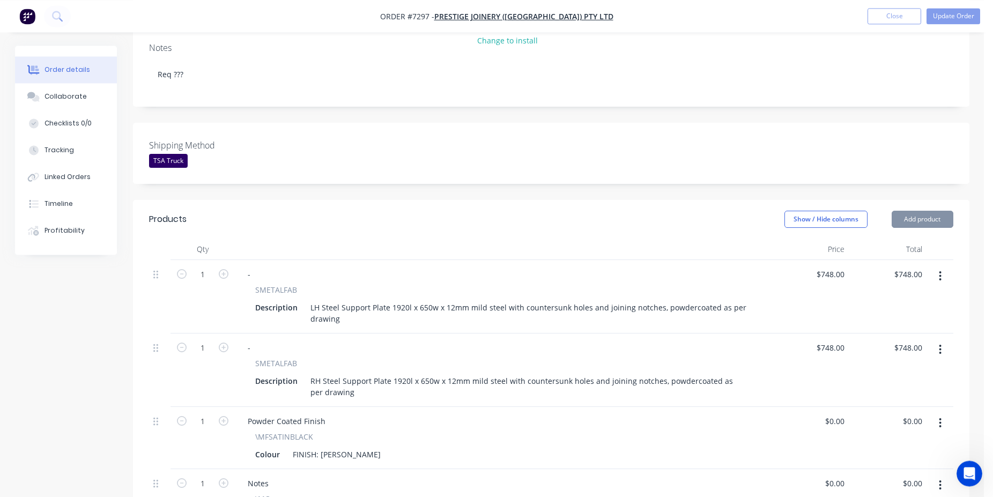
scroll to position [328, 0]
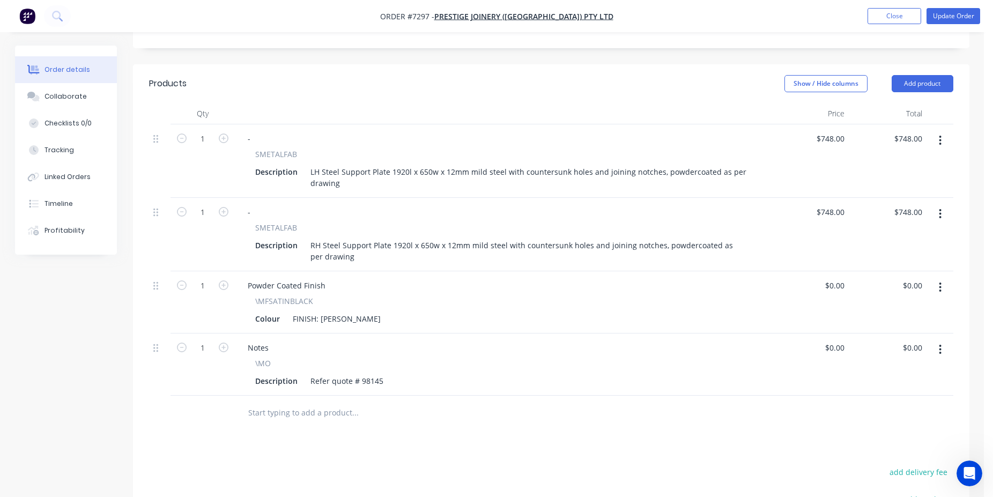
click at [330, 402] on input "text" at bounding box center [355, 412] width 214 height 21
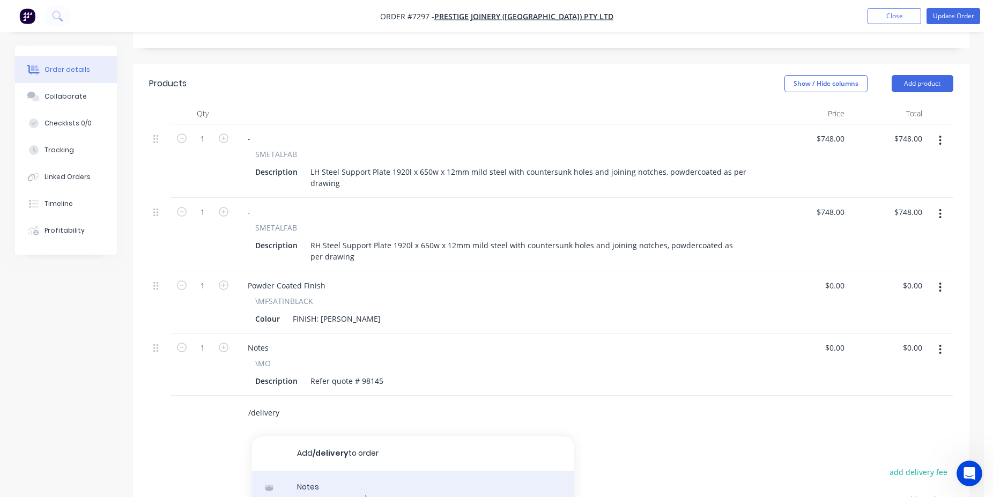
type input "/delivery"
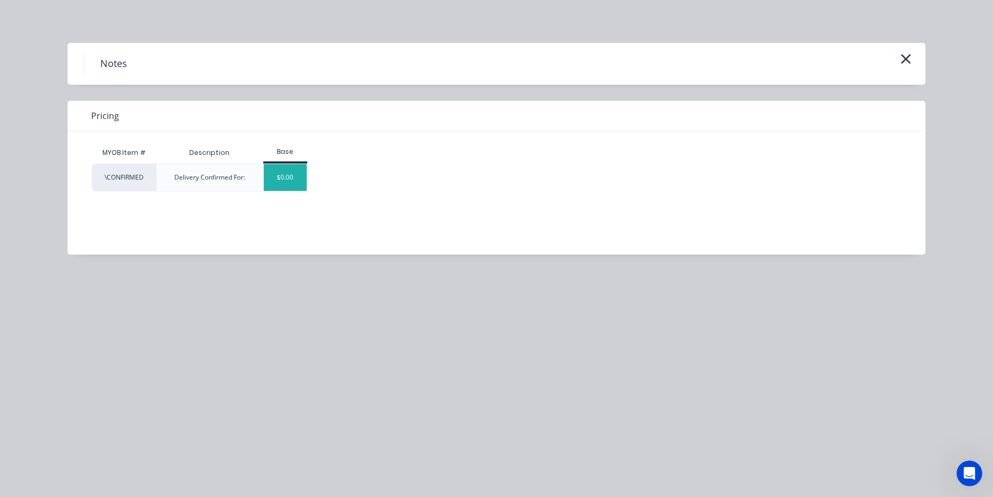
click at [264, 184] on div "$0.00" at bounding box center [285, 177] width 43 height 27
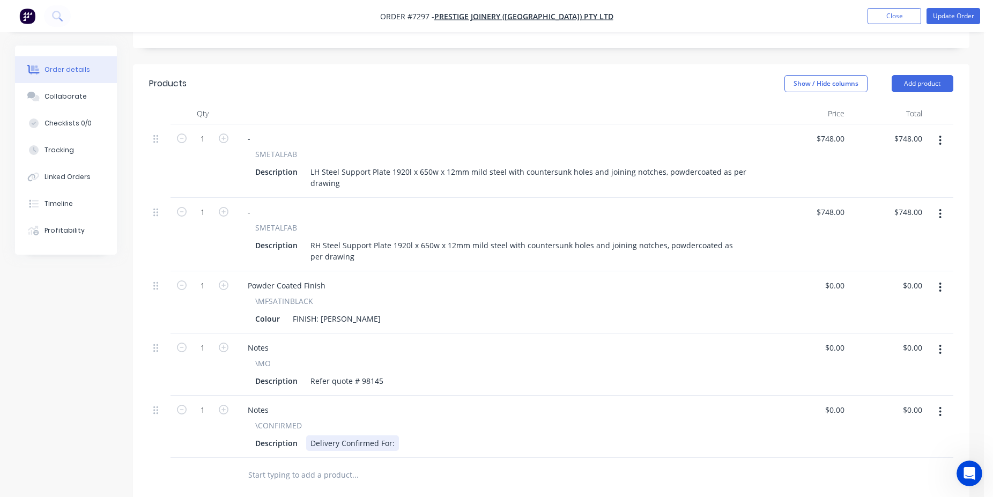
click at [392, 435] on div "Delivery Confirmed For:" at bounding box center [352, 443] width 93 height 16
click at [953, 18] on button "Update Order" at bounding box center [954, 16] width 54 height 16
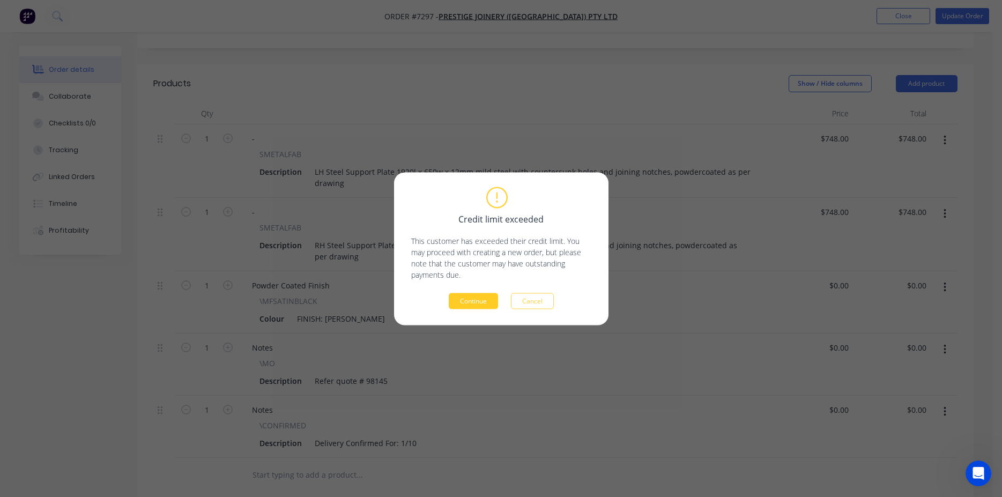
click at [461, 295] on button "Continue" at bounding box center [473, 301] width 49 height 16
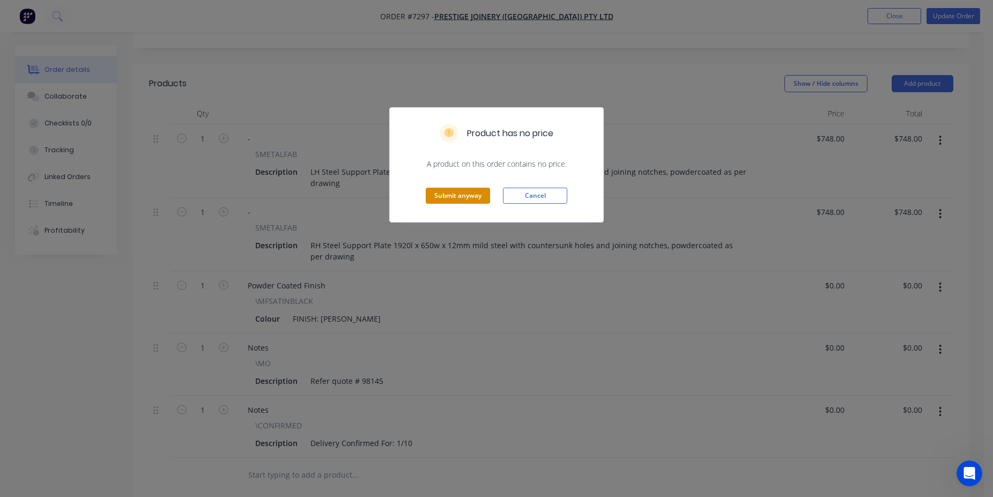
click at [462, 189] on button "Submit anyway" at bounding box center [458, 196] width 64 height 16
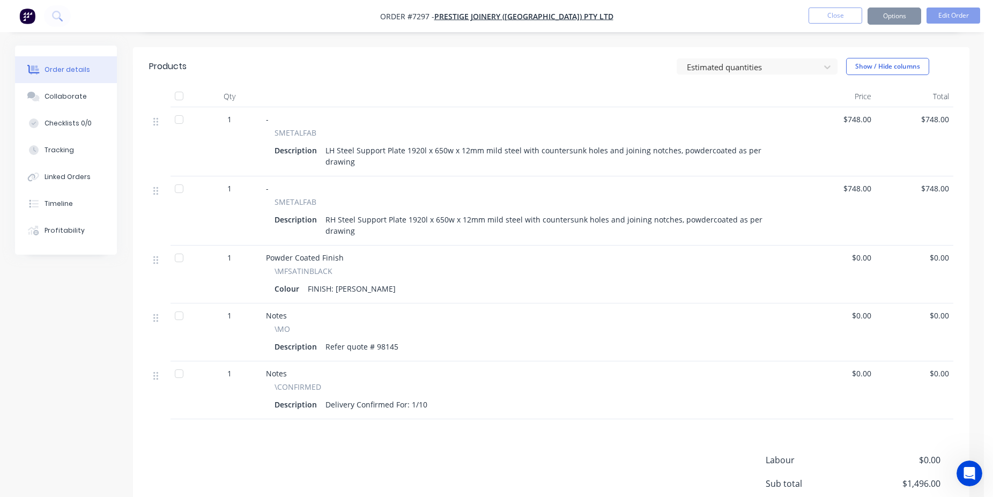
scroll to position [315, 0]
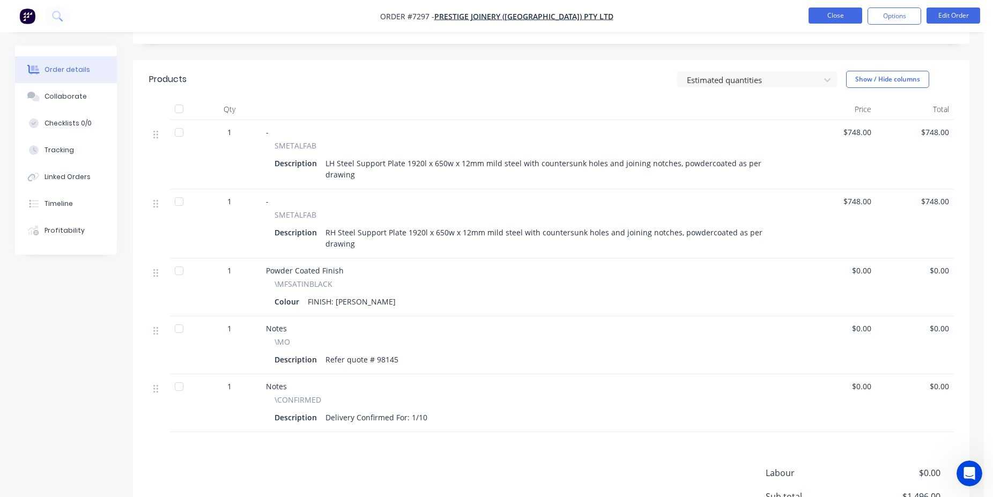
click at [812, 12] on button "Close" at bounding box center [836, 16] width 54 height 16
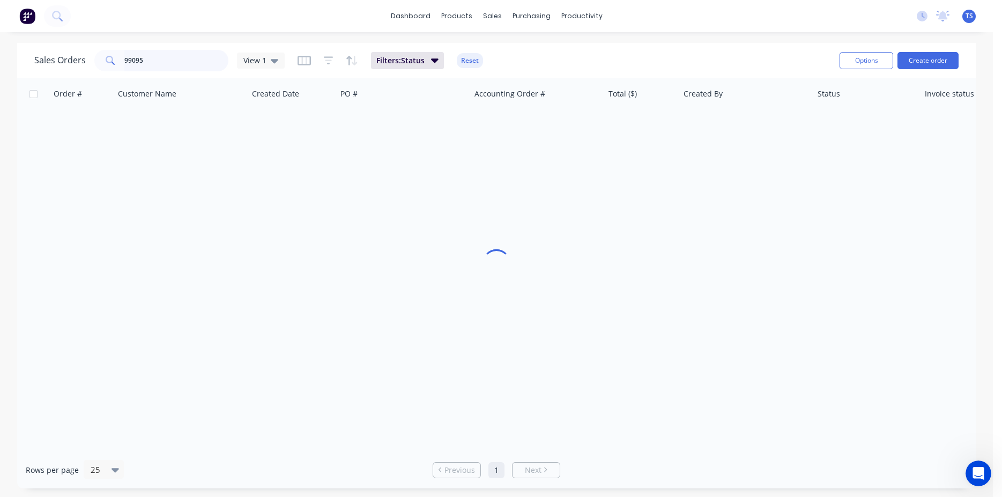
click at [204, 65] on input "99095" at bounding box center [176, 60] width 105 height 21
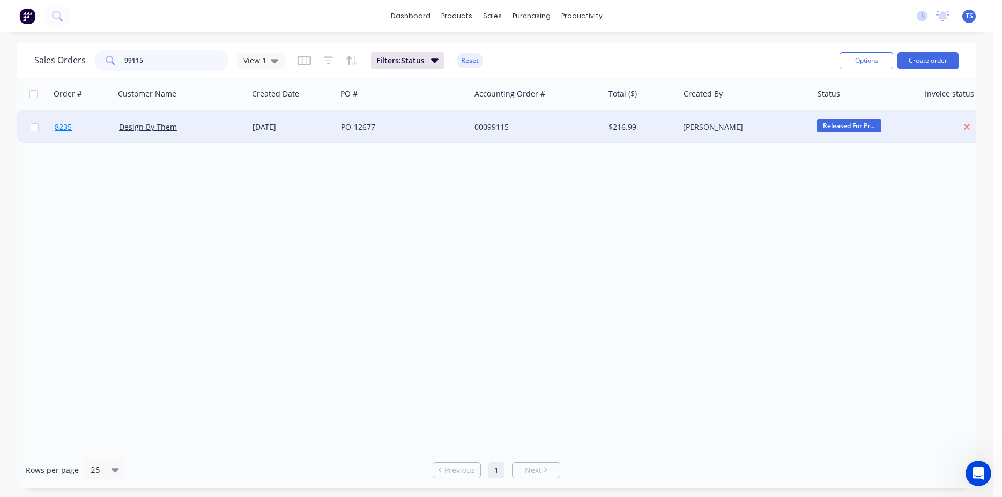
type input "99115"
click at [87, 136] on link "8235" at bounding box center [87, 127] width 64 height 32
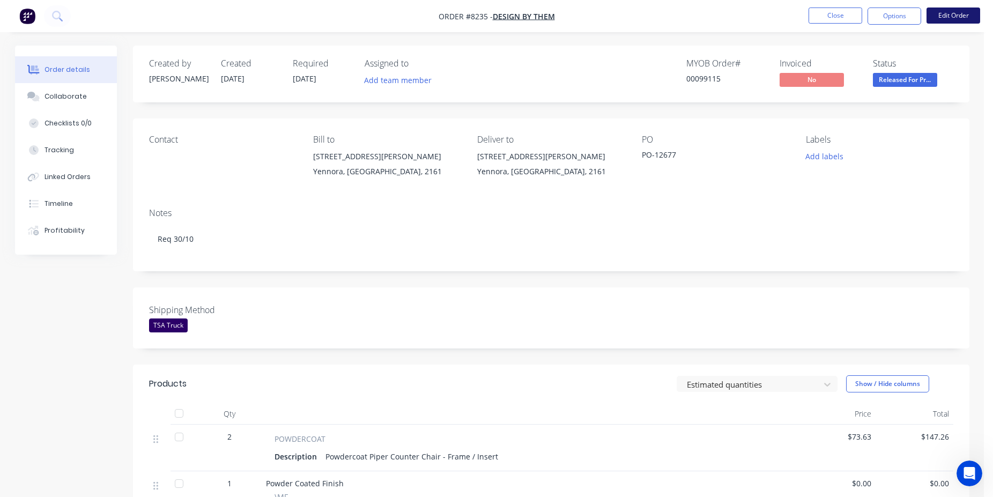
click at [952, 12] on button "Edit Order" at bounding box center [954, 16] width 54 height 16
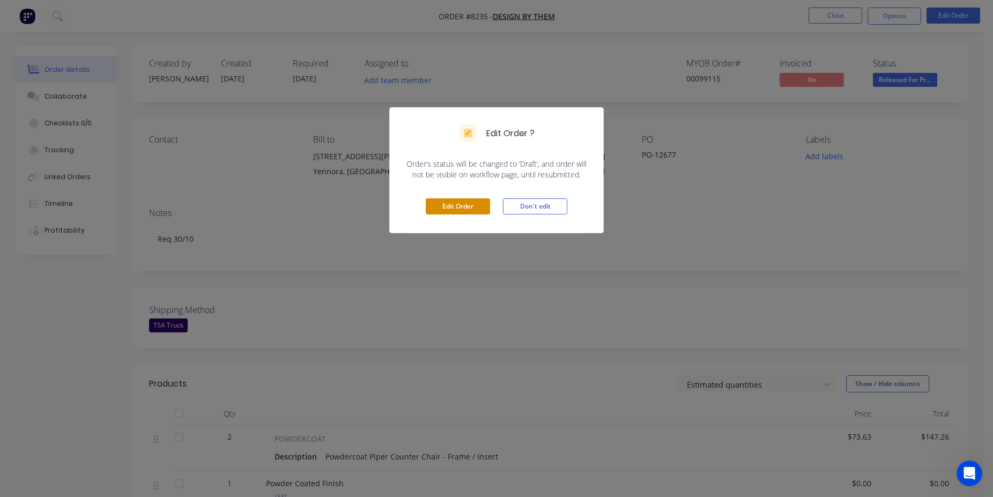
click at [449, 203] on button "Edit Order" at bounding box center [458, 206] width 64 height 16
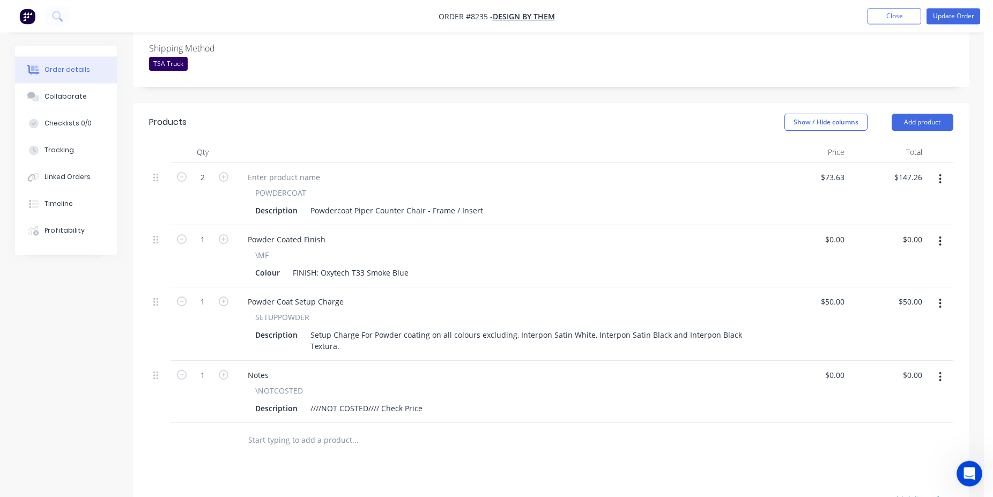
scroll to position [328, 0]
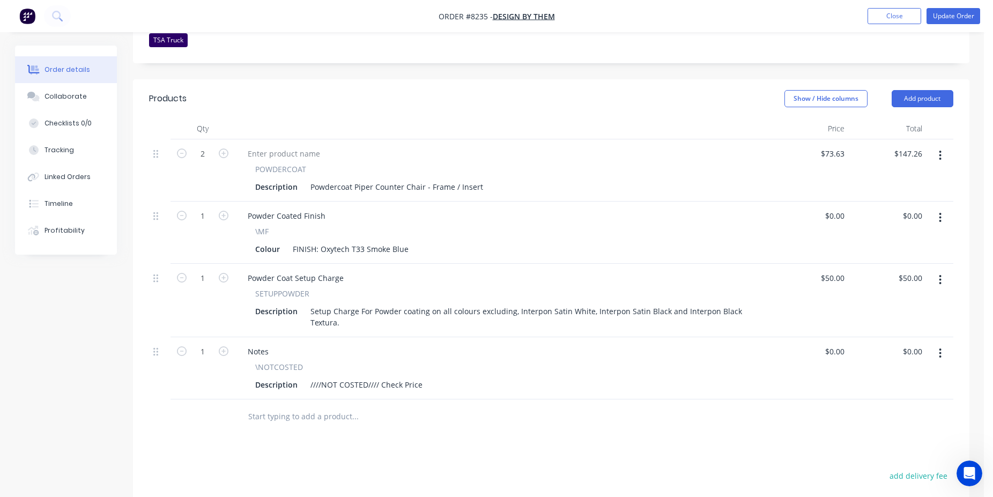
click at [322, 406] on input "text" at bounding box center [355, 416] width 214 height 21
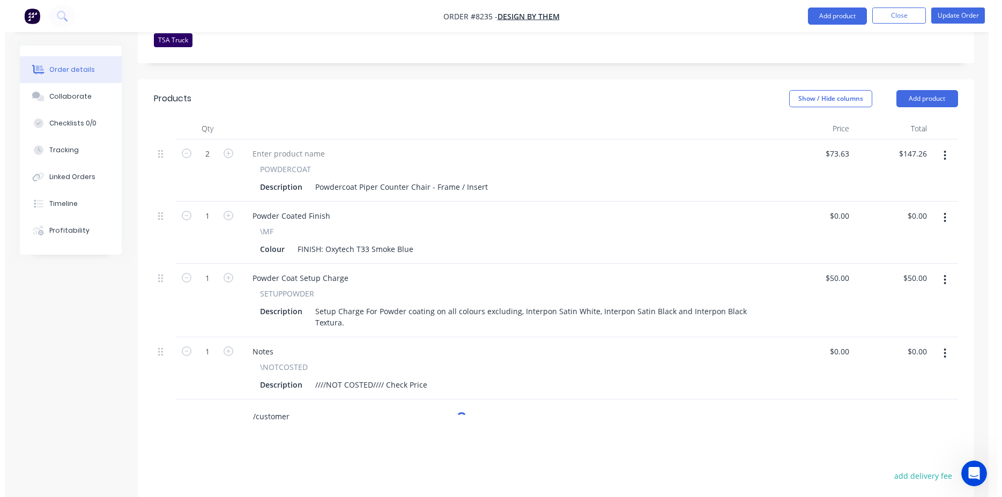
scroll to position [438, 0]
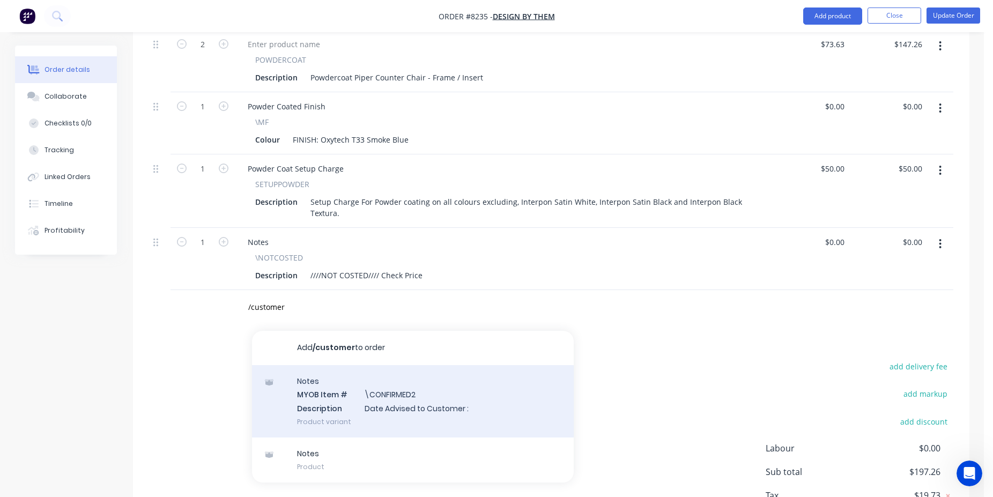
click at [441, 380] on div "Notes MYOB Item # \CONFIRMED2 Description Date Advised to Customer : Product va…" at bounding box center [413, 401] width 322 height 72
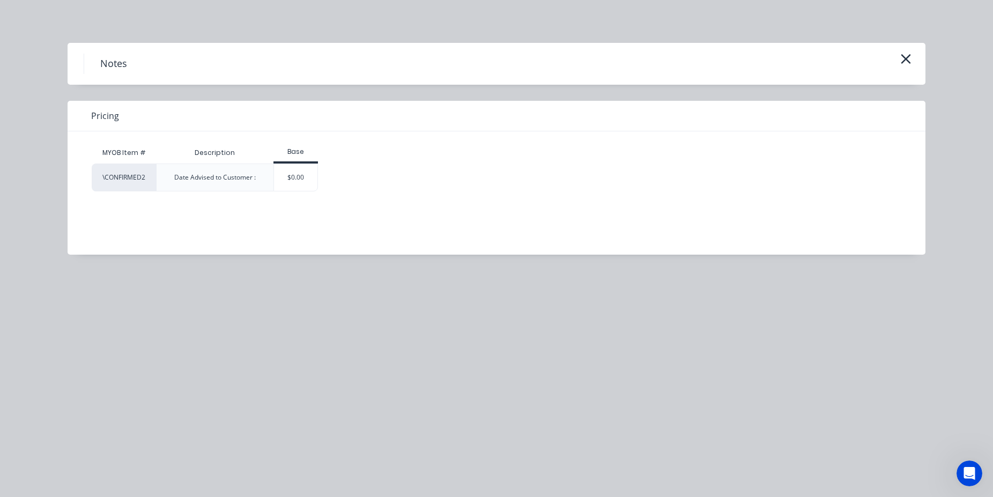
click at [902, 70] on div "Notes" at bounding box center [497, 64] width 826 height 20
click at [910, 61] on icon "button" at bounding box center [905, 58] width 11 height 15
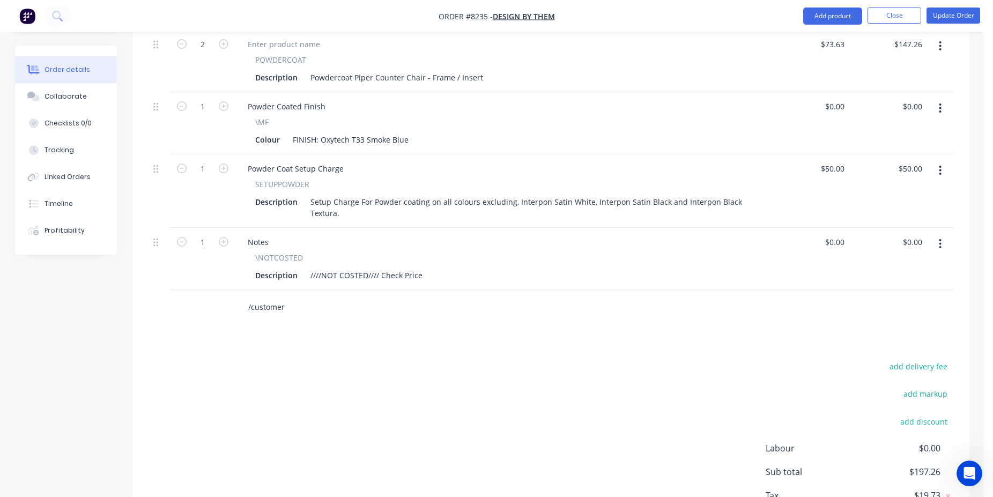
click at [275, 297] on input "/customer" at bounding box center [355, 307] width 214 height 21
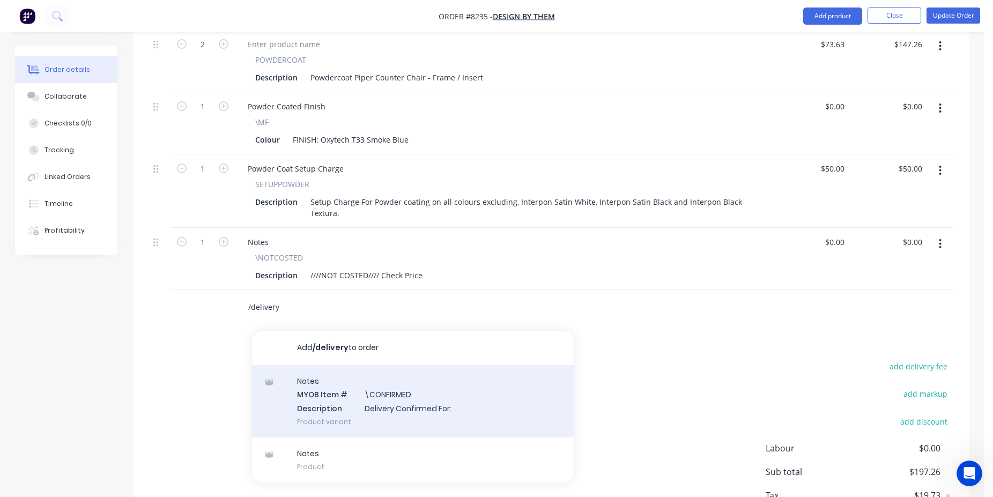
type input "/delivery"
click at [381, 365] on div "Notes MYOB Item # \CONFIRMED Description Delivery Confirmed For: Product variant" at bounding box center [413, 401] width 322 height 72
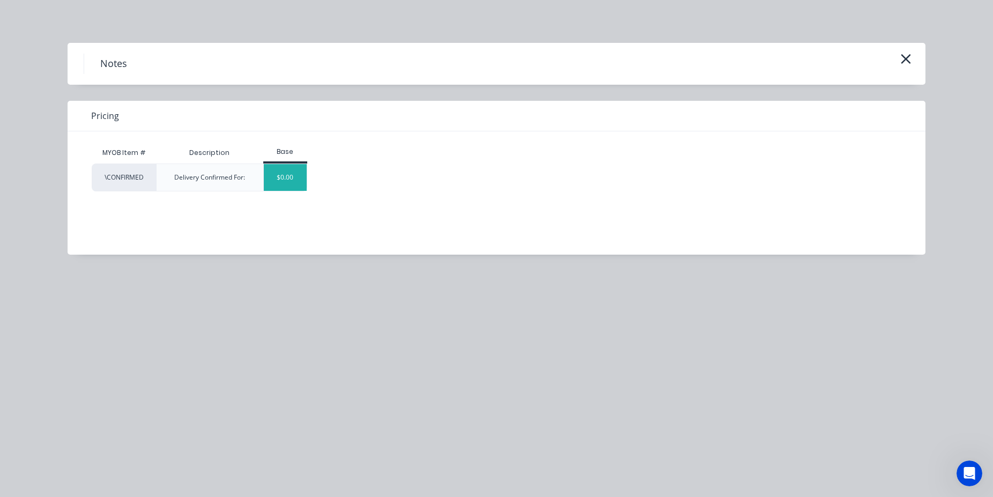
click at [282, 167] on div "$0.00" at bounding box center [285, 177] width 43 height 27
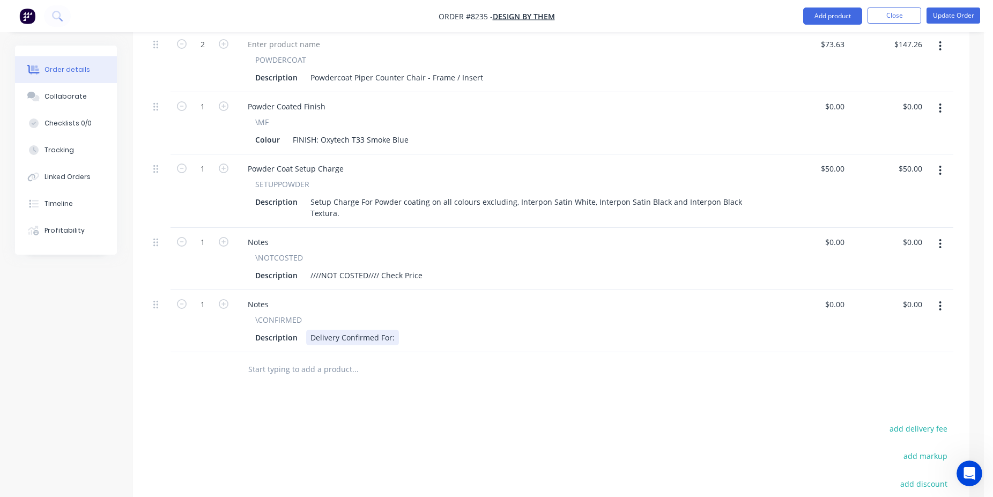
click at [391, 330] on div "Delivery Confirmed For:" at bounding box center [352, 338] width 93 height 16
click at [972, 13] on button "Update Order" at bounding box center [954, 16] width 54 height 16
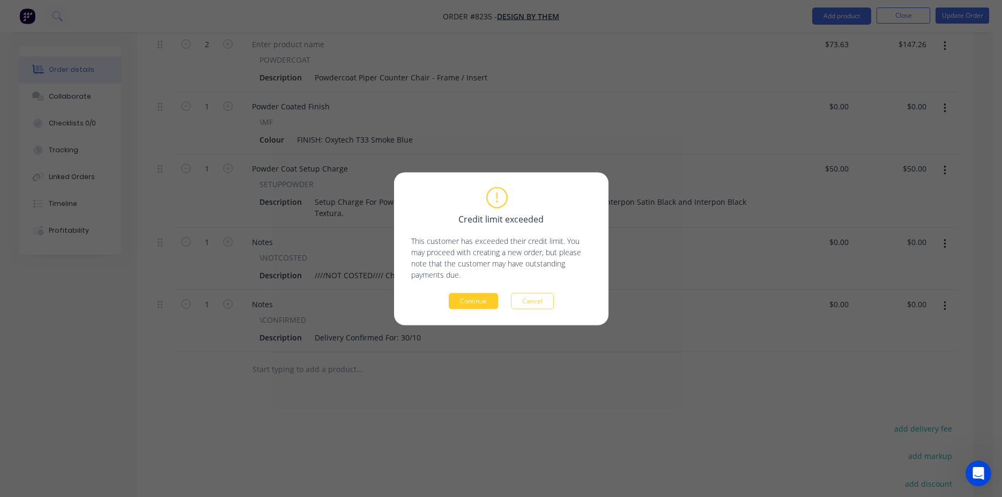
click at [459, 297] on button "Continue" at bounding box center [473, 301] width 49 height 16
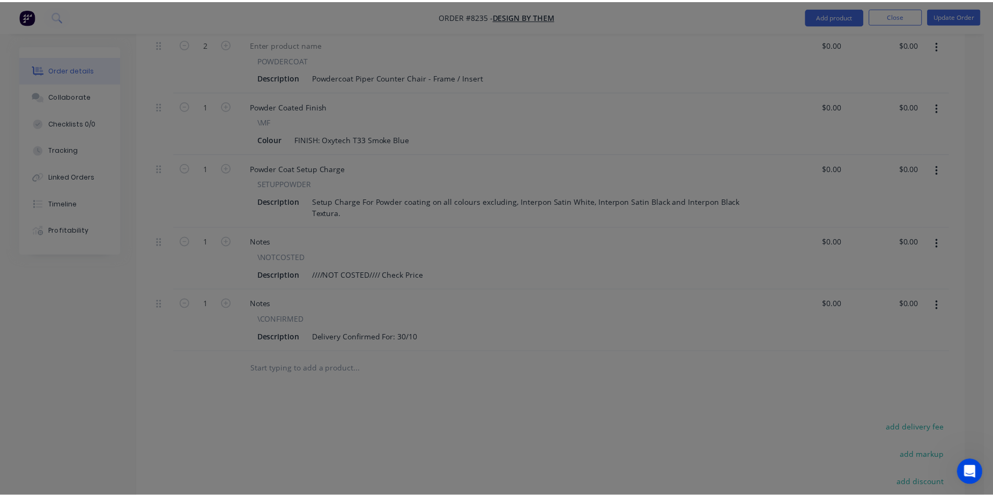
scroll to position [386, 0]
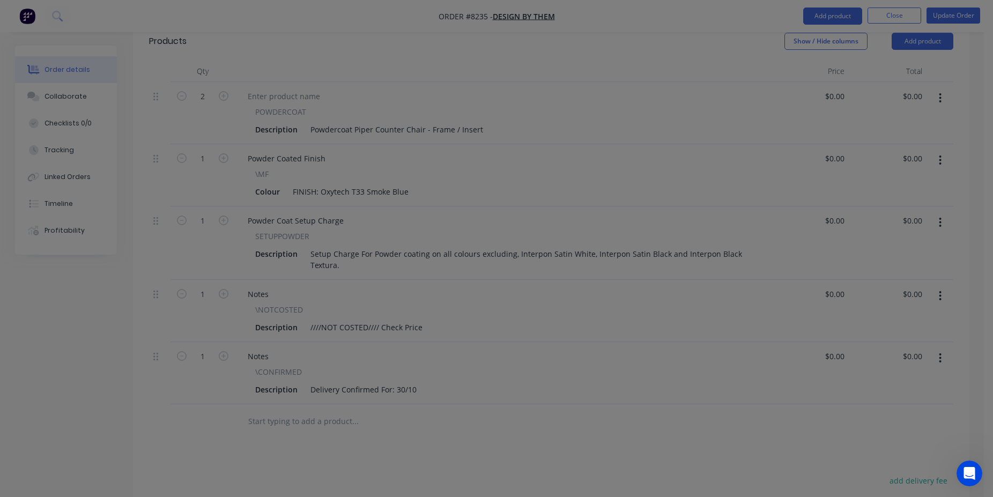
type input "$73.63"
type input "$147.26"
type input "$50.00"
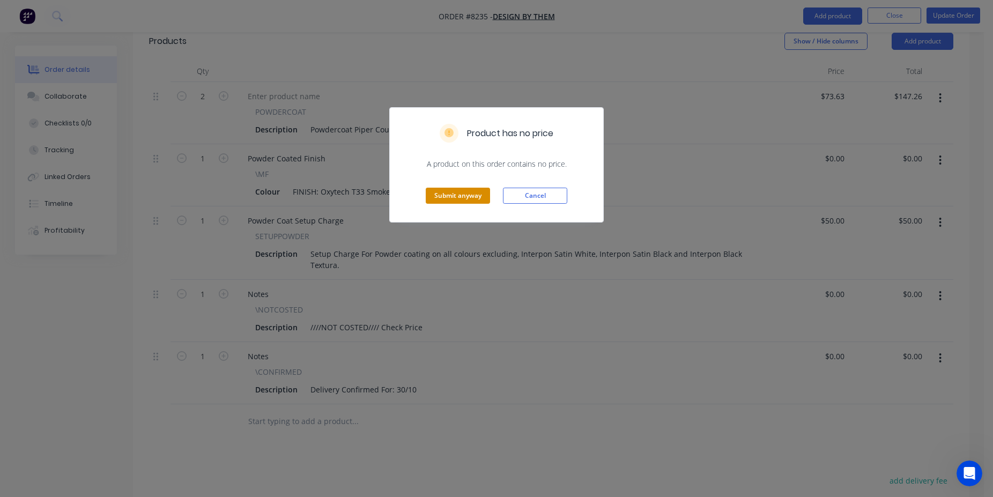
click at [465, 193] on button "Submit anyway" at bounding box center [458, 196] width 64 height 16
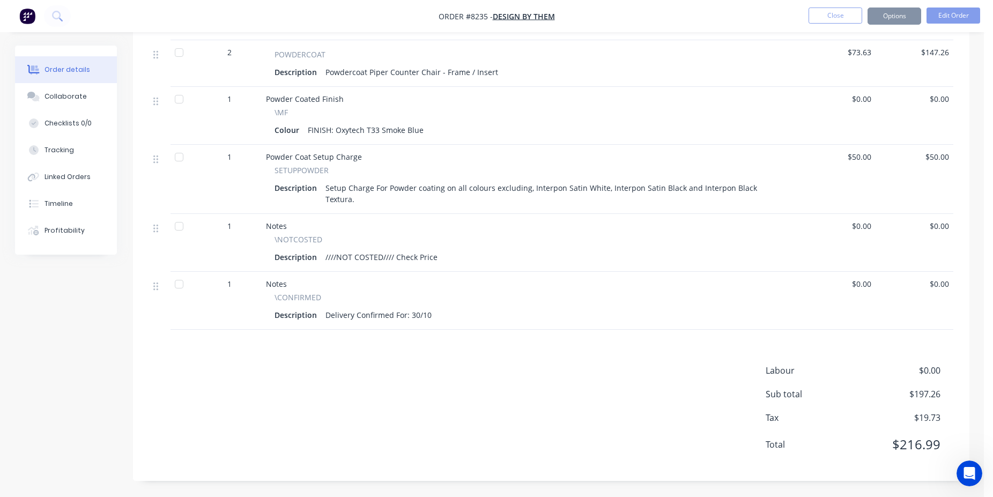
scroll to position [373, 0]
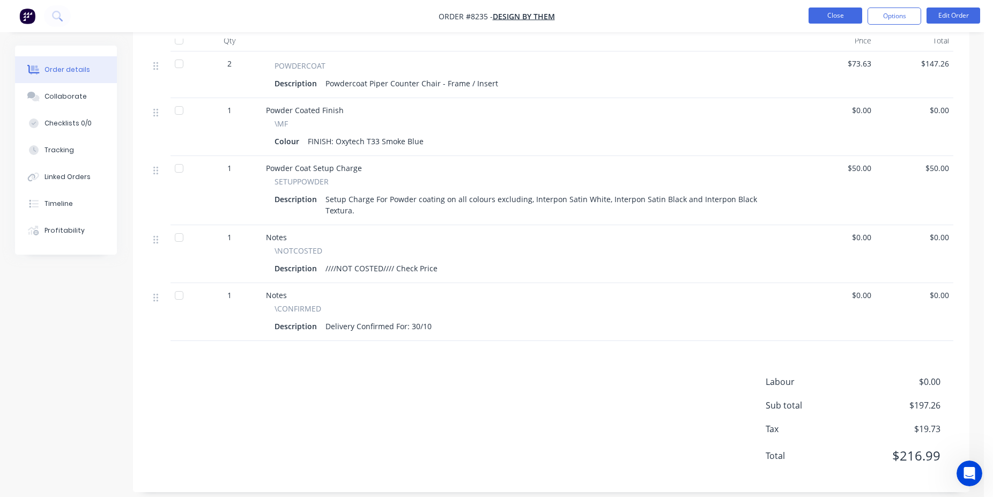
click at [838, 19] on button "Close" at bounding box center [836, 16] width 54 height 16
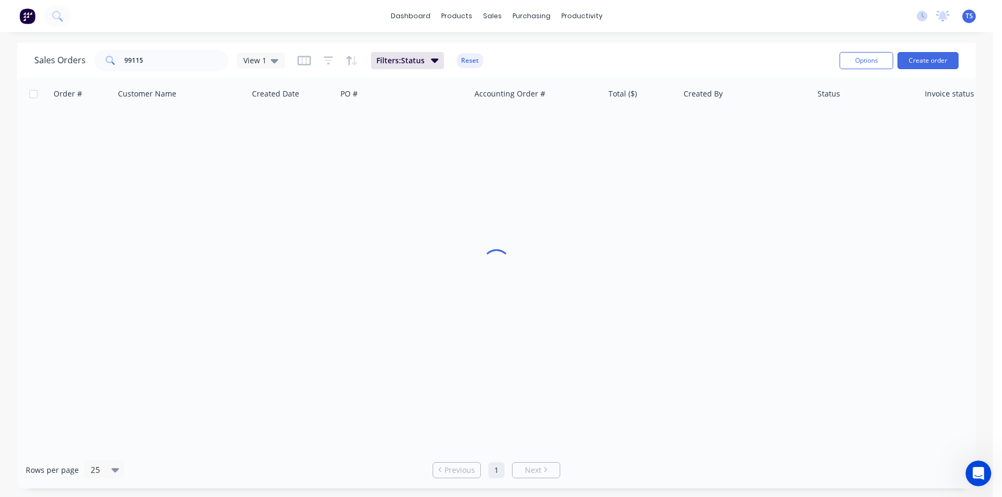
click at [168, 49] on div "Sales Orders 99115 View 1 Filters: Status Reset" at bounding box center [432, 60] width 797 height 26
click at [168, 55] on input "99115" at bounding box center [176, 60] width 105 height 21
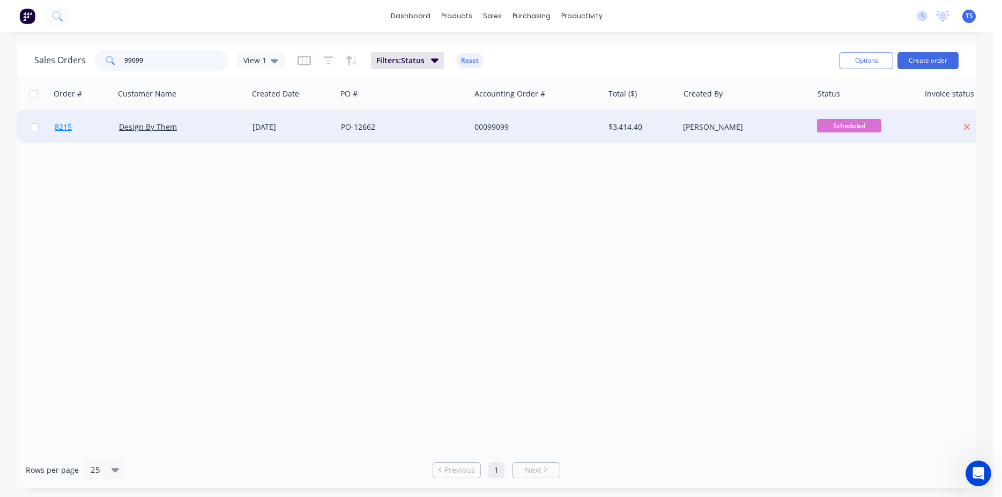
type input "99099"
click at [82, 135] on link "8215" at bounding box center [87, 127] width 64 height 32
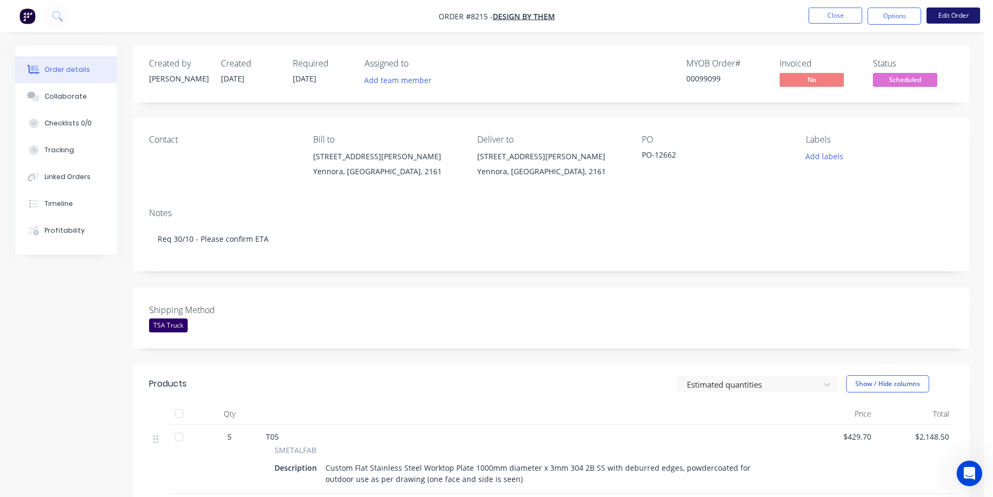
click at [956, 19] on button "Edit Order" at bounding box center [954, 16] width 54 height 16
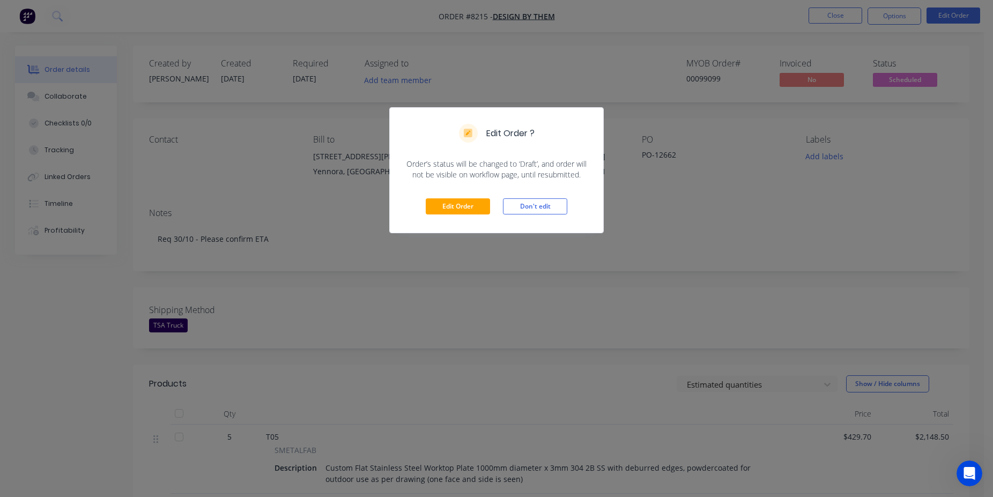
click at [469, 198] on div "Edit Order Don't edit" at bounding box center [496, 206] width 213 height 53
click at [468, 204] on button "Edit Order" at bounding box center [458, 206] width 64 height 16
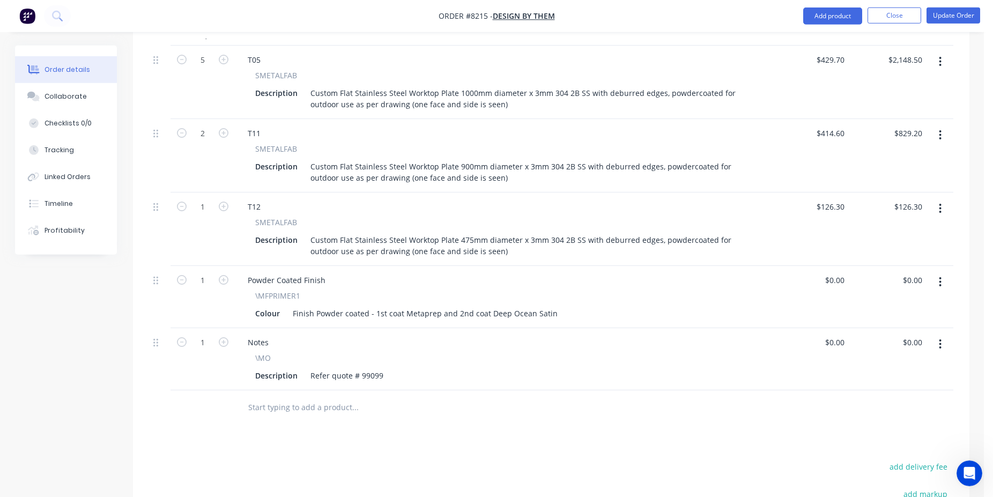
scroll to position [438, 0]
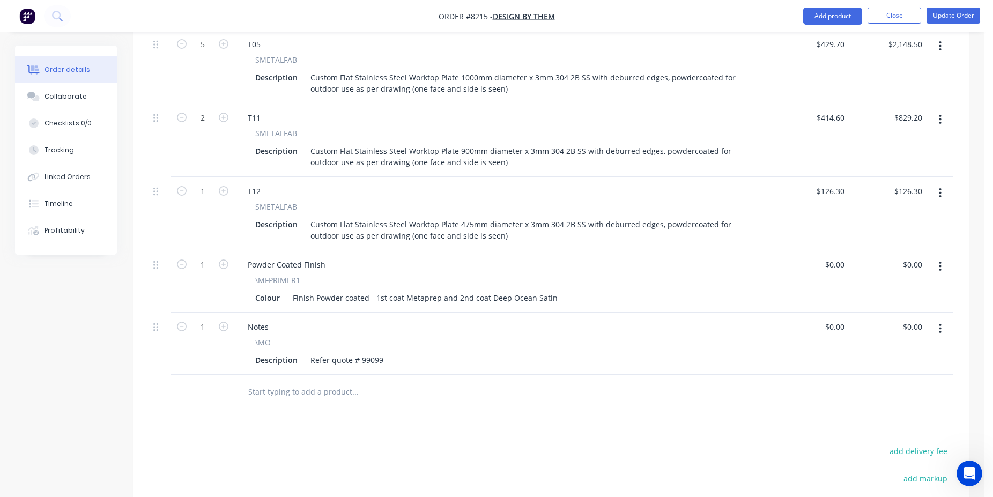
click at [321, 381] on input "text" at bounding box center [355, 391] width 214 height 21
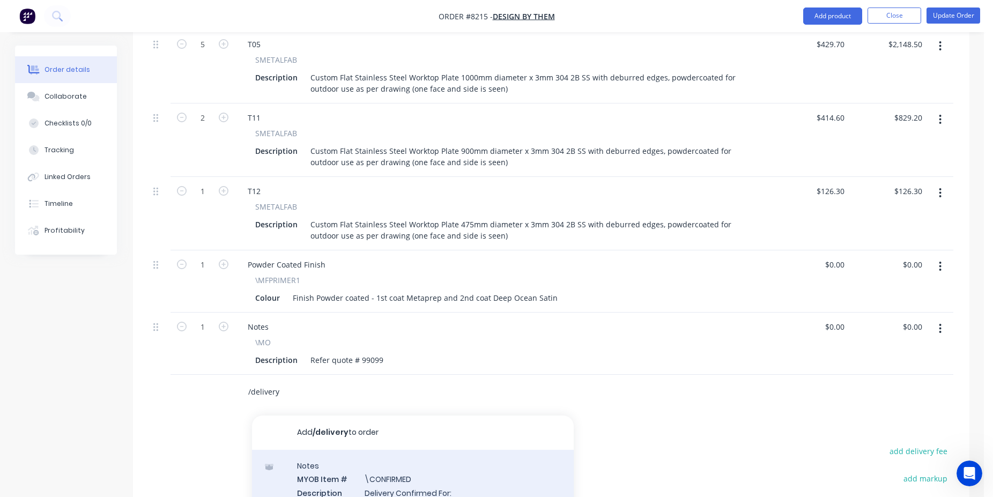
type input "/delivery"
click at [414, 450] on div "Notes MYOB Item # \CONFIRMED Description Delivery Confirmed For: Product variant" at bounding box center [413, 486] width 322 height 72
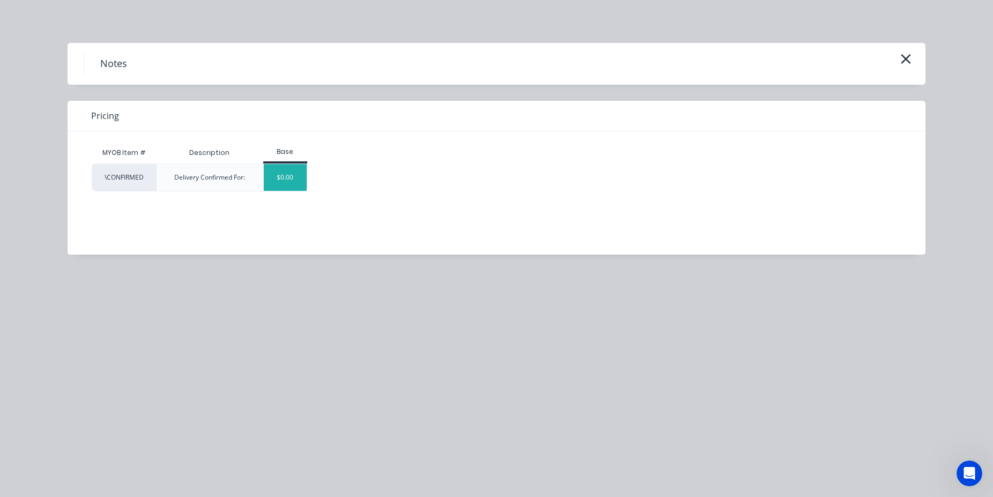
drag, startPoint x: 320, startPoint y: 187, endPoint x: 271, endPoint y: 182, distance: 49.6
click at [320, 187] on div "\CONFIRMED Delivery Confirmed For: $0.00" at bounding box center [489, 178] width 794 height 28
click at [271, 182] on div "$0.00" at bounding box center [285, 177] width 43 height 27
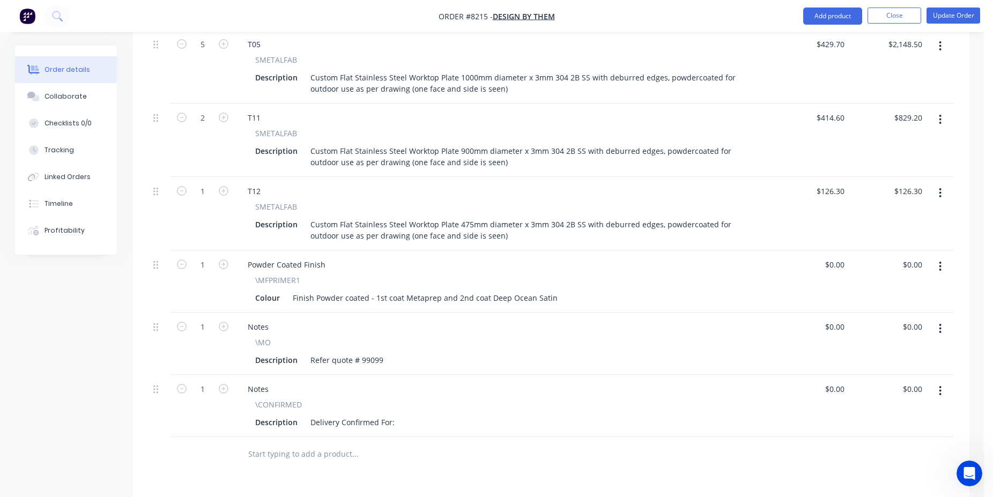
click at [391, 400] on div "Notes \CONFIRMED Description Delivery Confirmed For:" at bounding box center [503, 406] width 536 height 62
click at [395, 414] on div "Delivery Confirmed For:" at bounding box center [352, 422] width 93 height 16
click at [954, 12] on button "Update Order" at bounding box center [954, 16] width 54 height 16
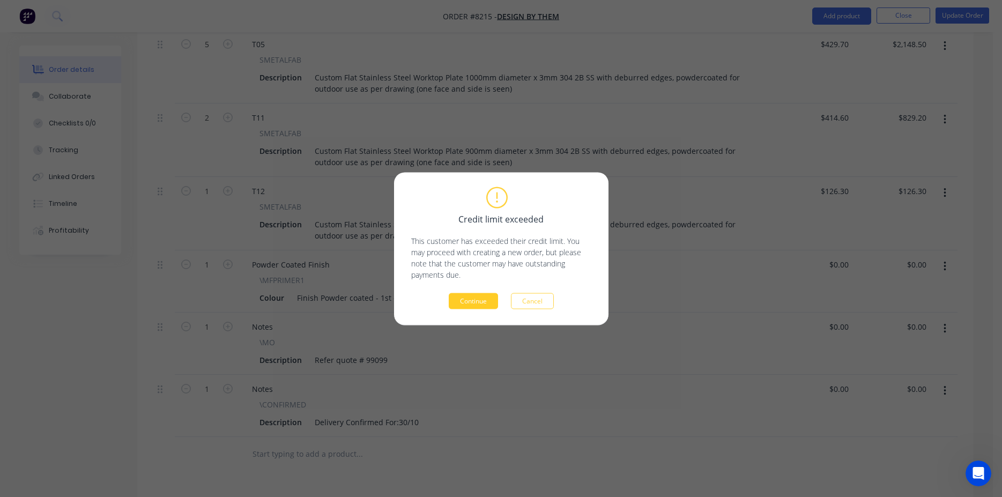
click at [488, 306] on button "Continue" at bounding box center [473, 301] width 49 height 16
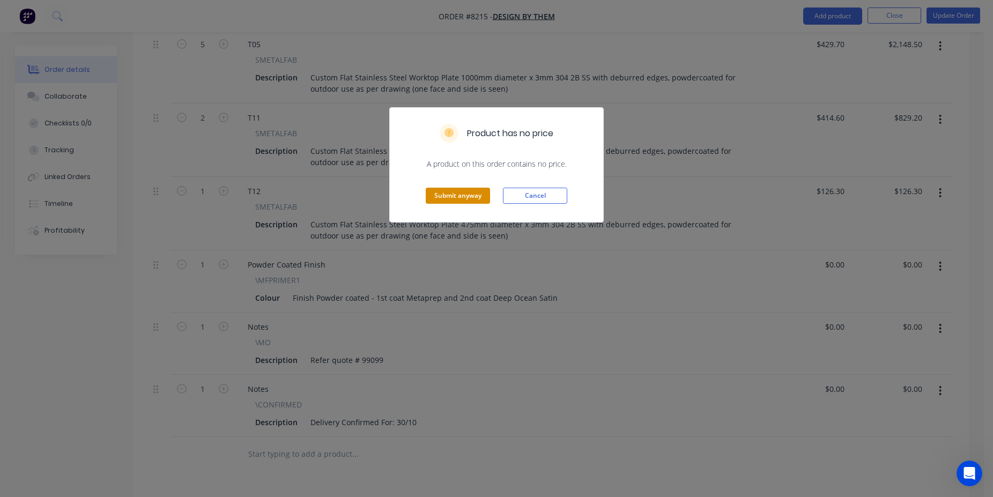
click at [458, 189] on button "Submit anyway" at bounding box center [458, 196] width 64 height 16
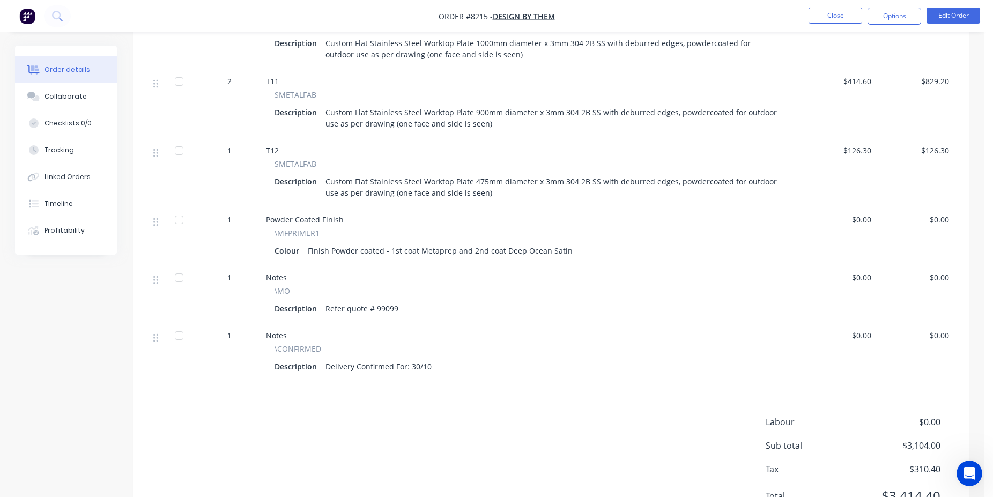
click at [805, 15] on ul "Close Options Edit Order" at bounding box center [894, 16] width 197 height 17
click at [824, 15] on button "Close" at bounding box center [836, 16] width 54 height 16
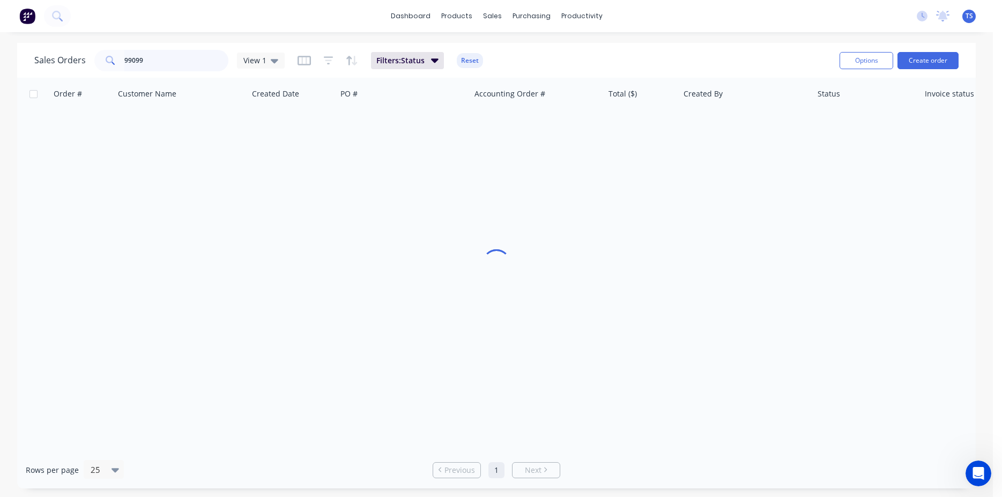
click at [168, 69] on input "99099" at bounding box center [176, 60] width 105 height 21
paste input "50904101"
click at [166, 68] on input "50904101" at bounding box center [176, 60] width 105 height 21
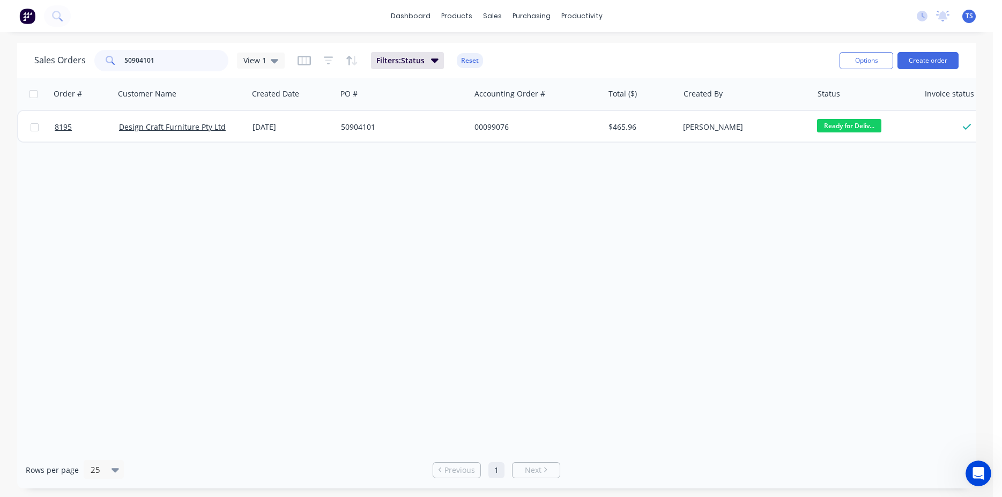
paste input "0502"
click at [192, 57] on input "50900502" at bounding box center [176, 60] width 105 height 21
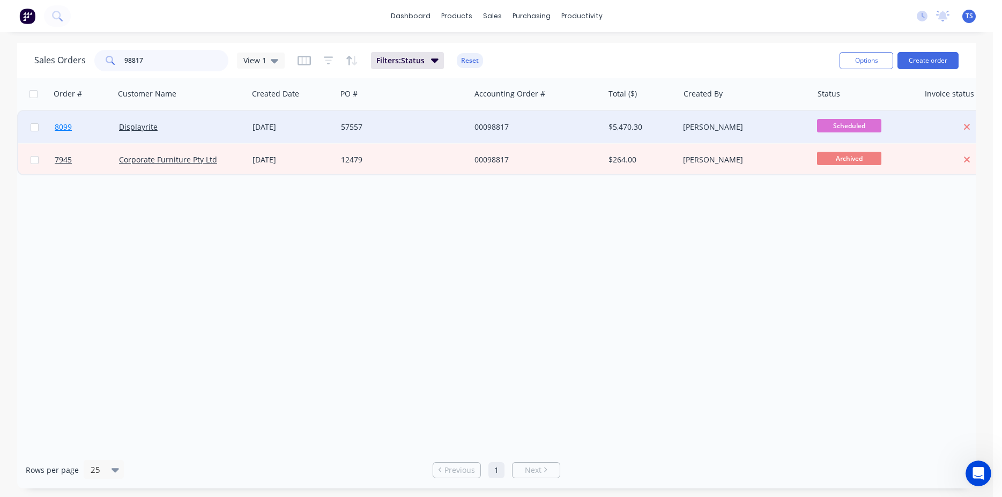
type input "98817"
click at [55, 130] on span "8099" at bounding box center [63, 127] width 17 height 11
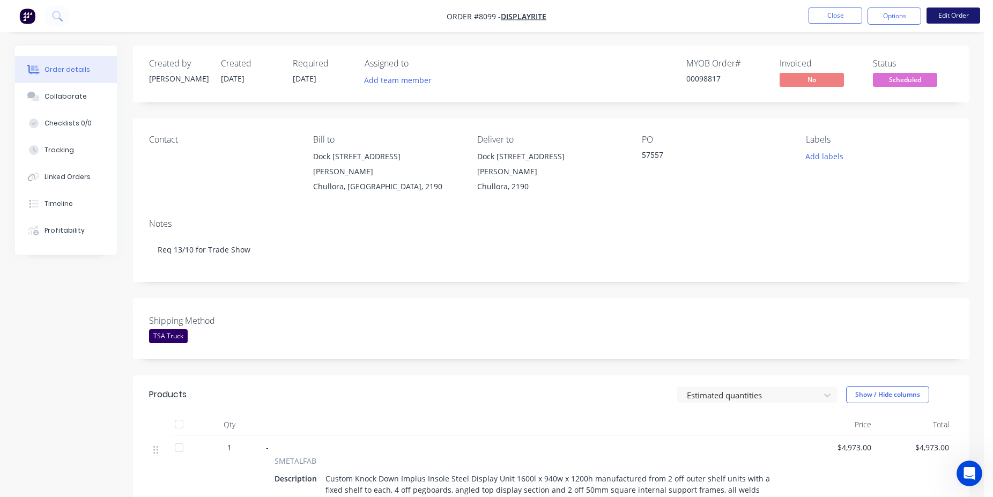
click at [968, 21] on button "Edit Order" at bounding box center [954, 16] width 54 height 16
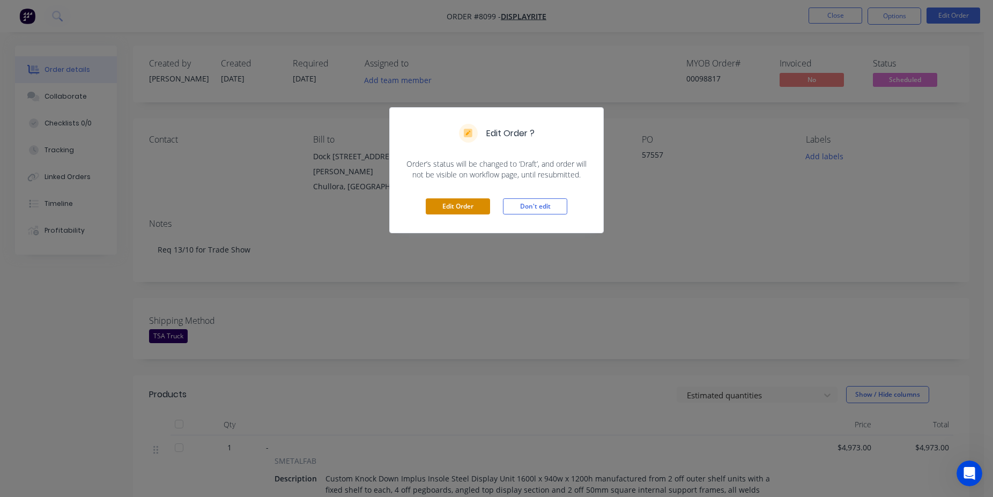
click at [454, 203] on button "Edit Order" at bounding box center [458, 206] width 64 height 16
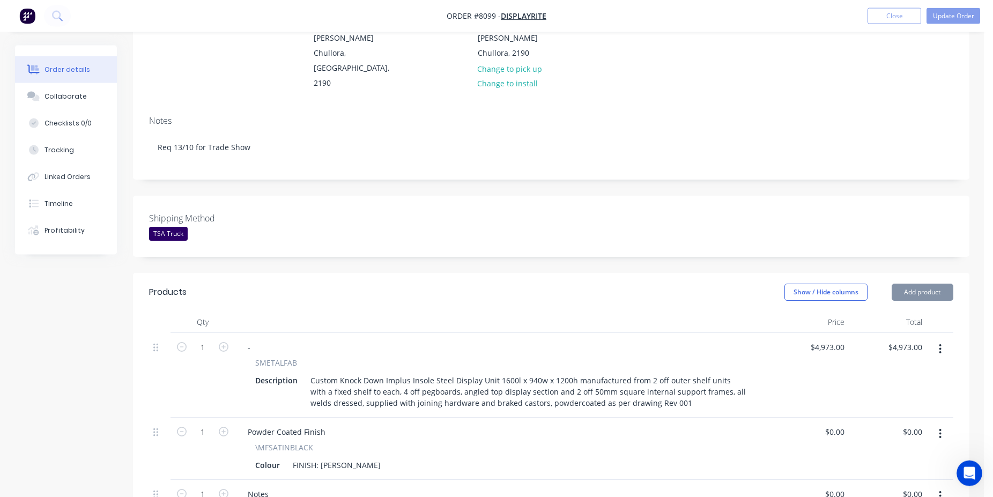
scroll to position [273, 0]
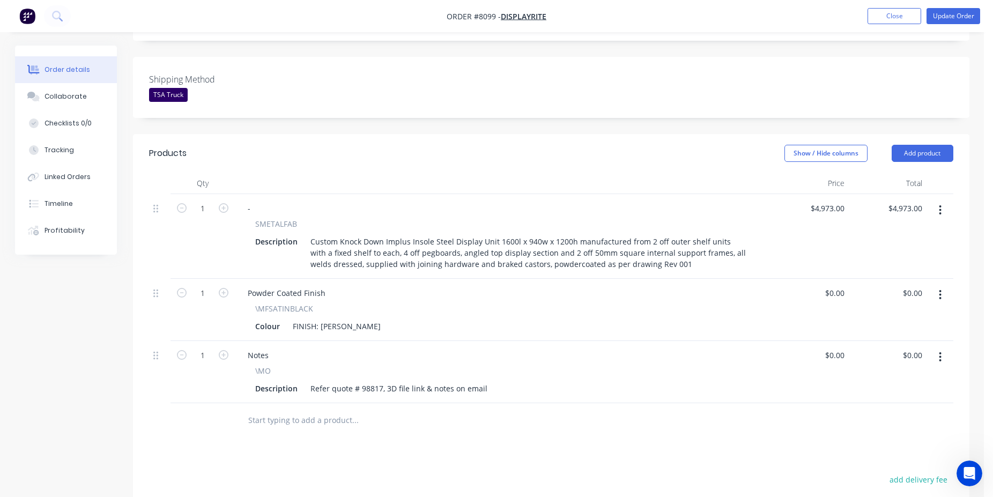
click at [323, 410] on input "text" at bounding box center [355, 420] width 214 height 21
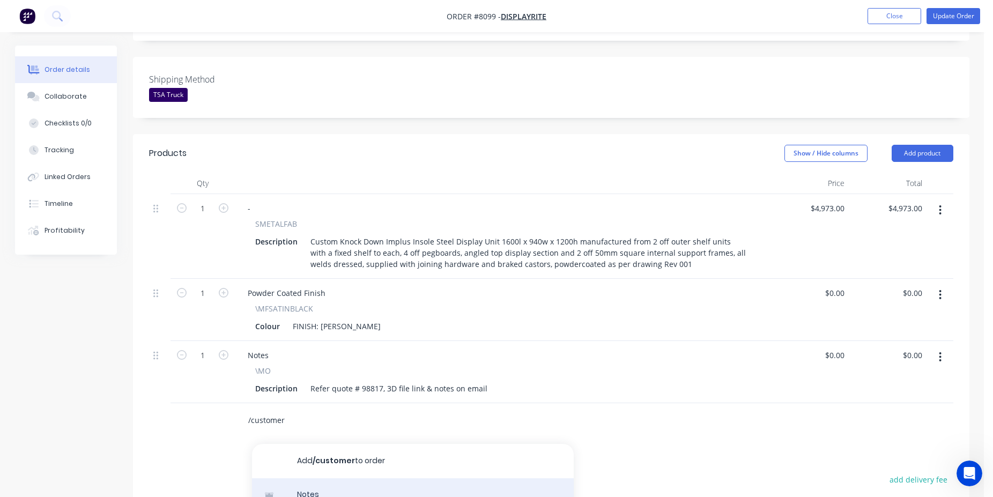
type input "/customer"
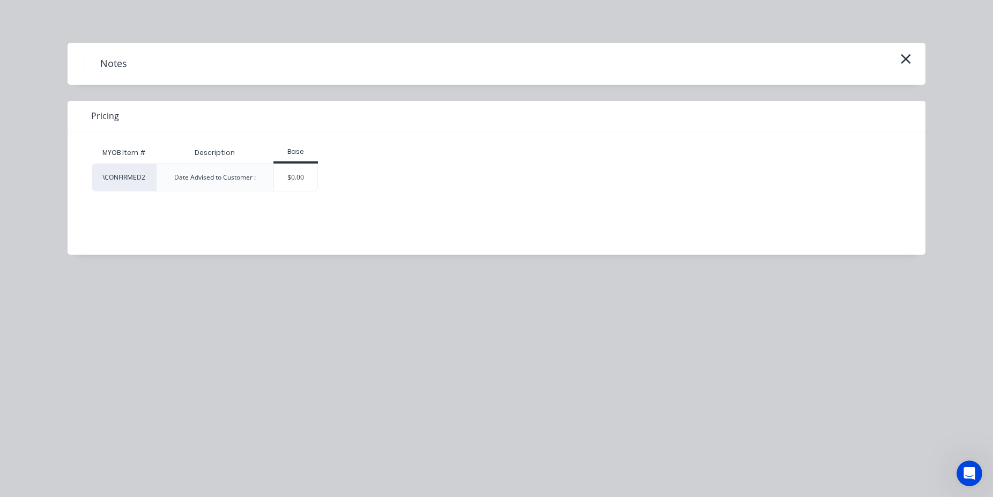
drag, startPoint x: 301, startPoint y: 165, endPoint x: 301, endPoint y: 171, distance: 5.4
click at [302, 165] on div "$0.00" at bounding box center [295, 177] width 43 height 27
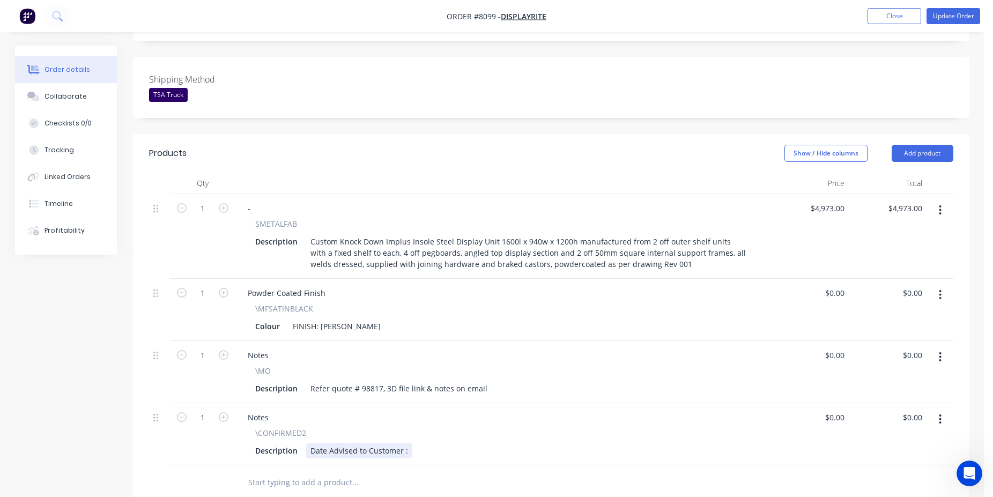
click at [403, 443] on div "Date Advised to Customer :" at bounding box center [359, 451] width 106 height 16
click at [408, 443] on div "Date Advised to Customer :" at bounding box center [359, 451] width 106 height 16
click at [975, 12] on button "Update Order" at bounding box center [954, 16] width 54 height 16
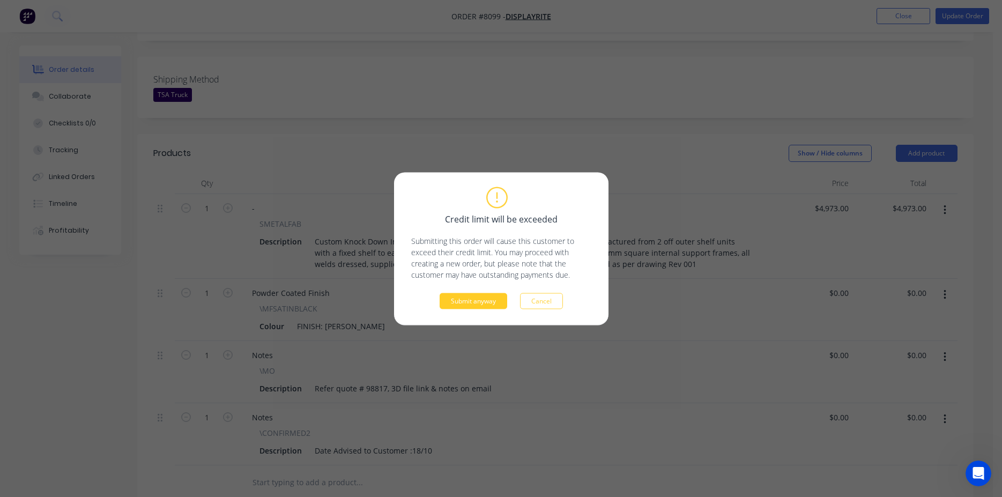
click at [500, 303] on button "Submit anyway" at bounding box center [474, 301] width 68 height 16
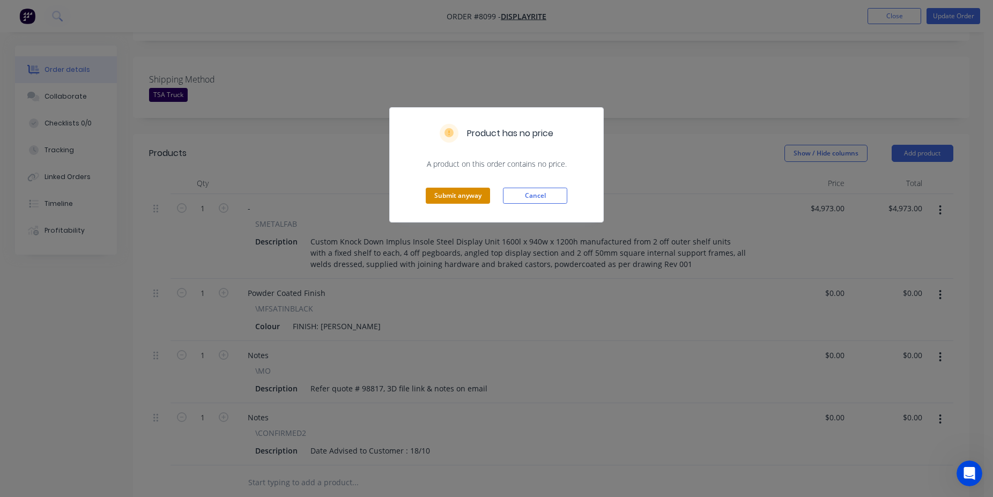
click at [476, 198] on button "Submit anyway" at bounding box center [458, 196] width 64 height 16
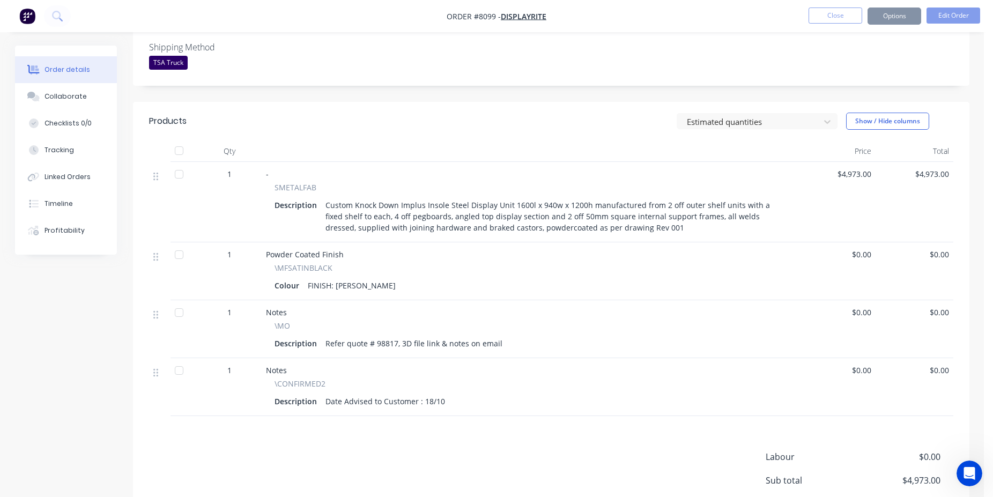
scroll to position [246, 0]
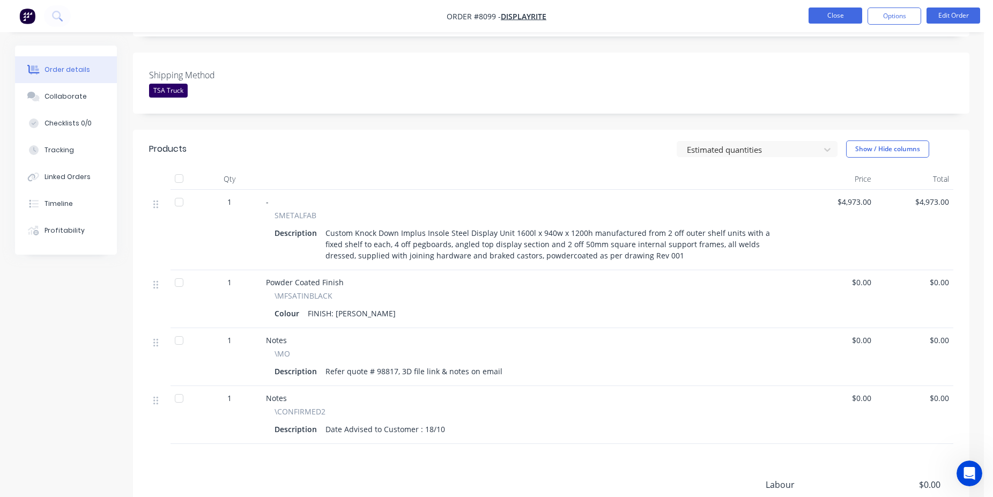
click at [845, 15] on button "Close" at bounding box center [836, 16] width 54 height 16
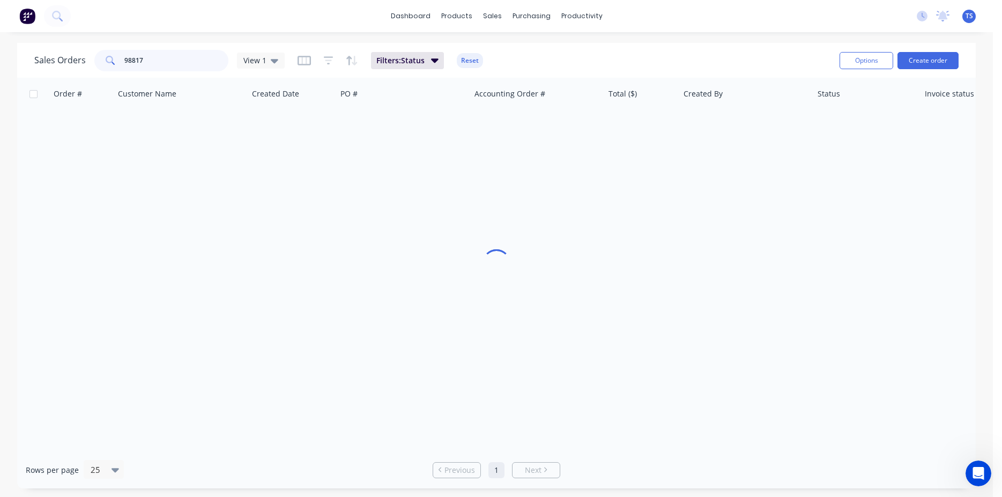
click at [184, 67] on input "98817" at bounding box center [176, 60] width 105 height 21
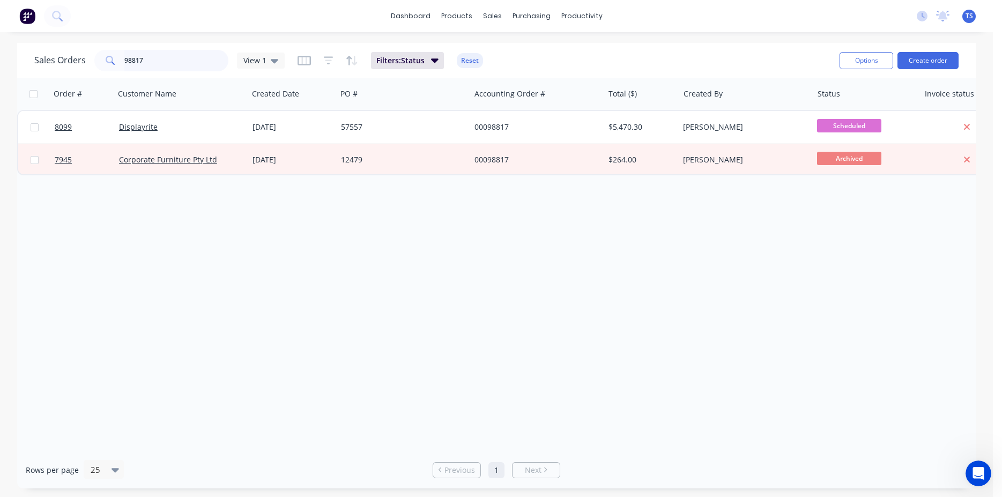
click at [180, 58] on input "98817" at bounding box center [176, 60] width 105 height 21
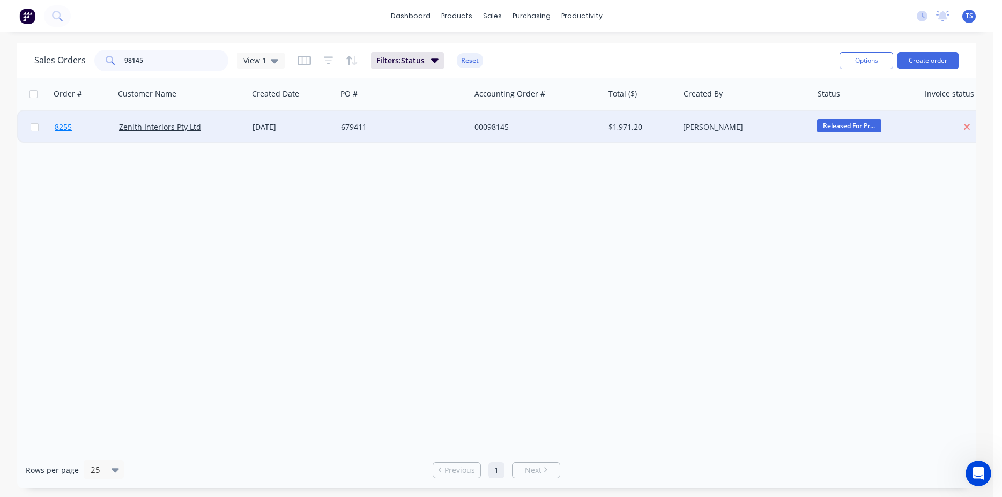
type input "98145"
click at [70, 124] on span "8255" at bounding box center [63, 127] width 17 height 11
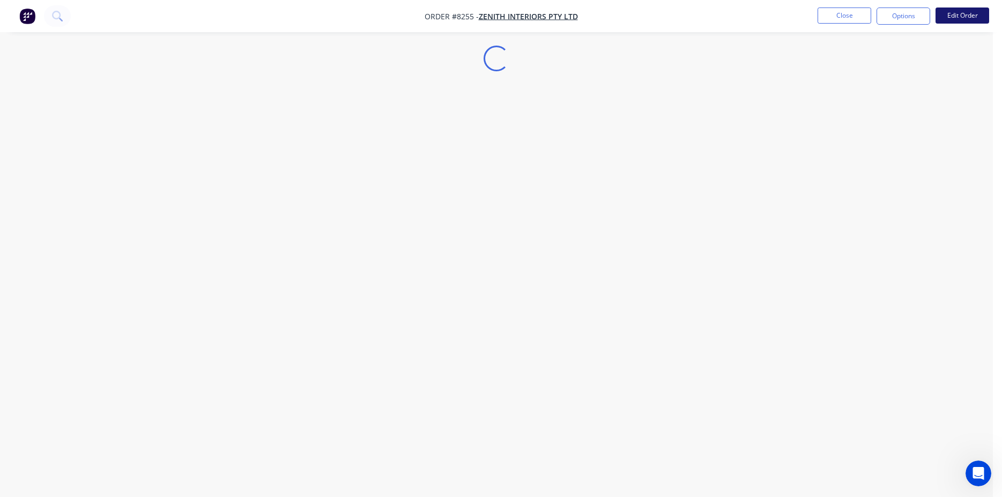
click at [953, 23] on button "Edit Order" at bounding box center [963, 16] width 54 height 16
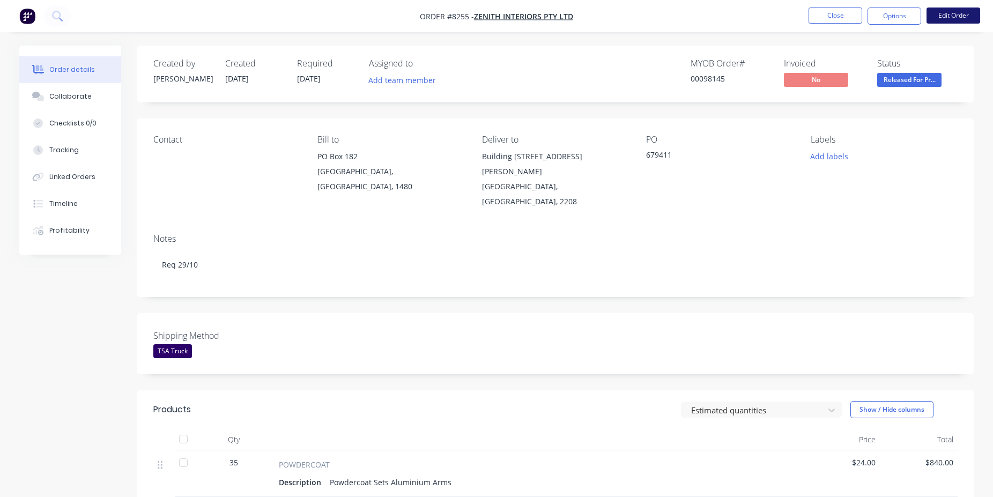
click at [946, 15] on button "Edit Order" at bounding box center [954, 16] width 54 height 16
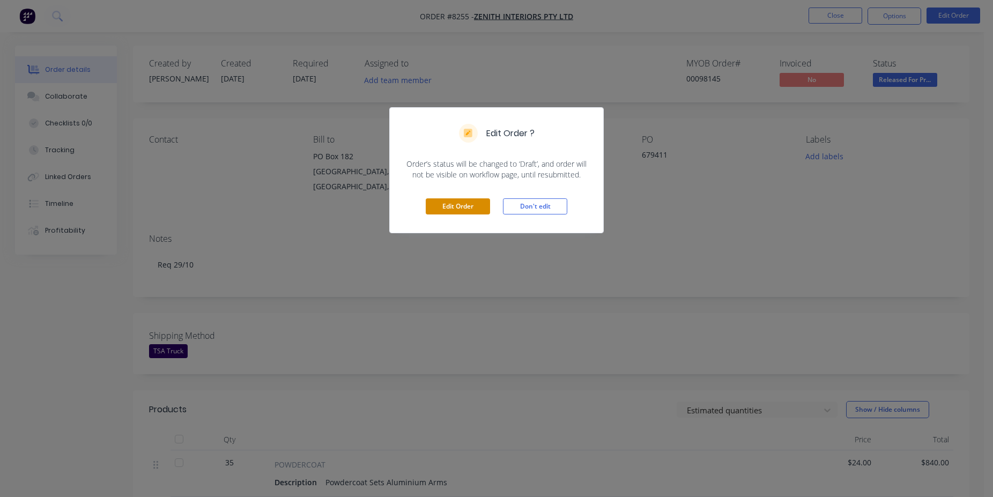
click at [445, 204] on button "Edit Order" at bounding box center [458, 206] width 64 height 16
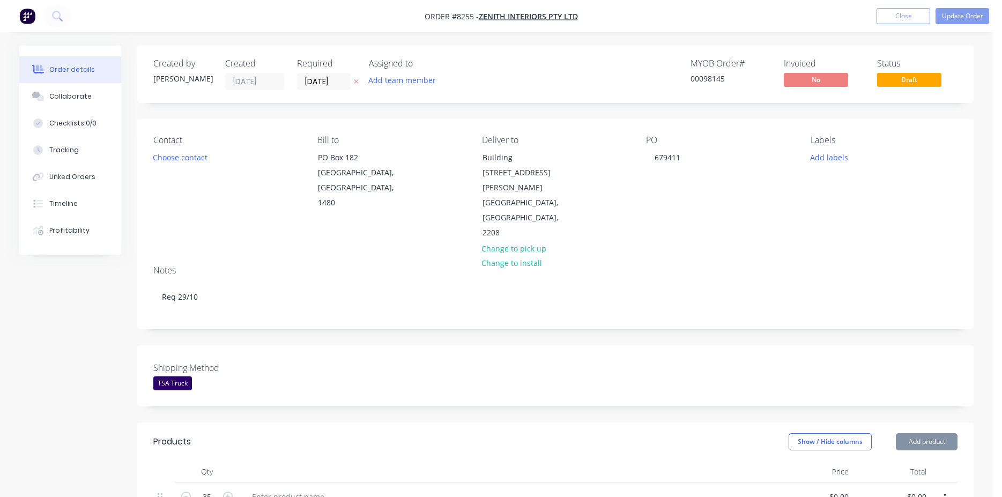
type input "$24.00"
type input "$840.00"
type input "$27.20"
type input "$952.00"
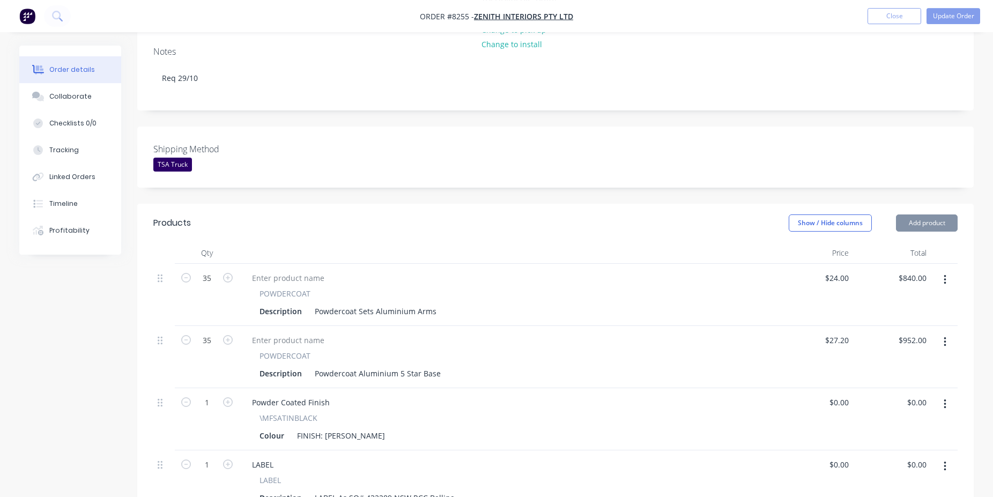
scroll to position [328, 0]
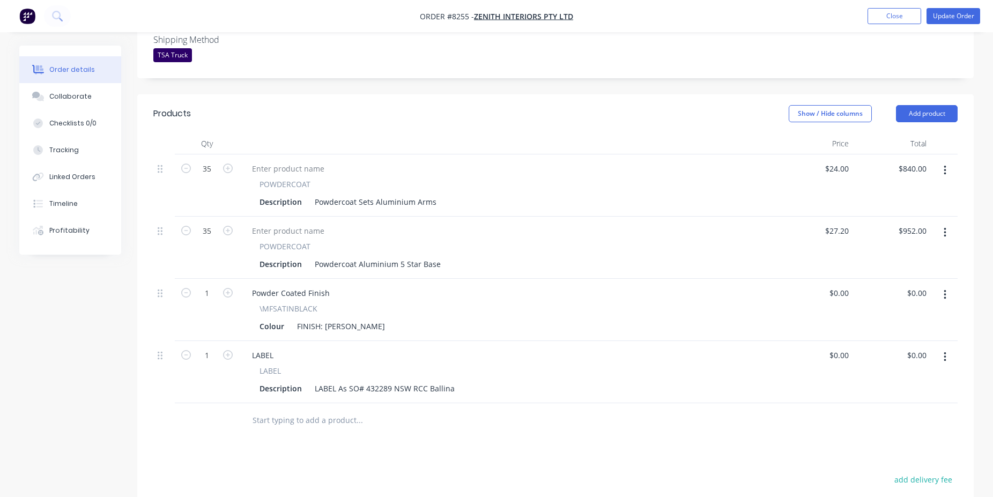
click at [325, 410] on input "text" at bounding box center [359, 420] width 214 height 21
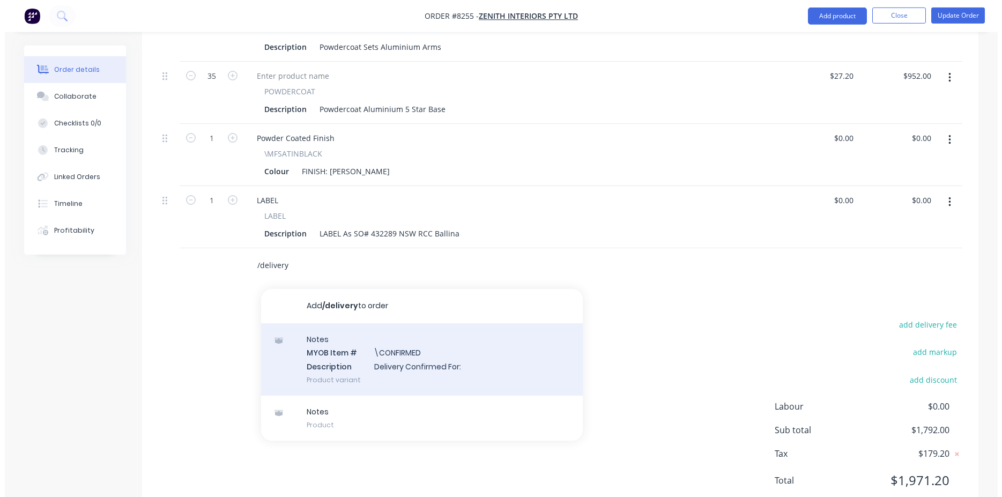
scroll to position [489, 0]
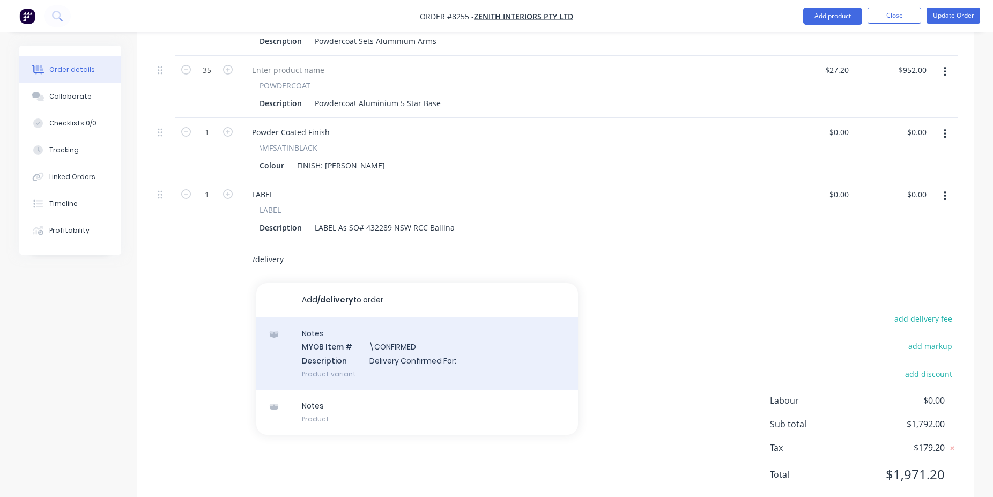
type input "/delivery"
click at [411, 325] on div "Notes MYOB Item # \CONFIRMED Description Delivery Confirmed For: Product variant" at bounding box center [417, 353] width 322 height 72
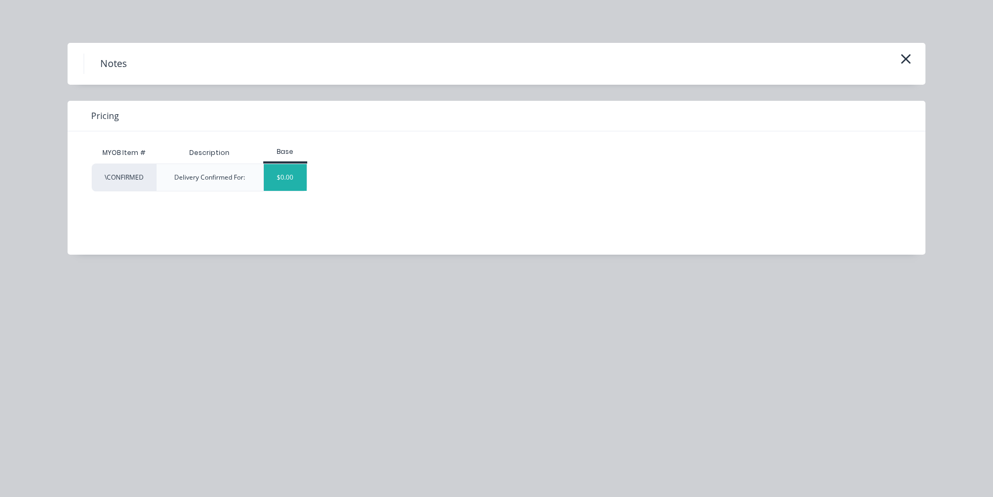
click at [282, 182] on div "$0.00" at bounding box center [285, 177] width 43 height 27
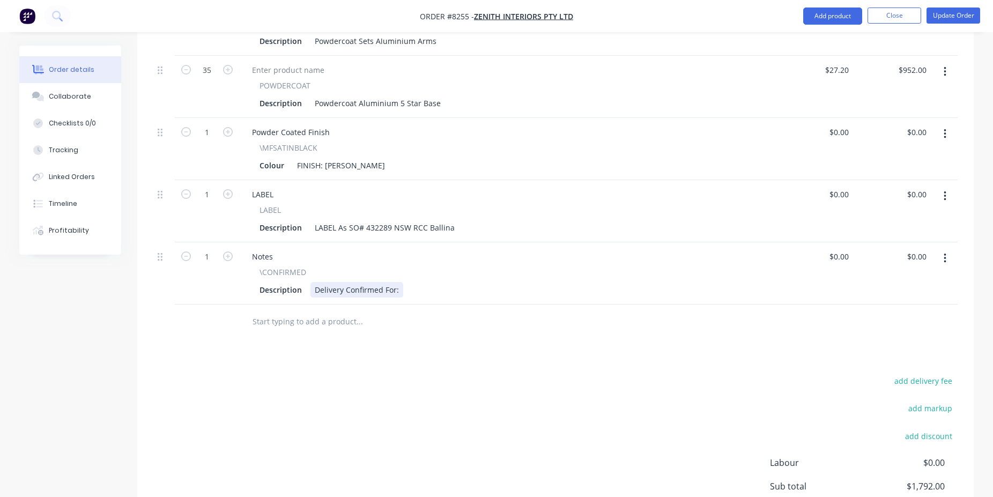
click at [398, 282] on div "Delivery Confirmed For:" at bounding box center [356, 290] width 93 height 16
click at [960, 18] on button "Update Order" at bounding box center [954, 16] width 54 height 16
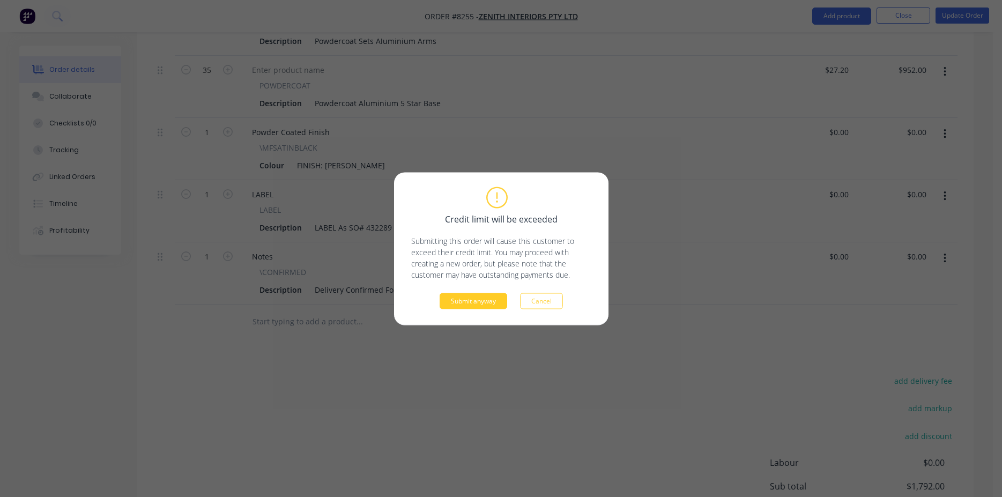
click at [464, 298] on button "Submit anyway" at bounding box center [474, 301] width 68 height 16
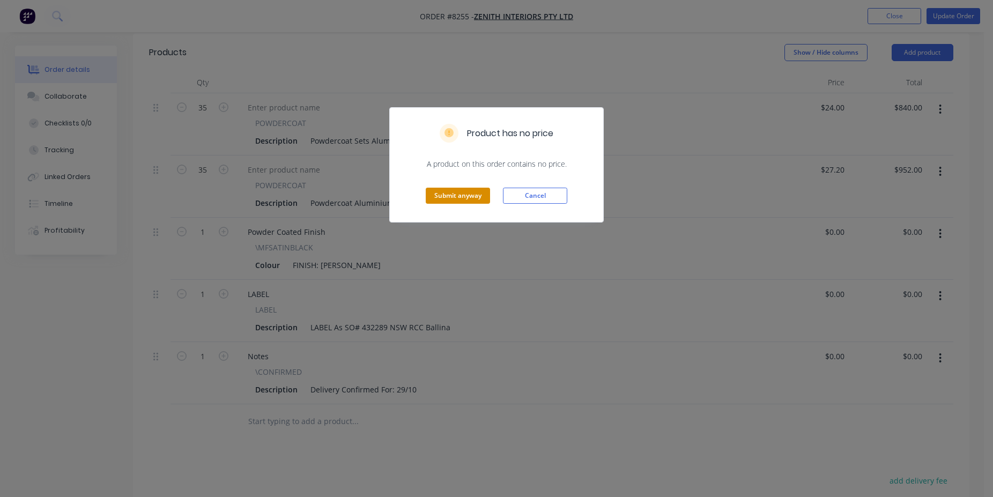
click at [457, 191] on button "Submit anyway" at bounding box center [458, 196] width 64 height 16
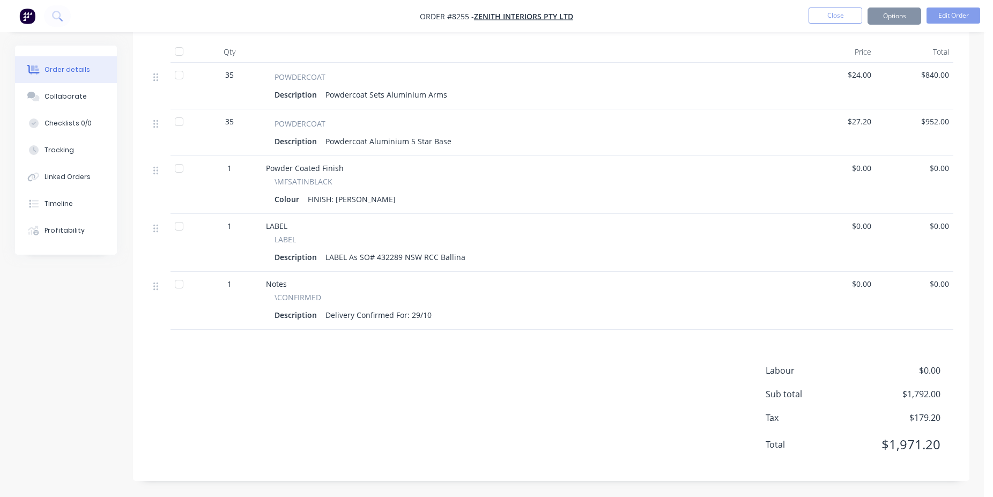
scroll to position [362, 0]
